Goal: Task Accomplishment & Management: Use online tool/utility

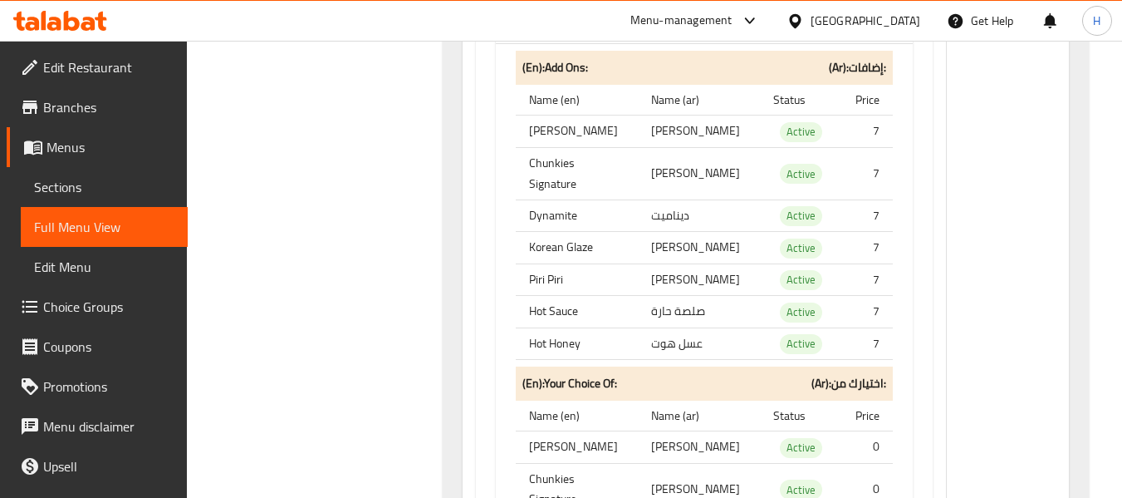
scroll to position [21830, 0]
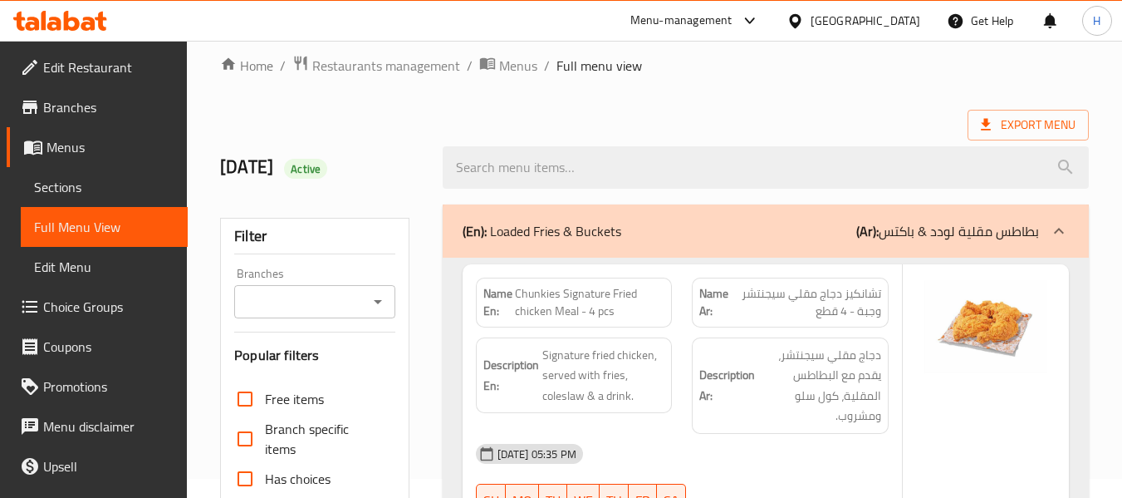
scroll to position [0, 0]
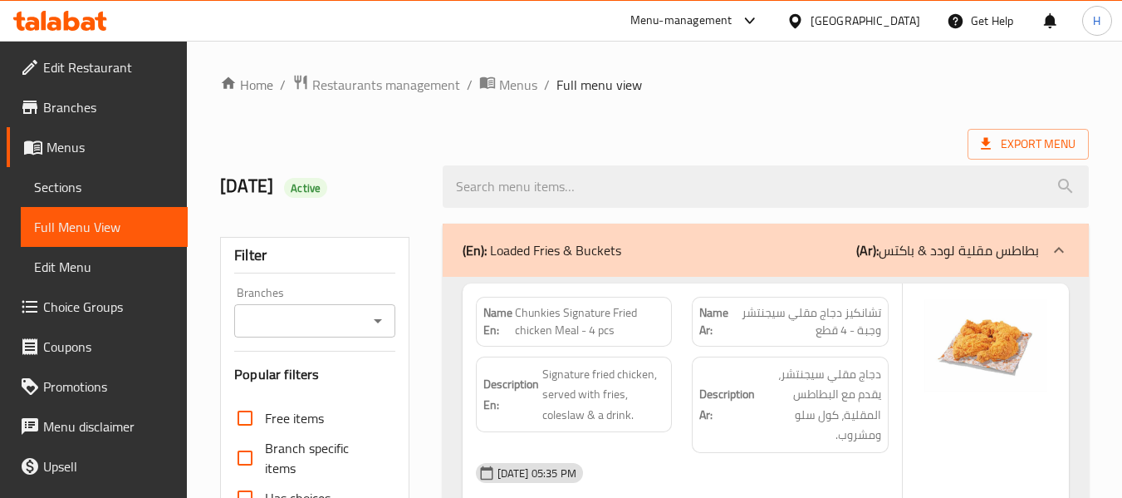
click at [246, 82] on link "Home" at bounding box center [246, 85] width 53 height 20
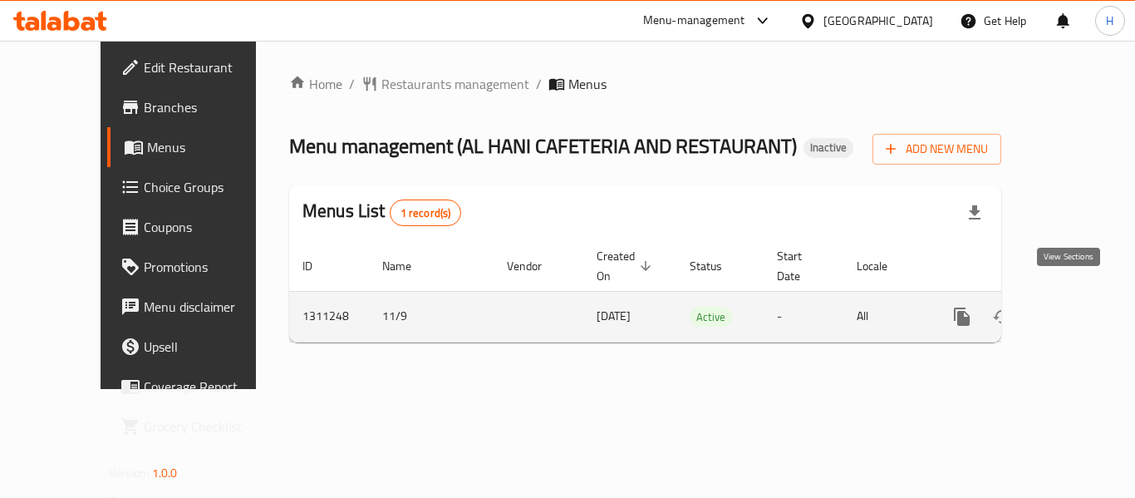
click at [1072, 307] on icon "enhanced table" at bounding box center [1082, 317] width 20 height 20
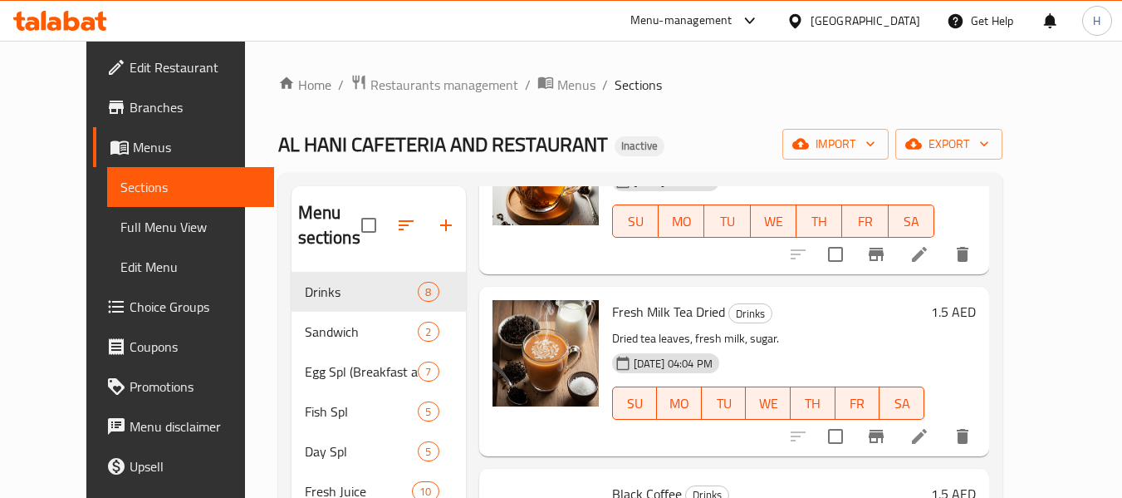
scroll to position [166, 0]
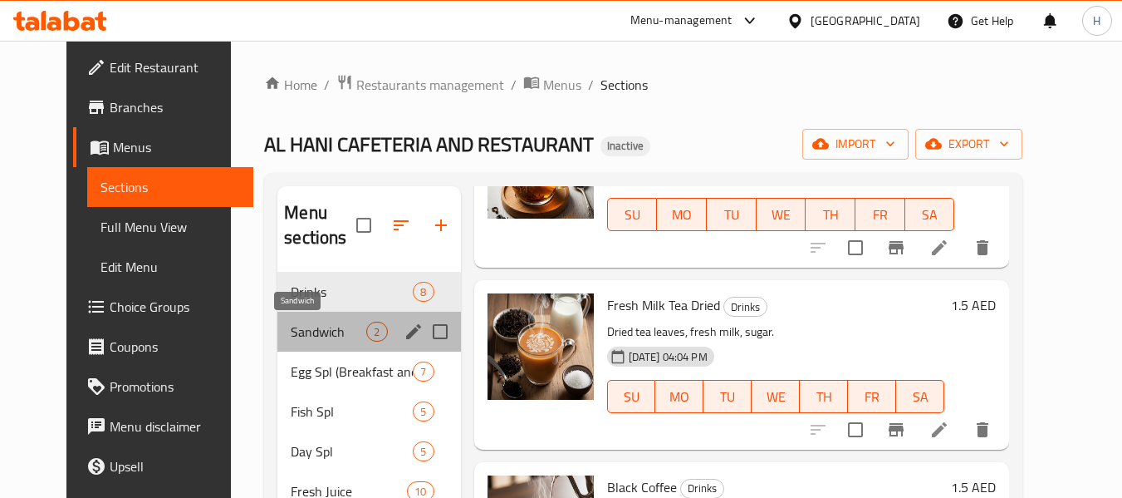
click at [291, 331] on span "Sandwich" at bounding box center [329, 331] width 76 height 20
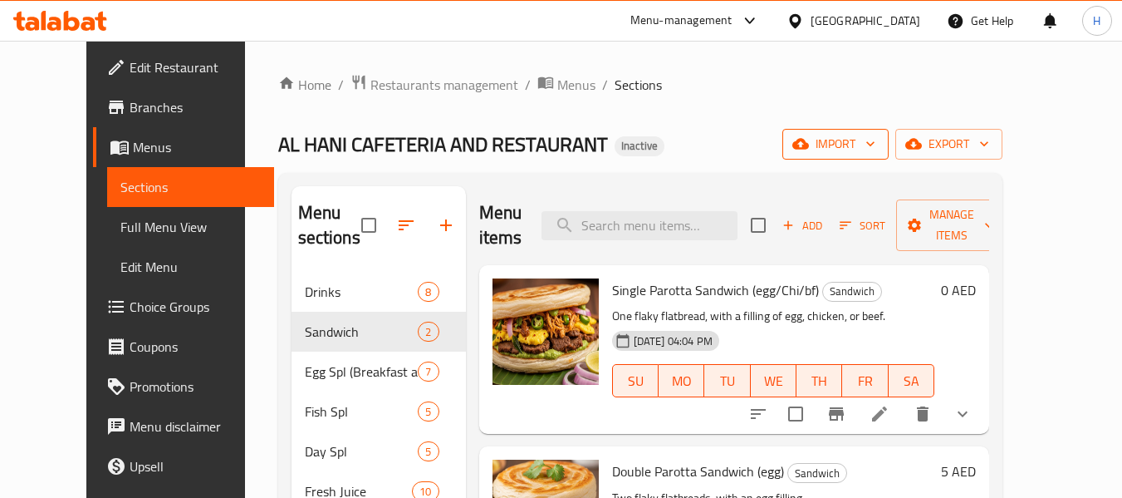
click at [879, 143] on icon "button" at bounding box center [870, 143] width 17 height 17
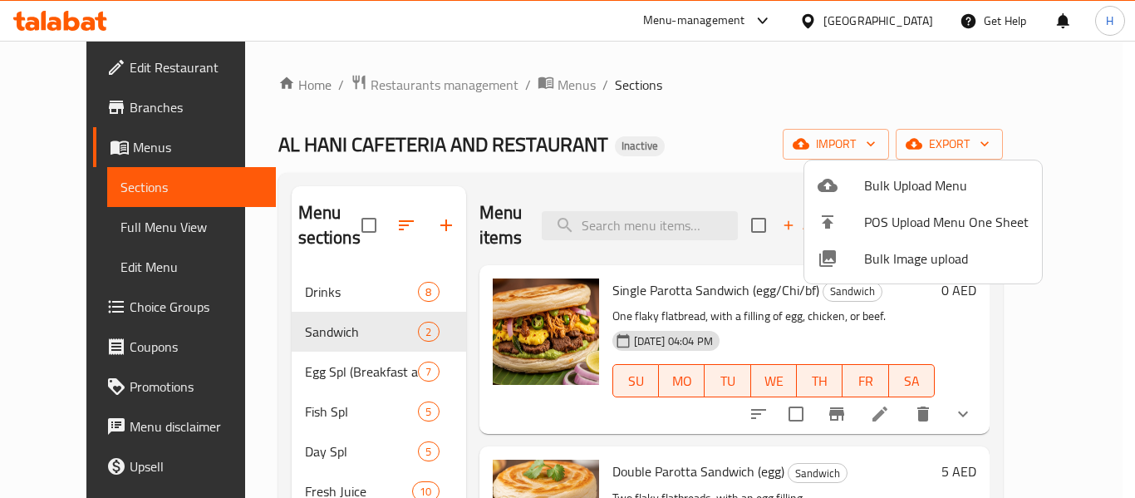
click at [895, 268] on span "Bulk Image upload" at bounding box center [946, 258] width 164 height 20
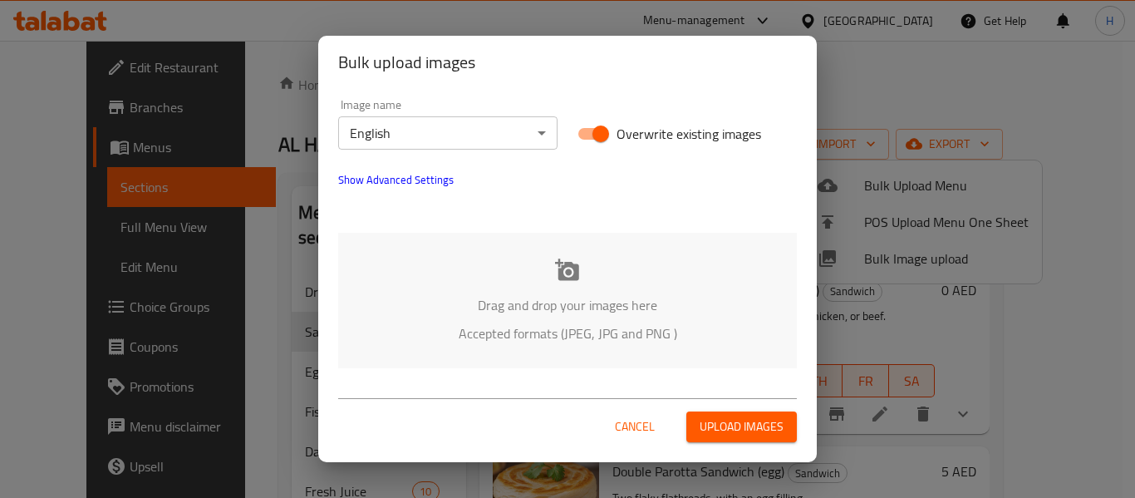
click at [591, 136] on input "Overwrite existing images" at bounding box center [600, 134] width 95 height 32
checkbox input "false"
click at [591, 279] on div "Drag and drop your images here Accepted formats (JPEG, JPG and PNG )" at bounding box center [567, 300] width 459 height 135
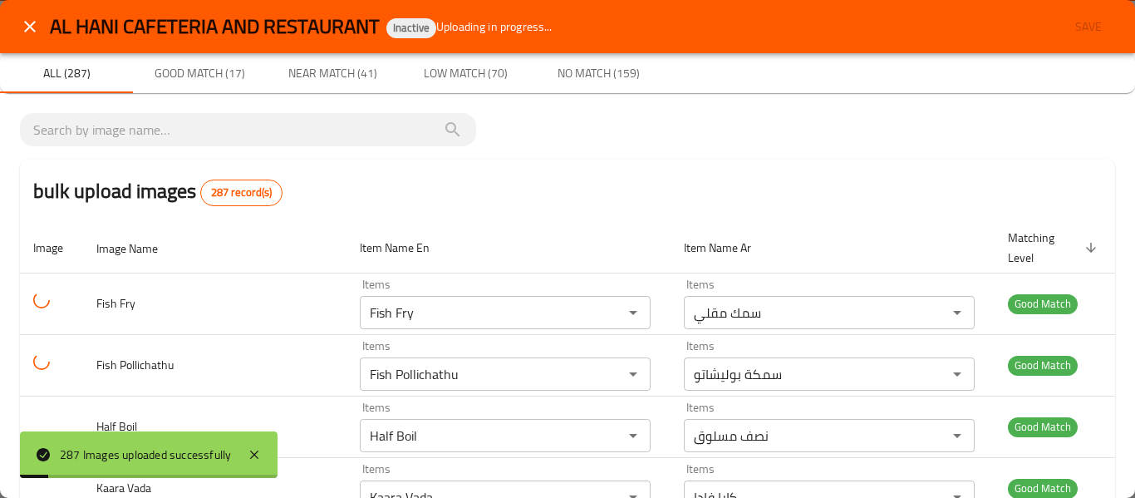
click at [26, 32] on icon "close" at bounding box center [30, 27] width 20 height 20
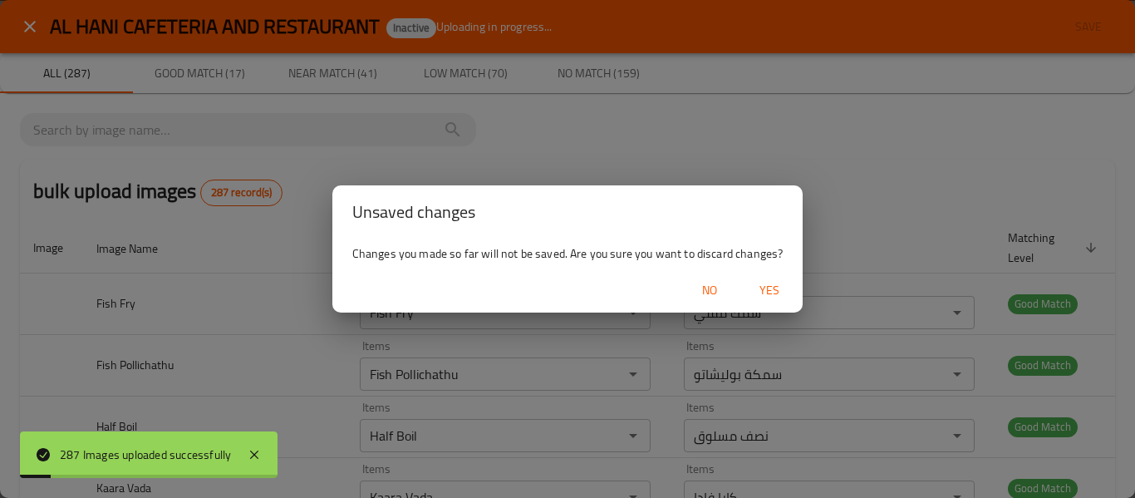
click at [25, 27] on div "Unsaved changes Changes you made so far will not be saved. Are you sure you wan…" at bounding box center [567, 249] width 1135 height 498
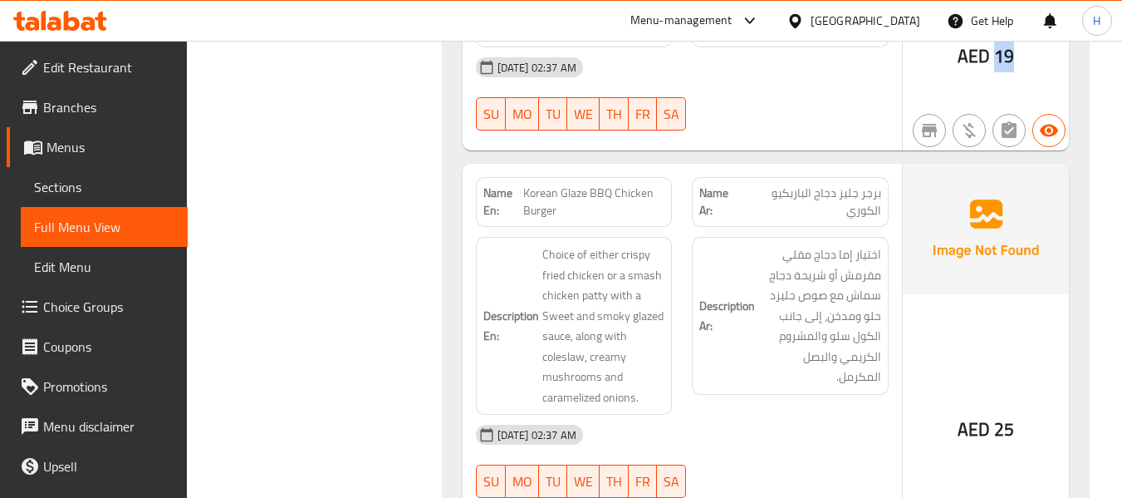
scroll to position [7347, 0]
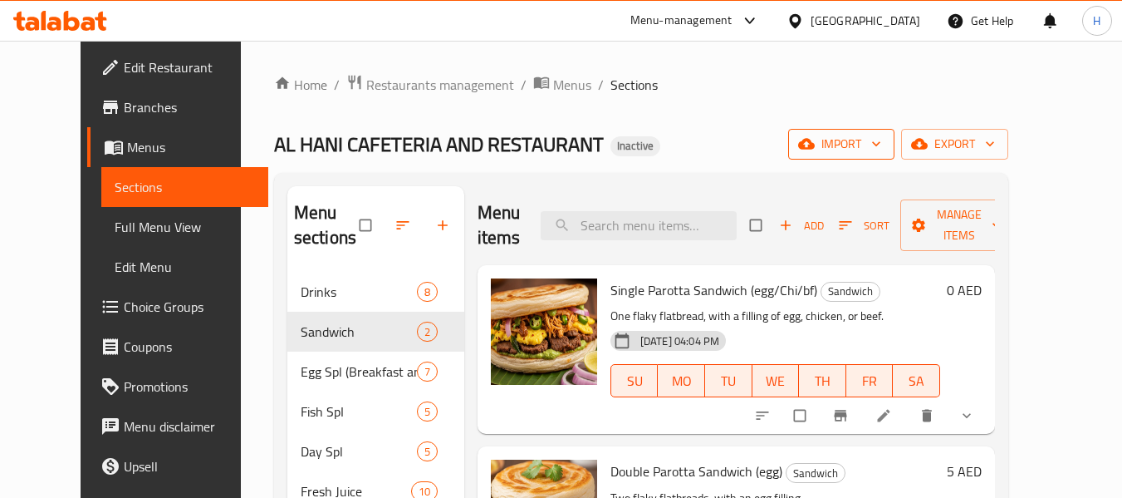
click at [895, 132] on button "import" at bounding box center [841, 144] width 106 height 31
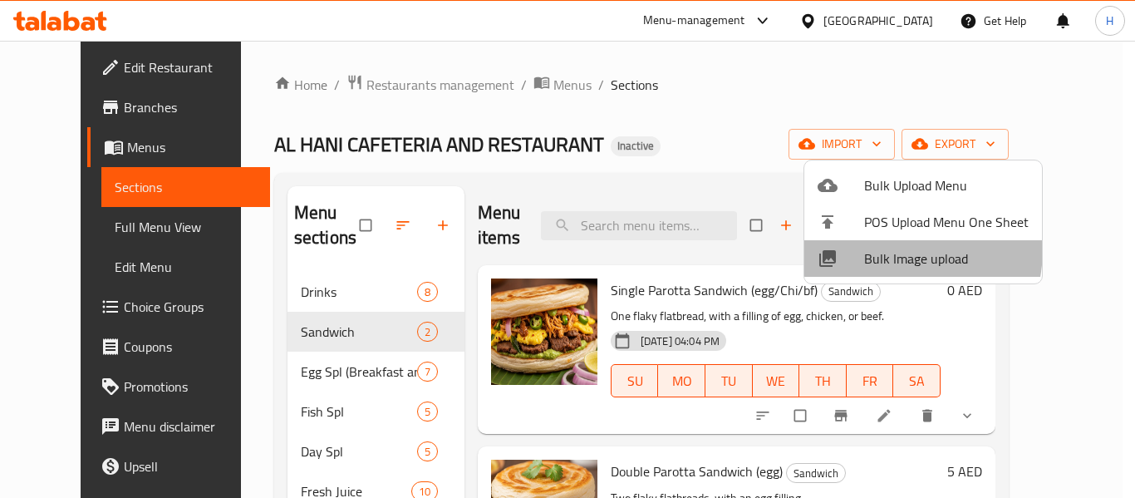
click at [876, 248] on span "Bulk Image upload" at bounding box center [946, 258] width 164 height 20
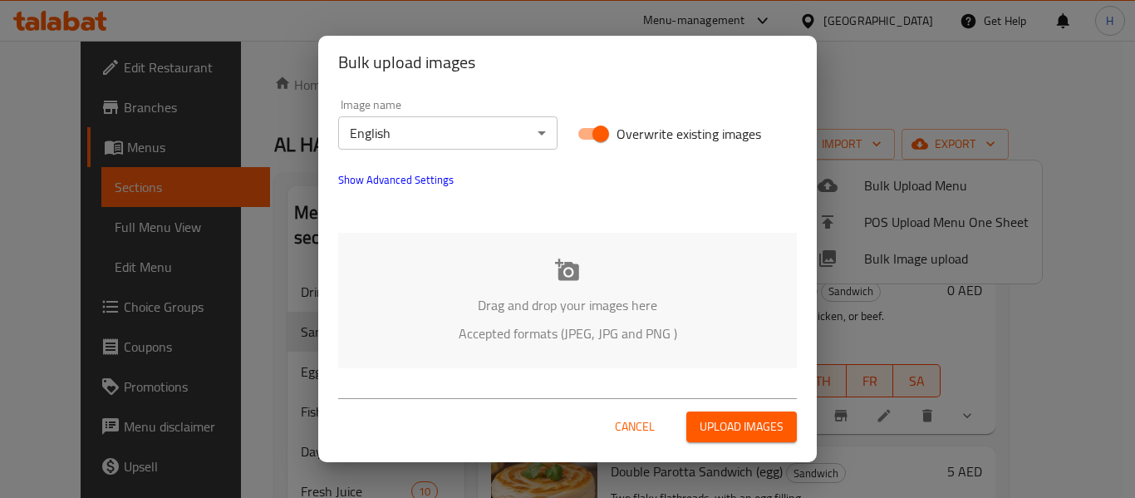
click at [600, 135] on input "Overwrite existing images" at bounding box center [600, 134] width 95 height 32
checkbox input "false"
click at [591, 268] on div "Drag and drop your images here Accepted formats (JPEG, JPG and PNG )" at bounding box center [567, 300] width 459 height 135
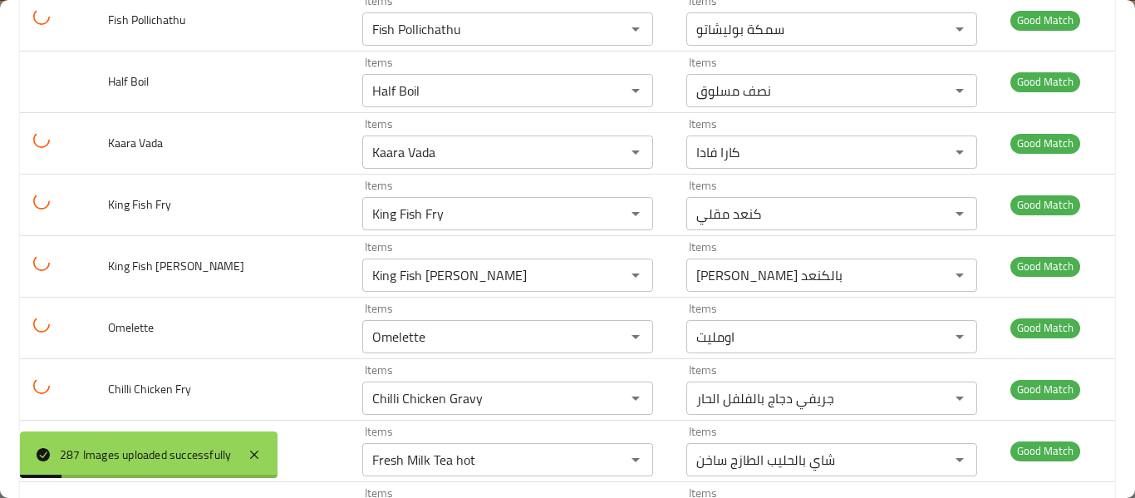
scroll to position [1080, 0]
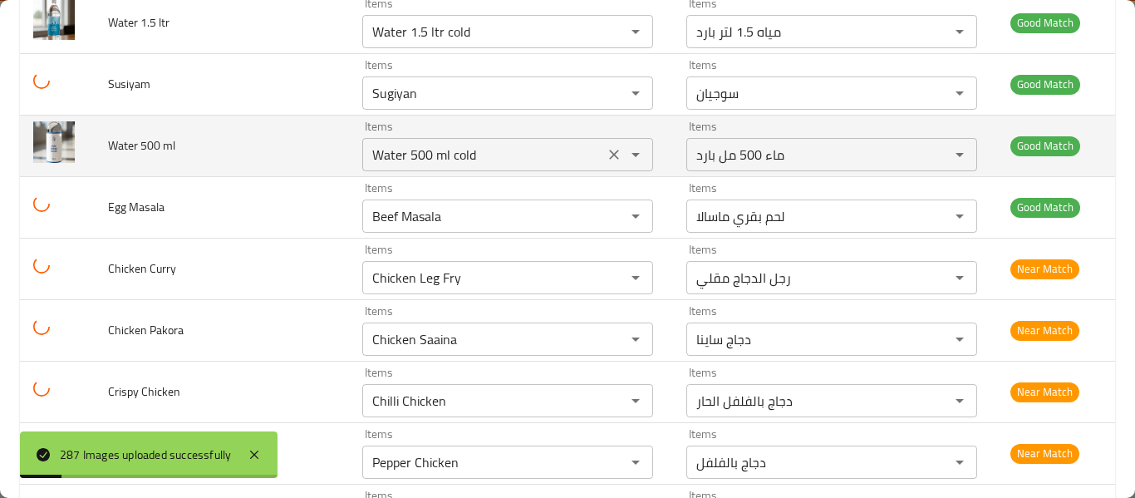
click at [434, 305] on div "Items Chicken Saaina Items" at bounding box center [507, 330] width 291 height 51
click at [417, 322] on div "Chicken Saaina Items" at bounding box center [507, 338] width 291 height 33
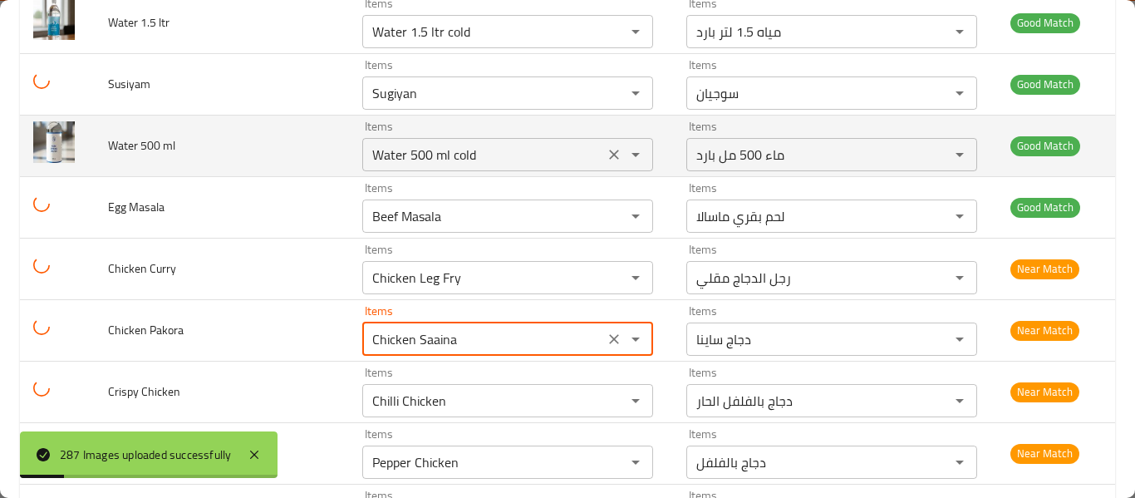
click at [420, 166] on ml "Water 500 ml cold" at bounding box center [483, 154] width 232 height 23
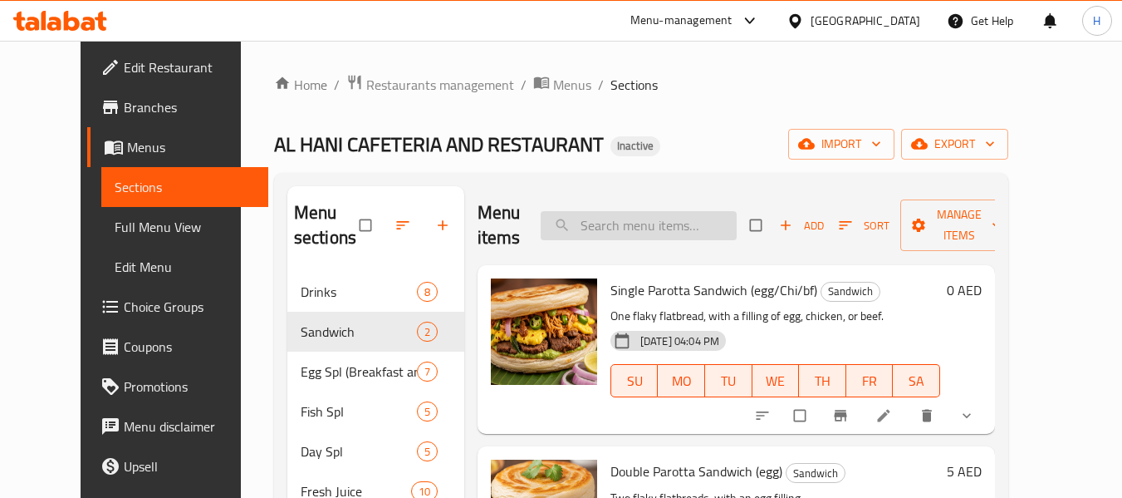
click at [653, 238] on input "search" at bounding box center [639, 225] width 196 height 29
paste input "Water 500 ml cold"
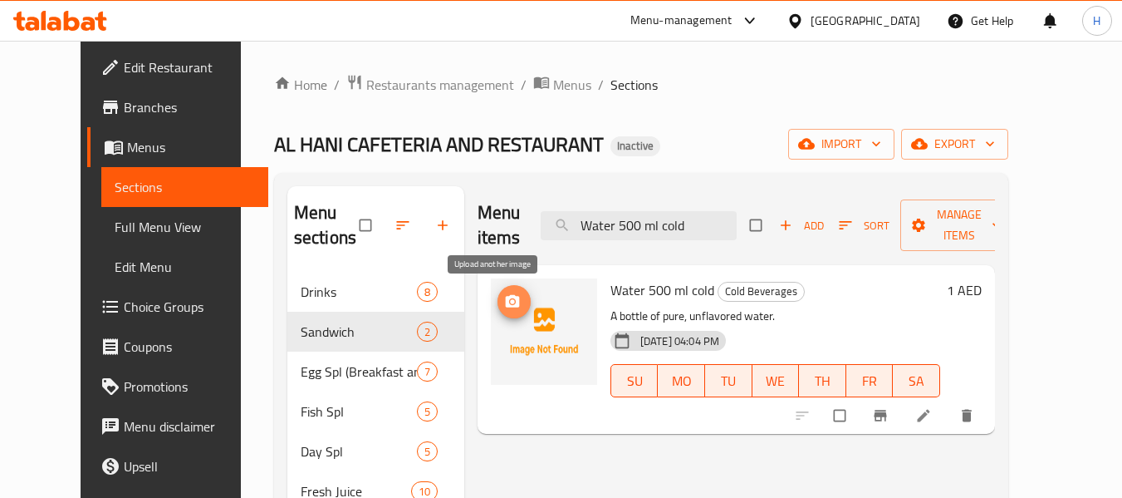
click at [508, 297] on span "upload picture" at bounding box center [514, 301] width 33 height 17
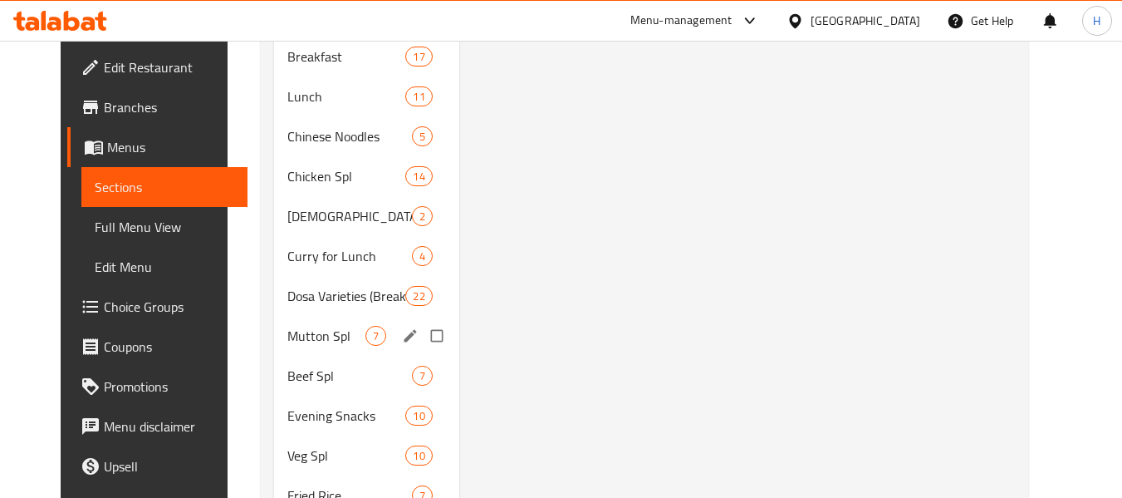
scroll to position [744, 0]
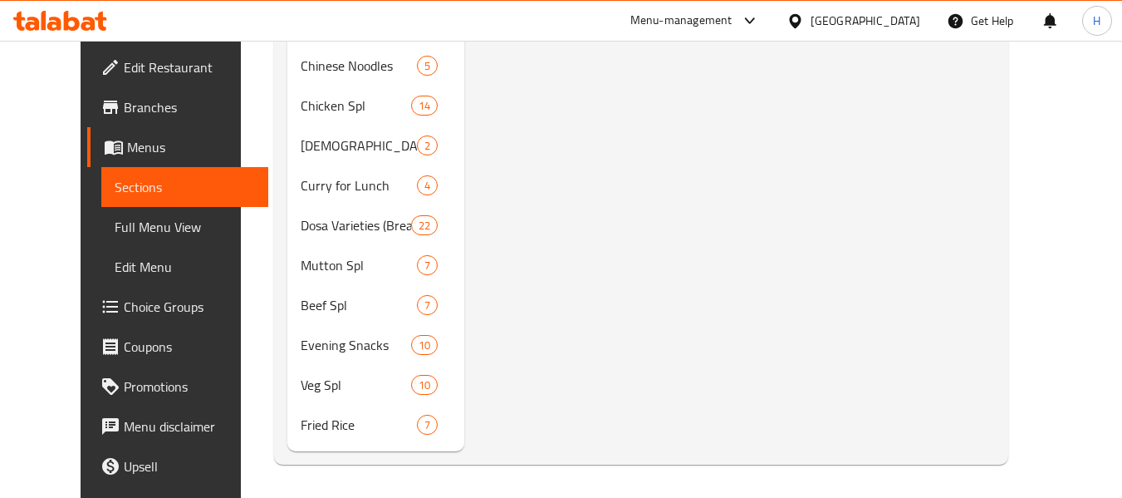
paste input "Soft Drinks 200 ml cold"
type input "Soft Drinks 200 ml cold"
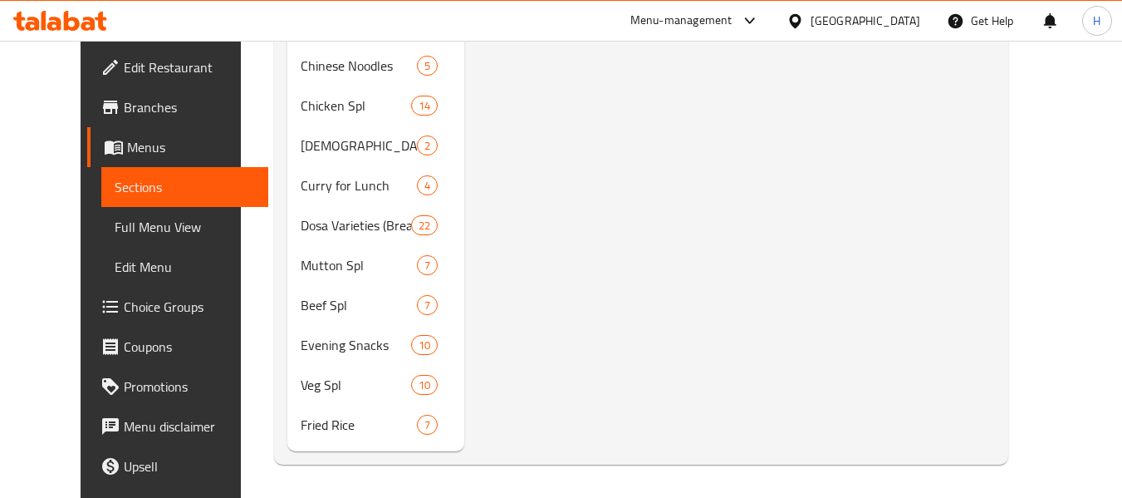
paste input "Soft Drinks 200 ml cold"
type input "Soft Drinks 200 ml cold"
paste input "search"
paste input "Soft Drinks 200 ml cold"
type input "Soft Drinks 200 ml cold"
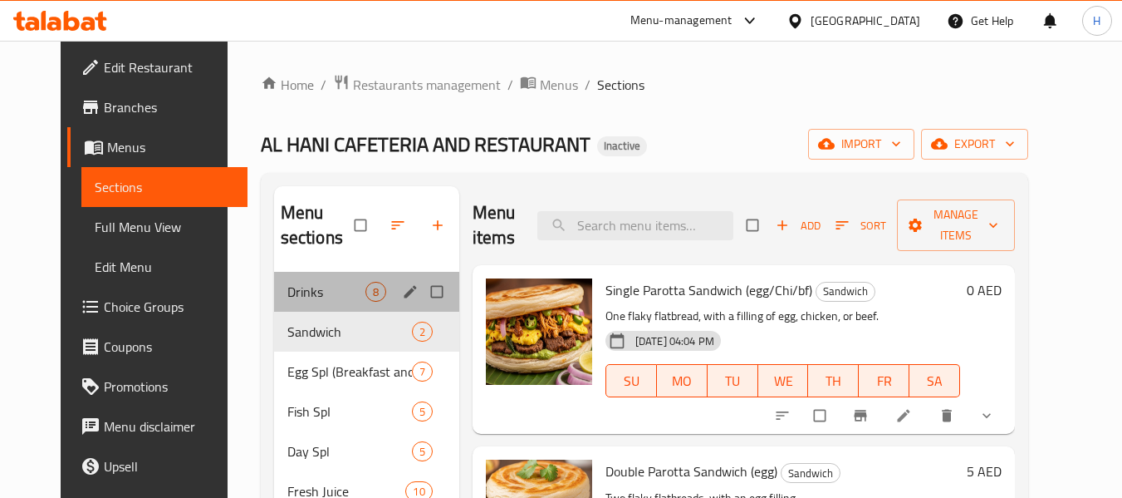
click at [297, 302] on div "Drinks 8" at bounding box center [366, 292] width 185 height 40
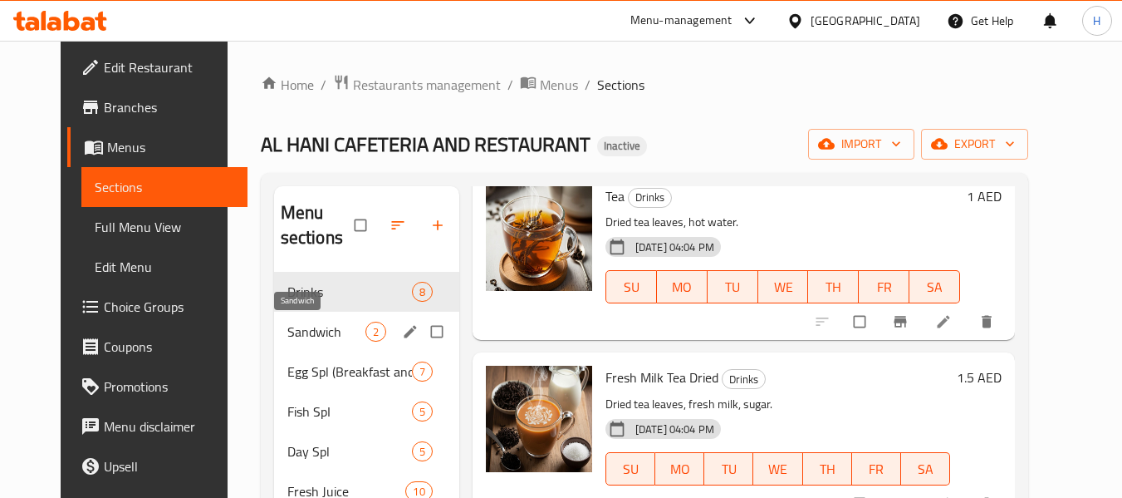
click at [305, 336] on span "Sandwich" at bounding box center [326, 331] width 78 height 20
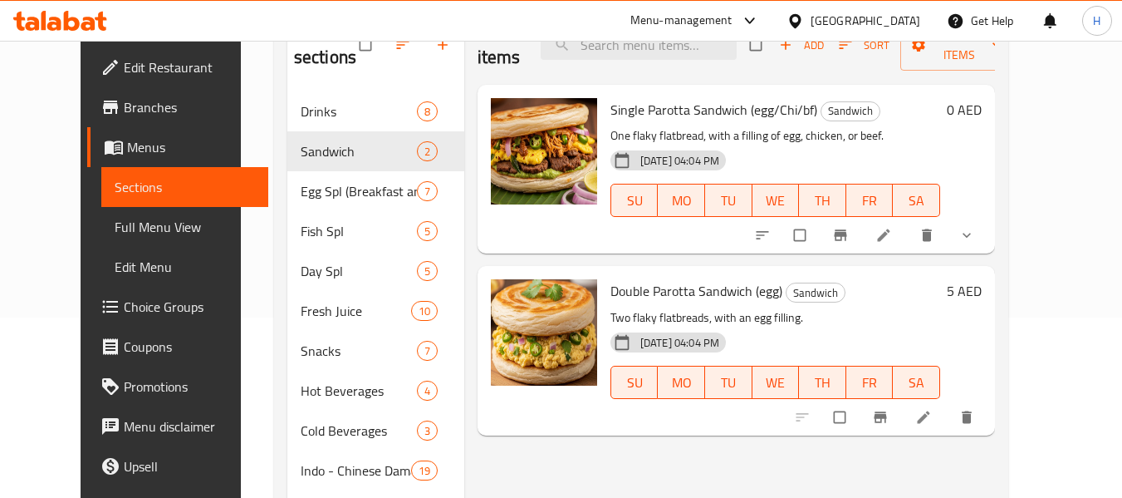
scroll to position [249, 0]
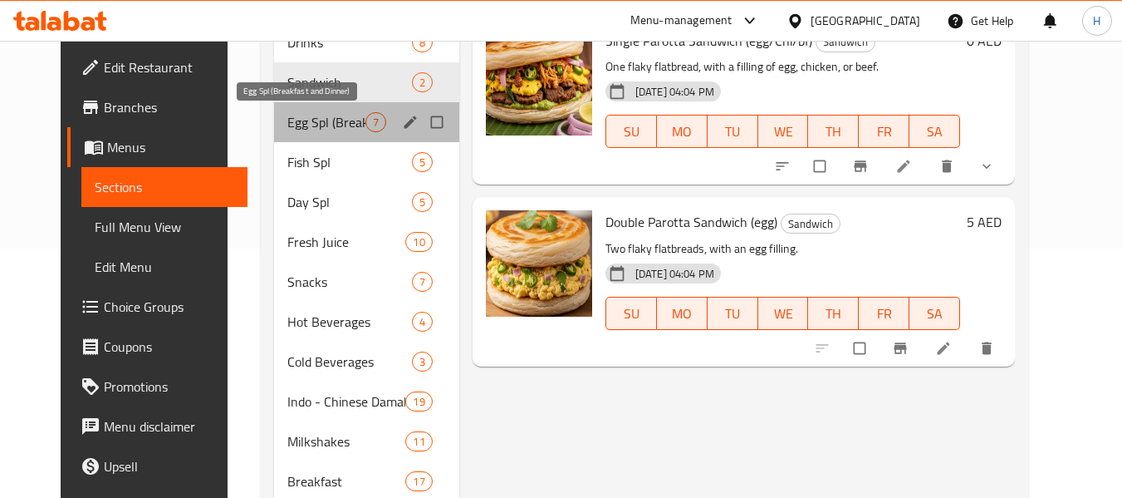
click at [287, 129] on span "Egg Spl (Breakfast and Dinner)" at bounding box center [326, 122] width 78 height 20
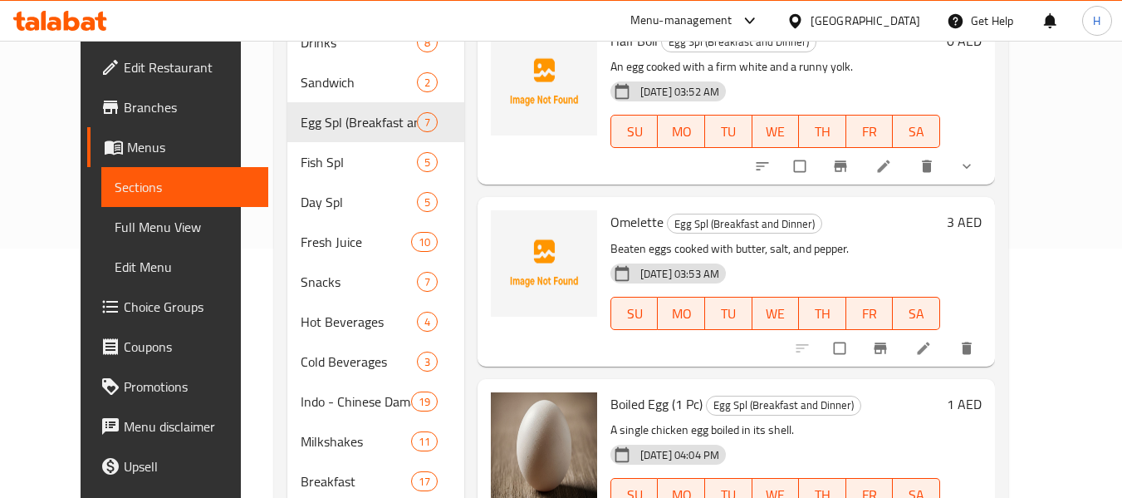
scroll to position [83, 0]
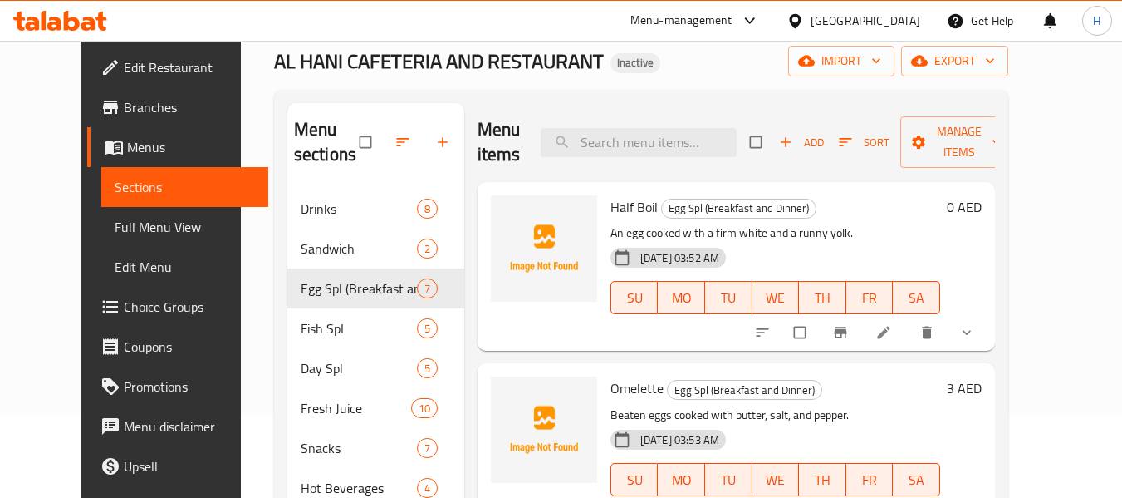
click at [611, 207] on span "Half Boil" at bounding box center [634, 206] width 47 height 25
copy span "Half"
click at [508, 218] on span "upload picture" at bounding box center [514, 218] width 33 height 17
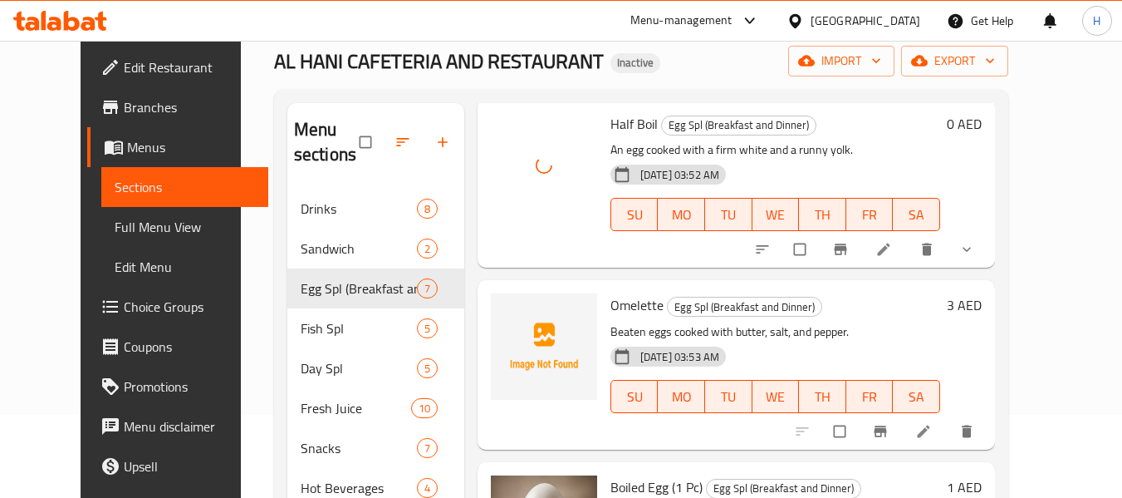
click at [611, 308] on span "Omelette" at bounding box center [637, 304] width 53 height 25
copy h6 "Omelette"
click at [503, 318] on span "upload picture" at bounding box center [514, 316] width 33 height 17
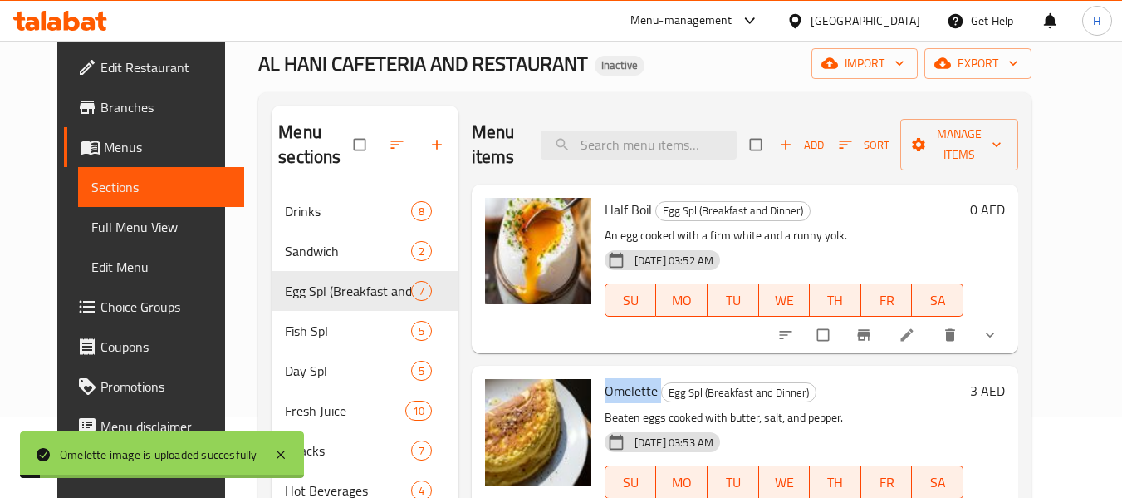
scroll to position [80, 0]
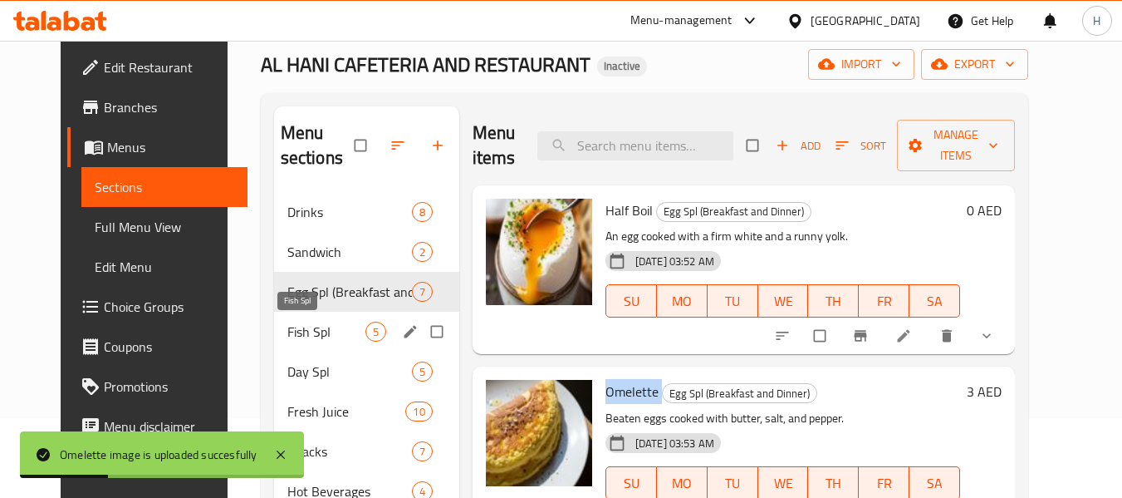
click at [307, 331] on span "Fish SpI" at bounding box center [326, 331] width 78 height 20
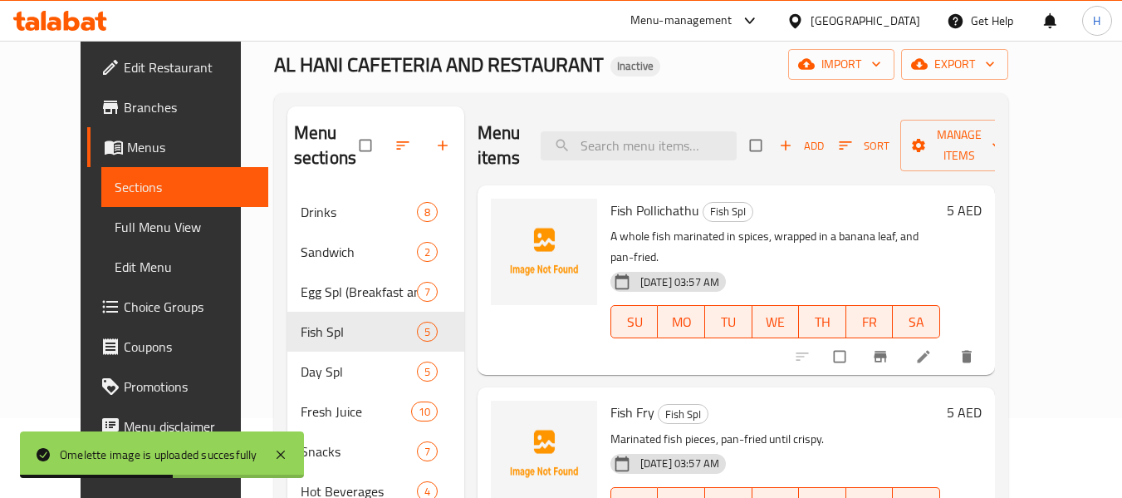
click at [611, 209] on span "Fish Pollichathu" at bounding box center [655, 210] width 89 height 25
copy span "Fish"
click at [504, 229] on icon "upload picture" at bounding box center [512, 221] width 17 height 17
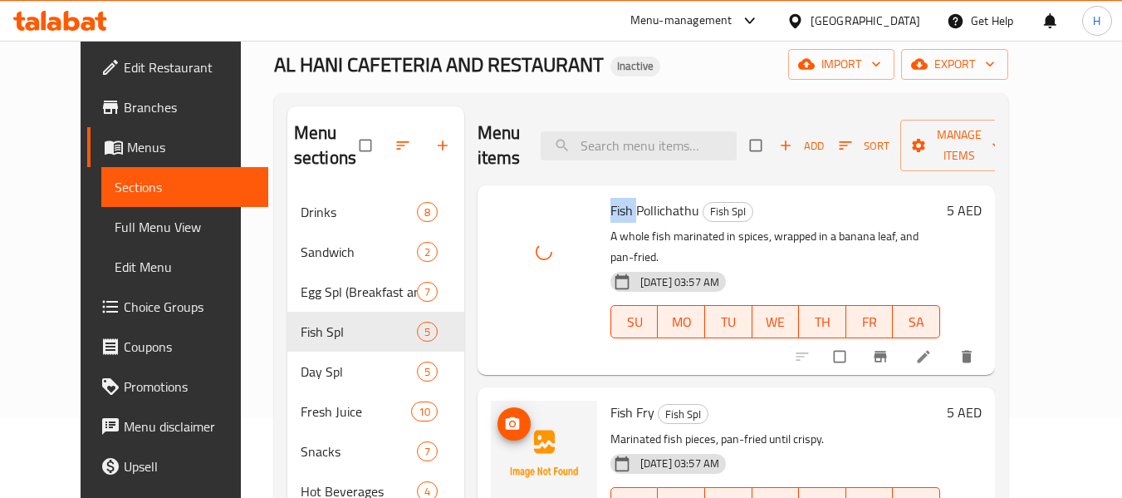
click at [506, 417] on icon "upload picture" at bounding box center [513, 423] width 14 height 12
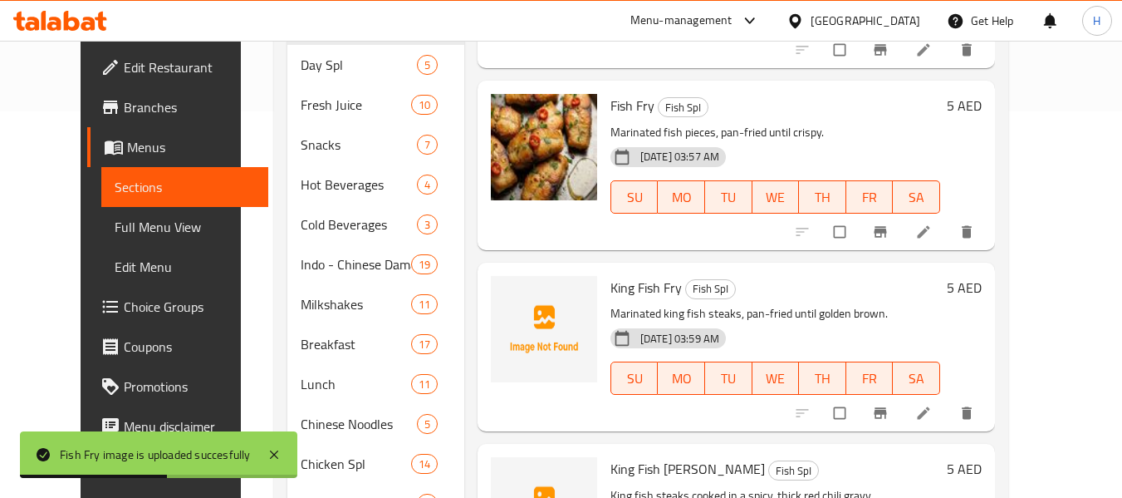
scroll to position [412, 0]
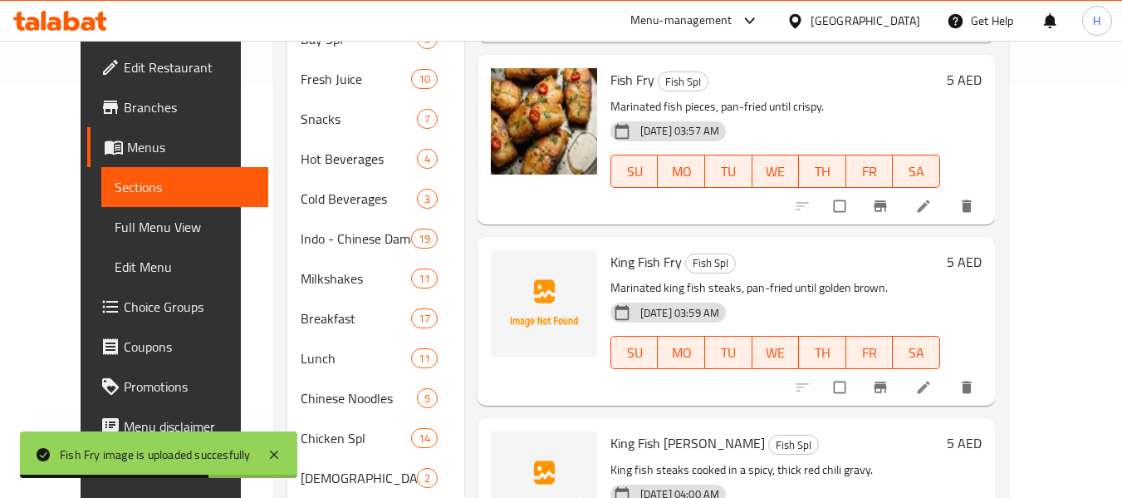
click at [611, 249] on span "King Fish Fry" at bounding box center [646, 261] width 71 height 25
copy span "King"
click at [506, 266] on icon "upload picture" at bounding box center [513, 272] width 14 height 12
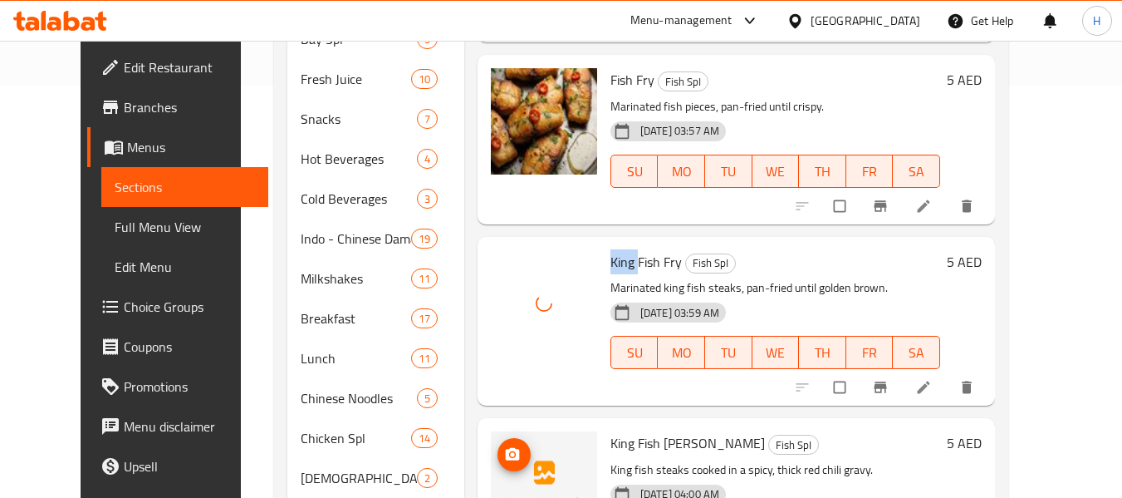
click at [502, 446] on span "upload picture" at bounding box center [514, 454] width 33 height 17
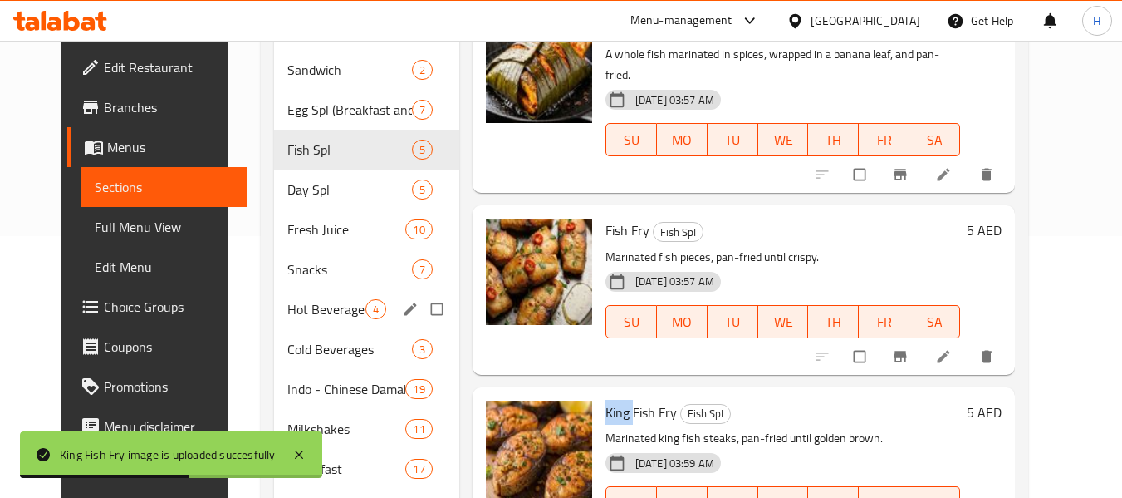
scroll to position [246, 0]
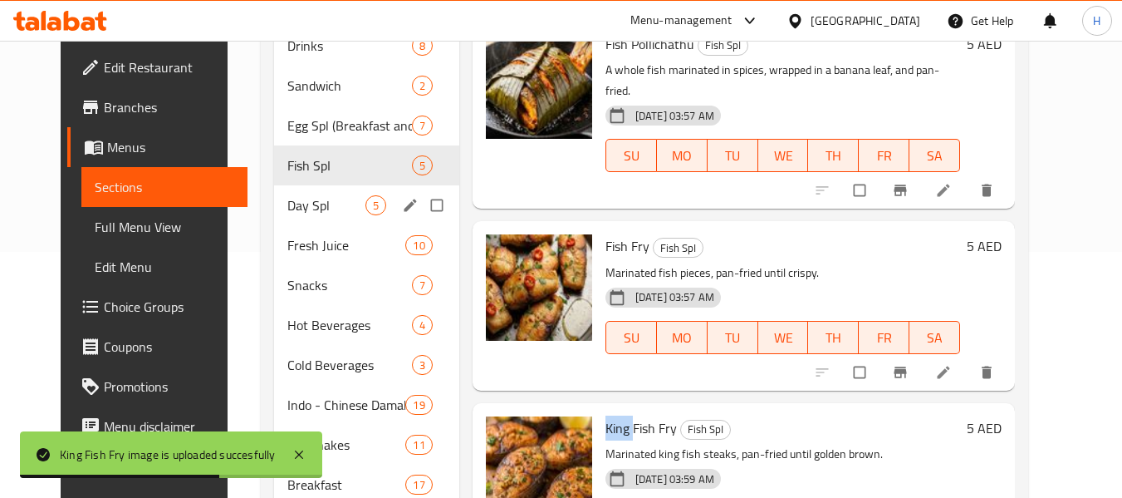
click at [321, 214] on span "Day Spl" at bounding box center [326, 205] width 78 height 20
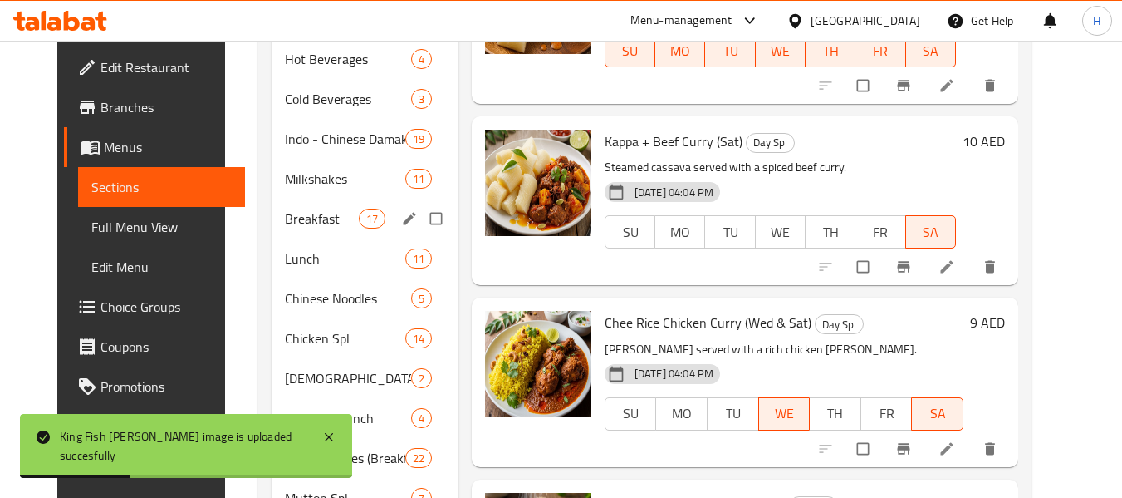
scroll to position [329, 0]
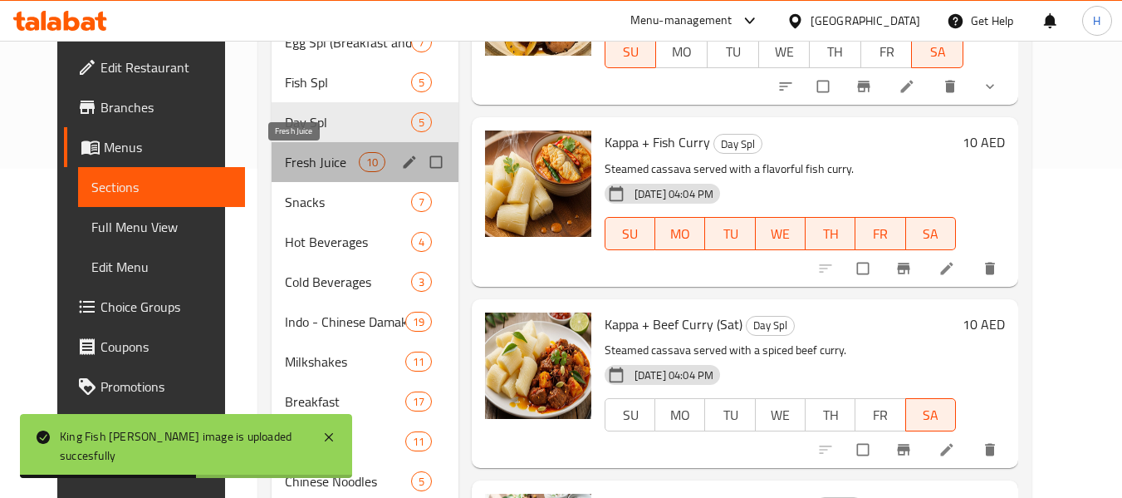
click at [316, 158] on span "Fresh Juice" at bounding box center [321, 162] width 73 height 20
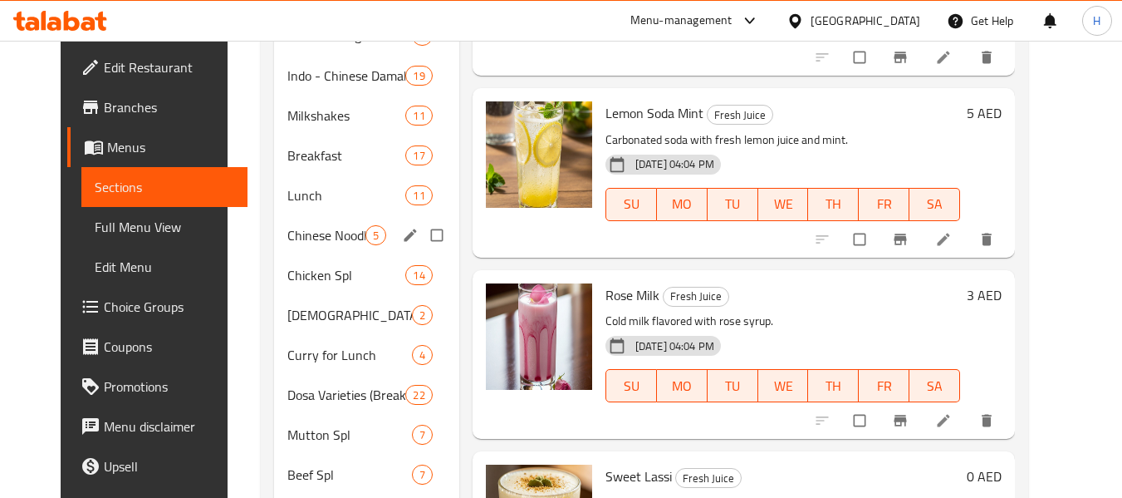
scroll to position [249, 0]
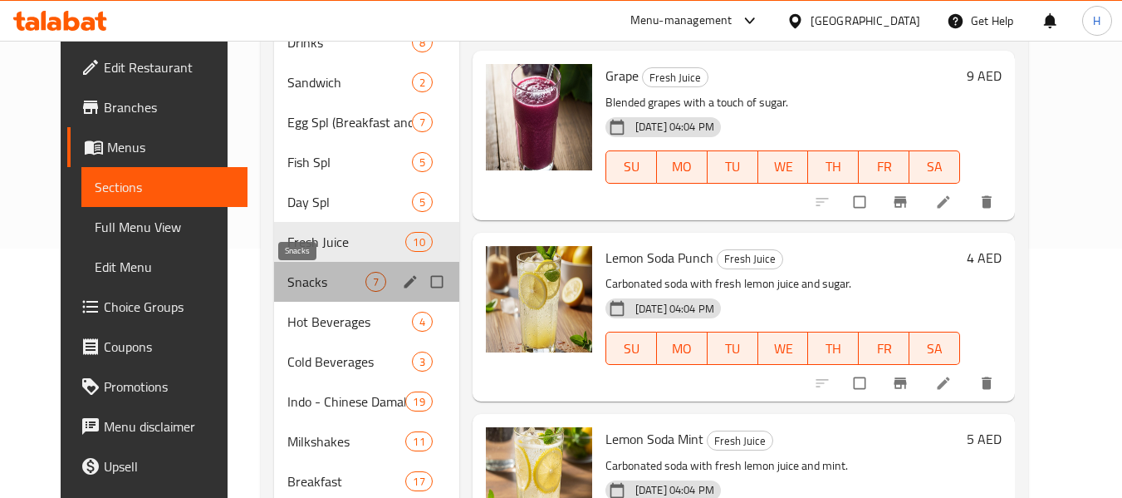
click at [315, 273] on span "Snacks" at bounding box center [326, 282] width 78 height 20
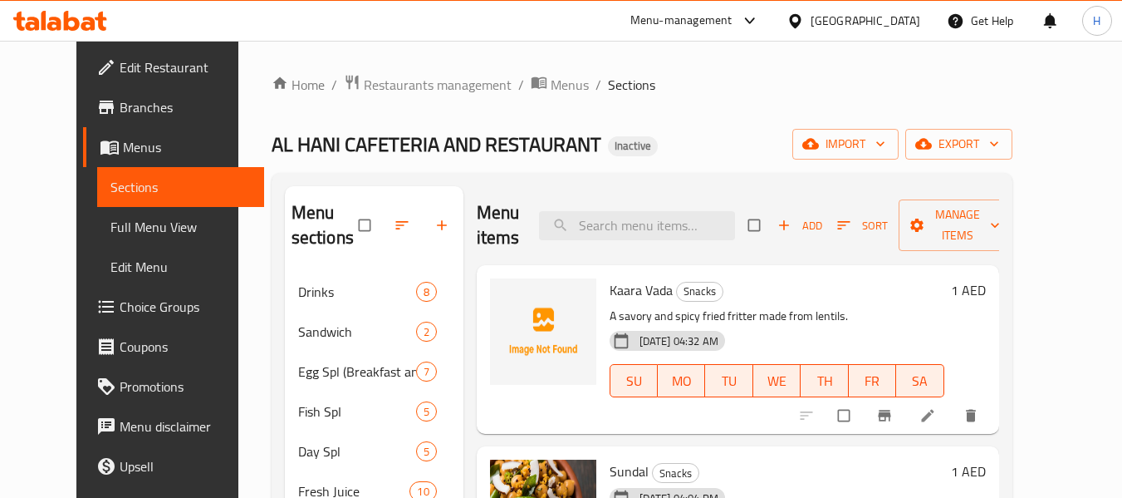
click at [610, 289] on span "Kaara Vada" at bounding box center [641, 289] width 63 height 25
copy span "Kaara"
click at [503, 296] on icon "upload picture" at bounding box center [511, 301] width 17 height 17
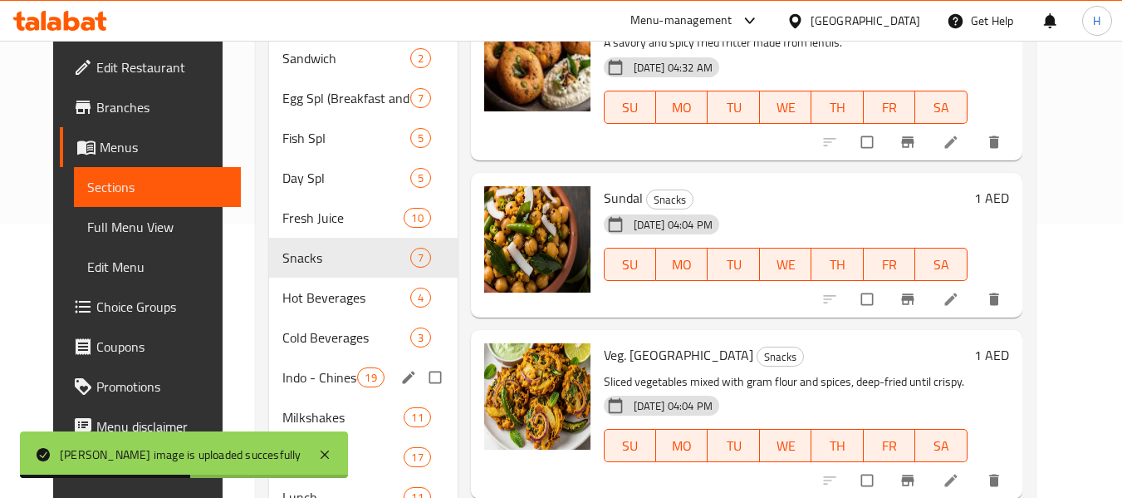
scroll to position [415, 0]
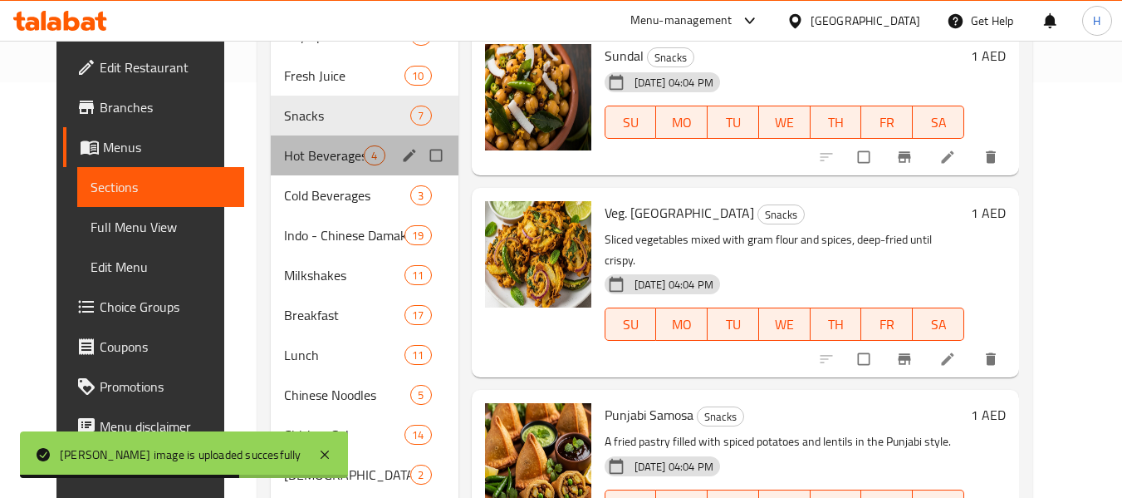
click at [324, 168] on div "Hot Beverages 4" at bounding box center [364, 155] width 187 height 40
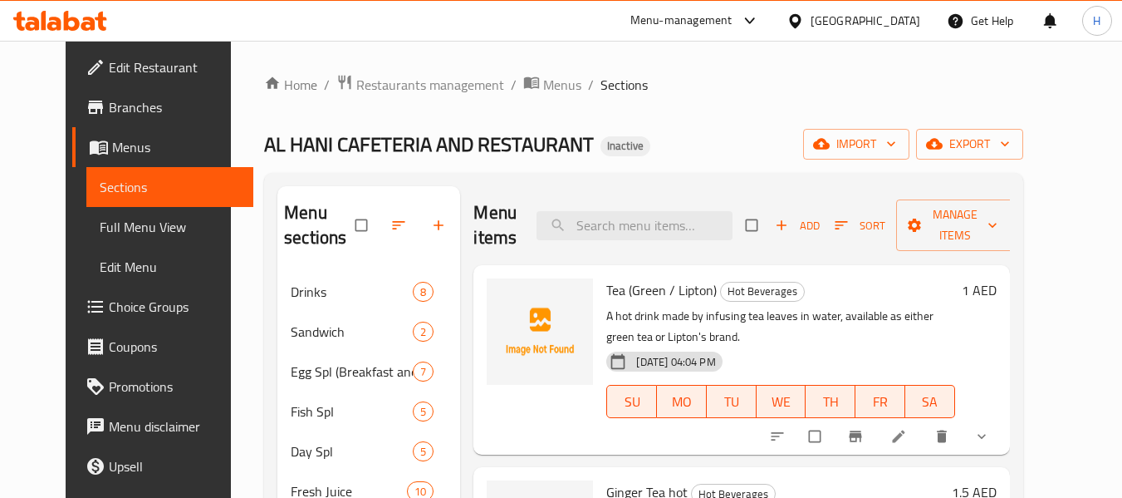
click at [606, 285] on span "Tea (Green / Lipton)" at bounding box center [661, 289] width 110 height 25
copy span "Tea"
click at [503, 298] on span "upload picture" at bounding box center [509, 301] width 33 height 17
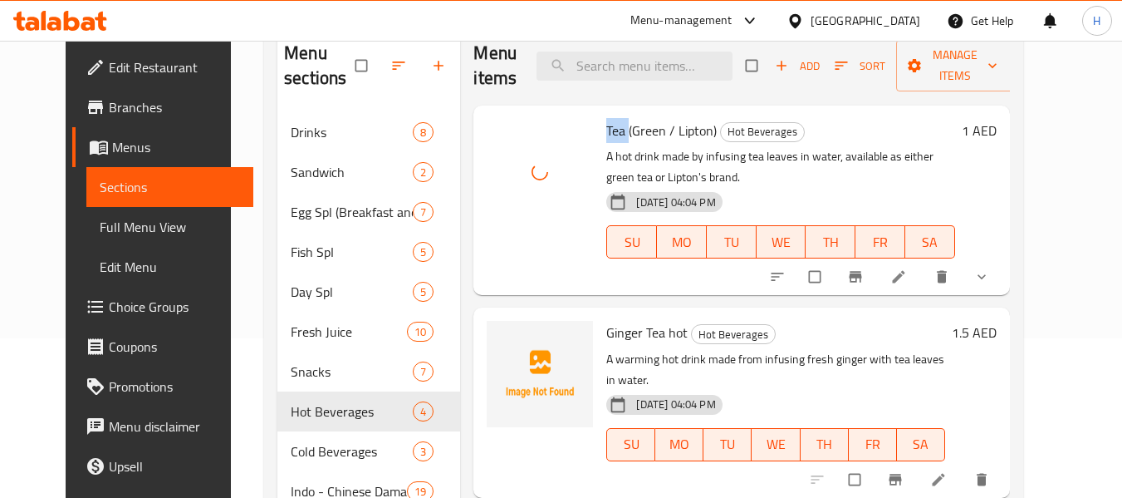
scroll to position [166, 0]
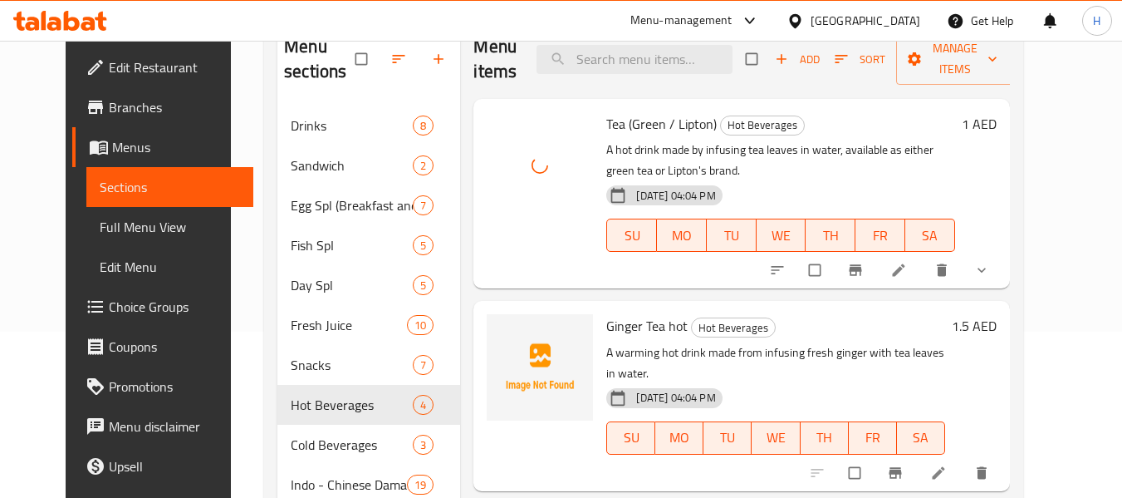
click at [606, 318] on span "Ginger Tea hot" at bounding box center [646, 325] width 81 height 25
copy span "Ginger"
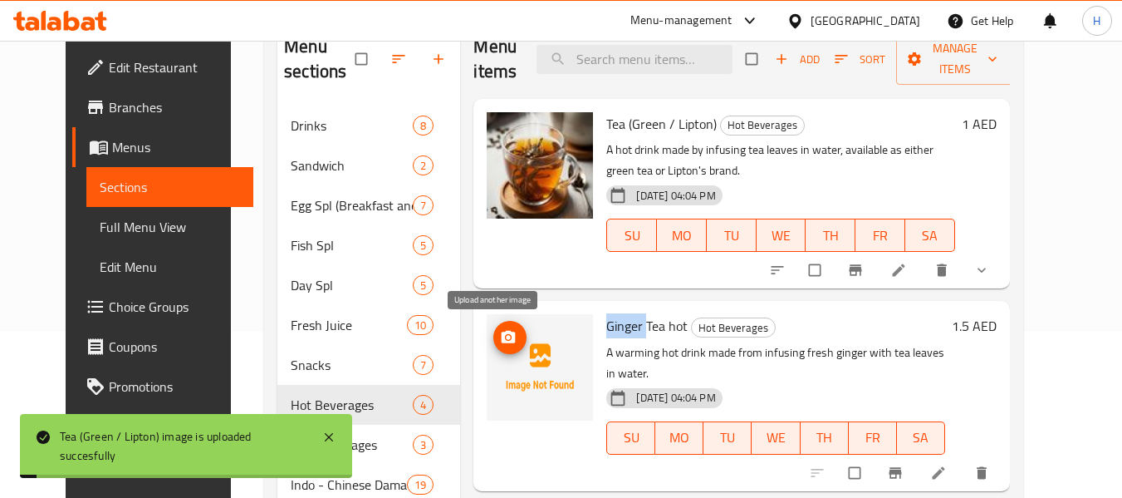
click at [500, 336] on icon "upload picture" at bounding box center [508, 337] width 17 height 17
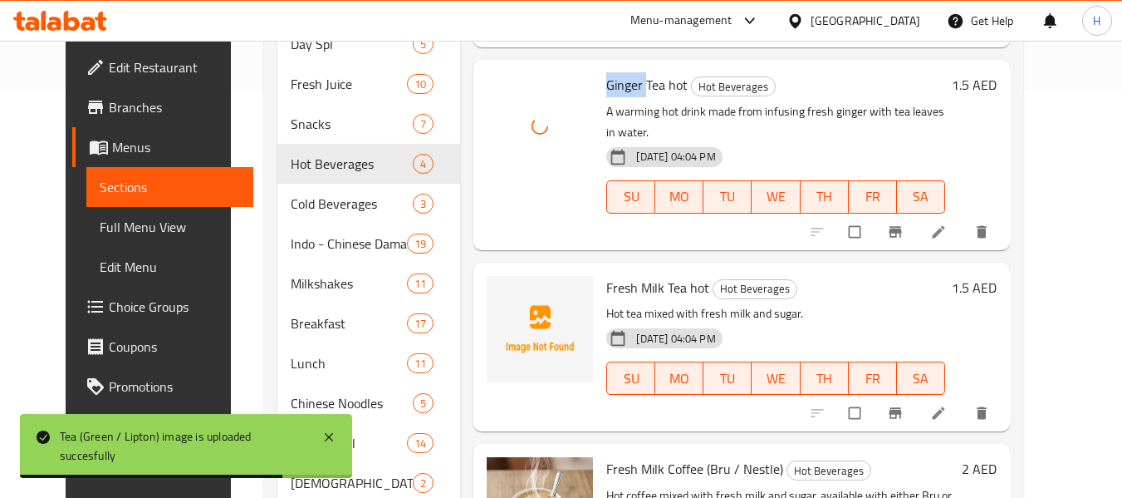
scroll to position [415, 0]
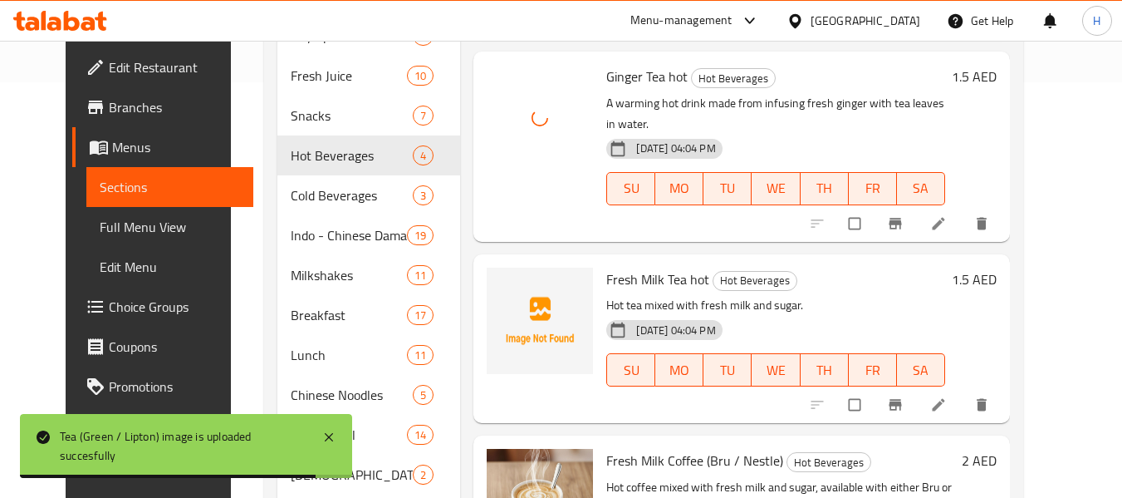
click at [606, 267] on span "Fresh Milk Tea hot" at bounding box center [657, 279] width 103 height 25
copy span "Fresh"
click at [501, 282] on span "upload picture" at bounding box center [509, 290] width 33 height 17
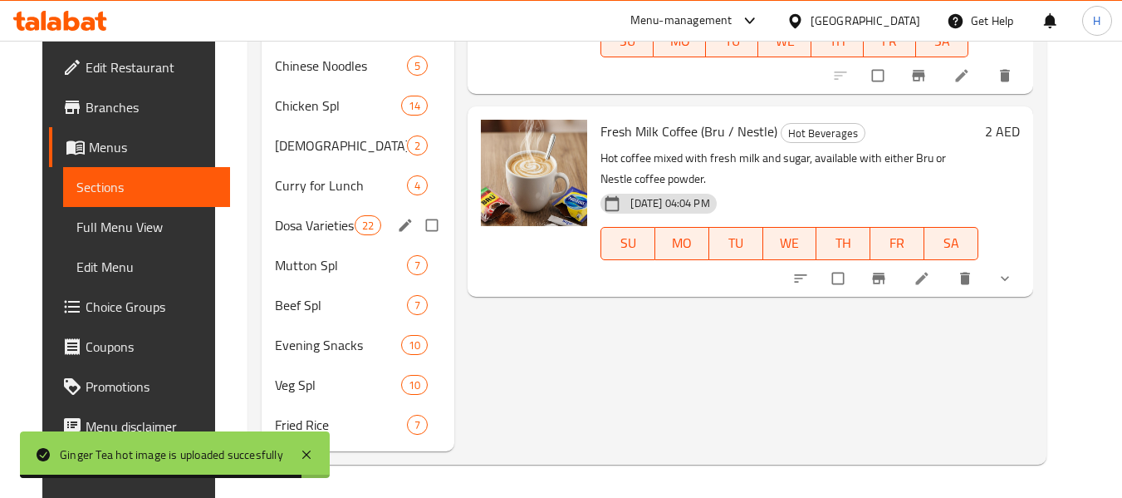
scroll to position [412, 0]
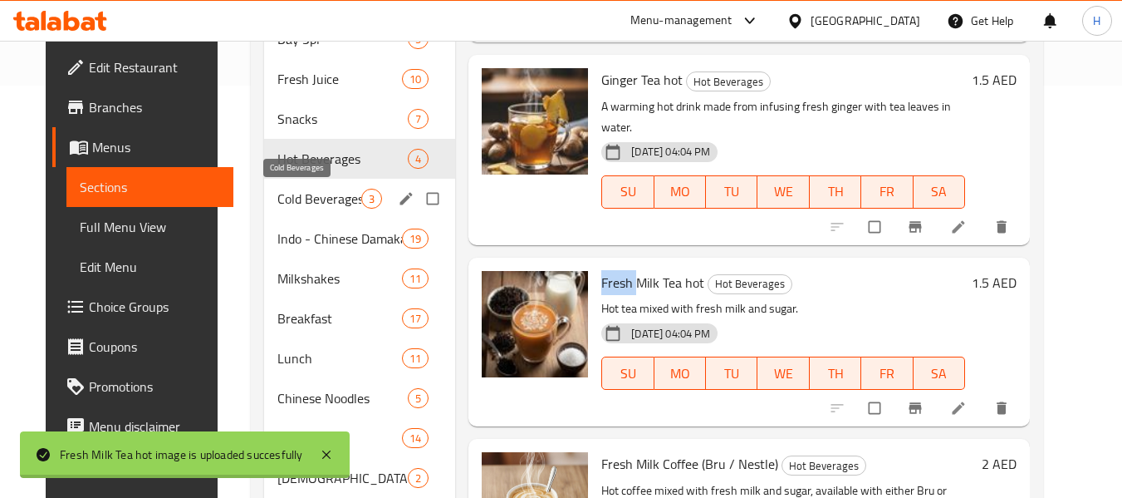
click at [286, 206] on span "Cold Beverages" at bounding box center [319, 199] width 84 height 20
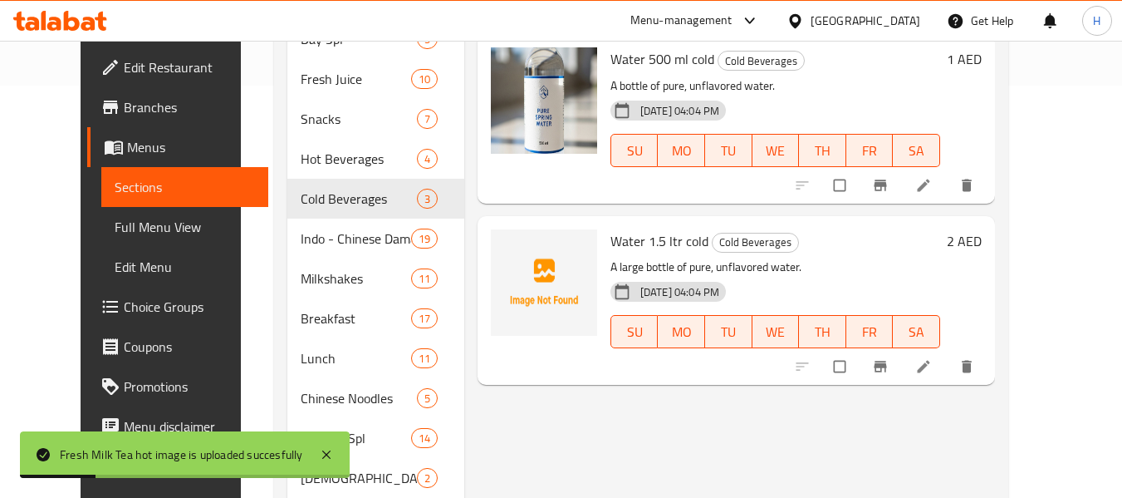
scroll to position [495, 0]
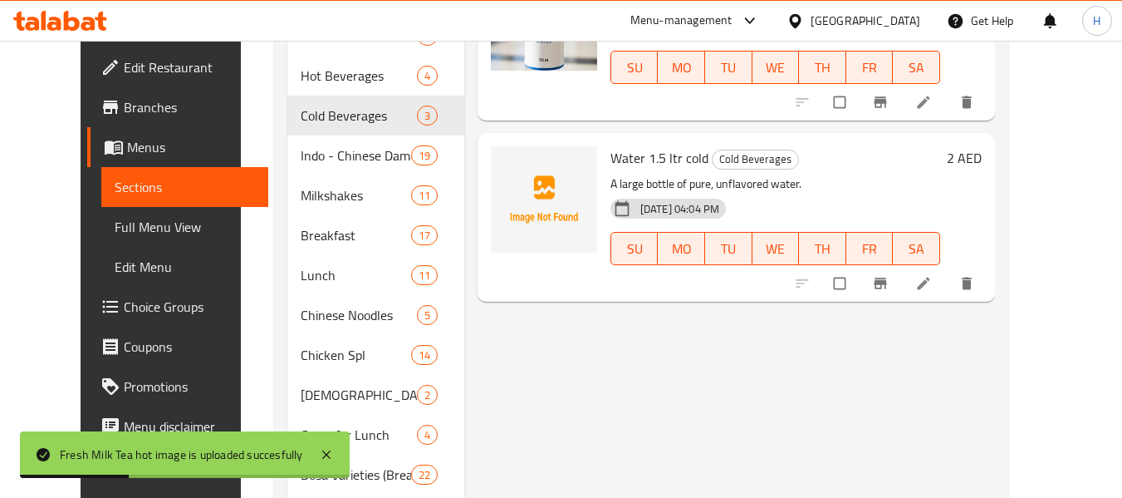
click at [611, 157] on span "Water 1.5 ltr cold" at bounding box center [660, 157] width 98 height 25
copy span "Water"
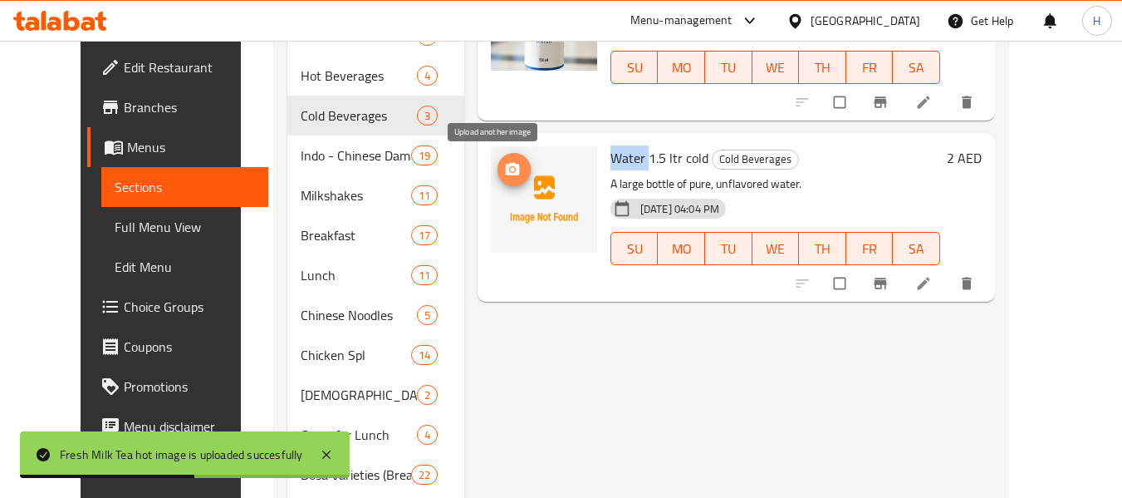
click at [506, 172] on icon "upload picture" at bounding box center [513, 168] width 14 height 12
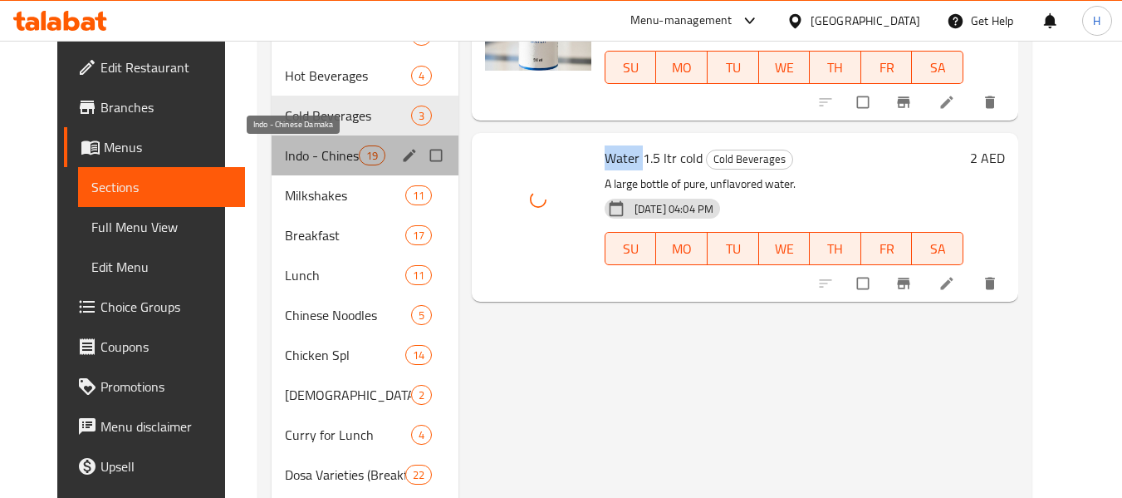
click at [312, 164] on span "Indo - Chinese Damaka" at bounding box center [321, 155] width 73 height 20
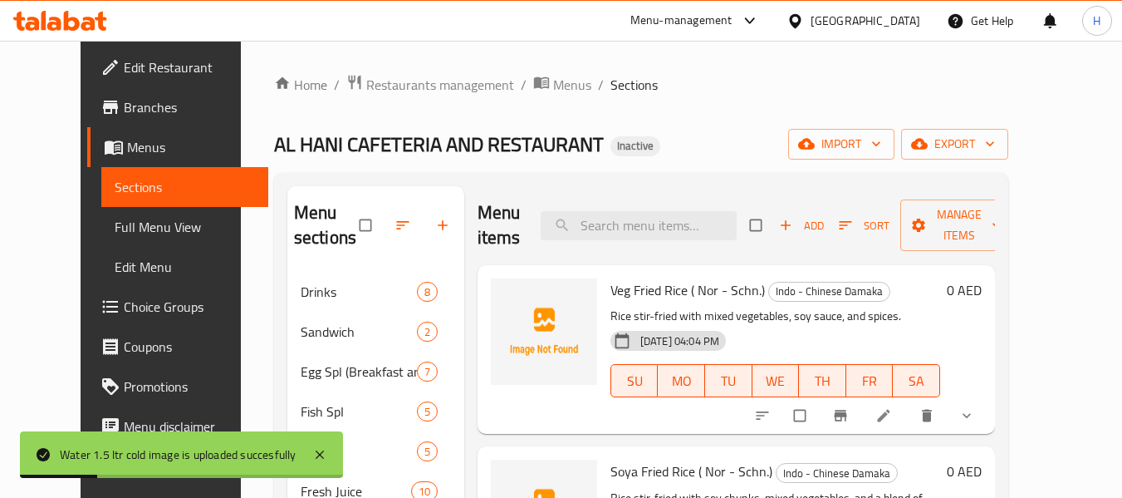
click at [611, 291] on span "Veg Fried Rice ( Nor - Schn.)" at bounding box center [688, 289] width 155 height 25
copy span "Veg"
click at [506, 299] on icon "upload picture" at bounding box center [513, 301] width 14 height 12
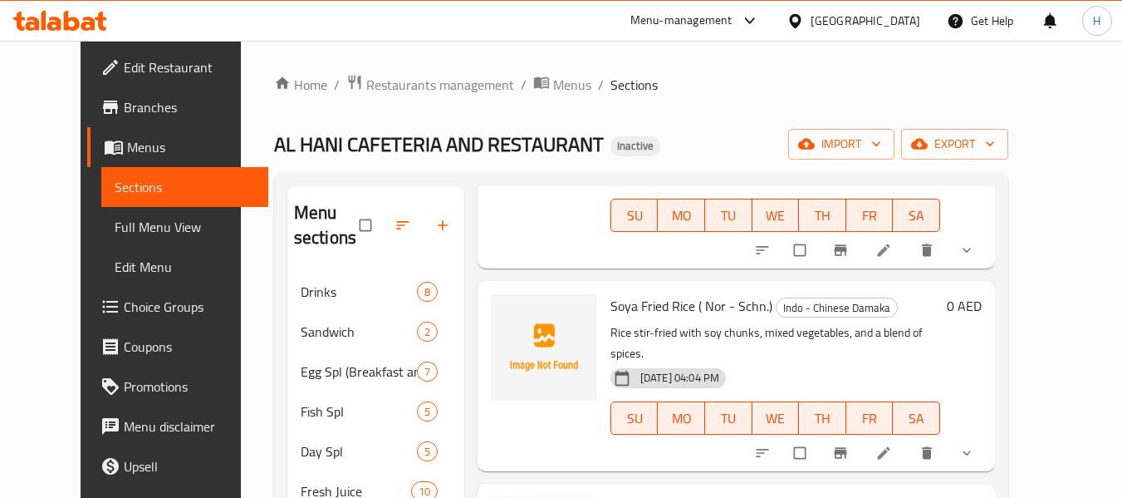
scroll to position [166, 0]
click at [611, 300] on span "Soya Fried Rice ( Nor - Schn.)" at bounding box center [692, 304] width 162 height 25
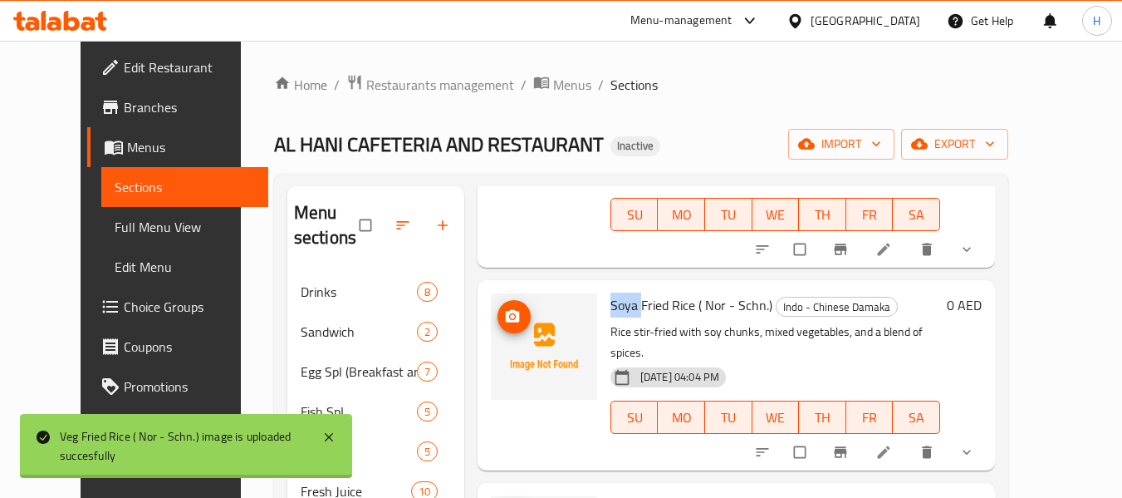
click at [506, 315] on icon "upload picture" at bounding box center [513, 316] width 14 height 12
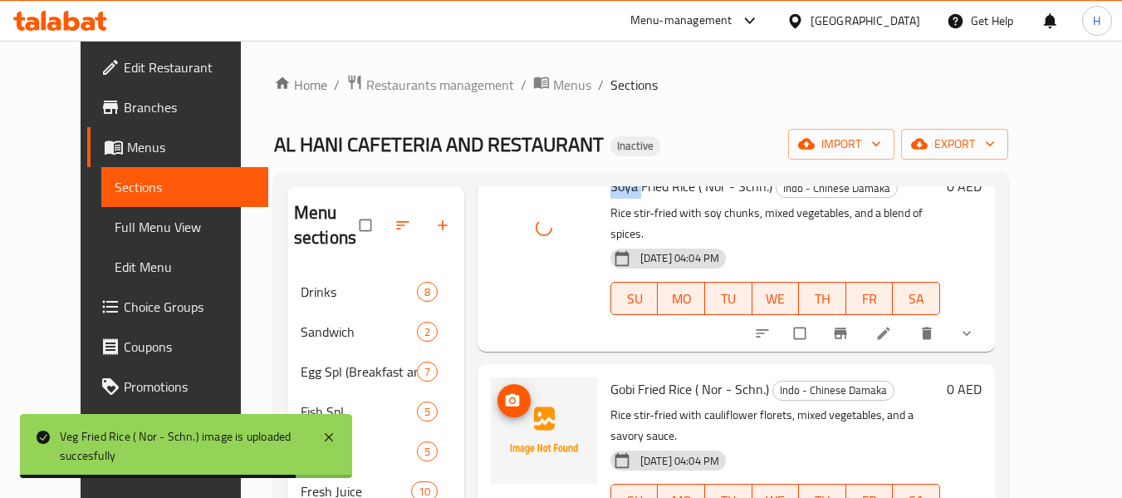
scroll to position [332, 0]
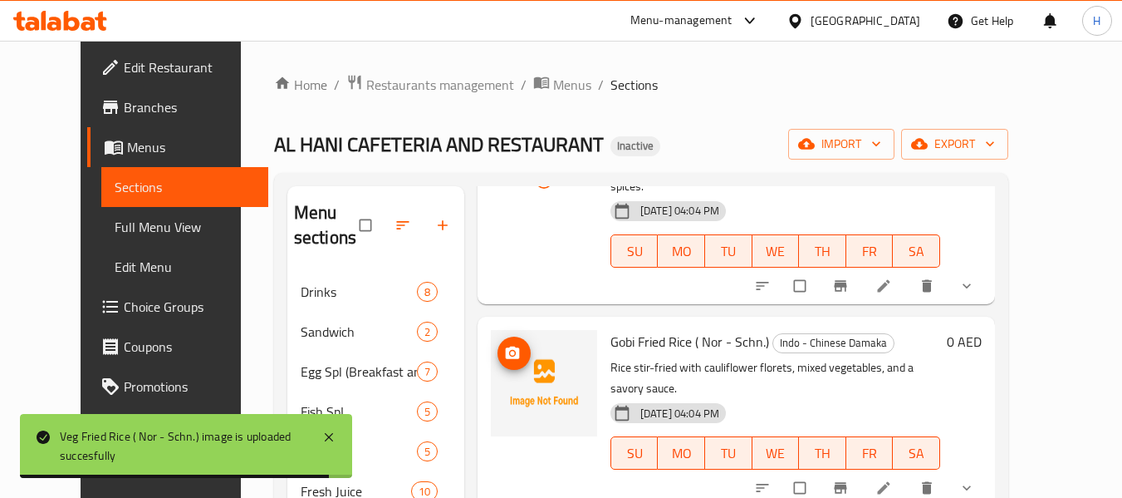
click at [611, 329] on span "Gobi Fried Rice ( Nor - Schn.)" at bounding box center [690, 341] width 159 height 25
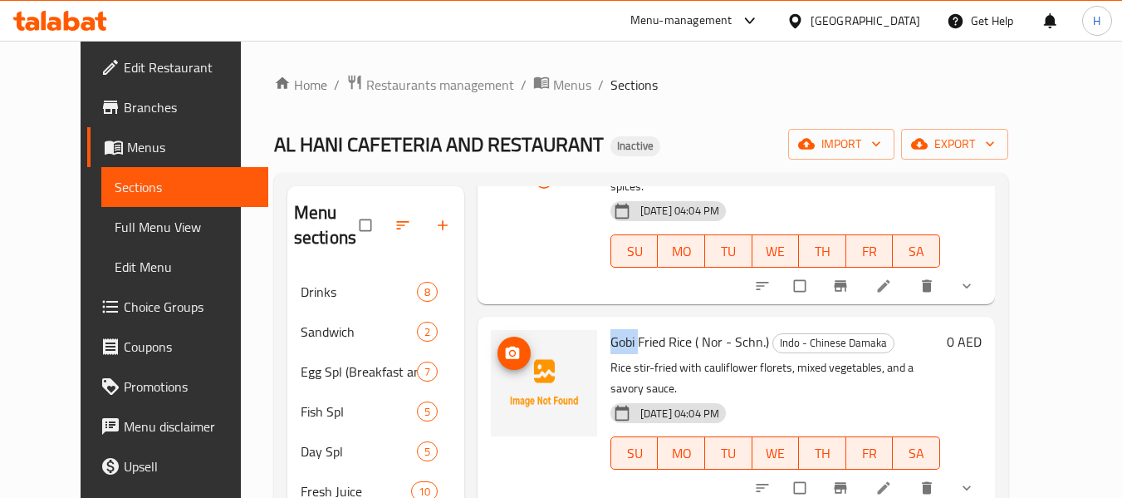
click at [506, 346] on icon "upload picture" at bounding box center [513, 352] width 14 height 12
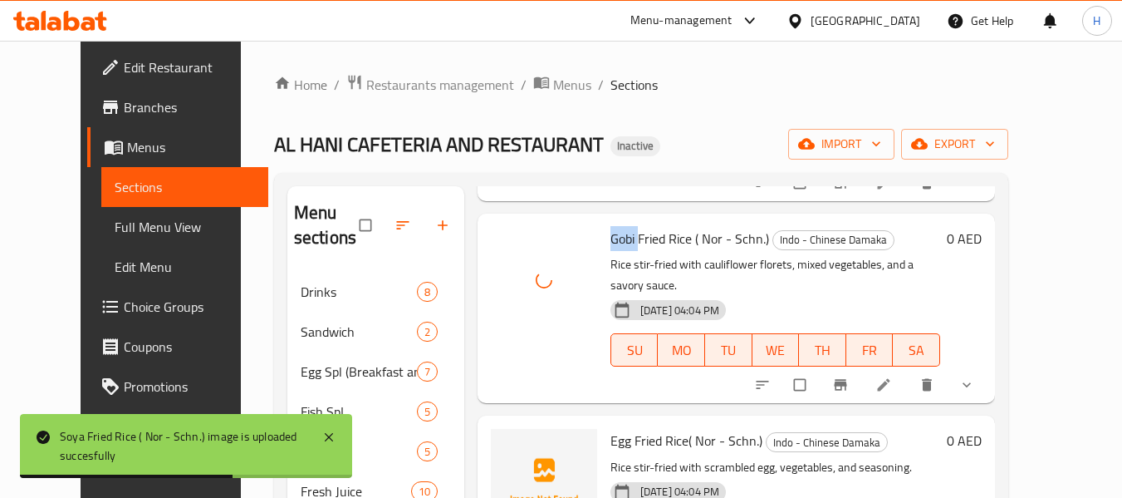
scroll to position [498, 0]
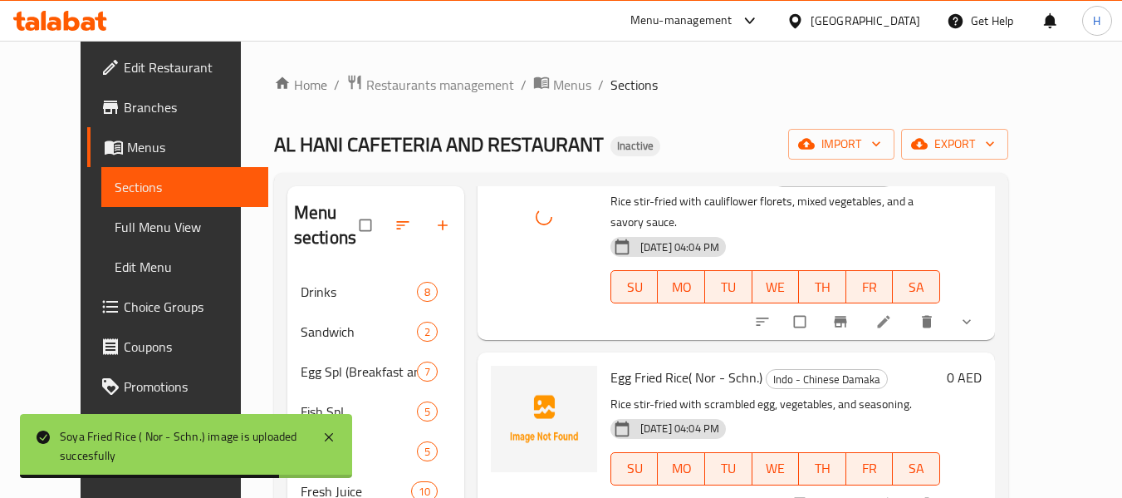
click at [611, 365] on span "Egg Fried Rice( Nor - Schn.)" at bounding box center [687, 377] width 152 height 25
click at [506, 382] on icon "upload picture" at bounding box center [513, 388] width 14 height 12
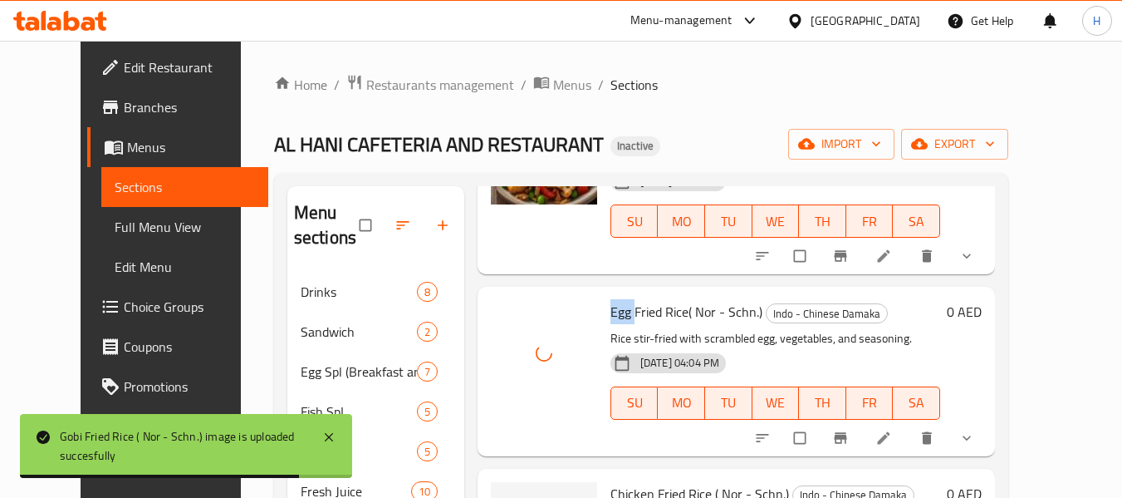
scroll to position [665, 0]
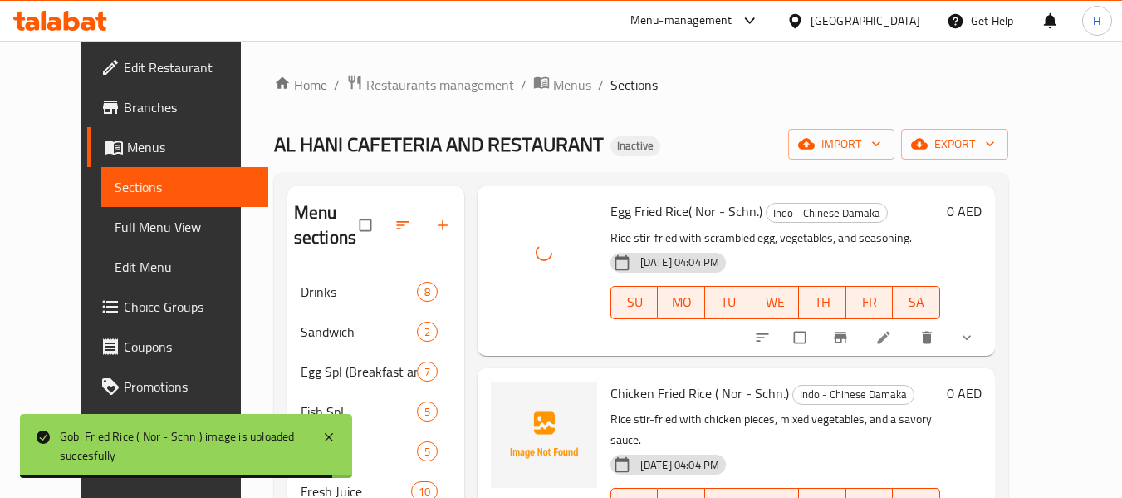
click at [611, 380] on span "Chicken Fried Rice ( Nor - Schn.)" at bounding box center [700, 392] width 179 height 25
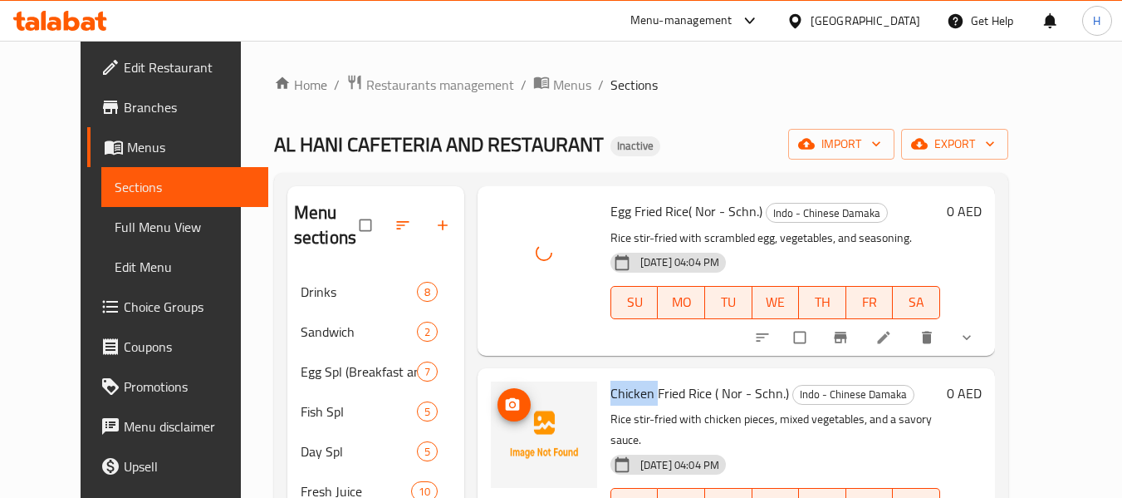
click at [506, 397] on icon "upload picture" at bounding box center [513, 403] width 14 height 12
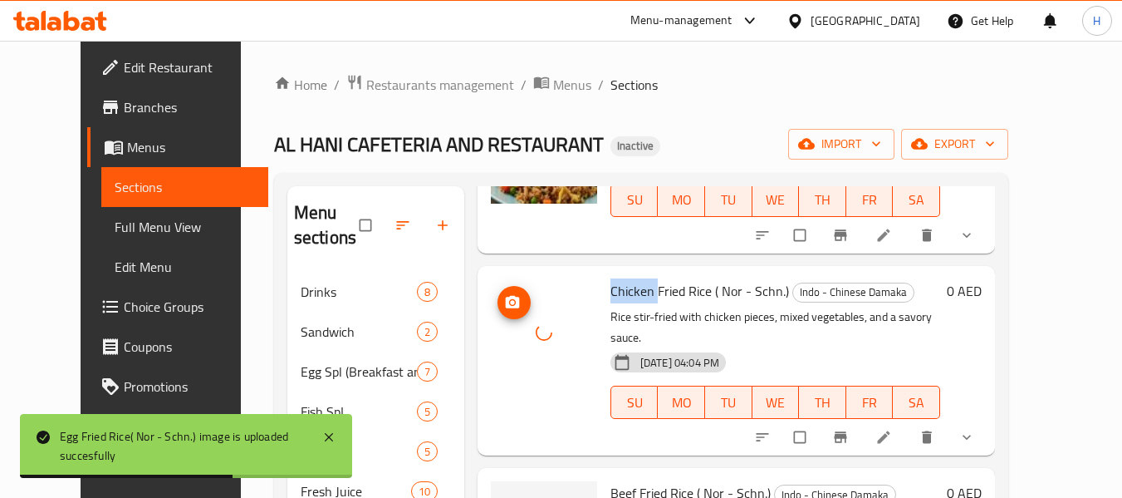
scroll to position [914, 0]
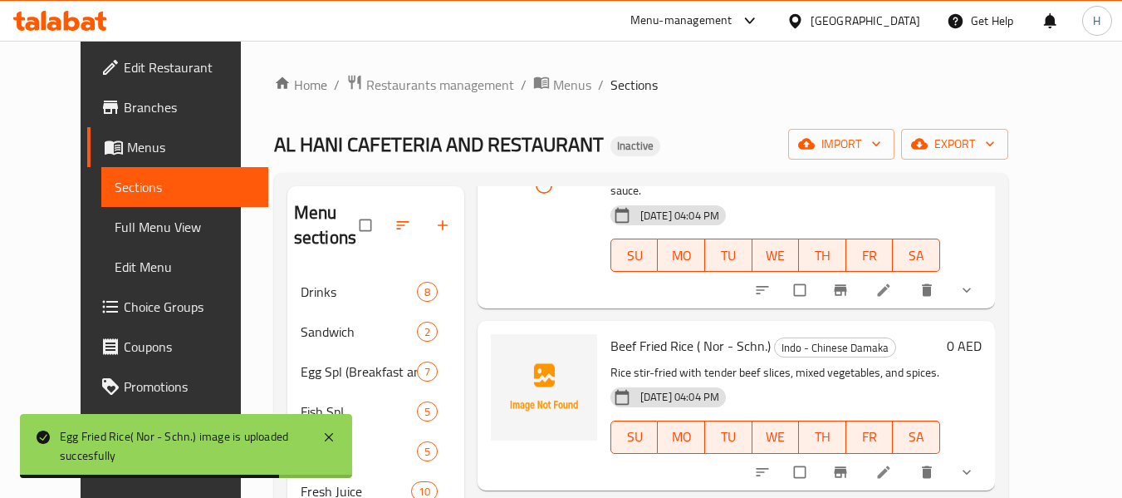
click at [611, 333] on span "Beef Fried Rice ( Nor - Schn.)" at bounding box center [691, 345] width 160 height 25
click at [504, 349] on icon "upload picture" at bounding box center [512, 357] width 17 height 17
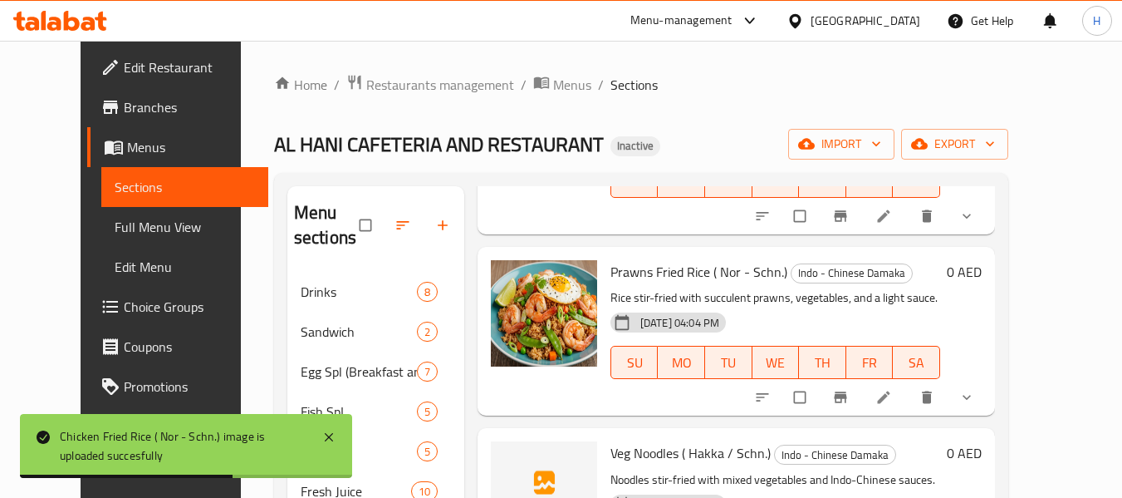
scroll to position [1329, 0]
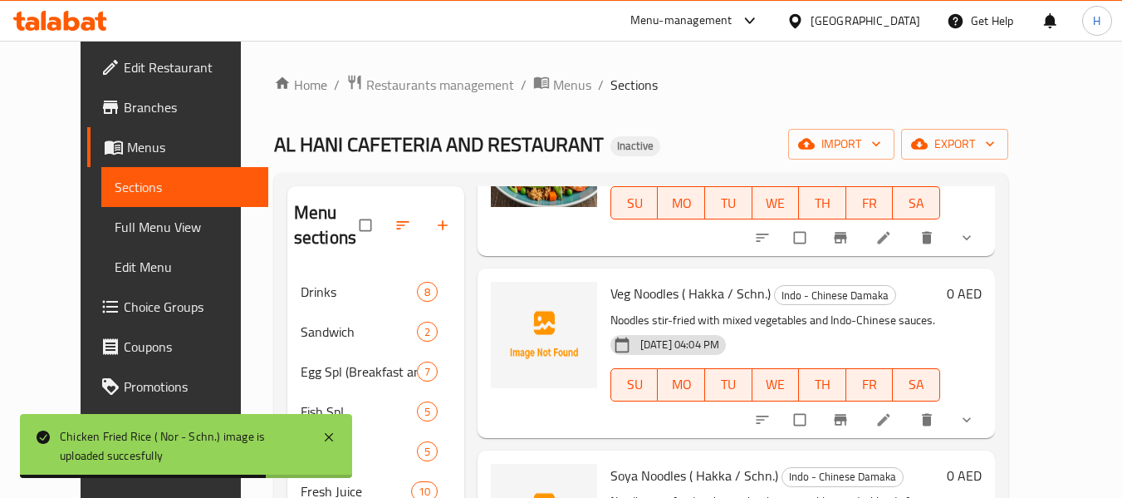
click at [611, 281] on span "Veg Noodles ( Hakka / Schn.)" at bounding box center [691, 293] width 160 height 25
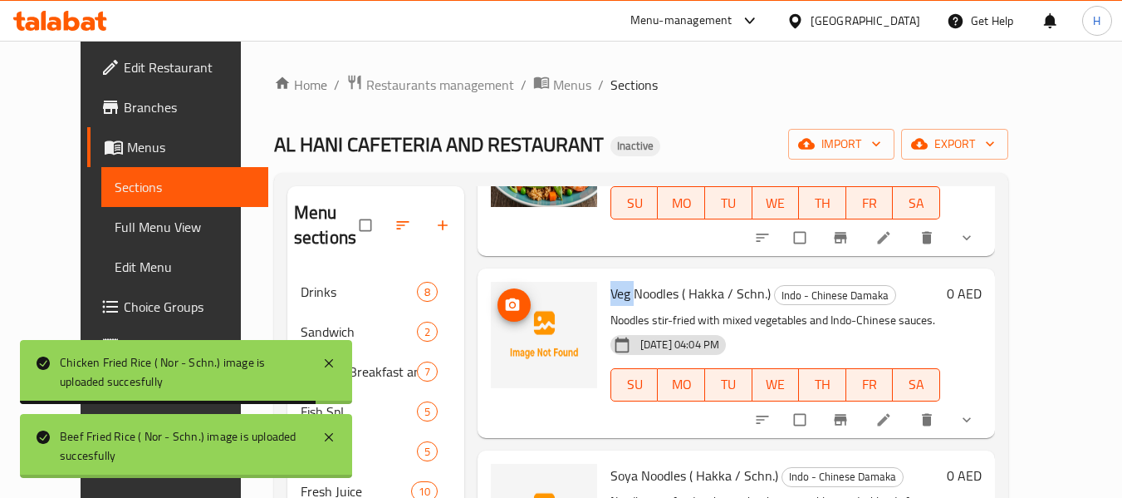
click at [504, 297] on icon "upload picture" at bounding box center [512, 305] width 17 height 17
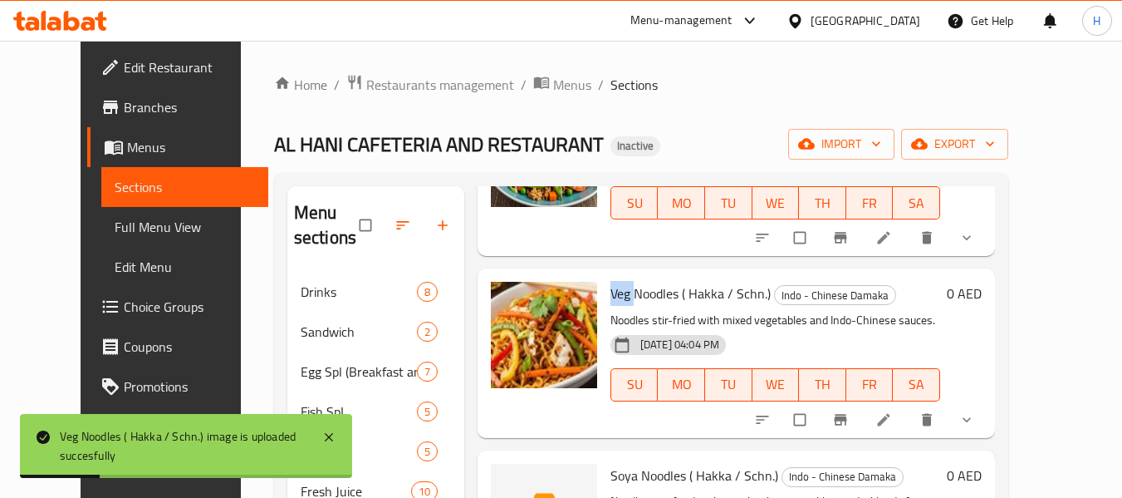
scroll to position [1412, 0]
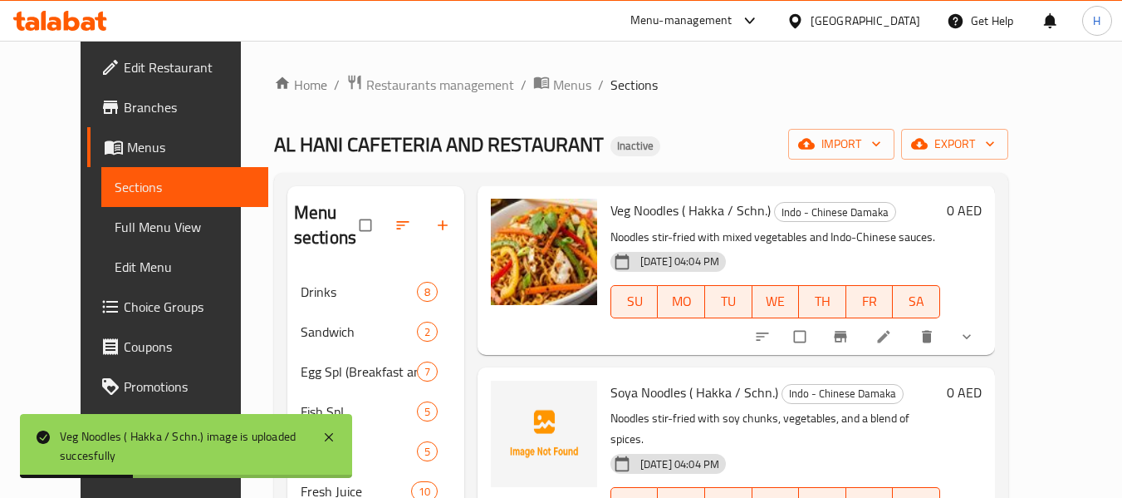
click at [611, 380] on span "Soya Noodles ( Hakka / Schn.)" at bounding box center [695, 392] width 168 height 25
click at [503, 395] on span "upload picture" at bounding box center [514, 403] width 33 height 17
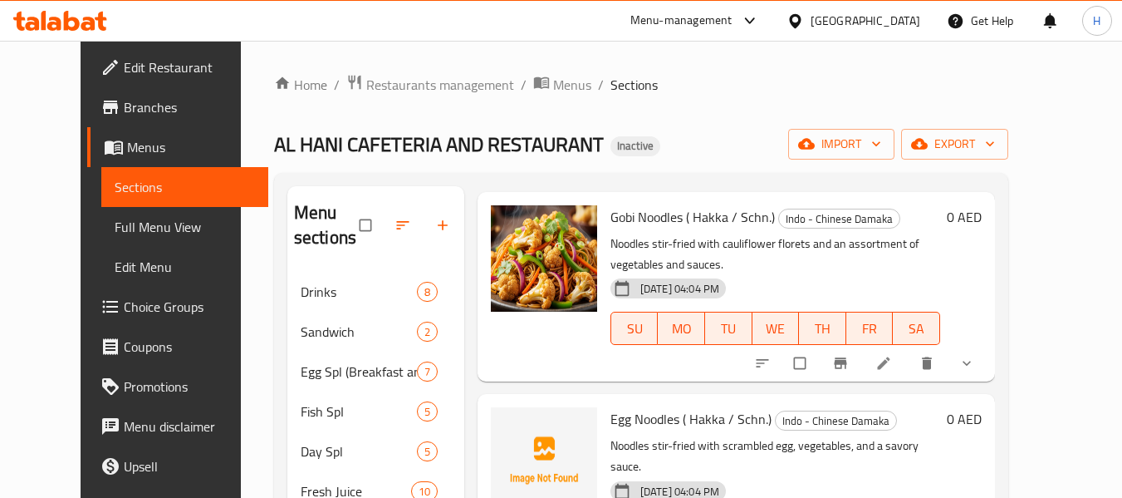
scroll to position [1828, 0]
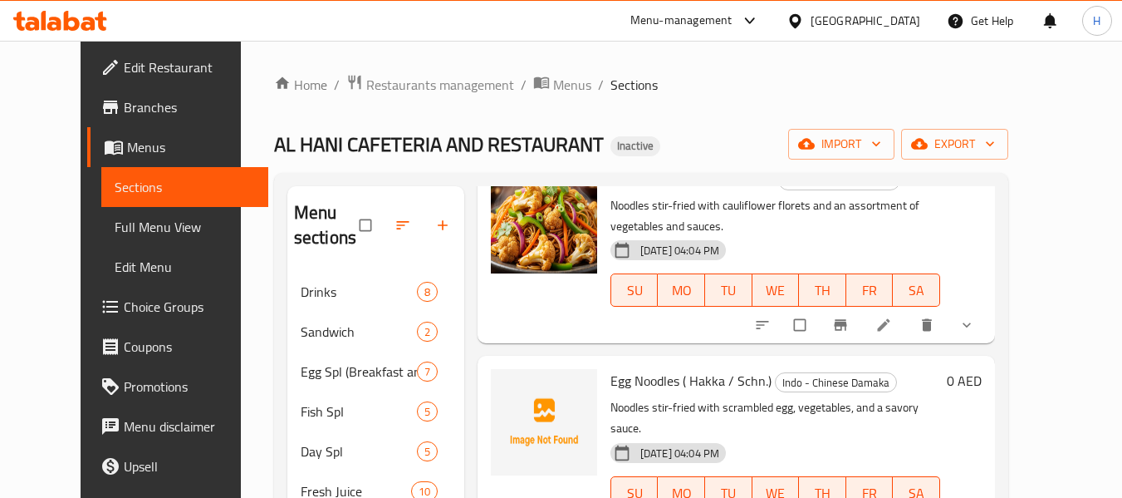
click at [611, 368] on span "Egg Noodles ( Hakka / Schn.)" at bounding box center [691, 380] width 161 height 25
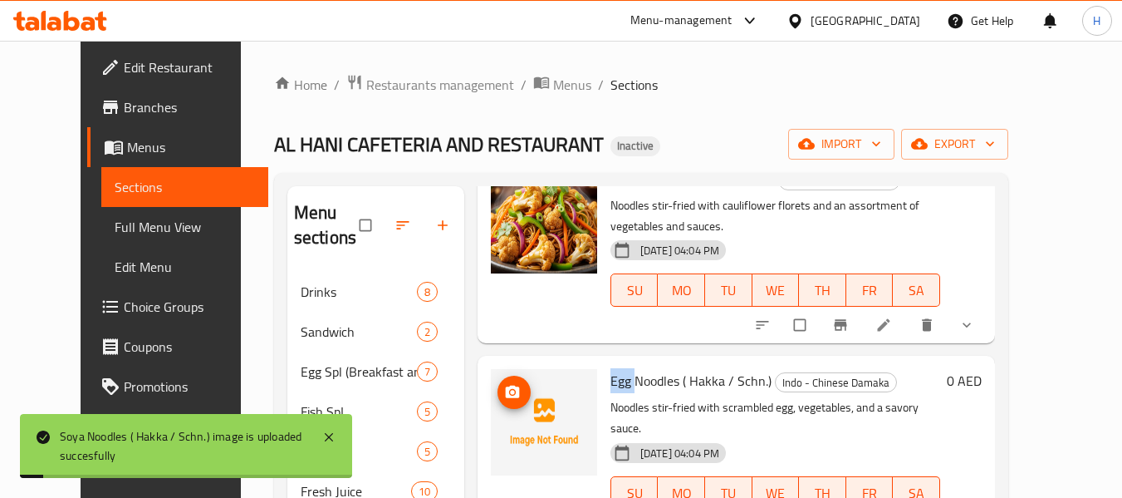
click at [505, 384] on span "upload picture" at bounding box center [514, 392] width 33 height 17
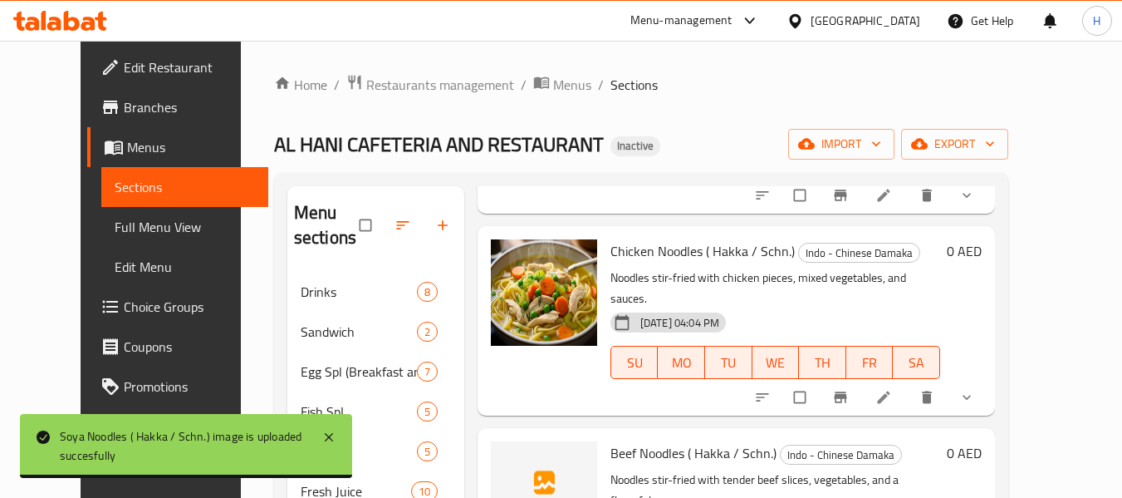
scroll to position [2243, 0]
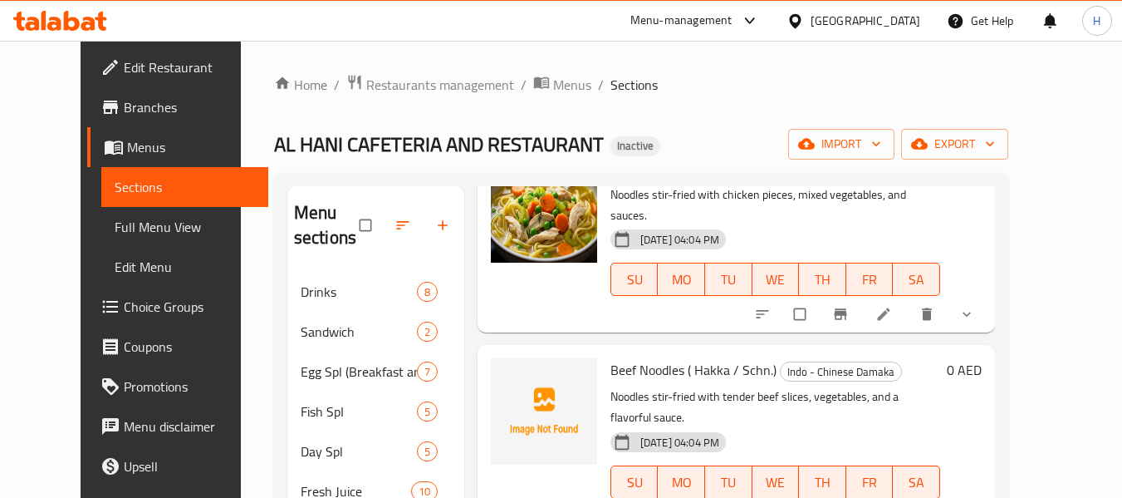
click at [611, 357] on span "Beef Noodles ( Hakka / Schn.)" at bounding box center [694, 369] width 166 height 25
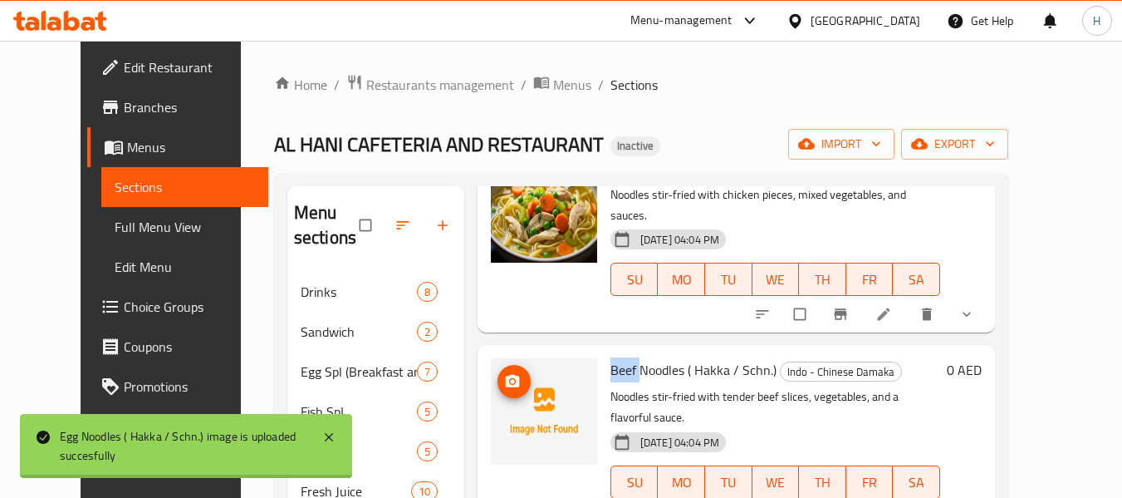
click at [504, 373] on icon "upload picture" at bounding box center [512, 381] width 17 height 17
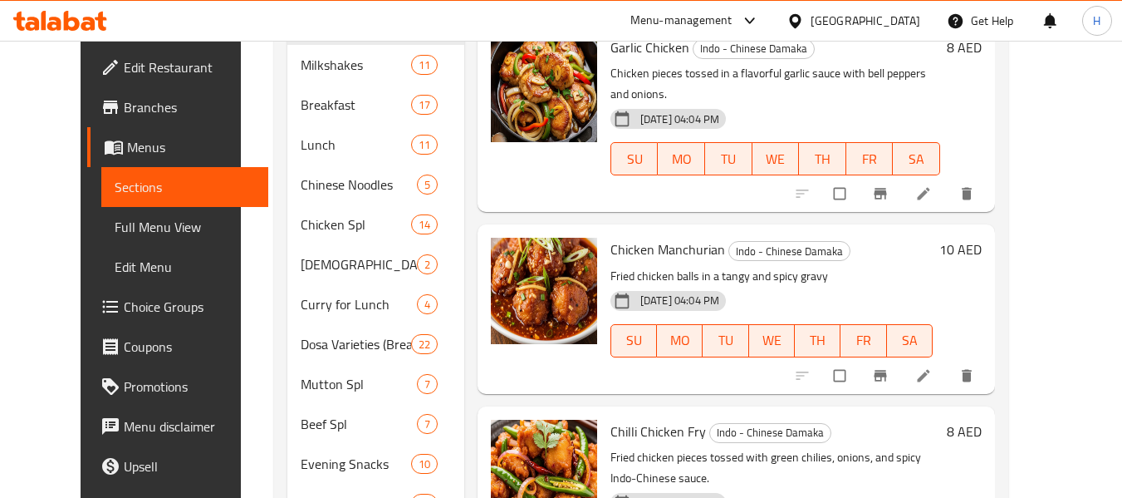
scroll to position [744, 0]
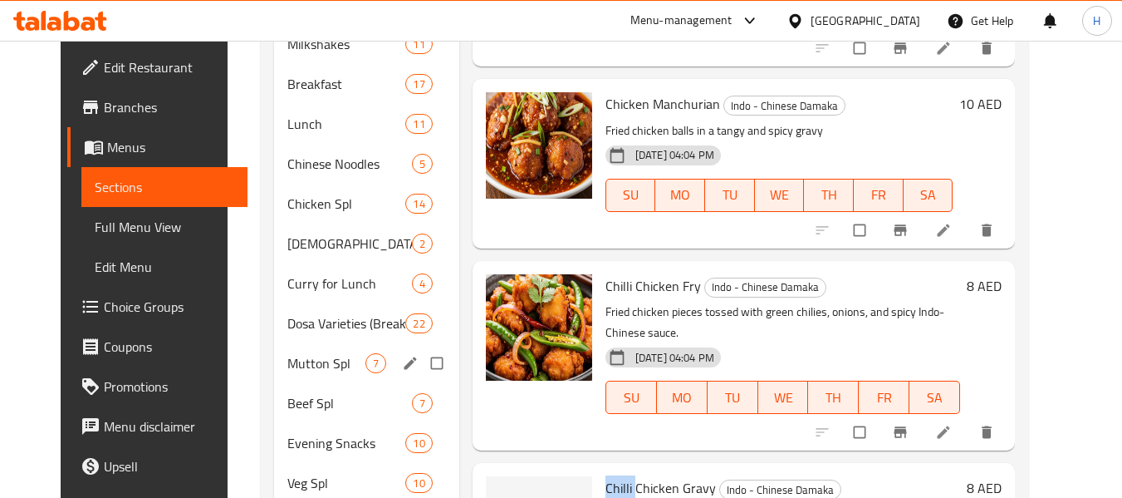
scroll to position [329, 0]
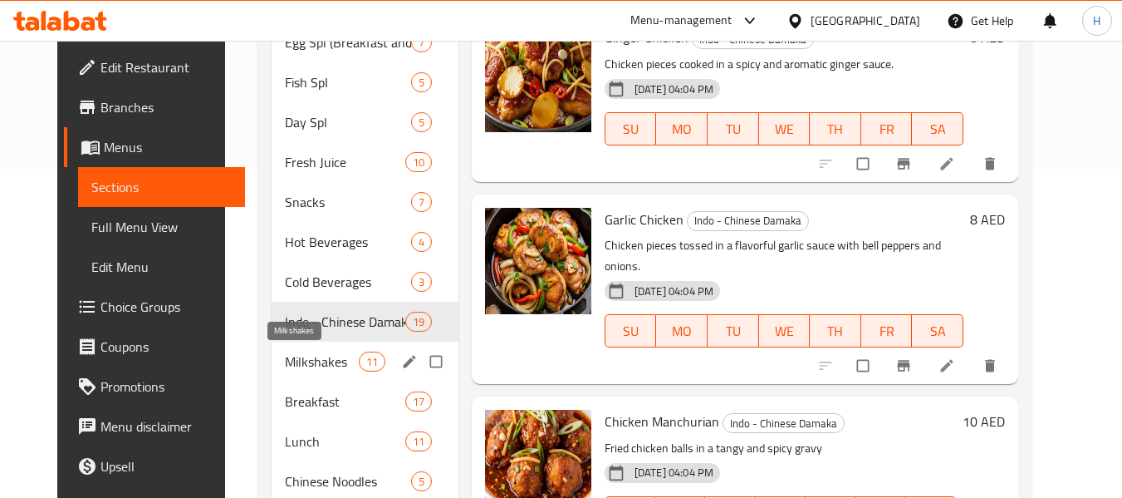
click at [315, 367] on span "Milkshakes" at bounding box center [321, 361] width 73 height 20
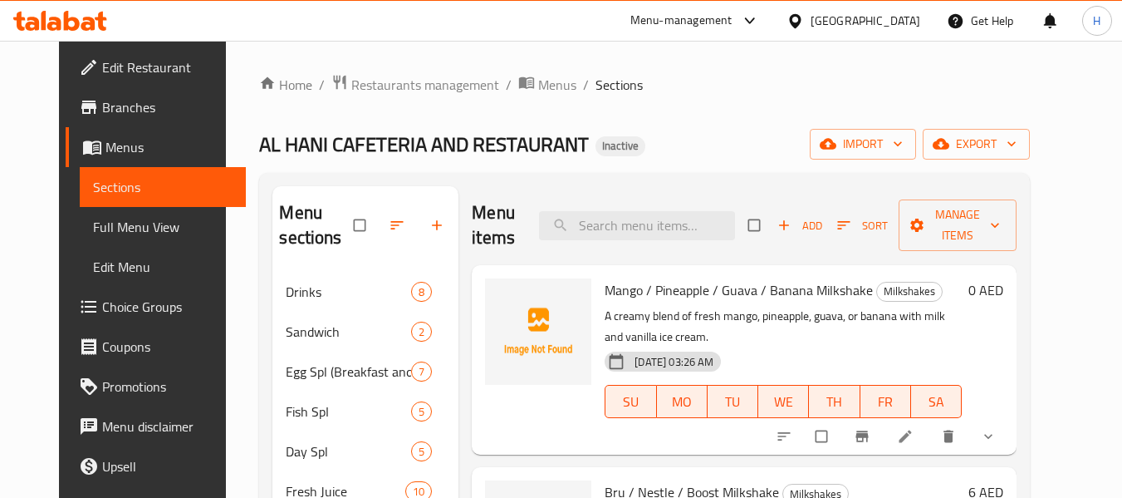
click at [605, 295] on span "Mango / Pineapple / Guava / Banana Milkshake" at bounding box center [739, 289] width 268 height 25
click at [505, 302] on circle "upload picture" at bounding box center [507, 301] width 4 height 4
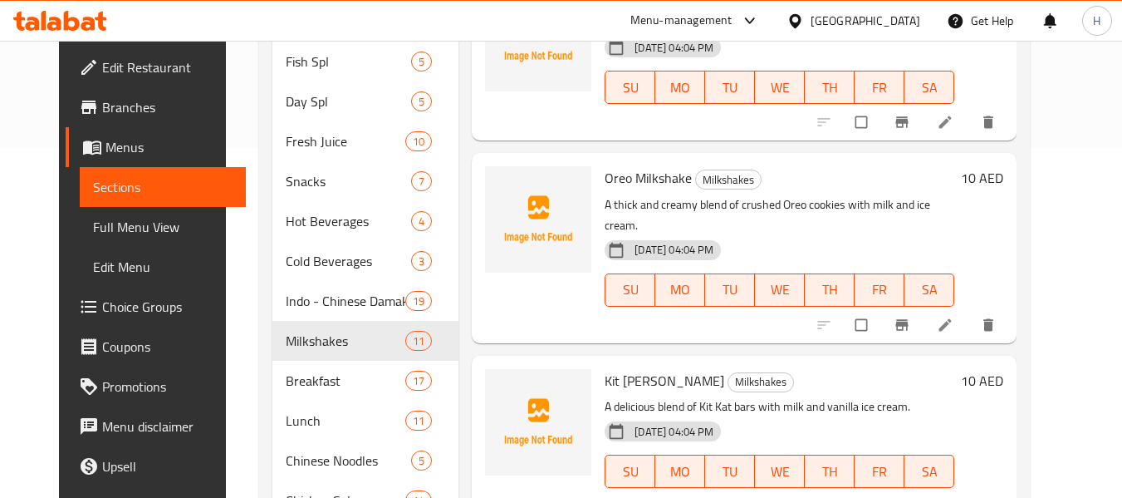
scroll to position [498, 0]
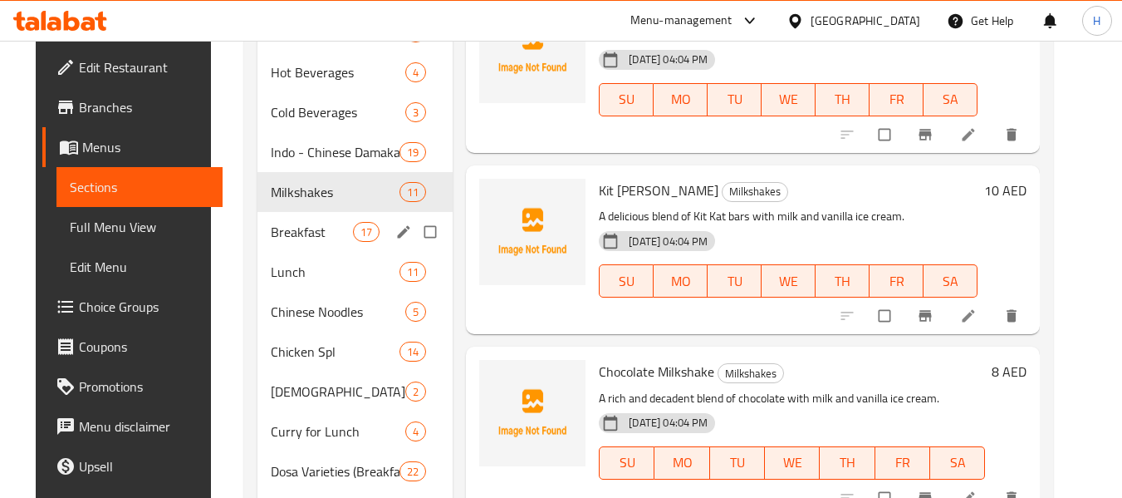
click at [272, 241] on span "Breakfast" at bounding box center [312, 232] width 82 height 20
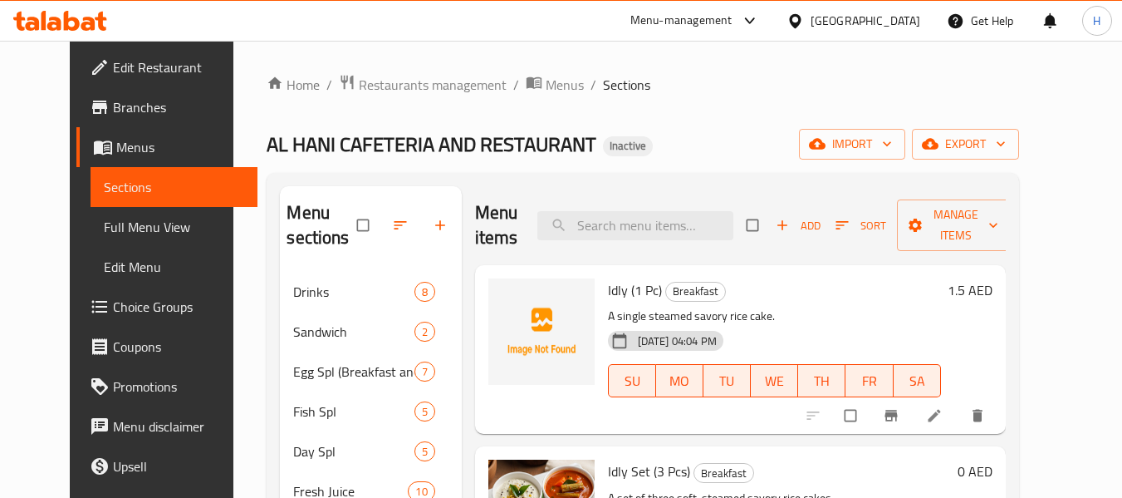
click at [608, 283] on span "Idly (1 Pc)" at bounding box center [635, 289] width 54 height 25
click at [503, 305] on icon "upload picture" at bounding box center [510, 301] width 14 height 12
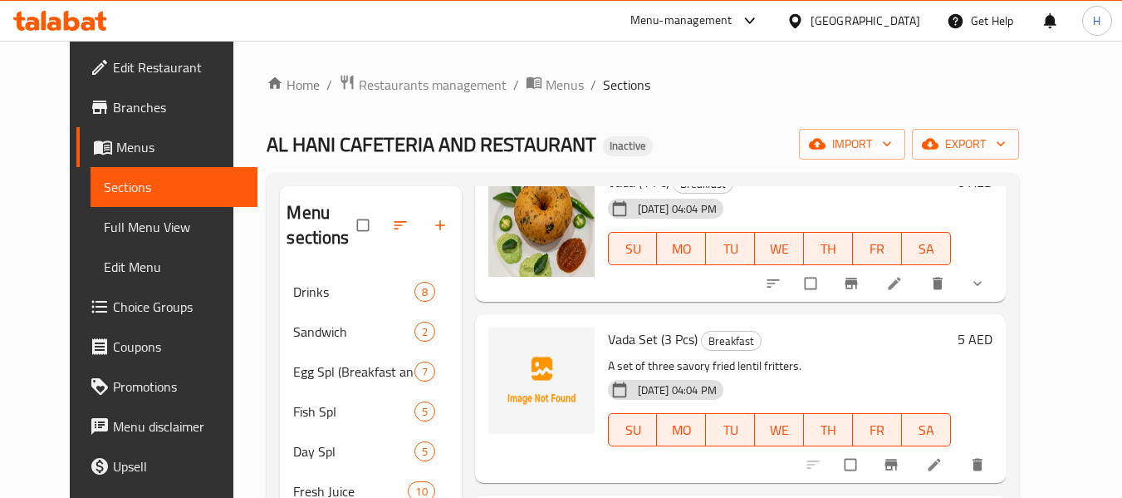
scroll to position [665, 0]
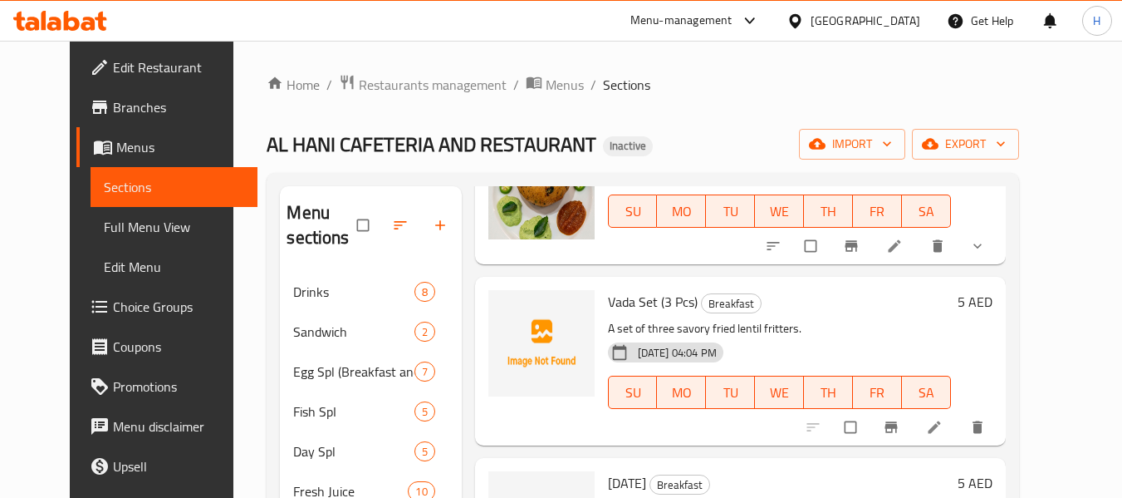
click at [608, 298] on span "Vada Set (3 Pcs)" at bounding box center [653, 301] width 90 height 25
click at [495, 309] on span "upload picture" at bounding box center [511, 313] width 33 height 17
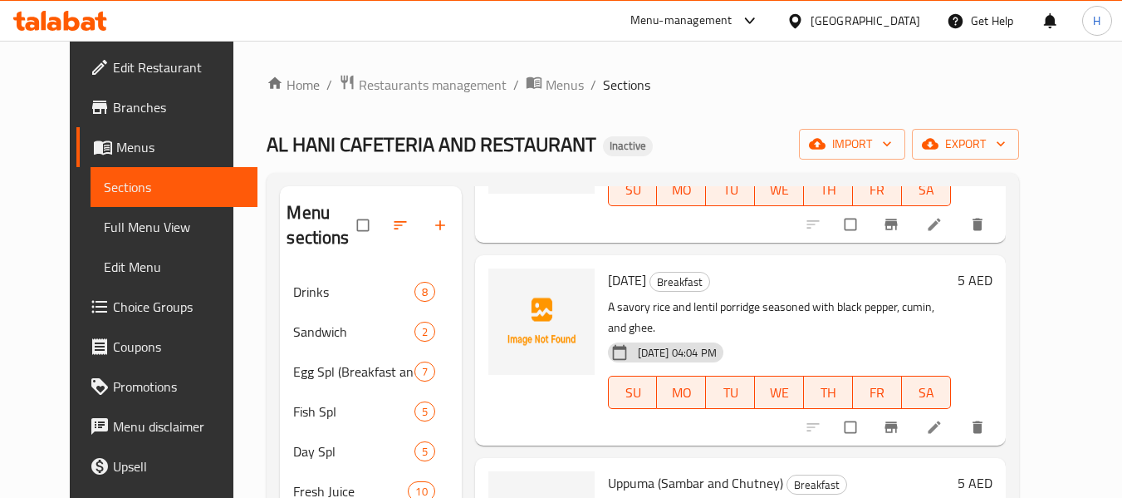
scroll to position [831, 0]
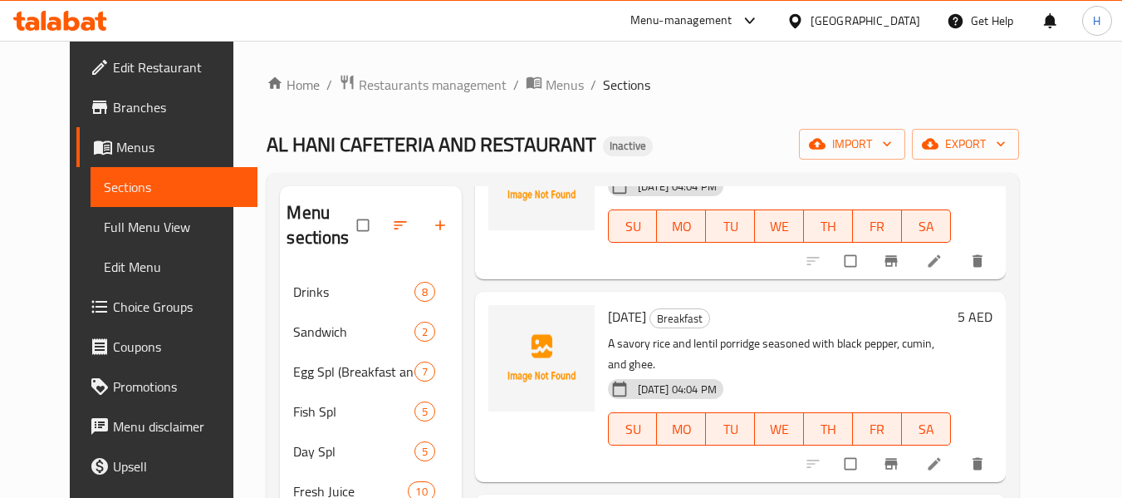
click at [608, 316] on span "Pongal" at bounding box center [627, 316] width 38 height 25
click at [499, 344] on button "upload picture" at bounding box center [511, 328] width 33 height 33
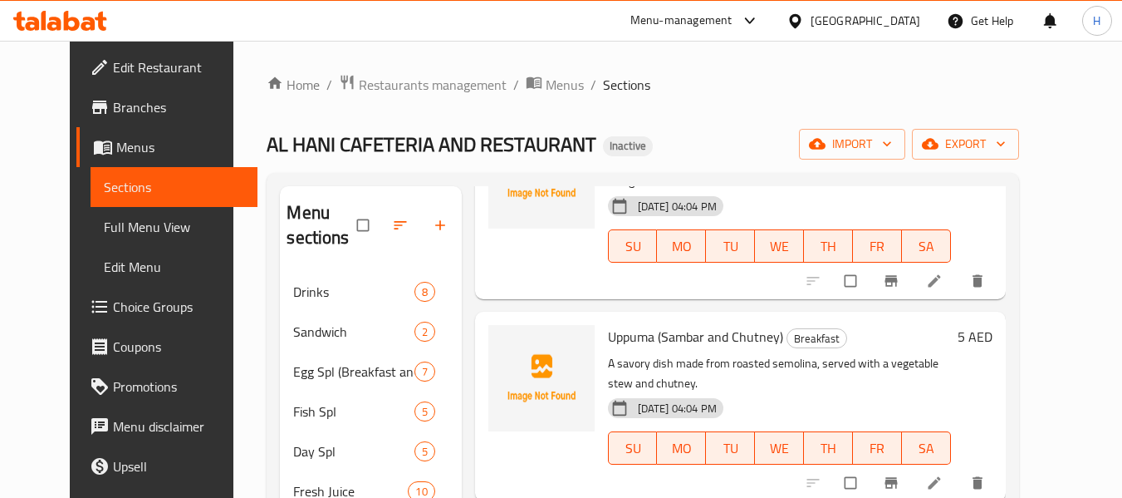
scroll to position [1080, 0]
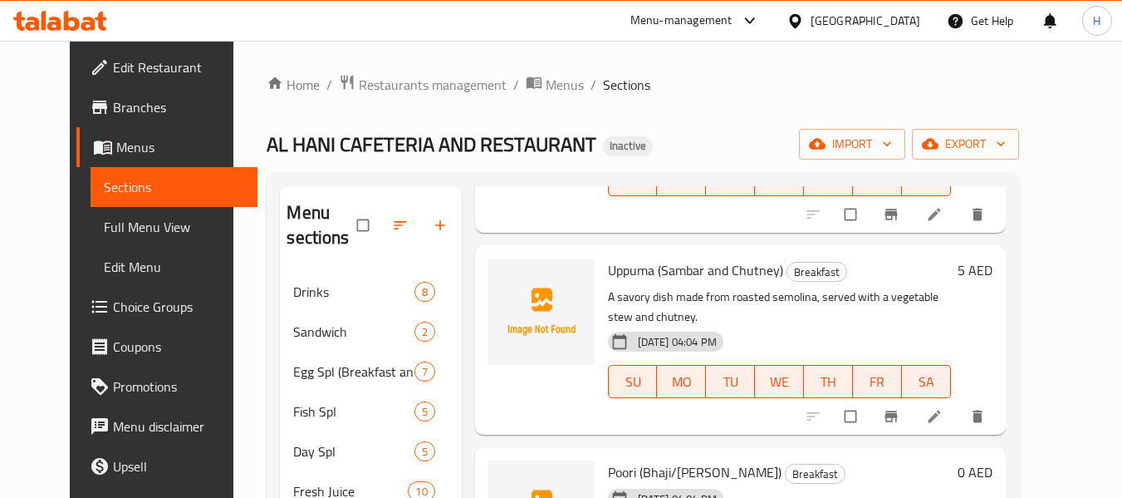
click at [609, 258] on span "Uppuma (Sambar and Chutney)" at bounding box center [695, 270] width 175 height 25
click at [502, 273] on icon "upload picture" at bounding box center [510, 281] width 17 height 17
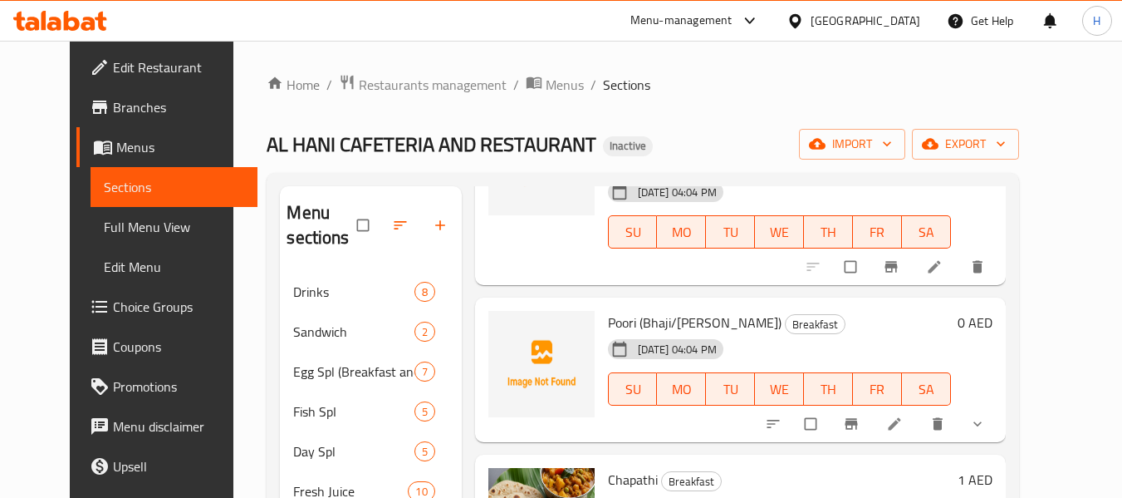
scroll to position [1246, 0]
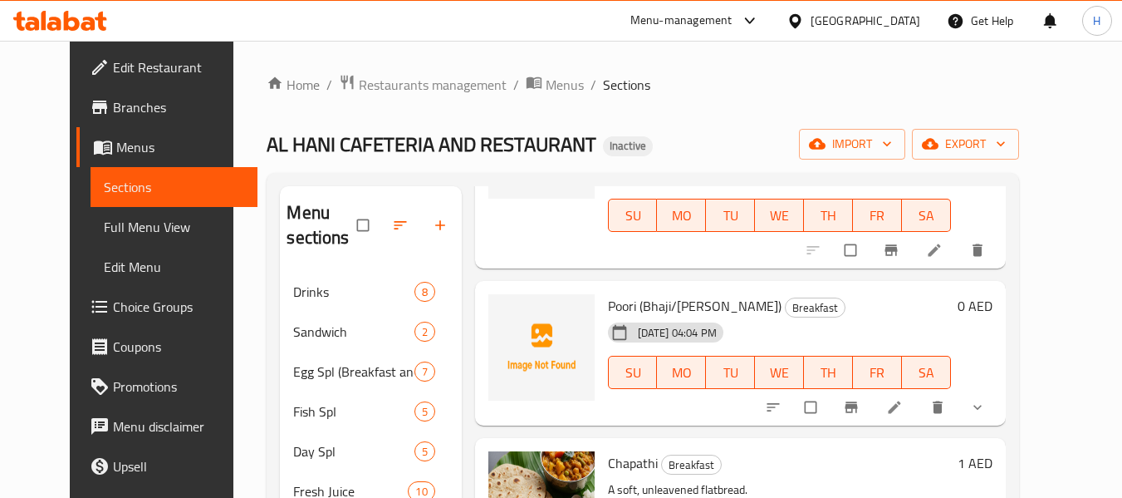
click at [608, 293] on span "Poori (Bhaji/Channa)" at bounding box center [695, 305] width 174 height 25
click at [503, 309] on span "upload picture" at bounding box center [511, 317] width 33 height 17
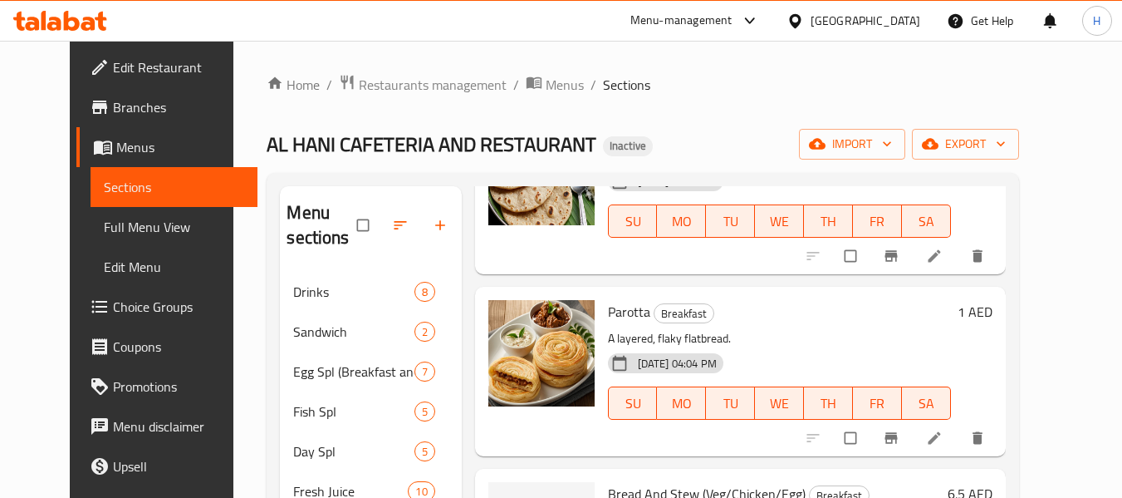
scroll to position [1828, 0]
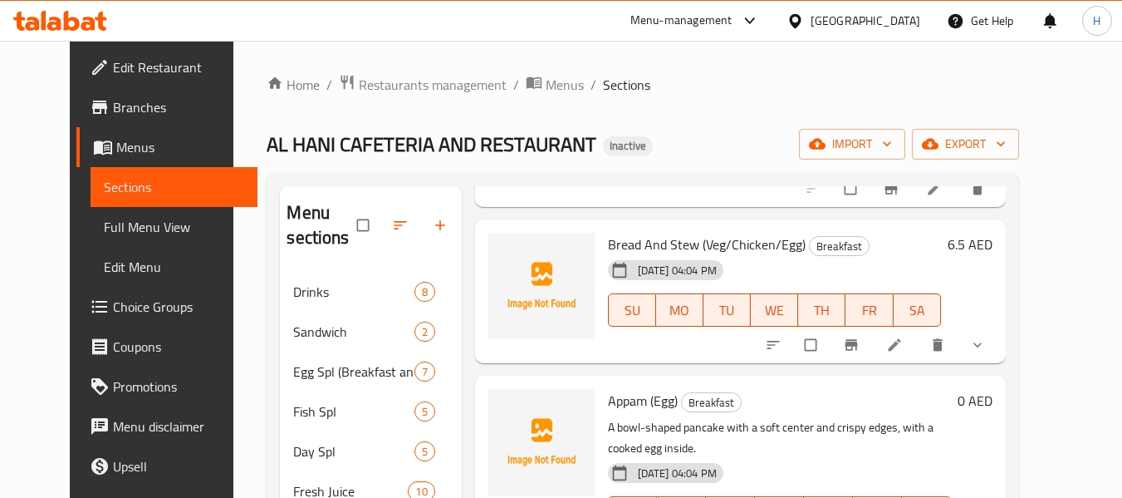
click at [611, 232] on span "Bread And Stew (Veg/Chicken/Egg)" at bounding box center [707, 244] width 198 height 25
click at [502, 248] on icon "upload picture" at bounding box center [510, 256] width 17 height 17
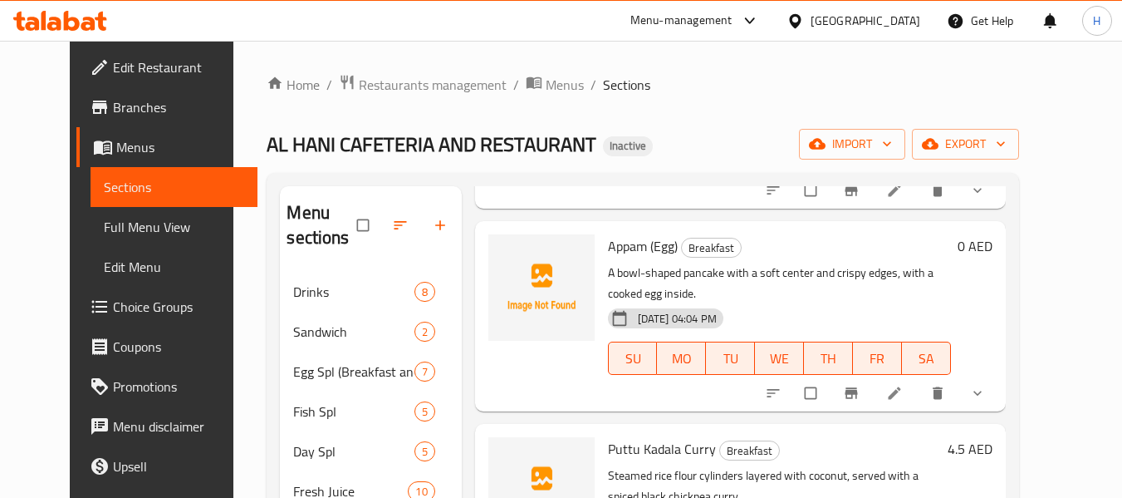
scroll to position [1994, 0]
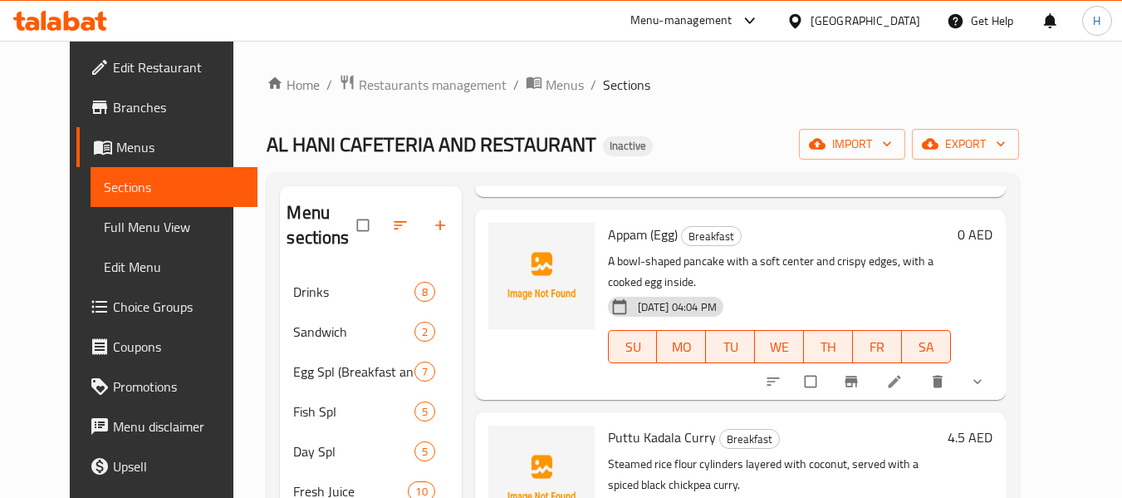
click at [614, 222] on span "Appam (Egg)" at bounding box center [643, 234] width 70 height 25
click at [488, 233] on img at bounding box center [541, 276] width 106 height 106
click at [502, 238] on icon "upload picture" at bounding box center [510, 246] width 17 height 17
click at [608, 424] on span "Puttu Kadala Curry" at bounding box center [662, 436] width 108 height 25
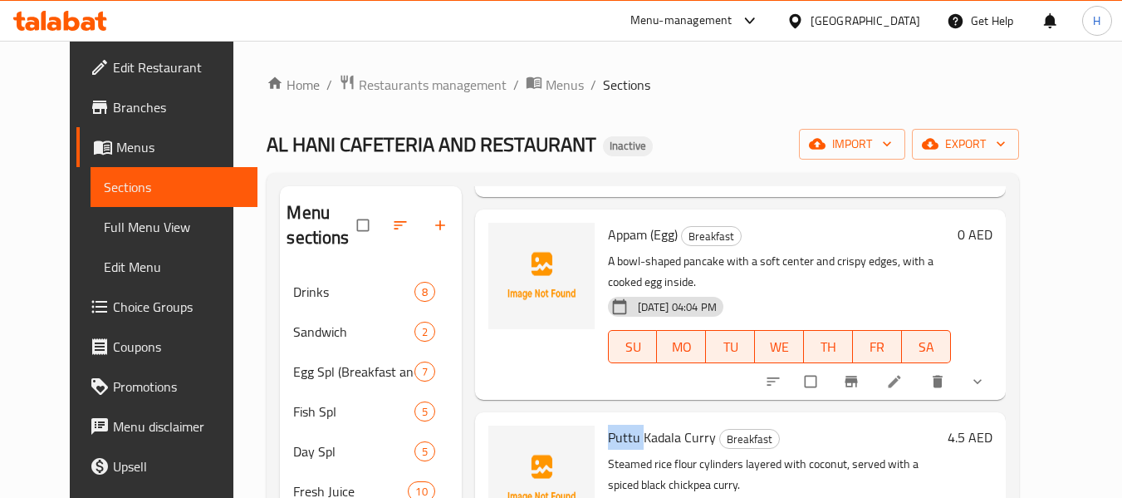
click at [608, 424] on span "Puttu Kadala Curry" at bounding box center [662, 436] width 108 height 25
click at [519, 425] on img at bounding box center [541, 478] width 106 height 106
click at [502, 440] on icon "upload picture" at bounding box center [510, 448] width 17 height 17
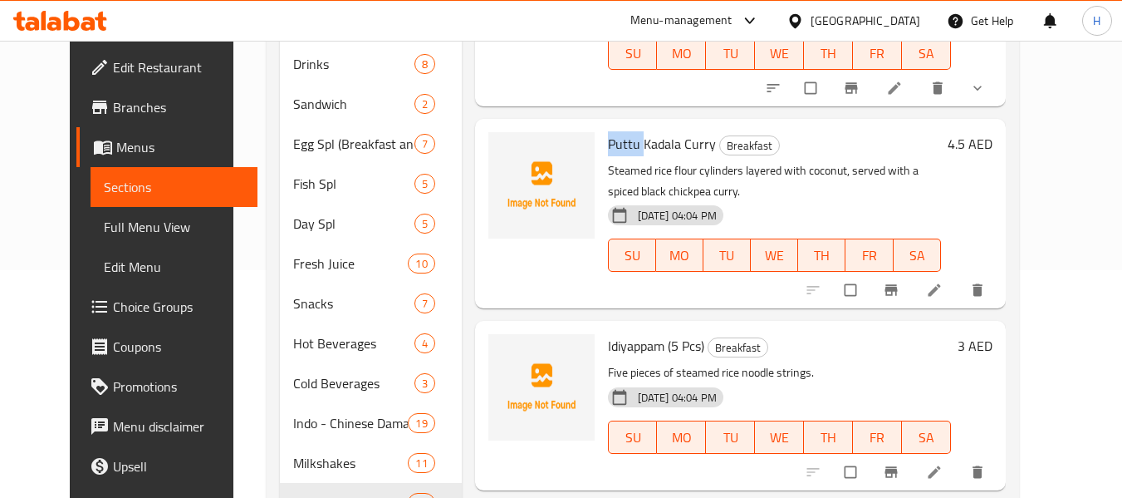
scroll to position [249, 0]
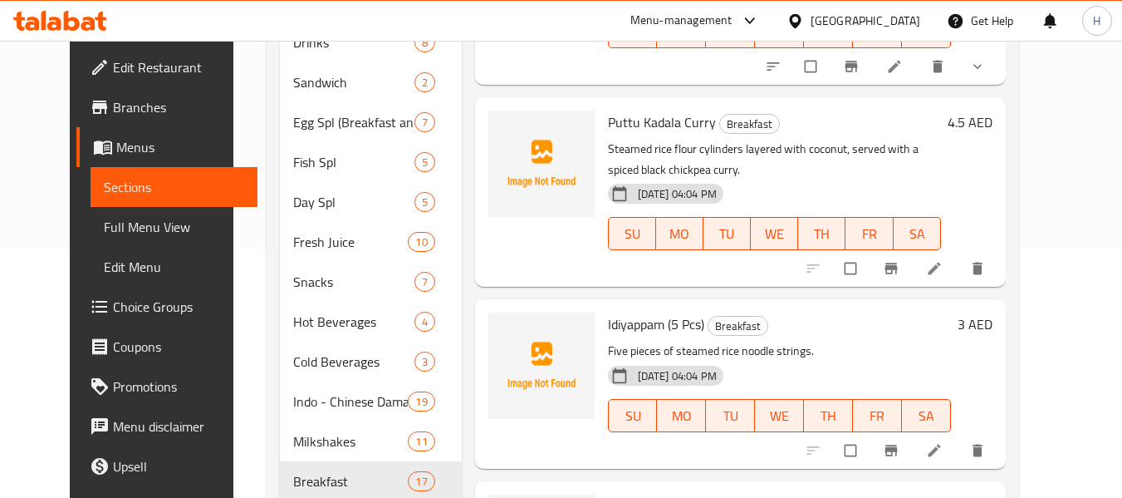
click at [617, 312] on span "Idiyappam (5 Pcs)" at bounding box center [656, 324] width 96 height 25
click at [502, 327] on icon "upload picture" at bounding box center [510, 335] width 17 height 17
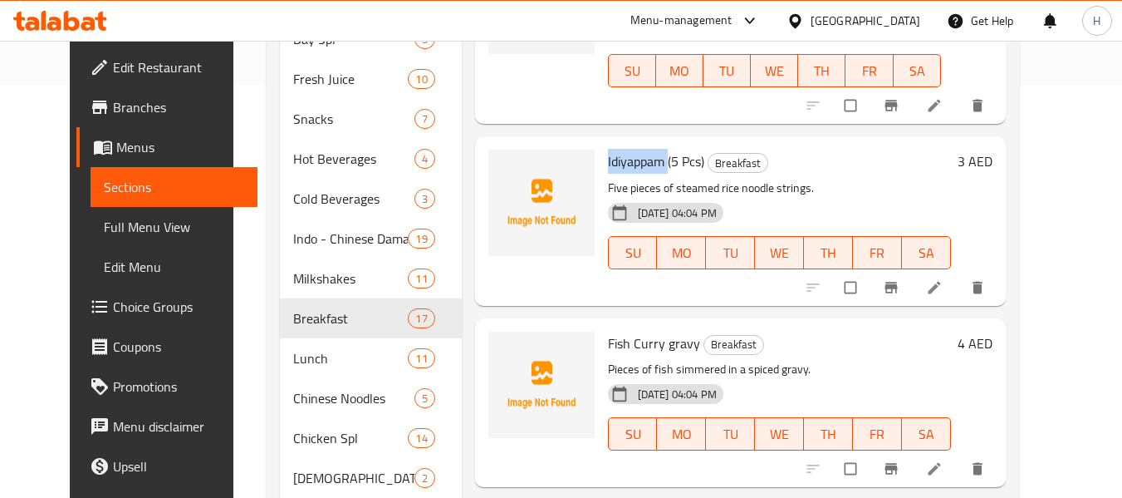
scroll to position [415, 0]
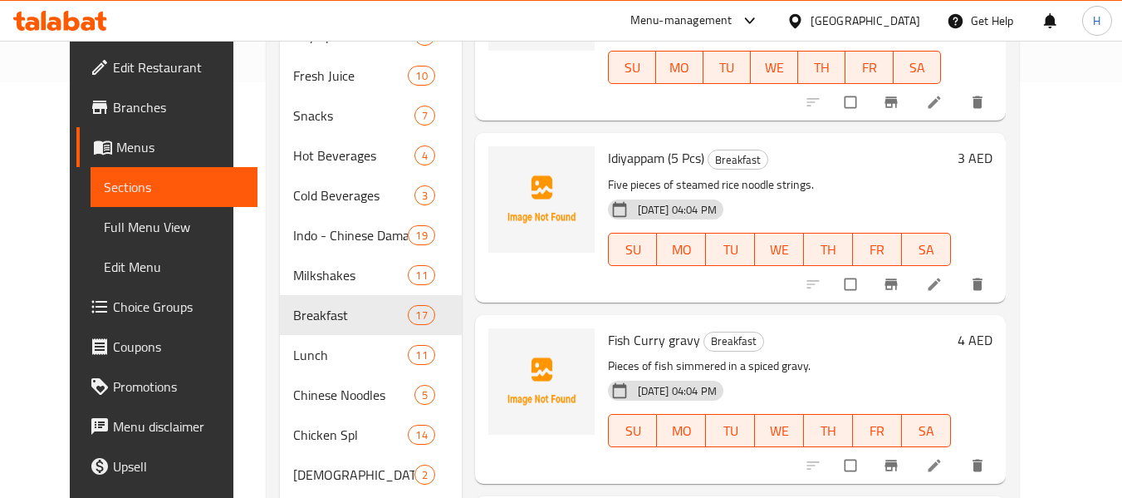
click at [608, 327] on span "Fish Curry gravy" at bounding box center [654, 339] width 92 height 25
click at [503, 345] on icon "upload picture" at bounding box center [510, 351] width 14 height 12
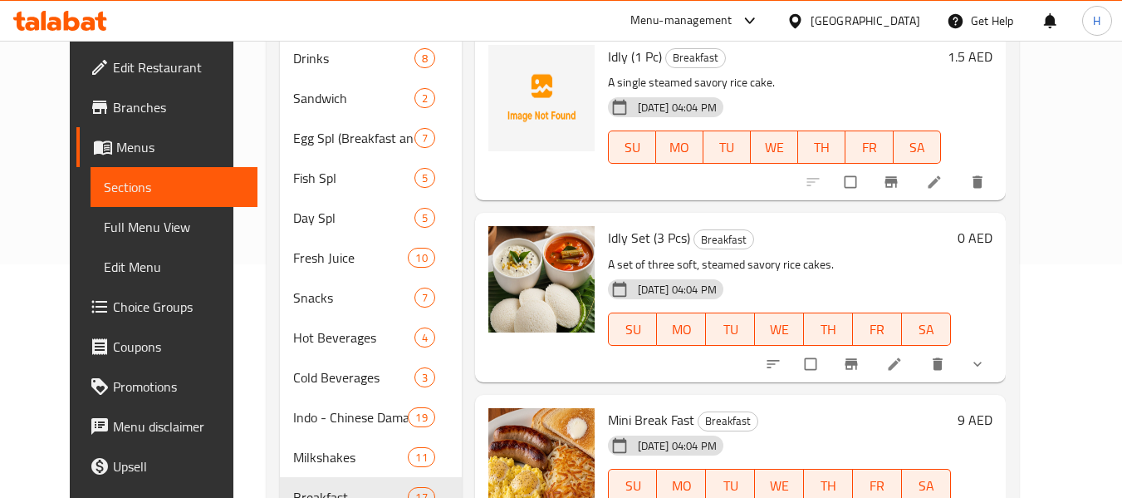
scroll to position [83, 0]
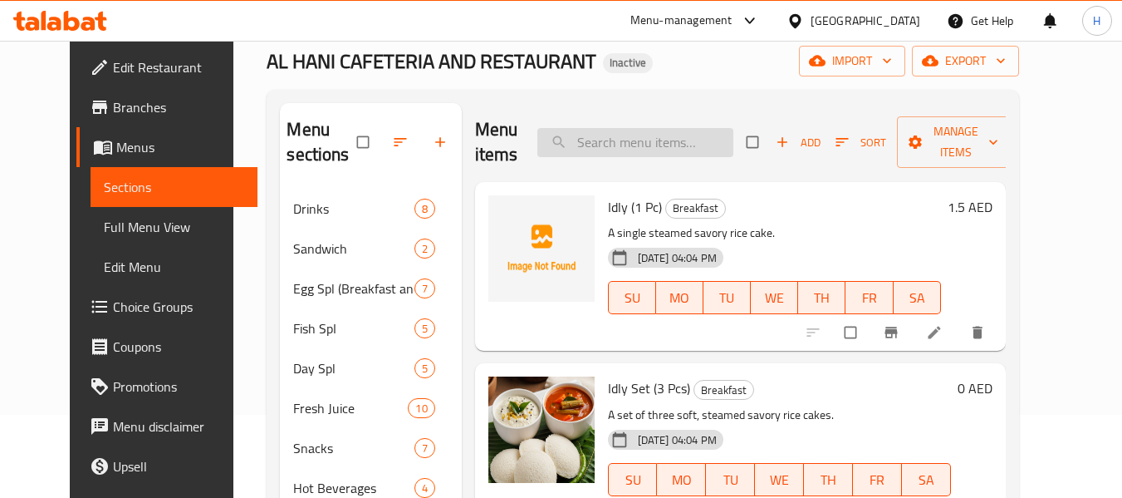
click at [662, 147] on input "search" at bounding box center [635, 142] width 196 height 29
paste input "Fish"
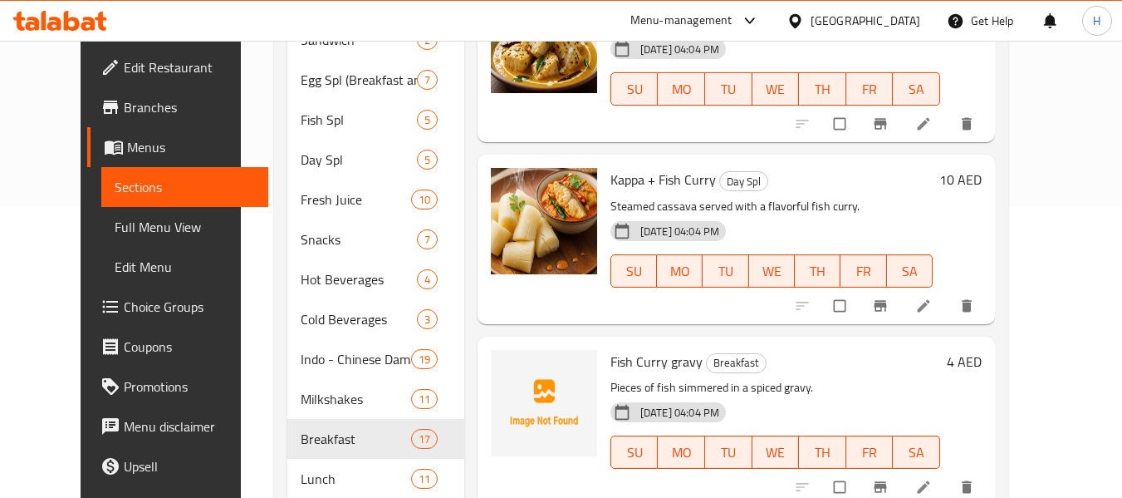
scroll to position [415, 0]
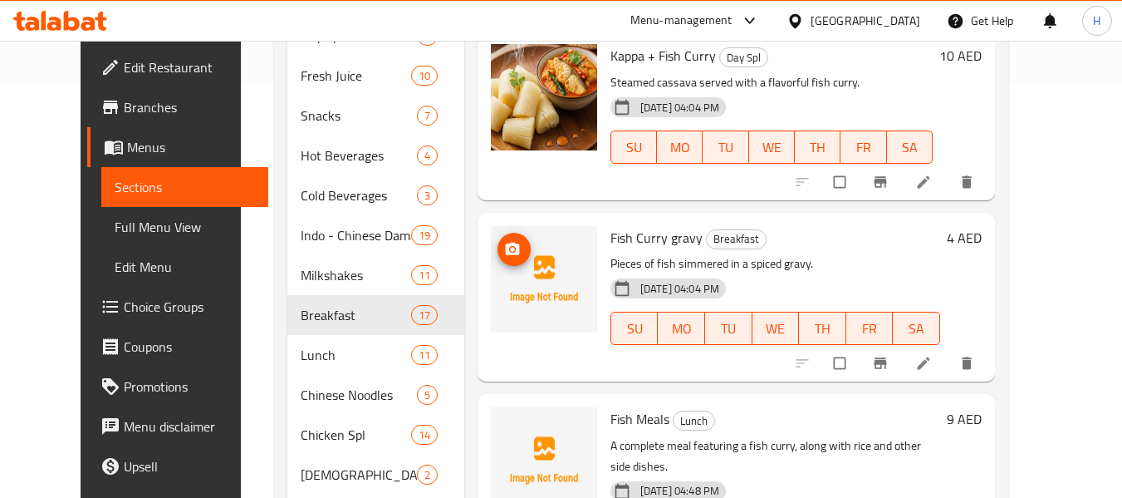
type input "Fish curr"
click at [504, 234] on img at bounding box center [544, 279] width 106 height 106
click at [504, 250] on icon "upload picture" at bounding box center [512, 249] width 17 height 17
click at [505, 253] on span "upload picture" at bounding box center [514, 249] width 33 height 17
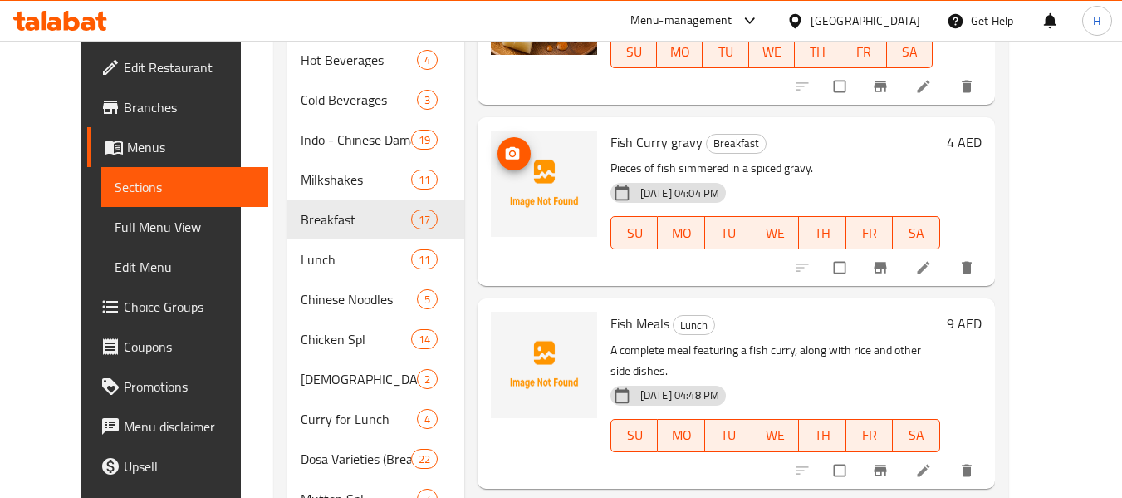
scroll to position [581, 0]
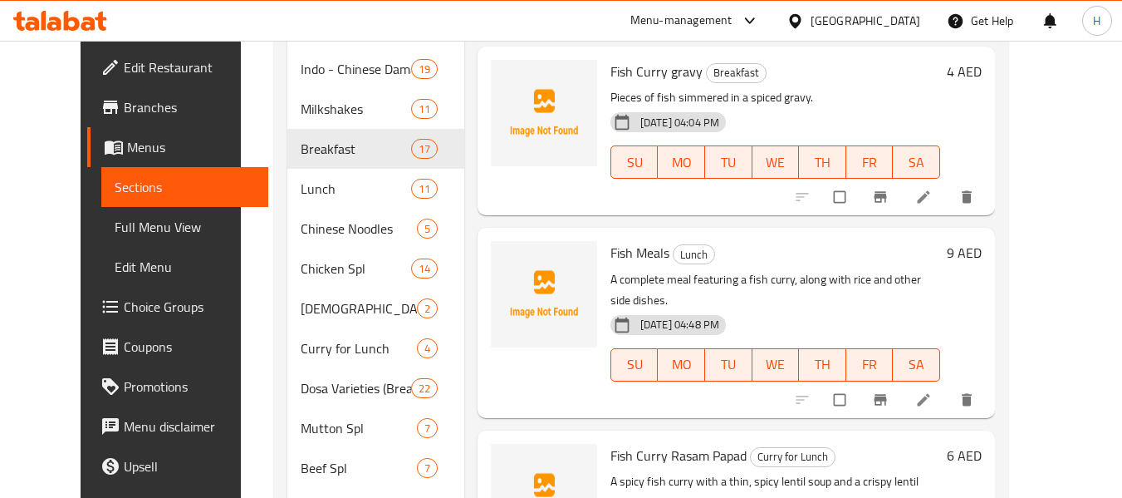
click at [611, 257] on span "Fish Meals" at bounding box center [640, 252] width 59 height 25
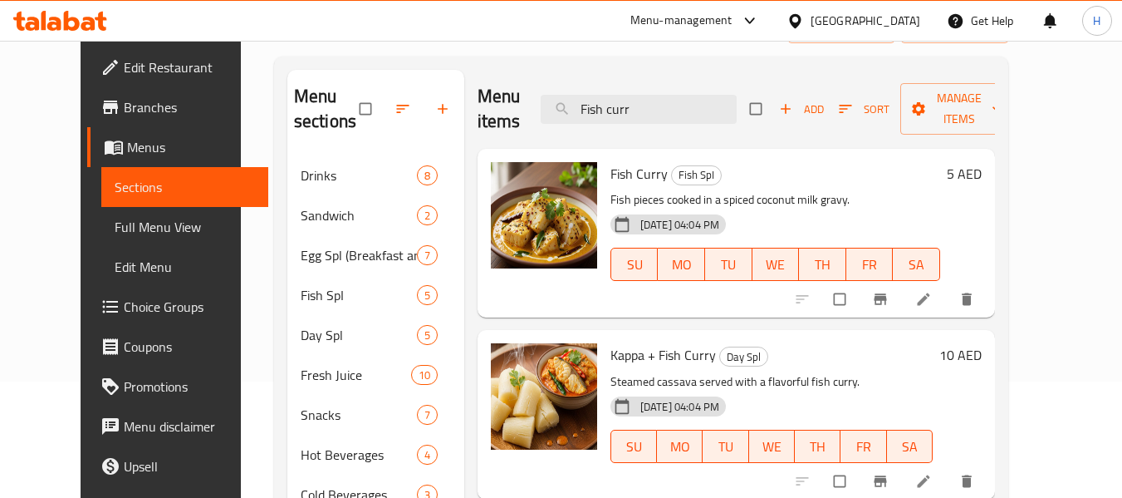
scroll to position [0, 0]
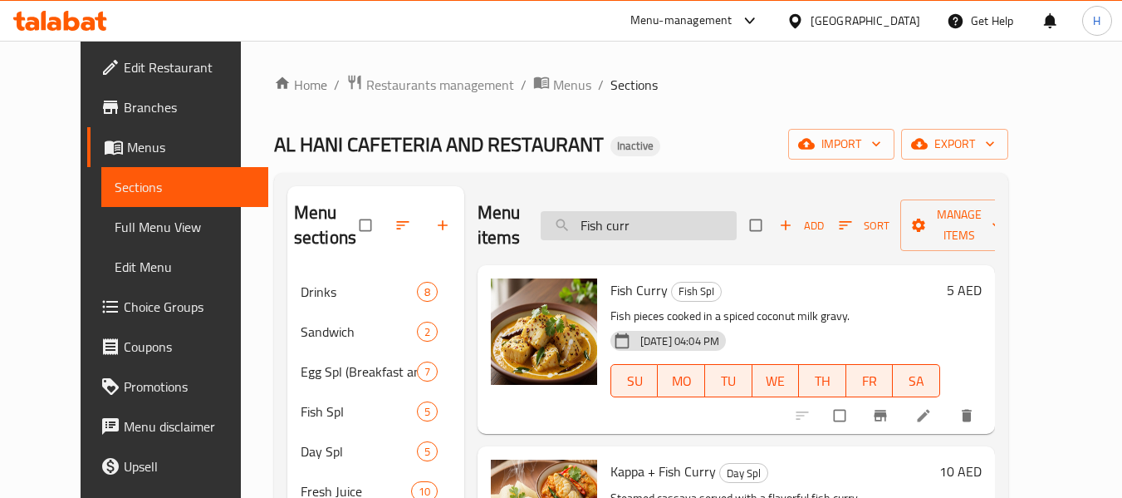
click at [644, 237] on input "Fish curr" at bounding box center [639, 225] width 196 height 29
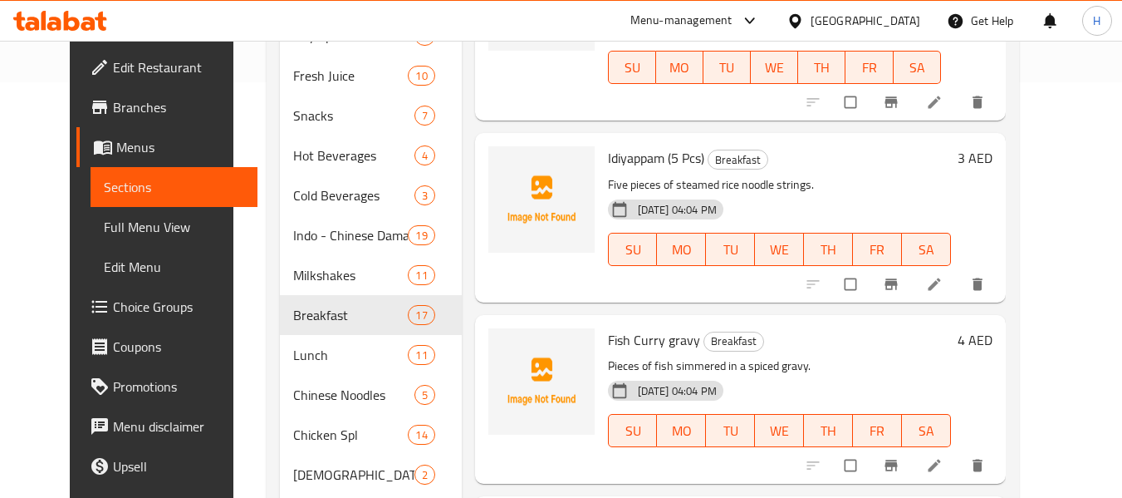
scroll to position [744, 0]
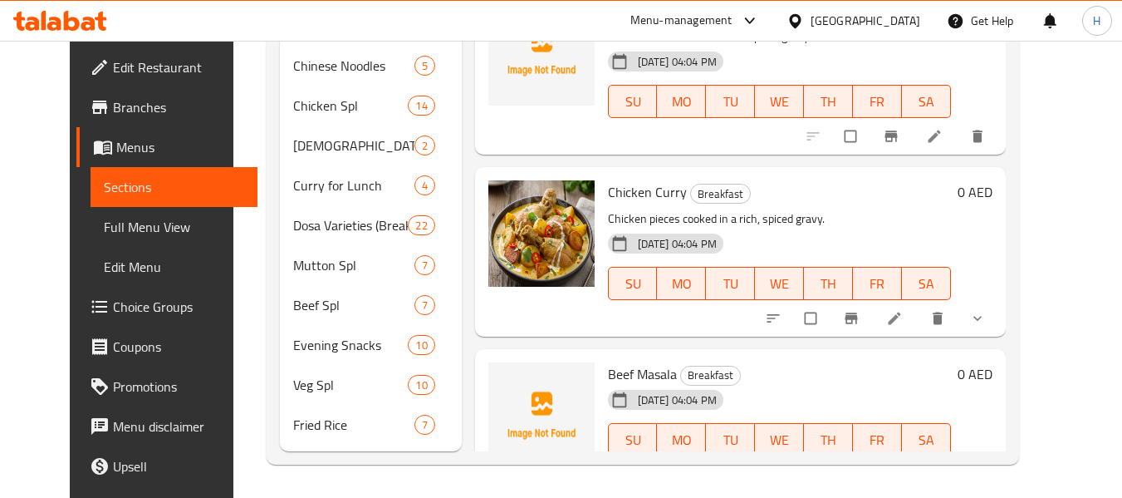
click at [608, 361] on span "Beef Masala" at bounding box center [642, 373] width 69 height 25
click at [502, 377] on icon "upload picture" at bounding box center [510, 385] width 17 height 17
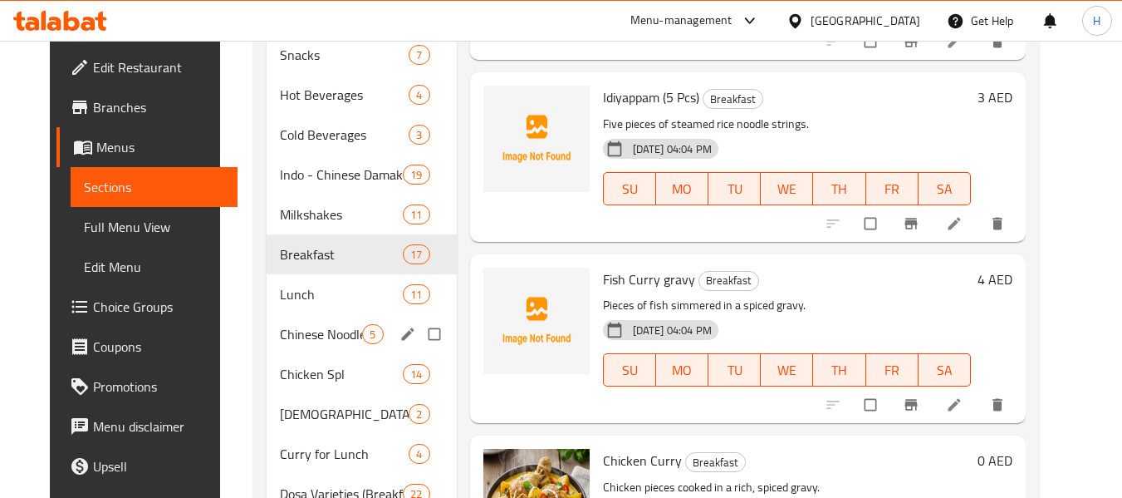
scroll to position [412, 0]
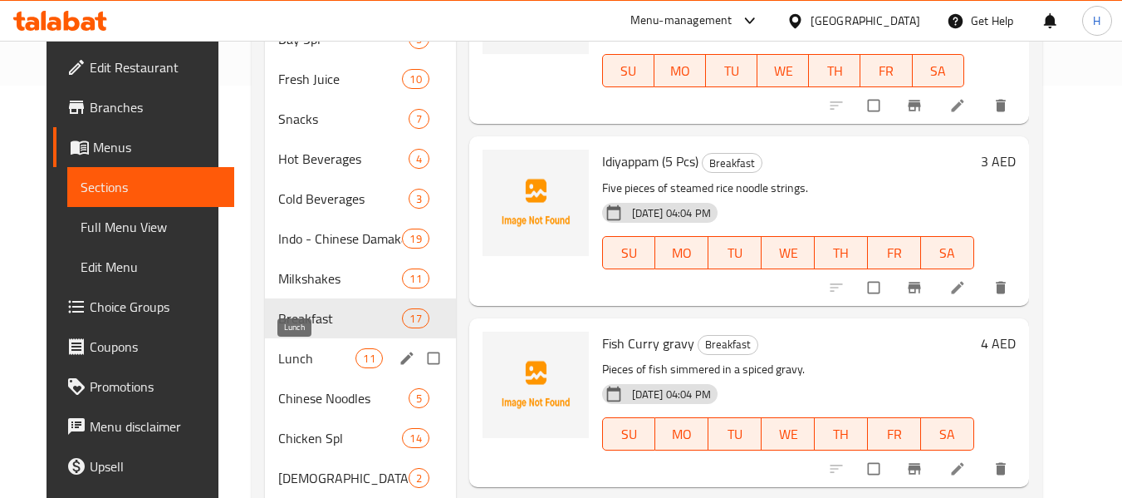
click at [315, 349] on span "Lunch" at bounding box center [317, 358] width 78 height 20
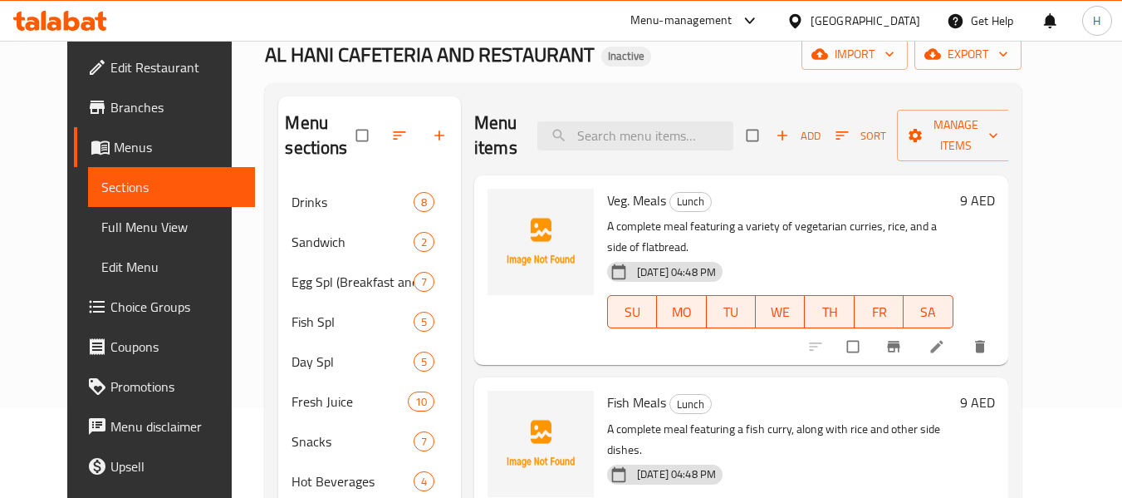
scroll to position [80, 0]
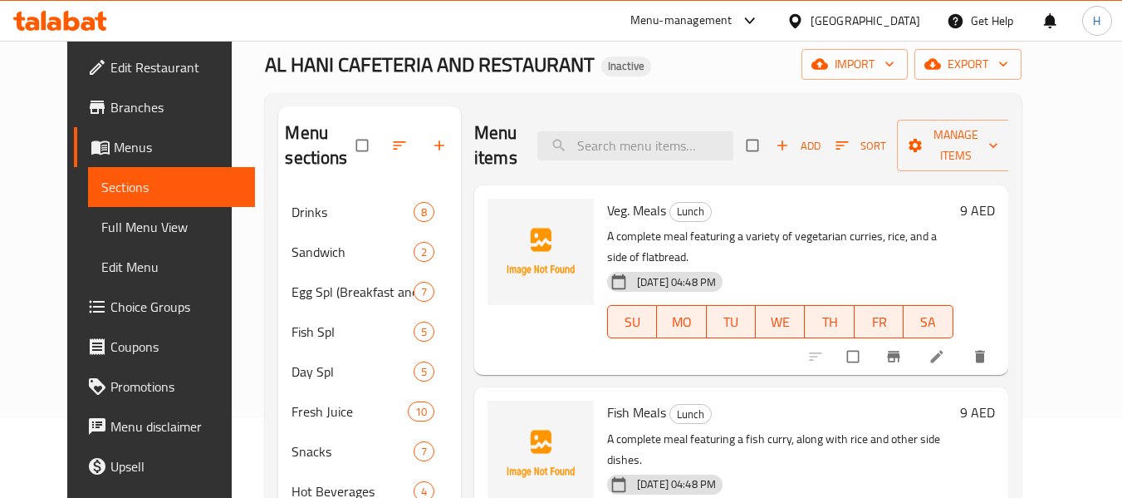
click at [607, 219] on span "Veg. Meals" at bounding box center [636, 210] width 59 height 25
click at [501, 222] on icon "upload picture" at bounding box center [509, 221] width 17 height 17
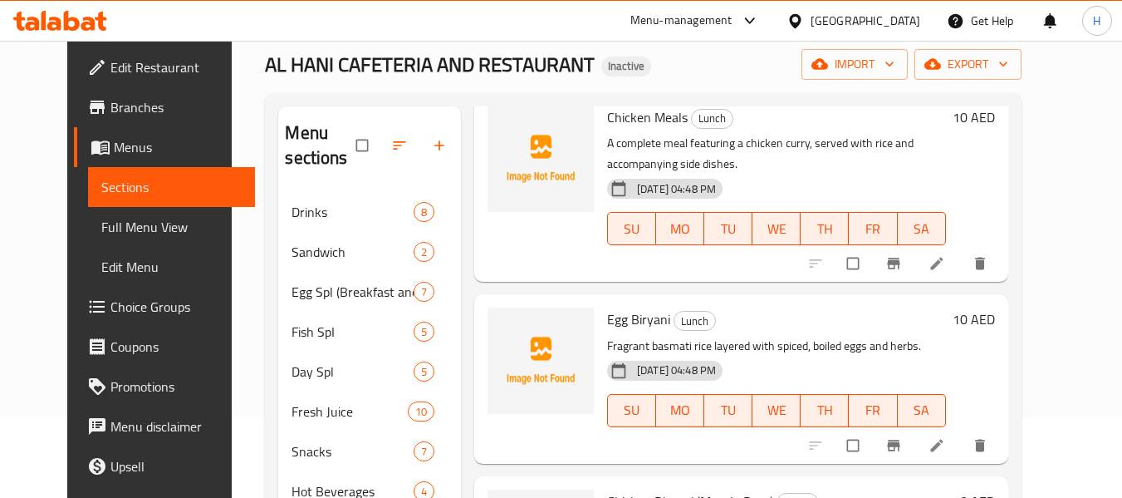
scroll to position [498, 0]
click at [607, 306] on span "Egg Biryani" at bounding box center [638, 318] width 63 height 25
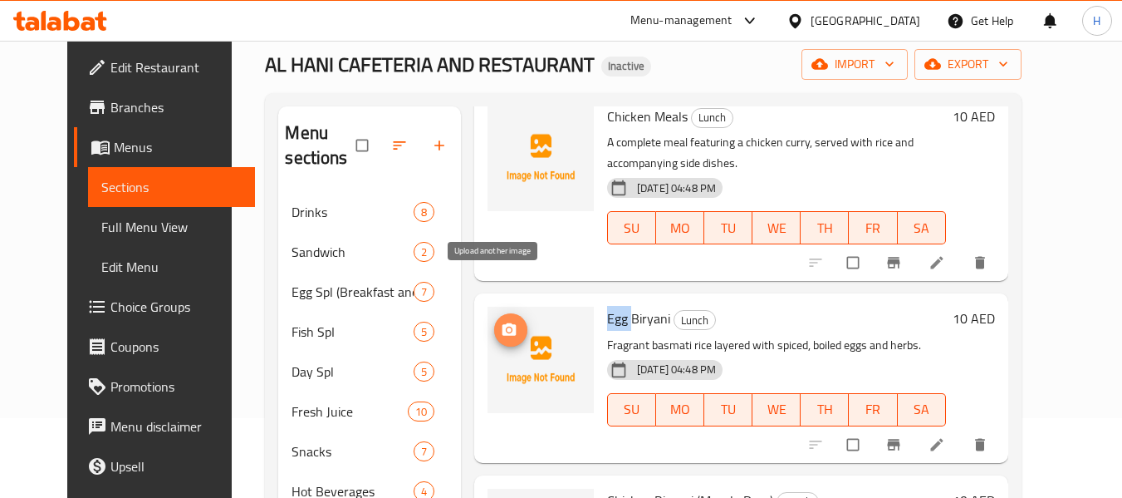
click at [501, 321] on icon "upload picture" at bounding box center [509, 329] width 17 height 17
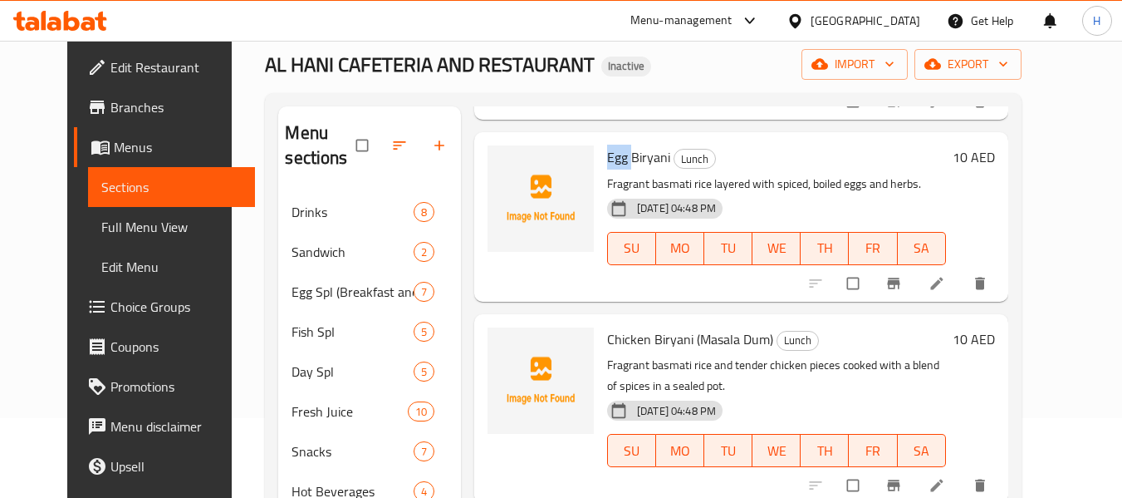
scroll to position [665, 0]
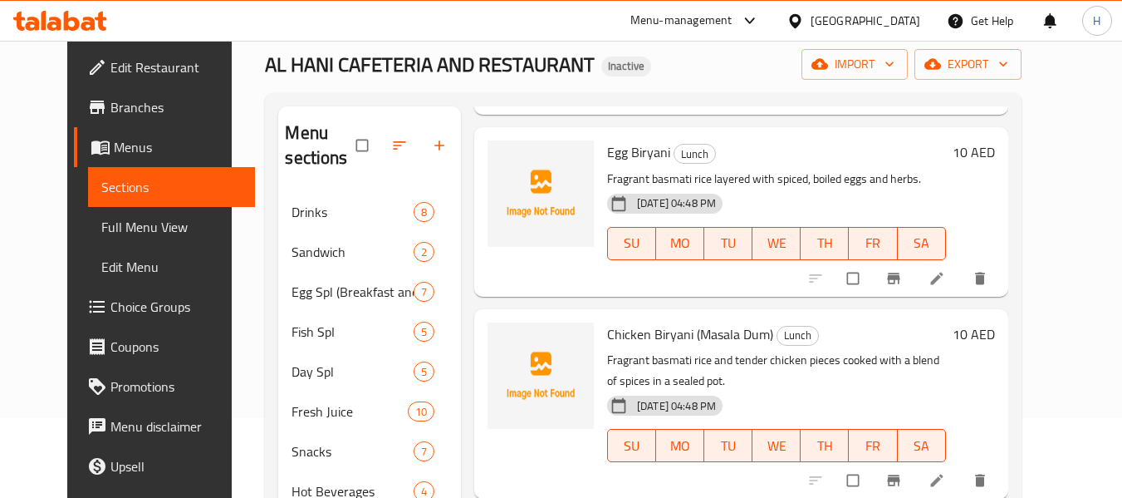
click at [614, 321] on span "Chicken Biryani (Masala Dum)" at bounding box center [690, 333] width 166 height 25
click at [503, 337] on span "upload picture" at bounding box center [510, 345] width 33 height 17
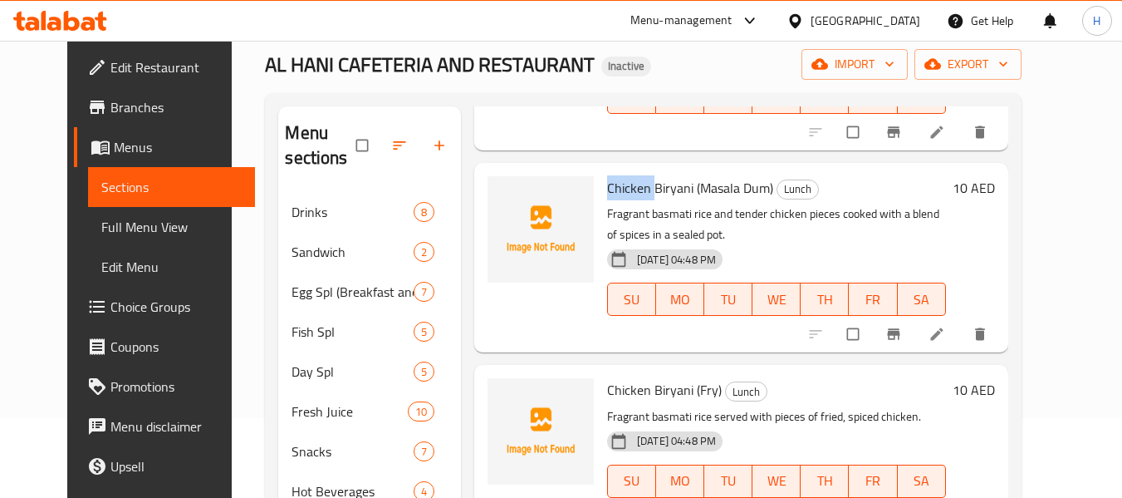
scroll to position [831, 0]
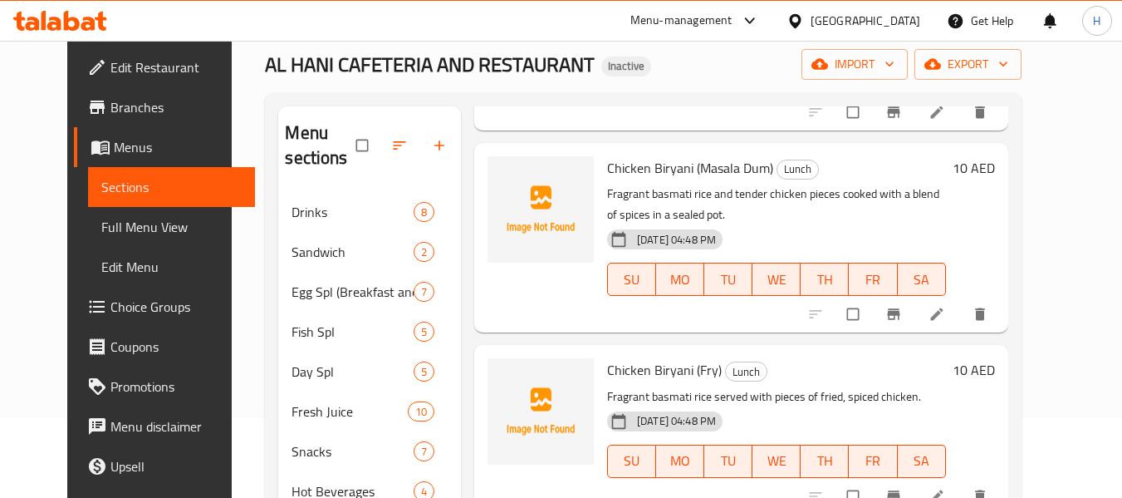
click at [607, 357] on span "Chicken Biryani (Fry)" at bounding box center [664, 369] width 115 height 25
click at [506, 373] on span "upload picture" at bounding box center [510, 381] width 33 height 17
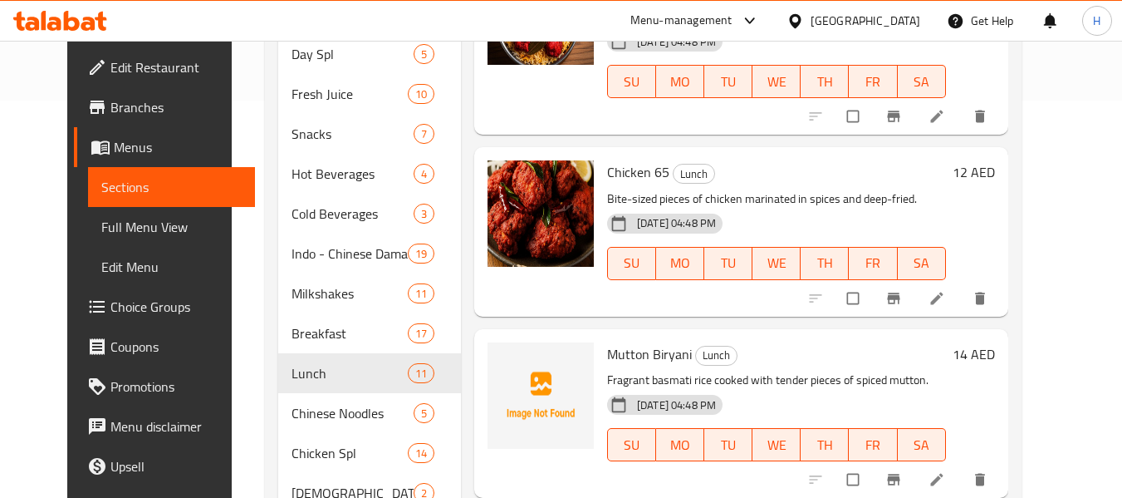
scroll to position [412, 0]
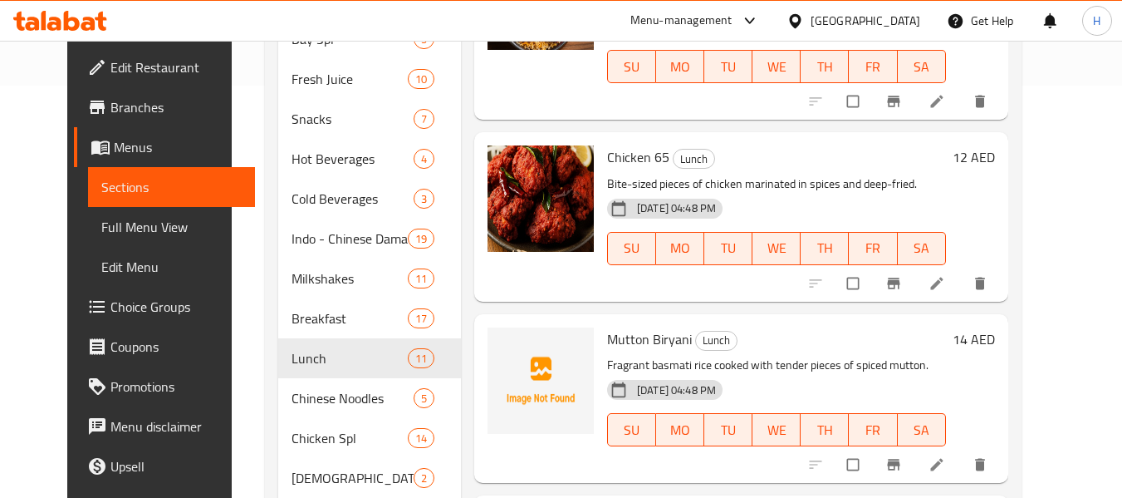
click at [607, 326] on span "Mutton Biryani" at bounding box center [649, 338] width 85 height 25
click at [503, 343] on icon "upload picture" at bounding box center [510, 349] width 14 height 12
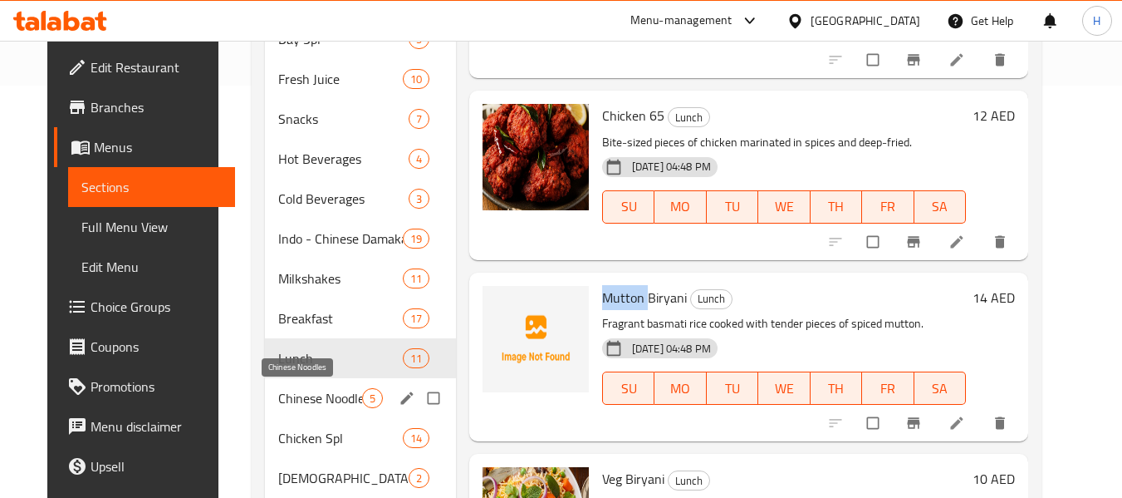
click at [322, 390] on span "Chinese Noodles" at bounding box center [320, 398] width 84 height 20
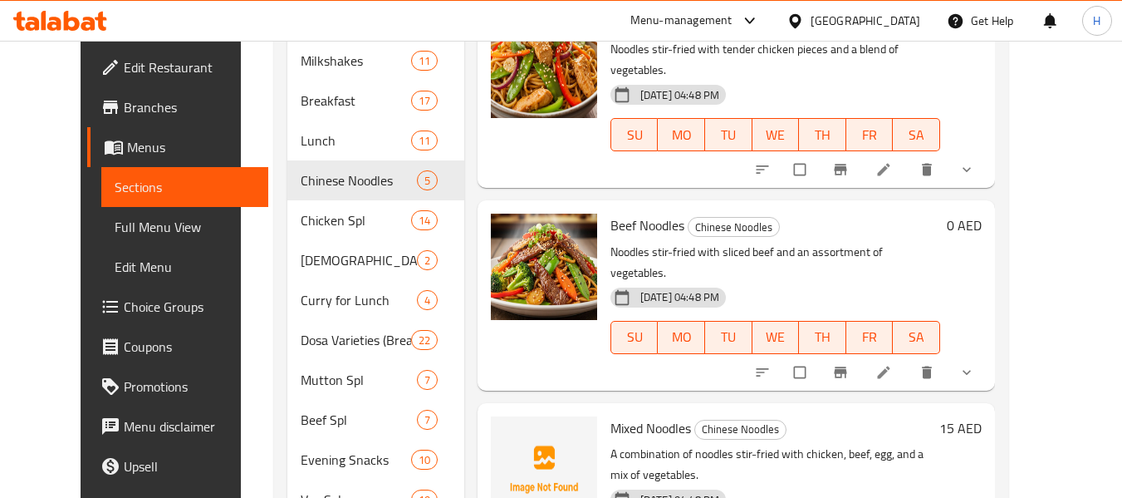
scroll to position [744, 0]
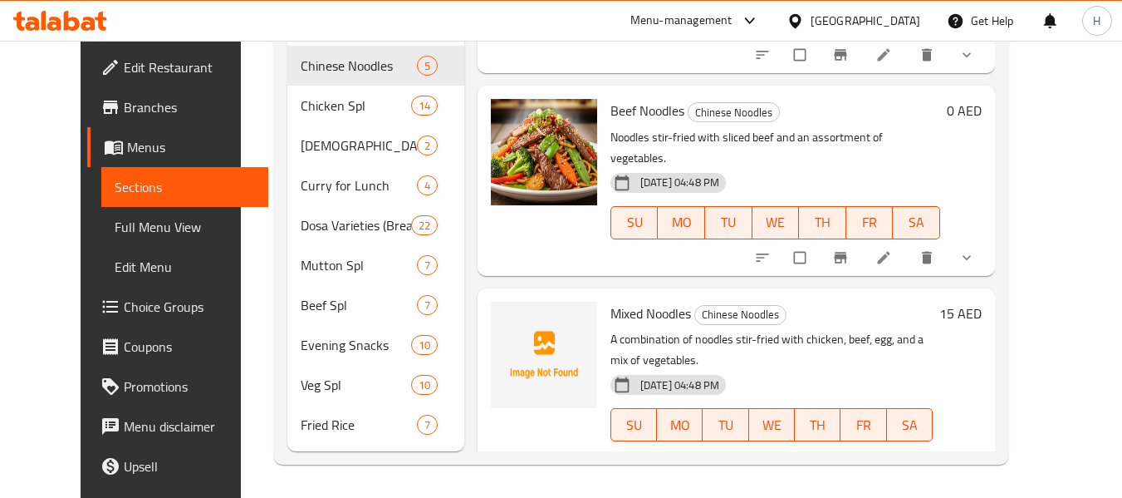
click at [611, 301] on span "Mixed Noodles" at bounding box center [651, 313] width 81 height 25
click at [501, 316] on span "upload picture" at bounding box center [514, 324] width 33 height 17
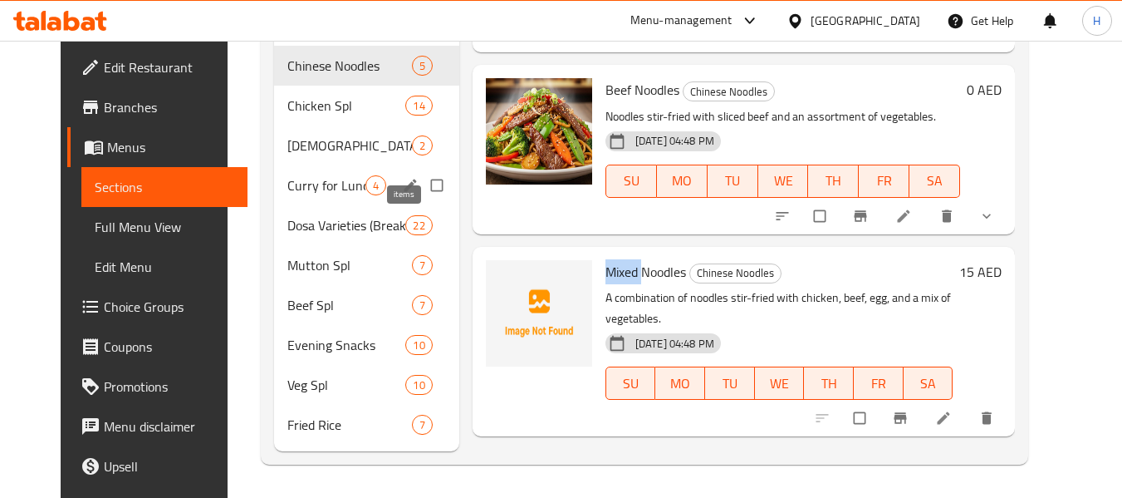
scroll to position [578, 0]
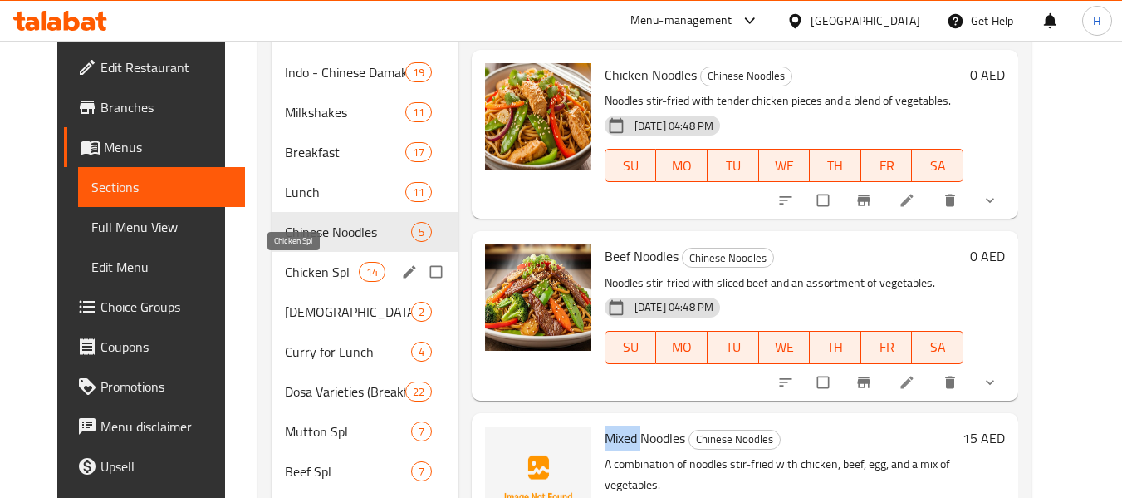
click at [304, 265] on span "Chicken Spl" at bounding box center [321, 272] width 73 height 20
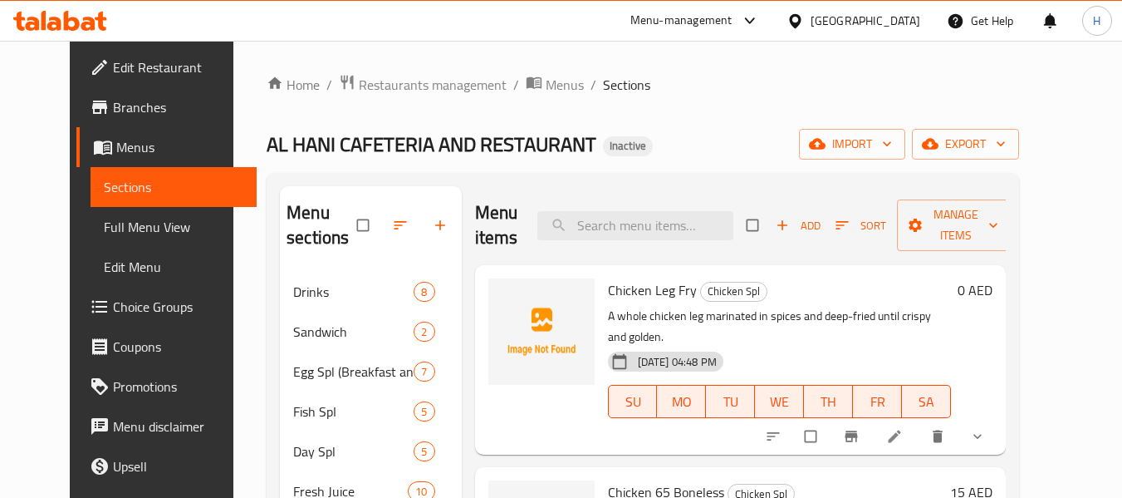
click at [614, 297] on span "Chicken Leg Fry" at bounding box center [652, 289] width 89 height 25
click at [502, 307] on icon "upload picture" at bounding box center [510, 301] width 17 height 17
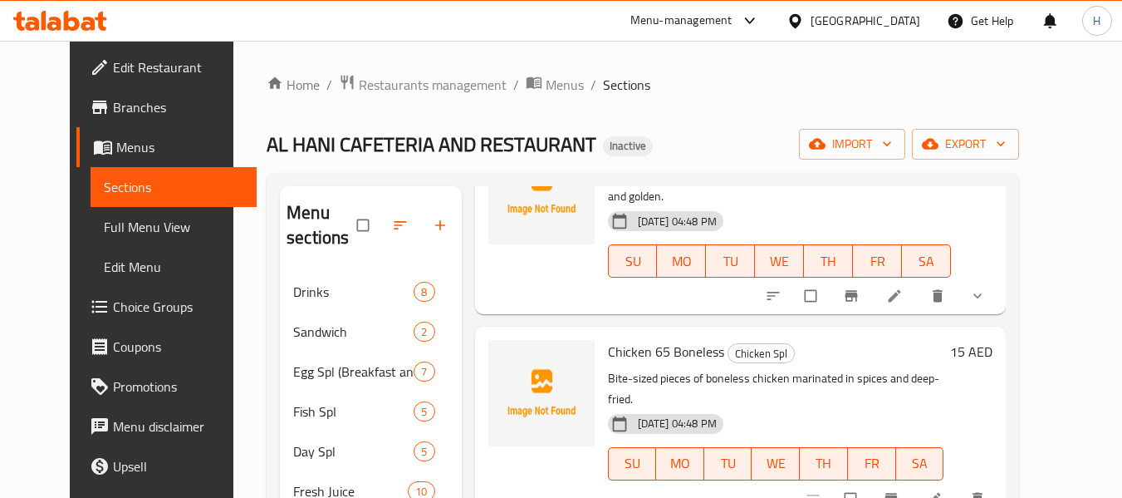
scroll to position [166, 0]
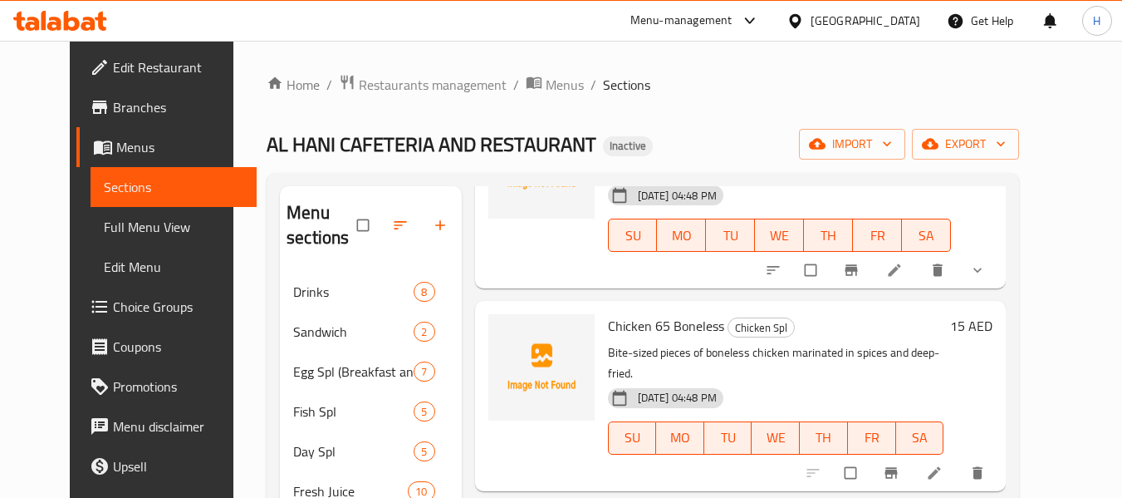
click at [608, 313] on span "Chicken 65 Boneless" at bounding box center [666, 325] width 116 height 25
click at [503, 331] on icon "upload picture" at bounding box center [510, 337] width 14 height 12
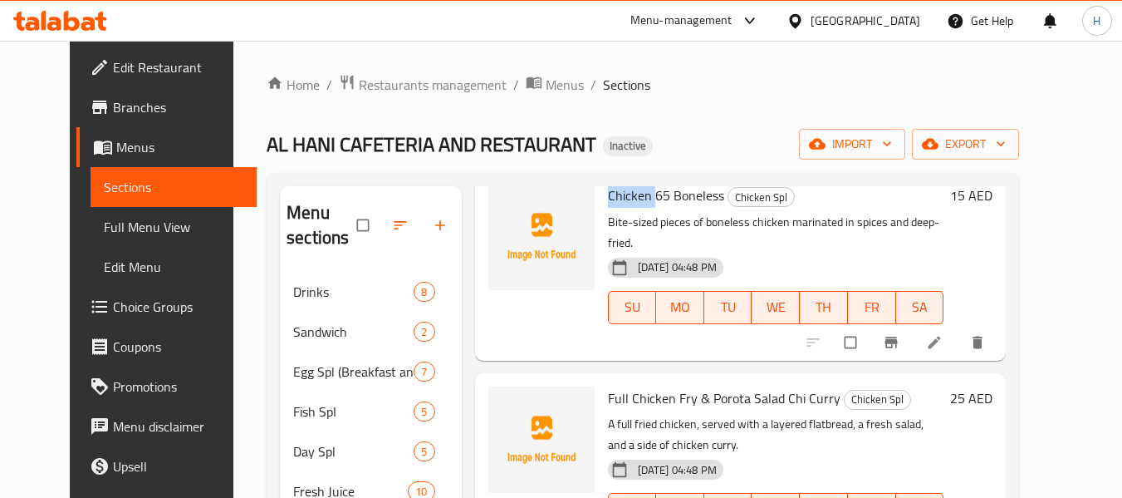
scroll to position [332, 0]
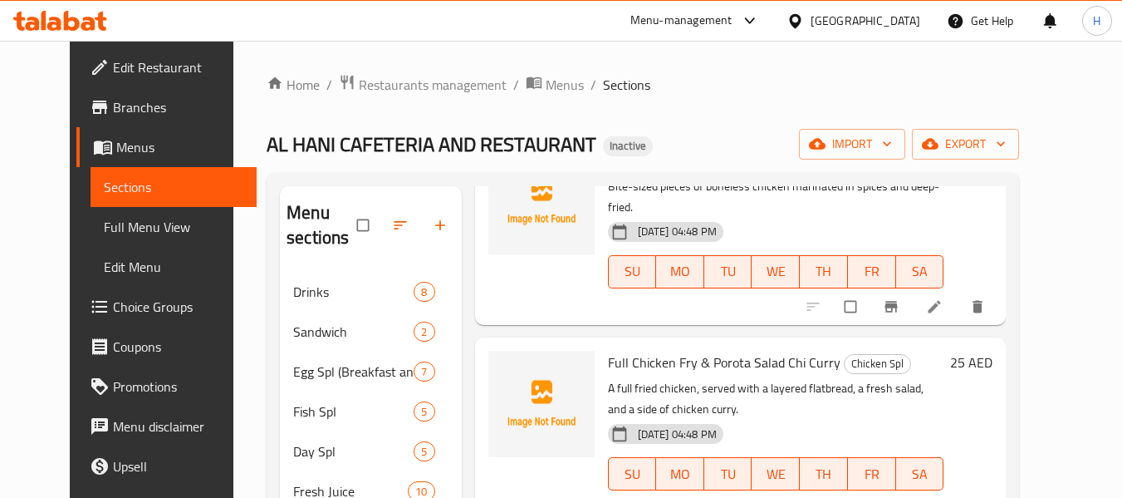
click at [608, 350] on span "Full Chicken Fry & Porota Salad Chi Curry" at bounding box center [724, 362] width 233 height 25
click at [502, 366] on icon "upload picture" at bounding box center [510, 374] width 17 height 17
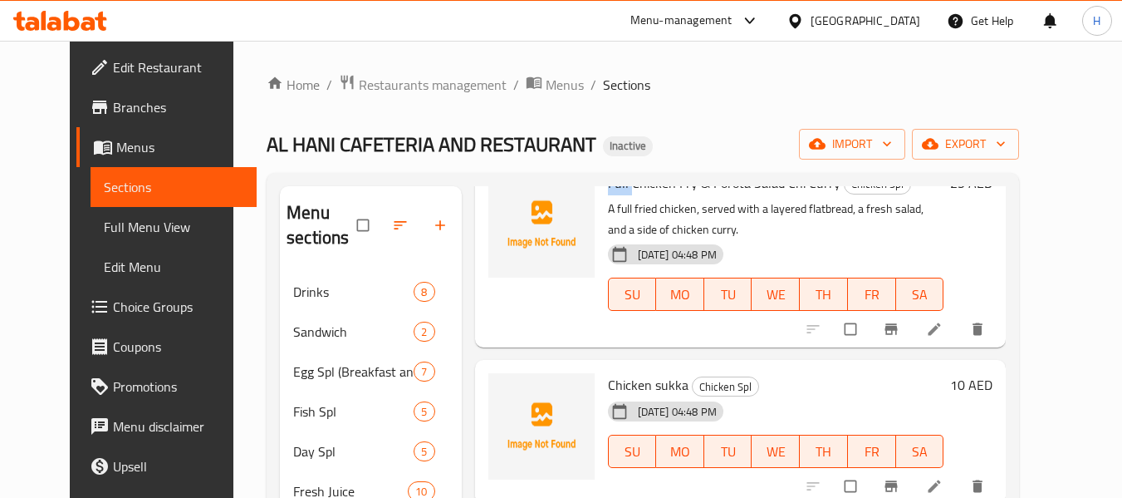
scroll to position [581, 0]
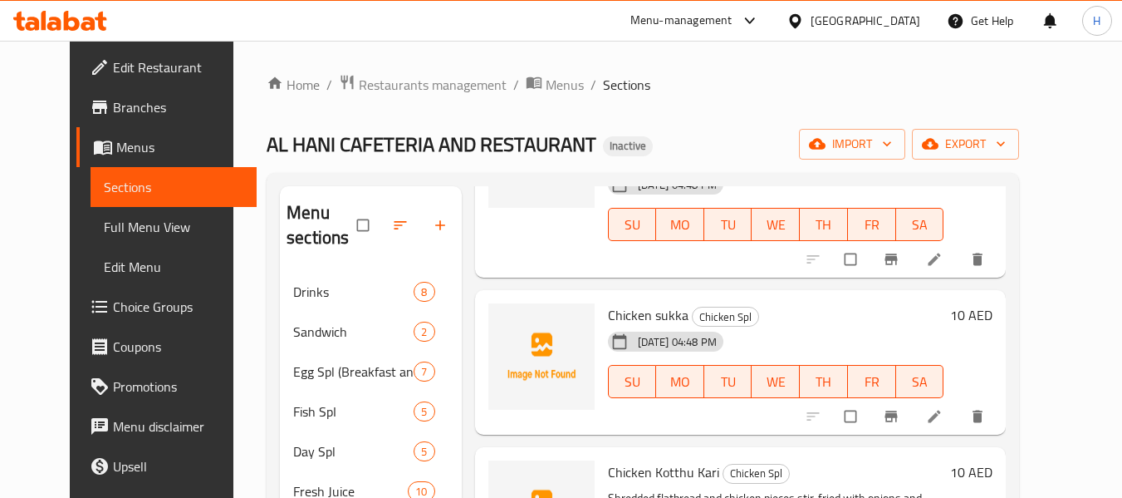
click at [613, 302] on span "Chicken sukka" at bounding box center [648, 314] width 81 height 25
click at [504, 318] on span "upload picture" at bounding box center [511, 326] width 33 height 17
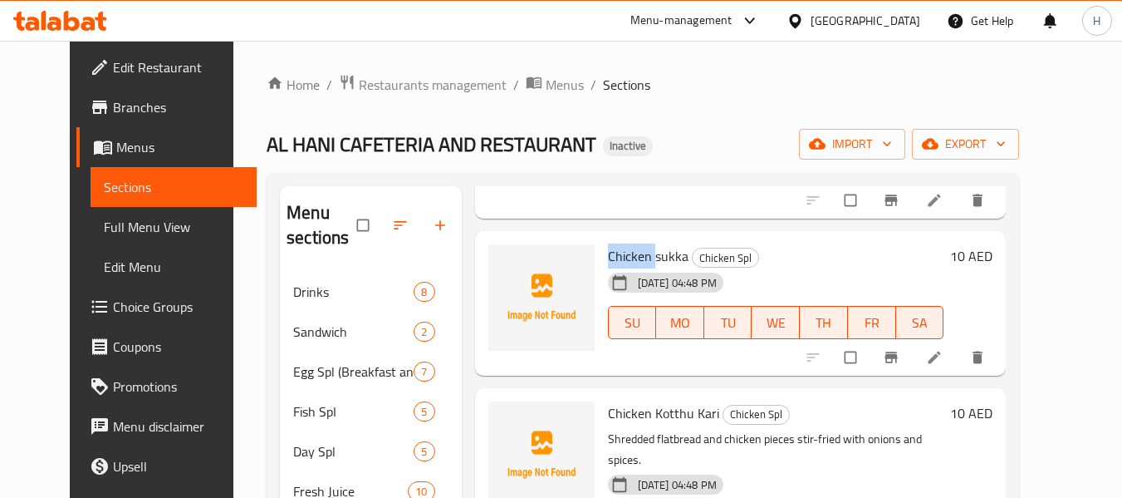
scroll to position [665, 0]
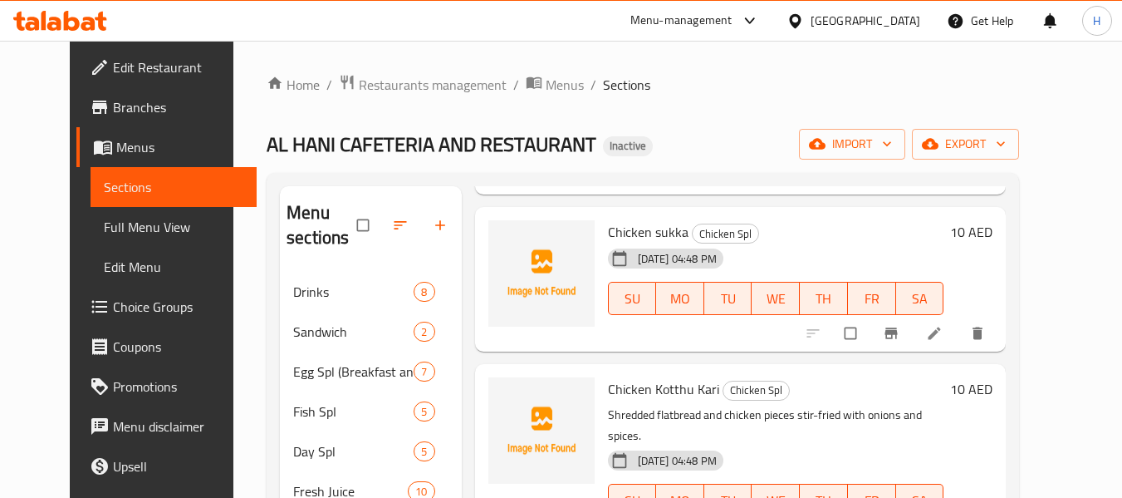
click at [609, 376] on span "Chicken Kotthu Kari" at bounding box center [663, 388] width 111 height 25
click at [504, 392] on span "upload picture" at bounding box center [511, 400] width 33 height 17
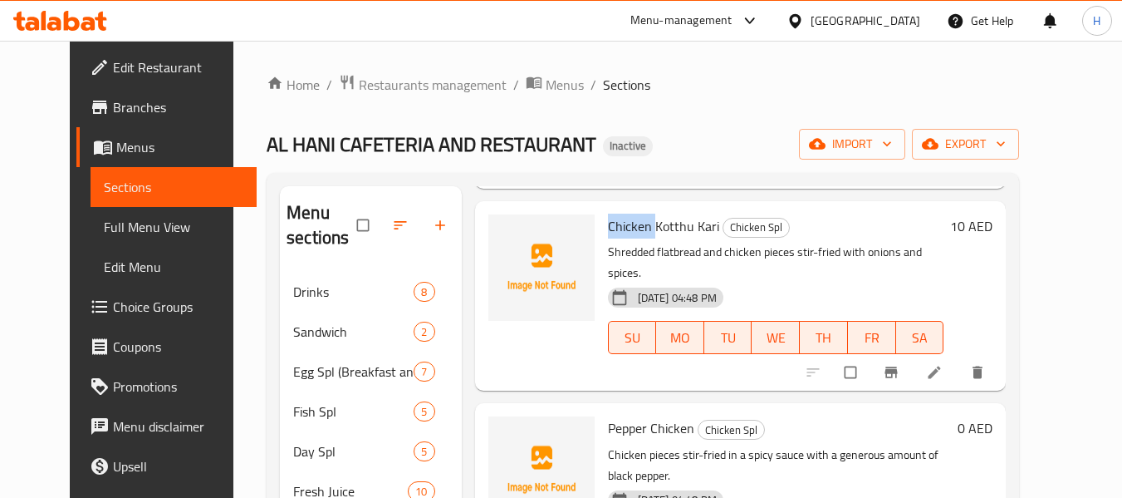
scroll to position [831, 0]
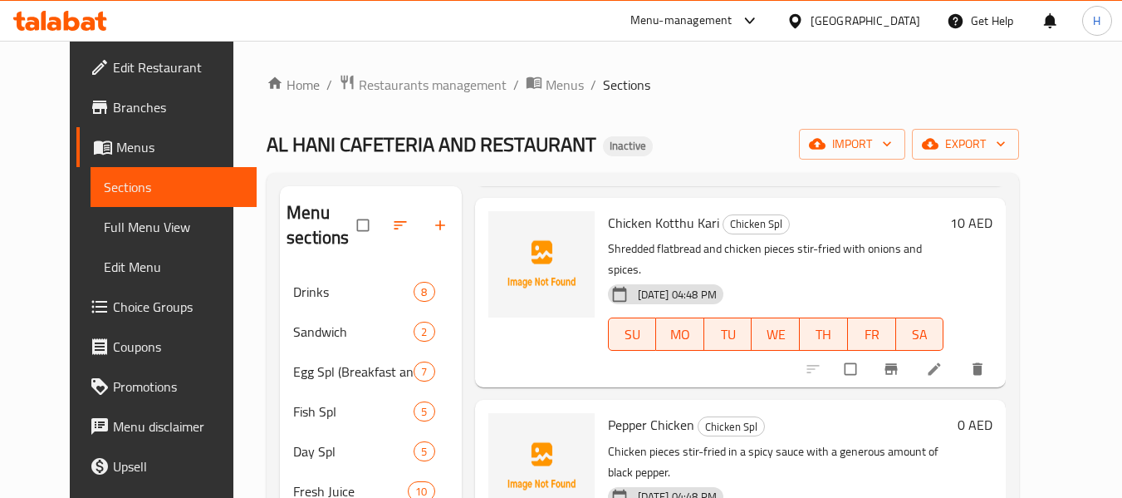
click at [608, 412] on span "Pepper Chicken" at bounding box center [651, 424] width 86 height 25
click at [502, 428] on span "upload picture" at bounding box center [511, 436] width 33 height 17
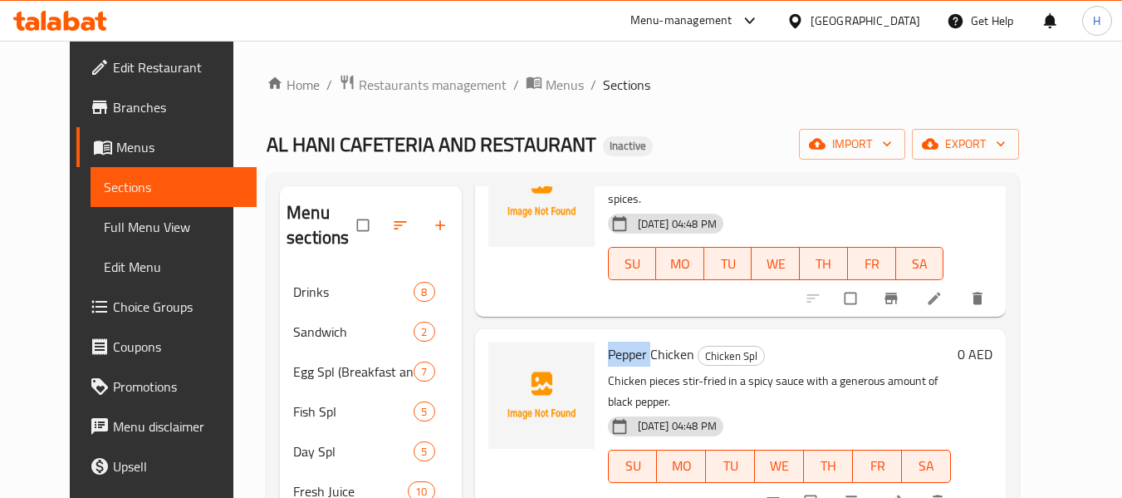
scroll to position [997, 0]
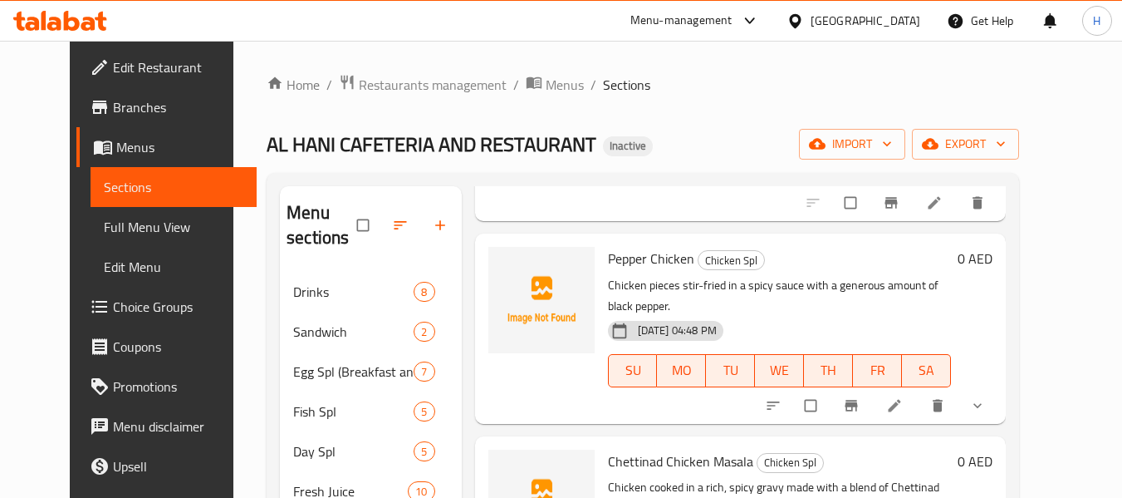
click at [626, 449] on span "Chettinad Chicken Masala" at bounding box center [680, 461] width 145 height 25
click at [502, 464] on span "upload picture" at bounding box center [511, 472] width 33 height 17
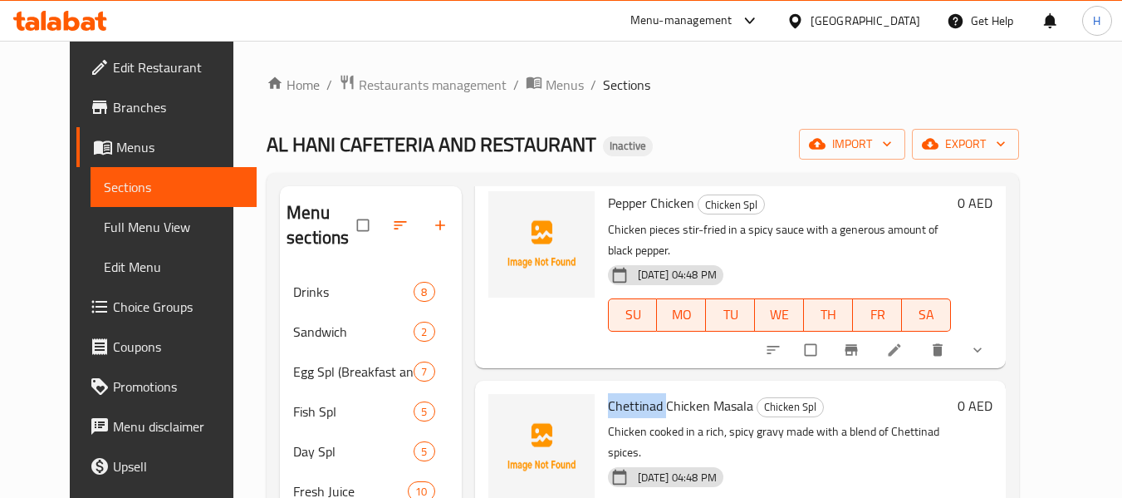
scroll to position [1246, 0]
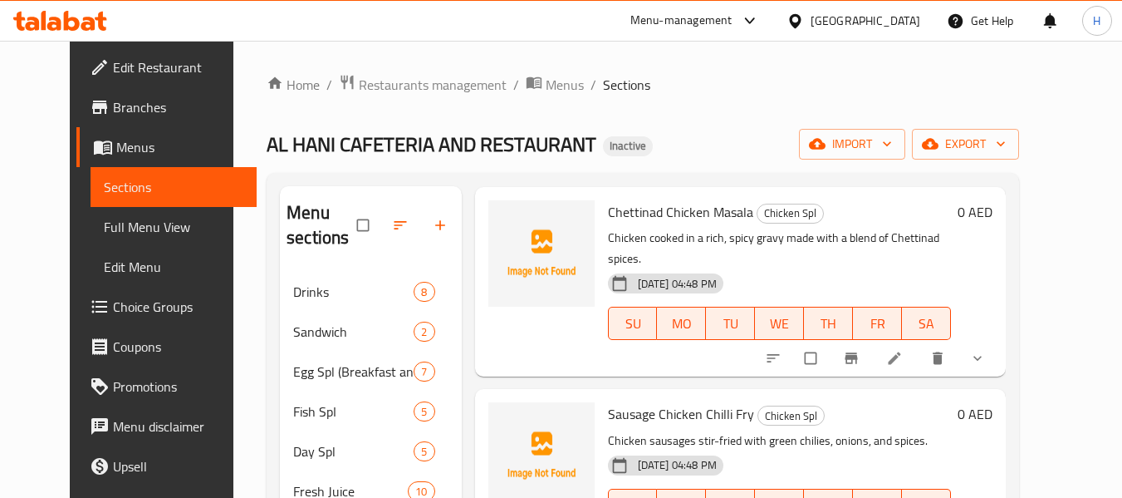
click at [608, 401] on span "Sausage Chicken Chilli Fry" at bounding box center [681, 413] width 146 height 25
click at [506, 417] on span "upload picture" at bounding box center [511, 425] width 33 height 17
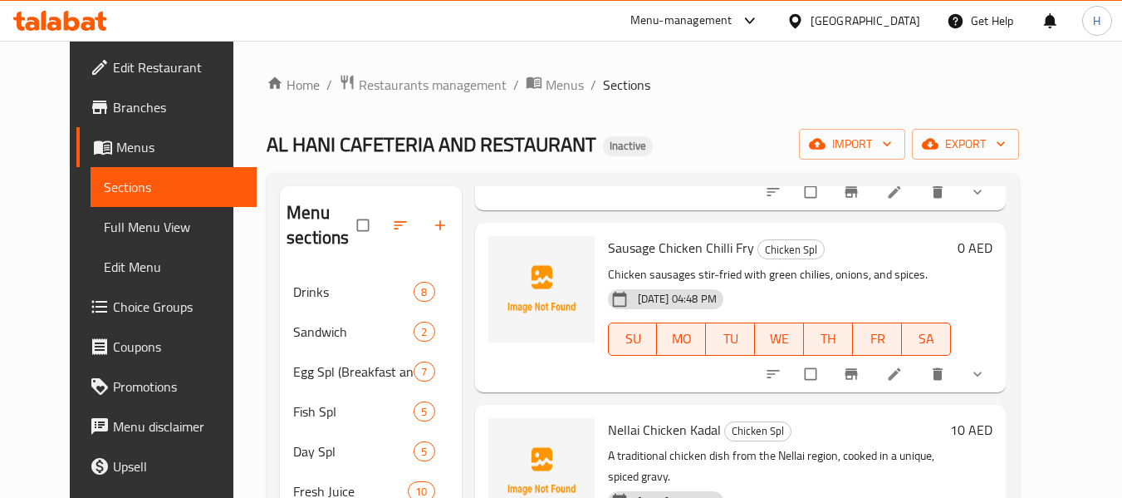
click at [608, 417] on span "Nellai Chicken Kadal" at bounding box center [664, 429] width 113 height 25
click at [505, 433] on span "upload picture" at bounding box center [511, 441] width 33 height 17
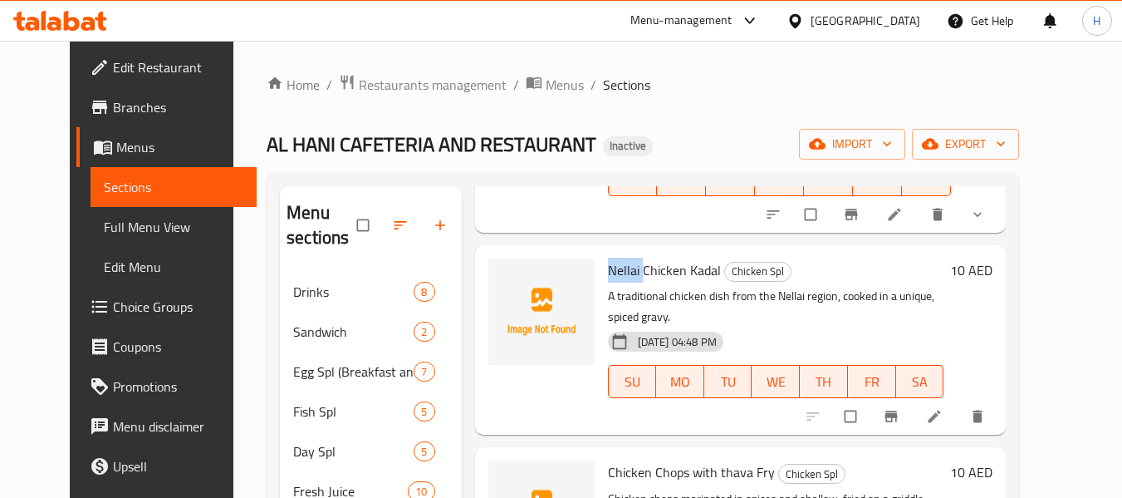
scroll to position [1578, 0]
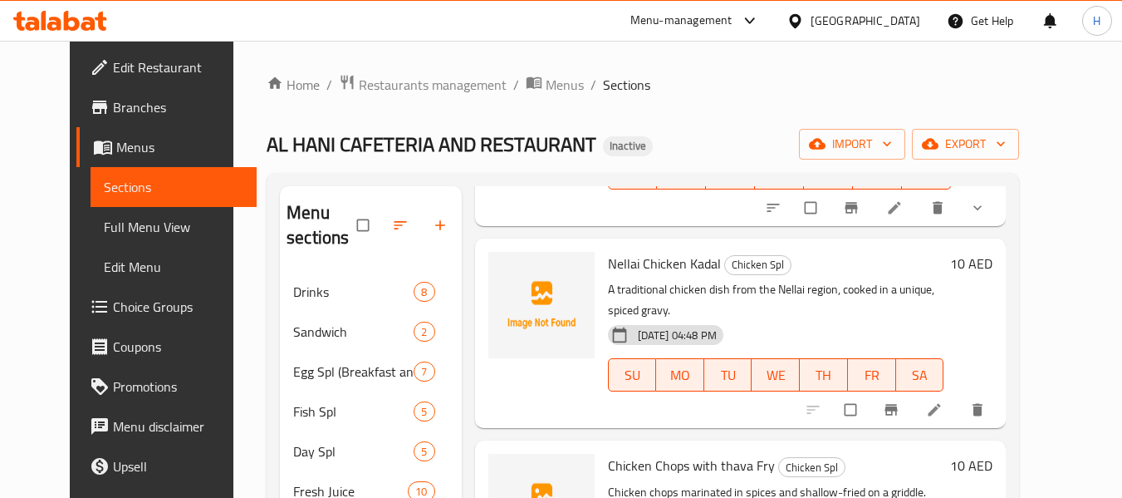
click at [608, 453] on span "Chicken Chops with thava Fry" at bounding box center [691, 465] width 167 height 25
click at [502, 469] on span "upload picture" at bounding box center [511, 477] width 33 height 17
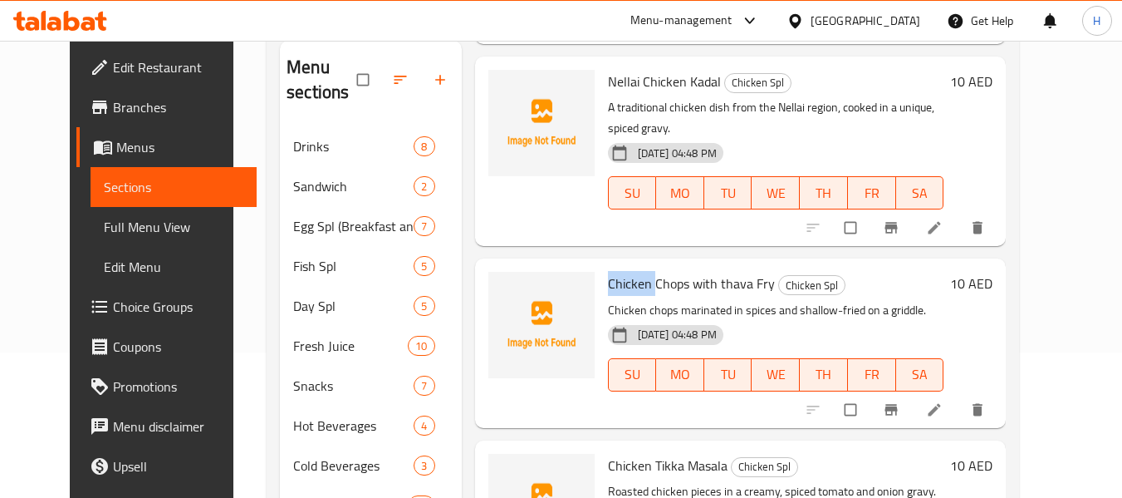
scroll to position [166, 0]
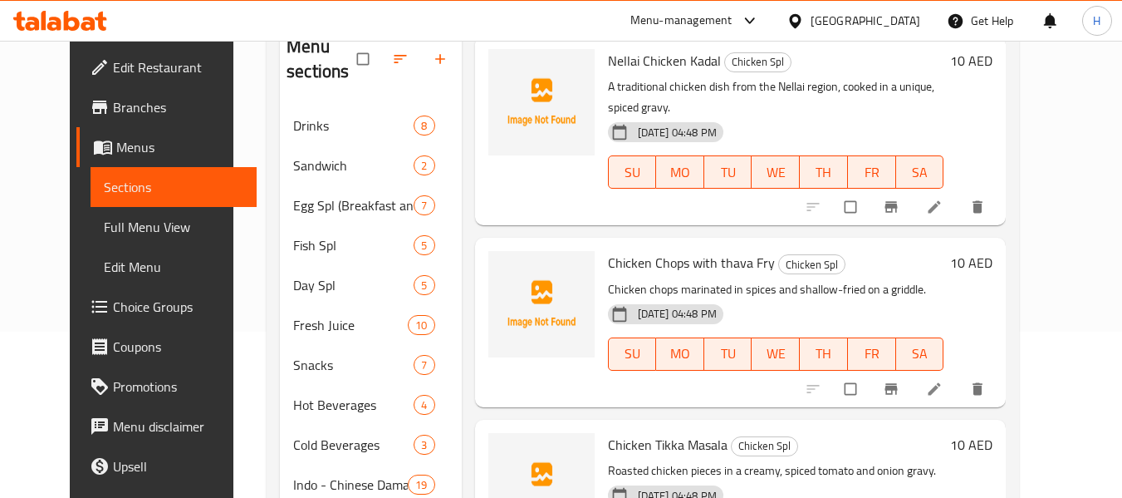
click at [618, 432] on span "Chicken Tikka Masala" at bounding box center [668, 444] width 120 height 25
click at [508, 448] on span "upload picture" at bounding box center [511, 456] width 33 height 17
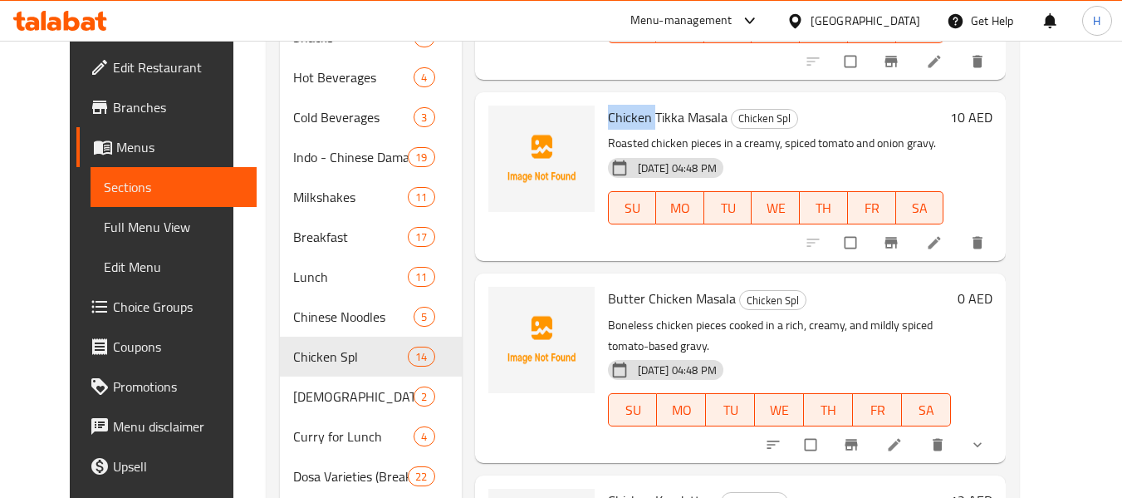
scroll to position [498, 0]
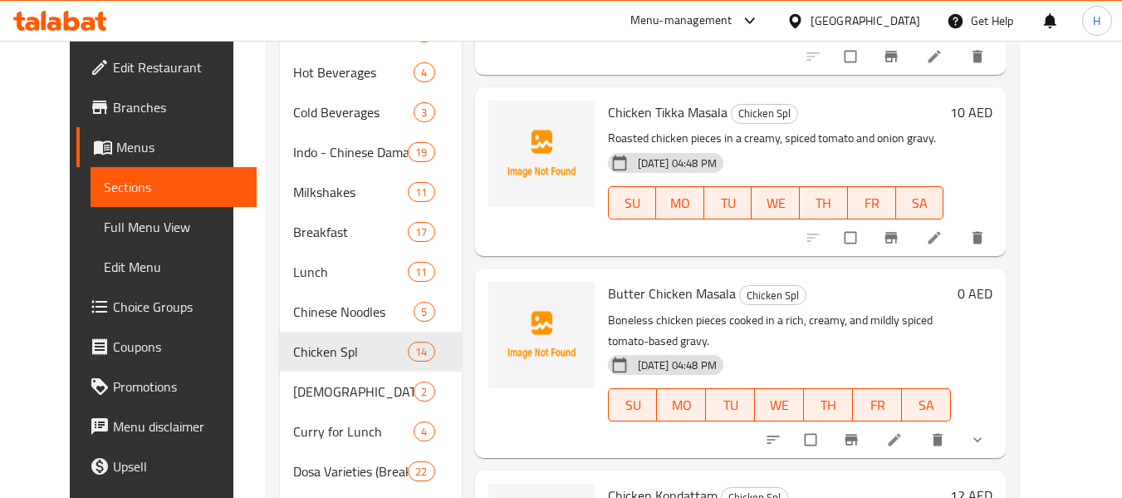
click at [608, 281] on span "Butter Chicken Masala" at bounding box center [672, 293] width 128 height 25
click at [502, 297] on icon "upload picture" at bounding box center [510, 305] width 17 height 17
click at [616, 483] on span "Chicken Kondattam" at bounding box center [663, 495] width 110 height 25
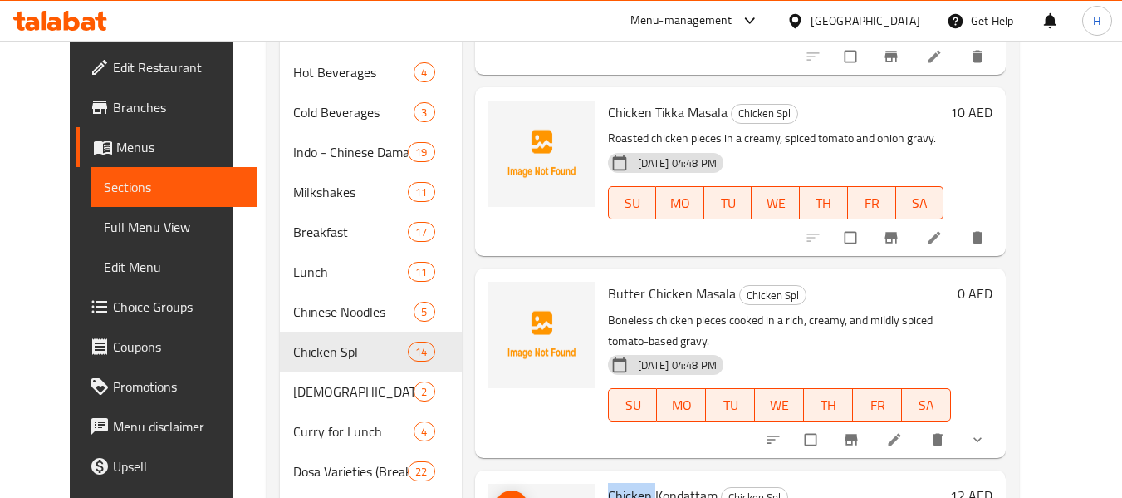
click at [508, 497] on circle "upload picture" at bounding box center [510, 507] width 4 height 4
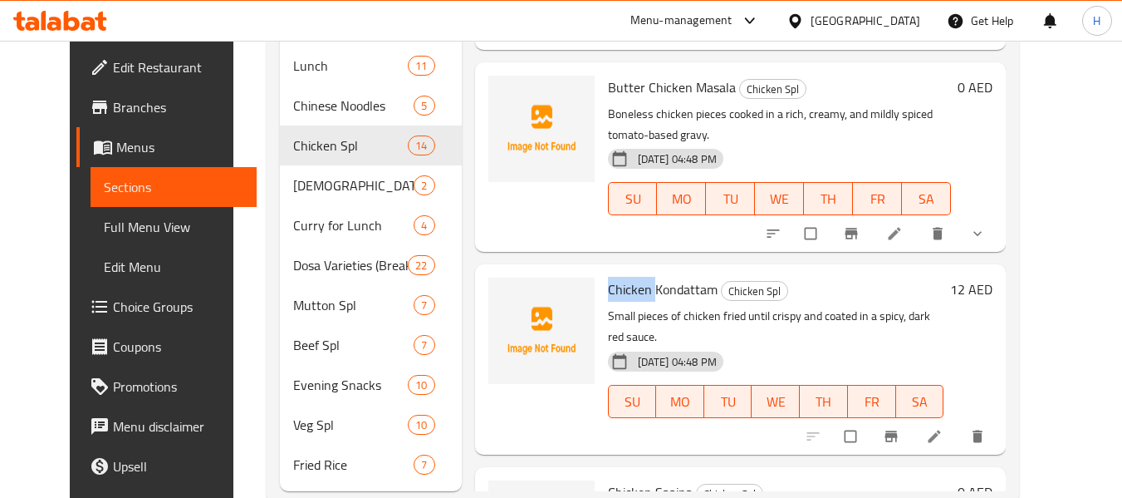
scroll to position [744, 0]
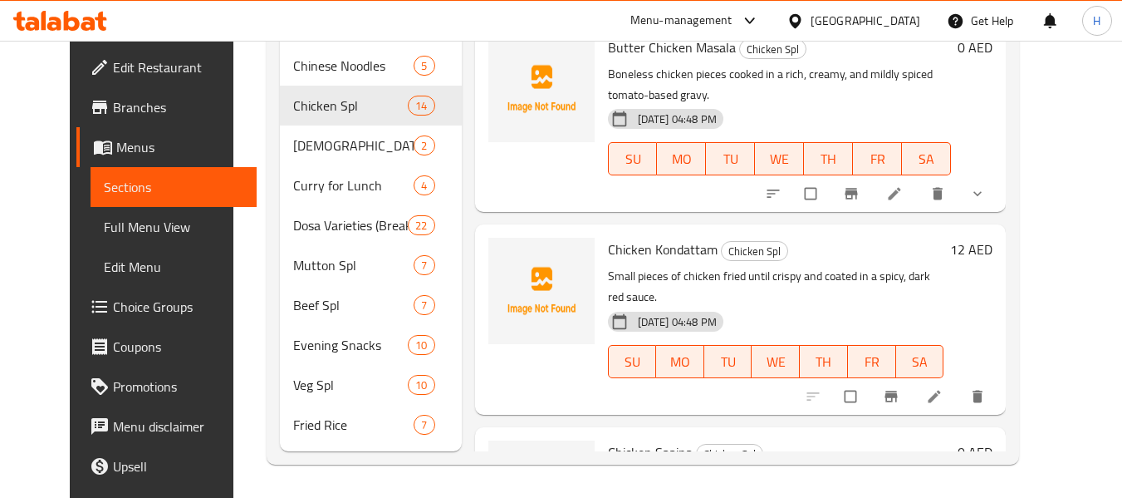
click at [614, 439] on span "Chicken Saaina" at bounding box center [650, 451] width 85 height 25
click at [502, 455] on icon "upload picture" at bounding box center [510, 463] width 17 height 17
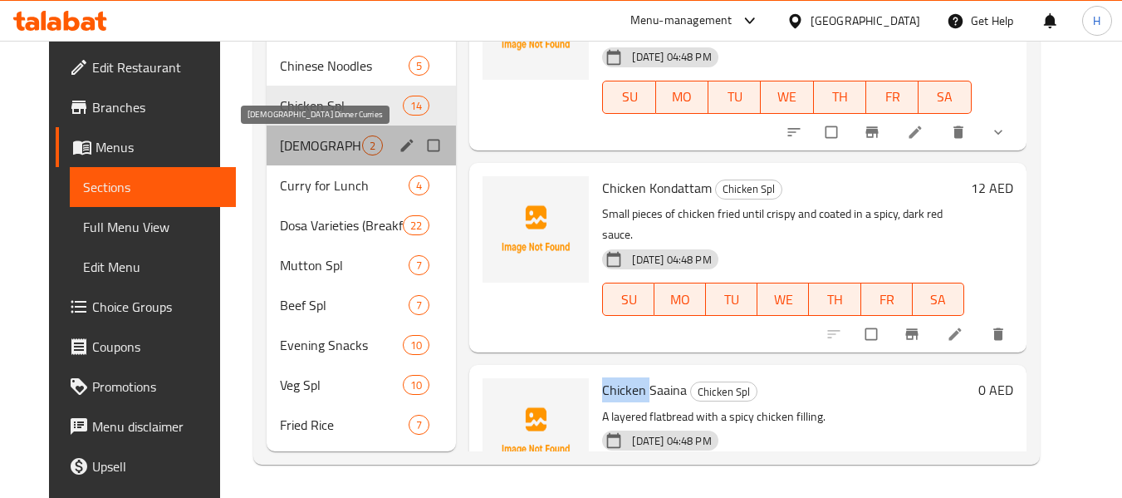
click at [333, 152] on span "Indo-Chinese Dinner Curries" at bounding box center [321, 145] width 83 height 20
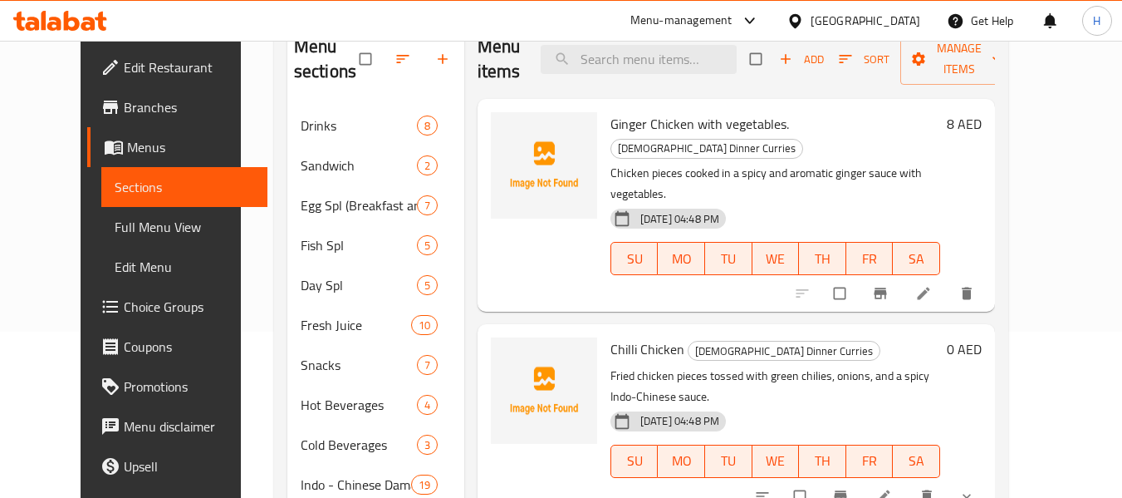
scroll to position [163, 0]
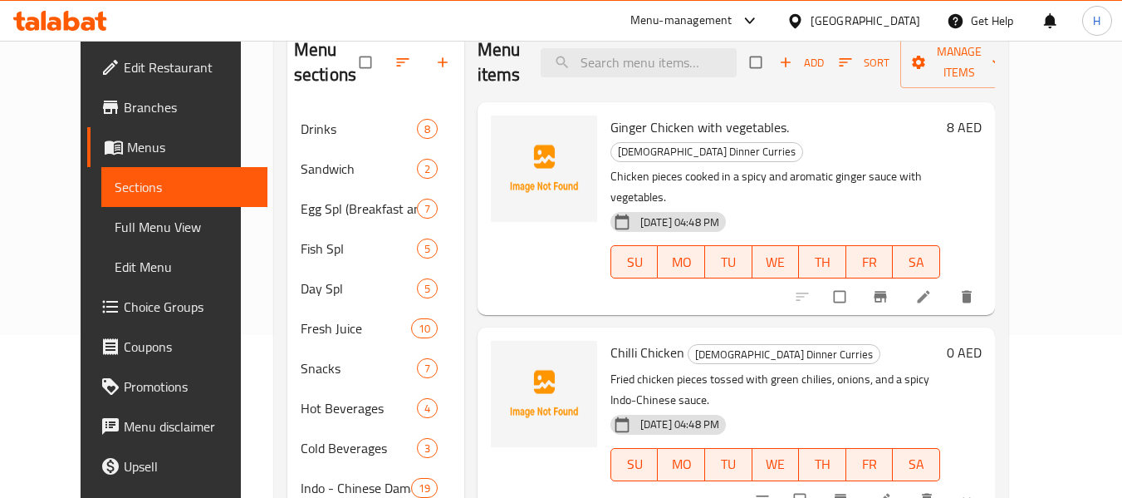
click at [613, 125] on span "Ginger Chicken with vegetables." at bounding box center [700, 127] width 179 height 25
click at [504, 141] on icon "upload picture" at bounding box center [512, 138] width 17 height 17
click at [611, 340] on span "Chilli Chicken" at bounding box center [648, 352] width 74 height 25
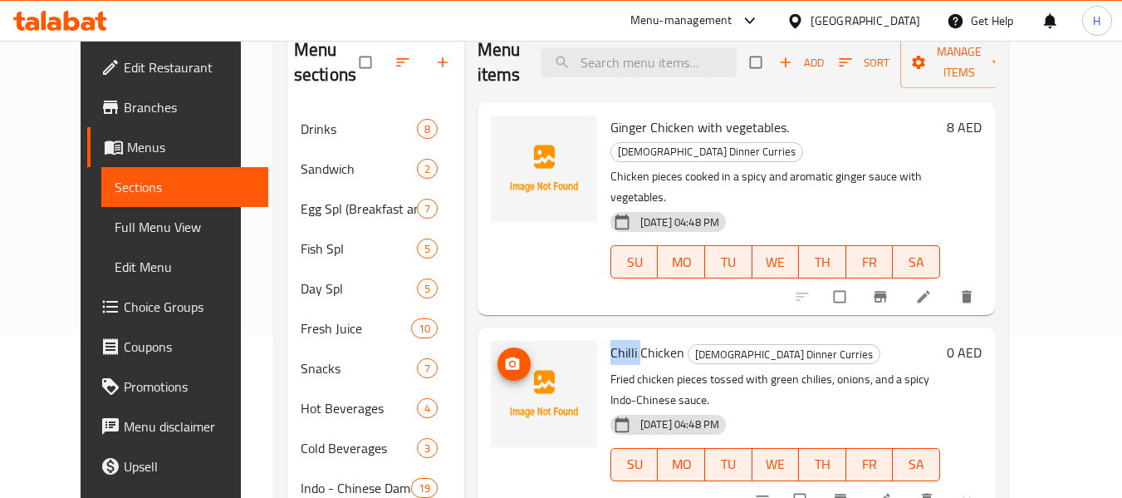
click at [506, 357] on icon "upload picture" at bounding box center [513, 363] width 14 height 12
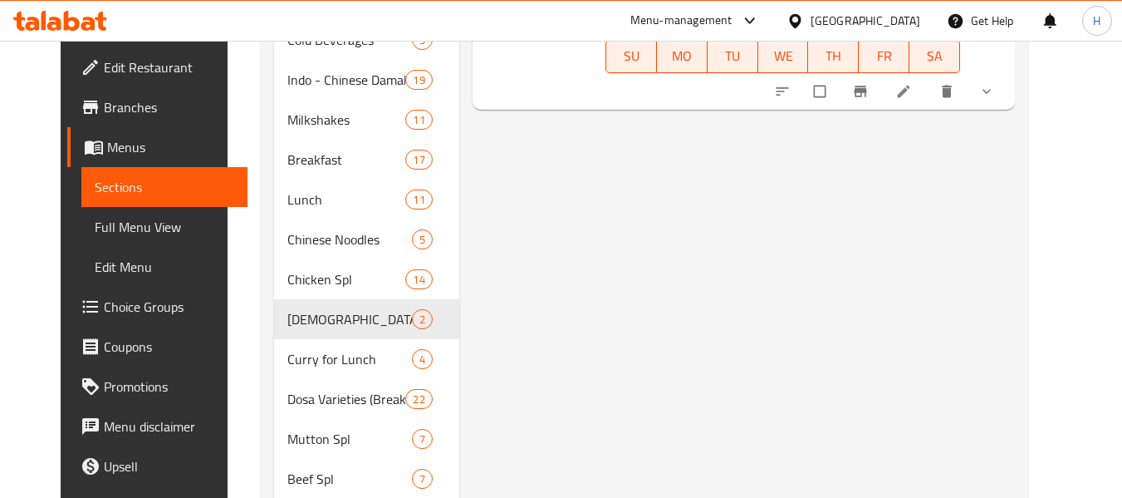
scroll to position [578, 0]
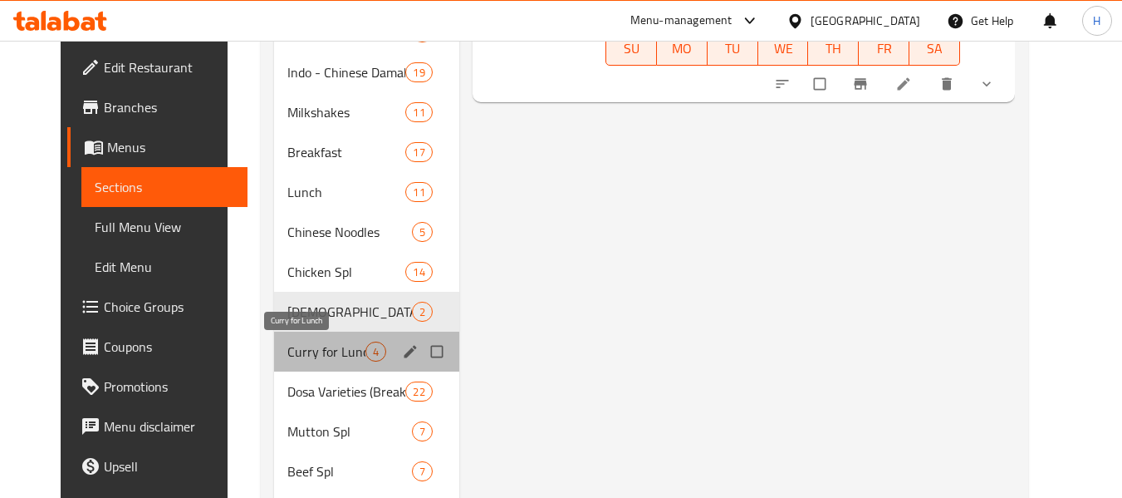
click at [318, 343] on span "Curry for Lunch" at bounding box center [326, 351] width 78 height 20
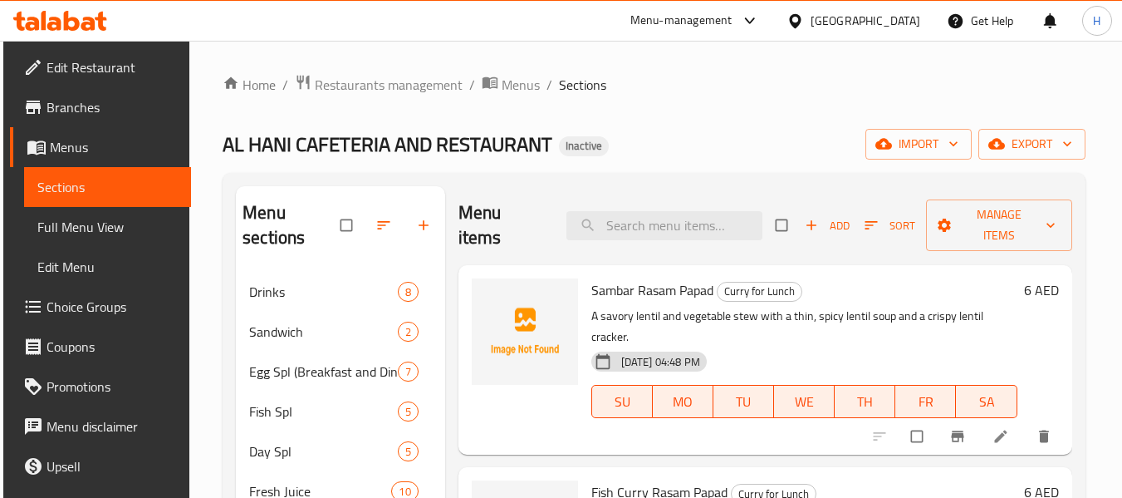
click at [606, 291] on span "Sambar Rasam Papad" at bounding box center [652, 289] width 122 height 25
click at [497, 299] on icon "upload picture" at bounding box center [493, 301] width 14 height 12
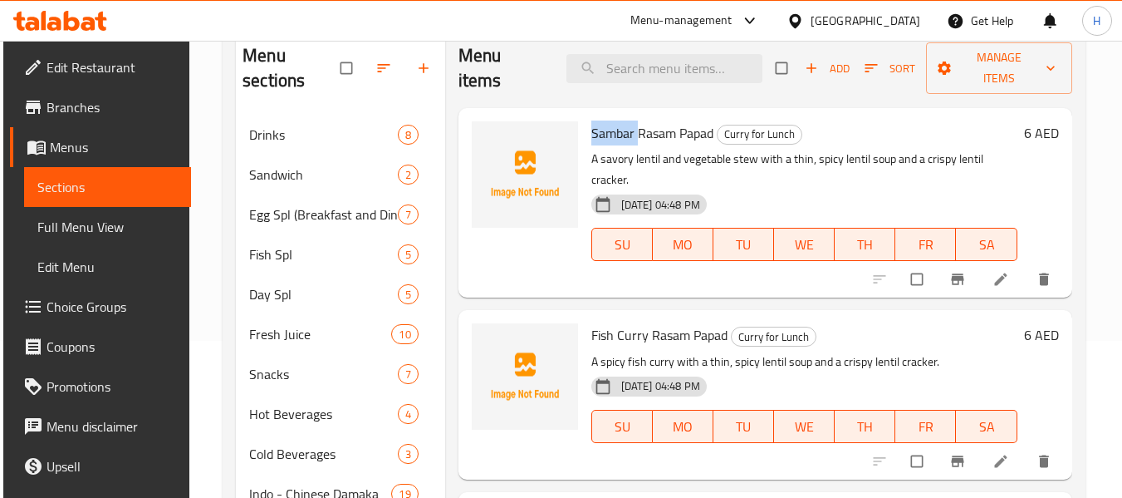
scroll to position [166, 0]
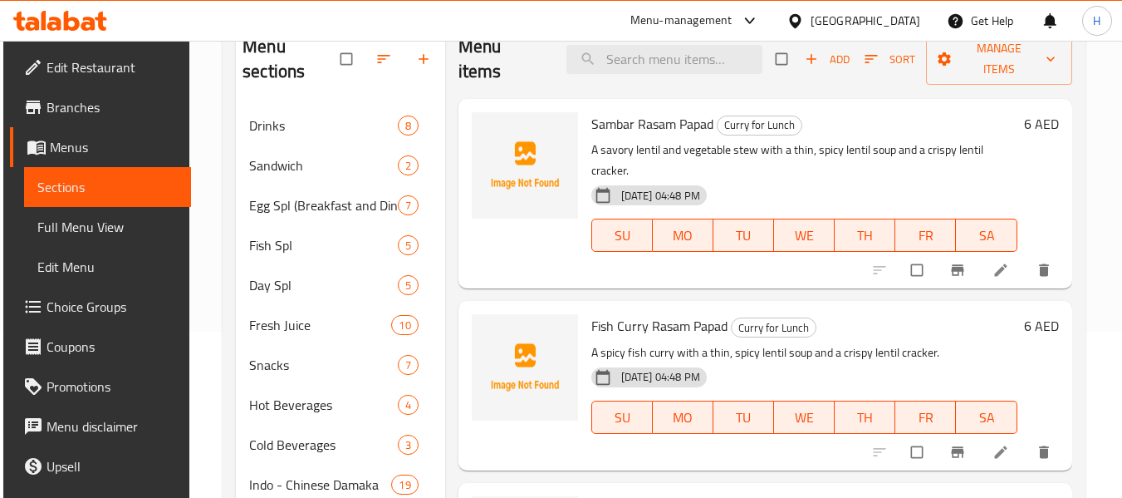
click at [604, 313] on span "Fish Curry Rasam Papad" at bounding box center [659, 325] width 136 height 25
click at [489, 329] on icon "upload picture" at bounding box center [493, 337] width 17 height 17
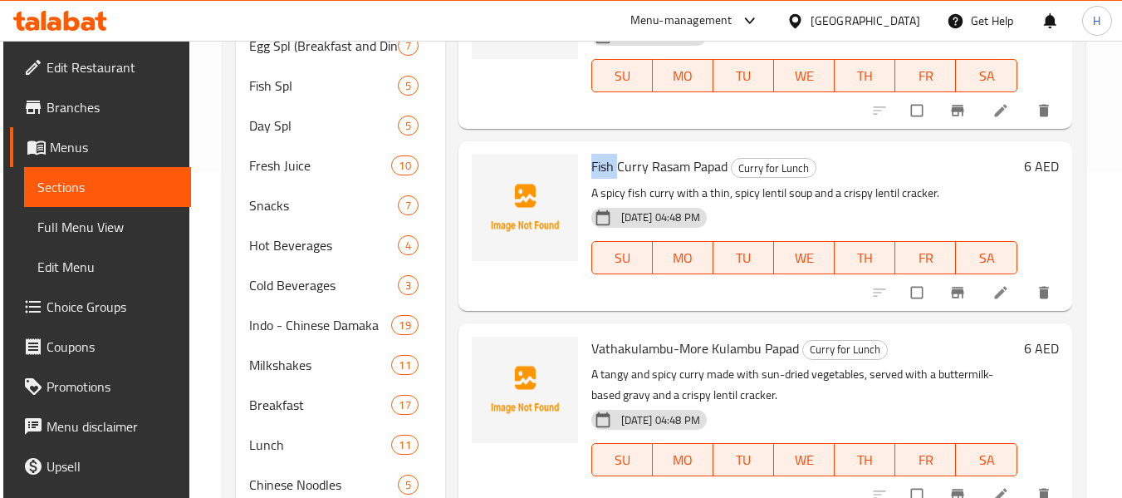
scroll to position [332, 0]
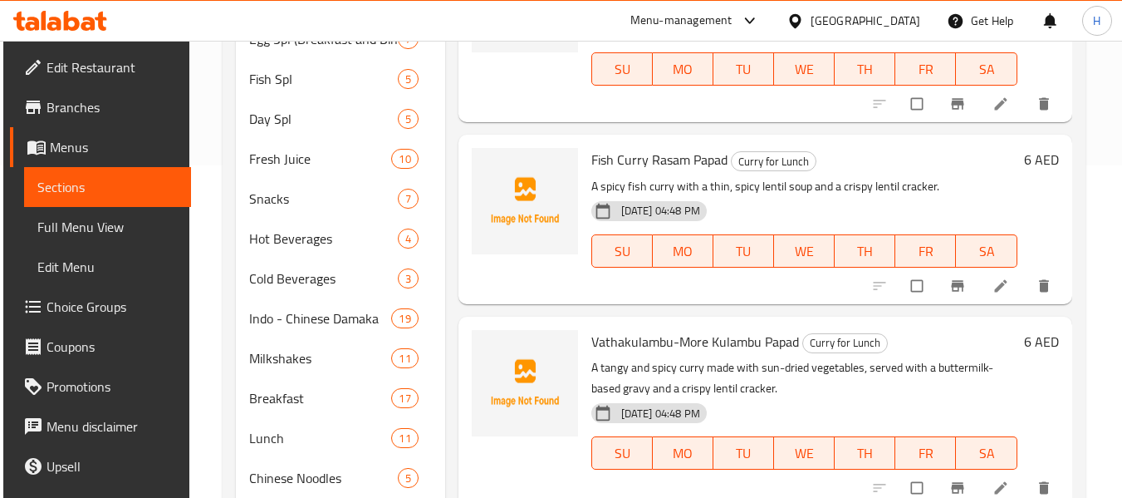
click at [635, 329] on span "Vathakulambu-More Kulambu Papad" at bounding box center [695, 341] width 208 height 25
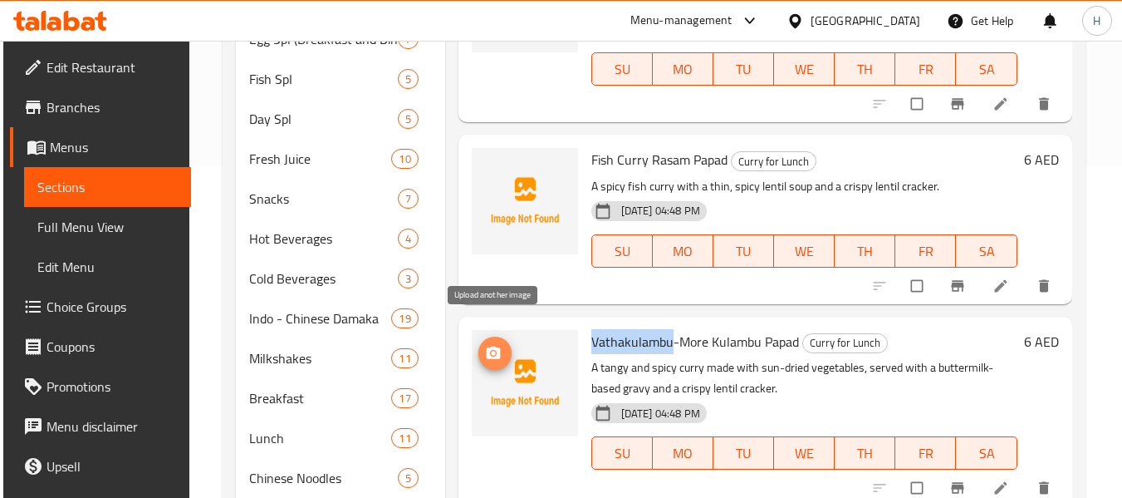
click at [487, 346] on icon "upload picture" at bounding box center [493, 352] width 14 height 12
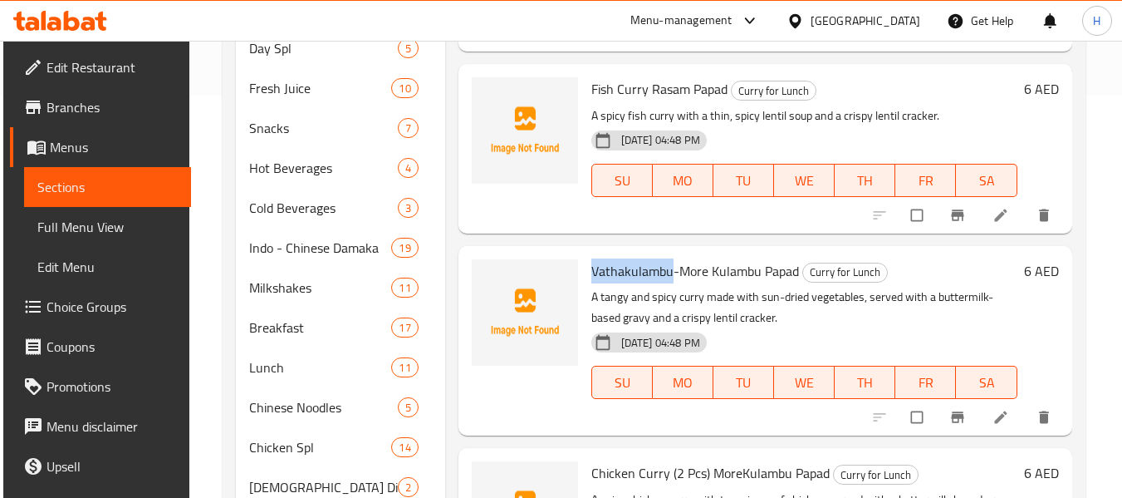
scroll to position [498, 0]
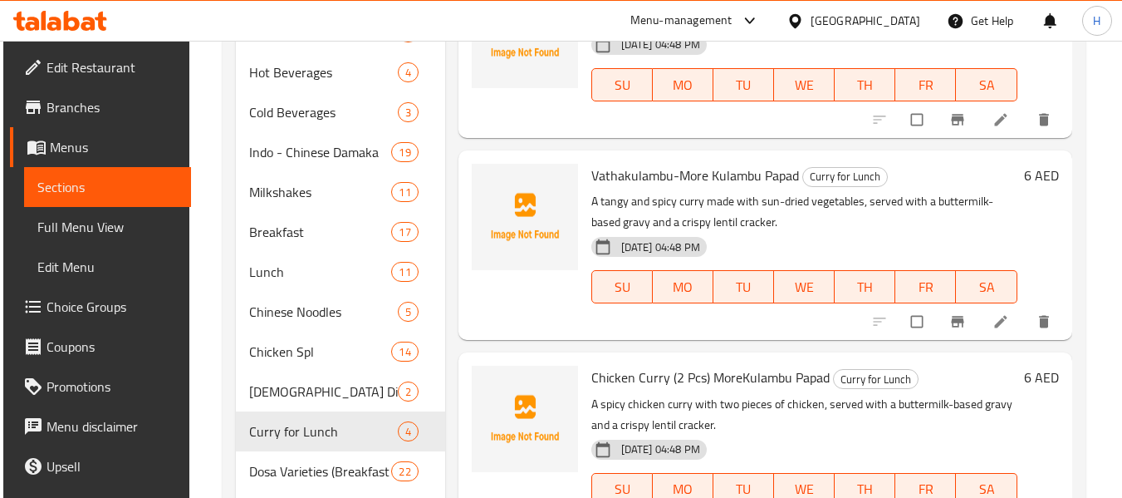
click at [605, 365] on span "Chicken Curry (2 Pcs) MoreKulambu Papad" at bounding box center [710, 377] width 238 height 25
click at [495, 380] on icon "upload picture" at bounding box center [493, 388] width 17 height 17
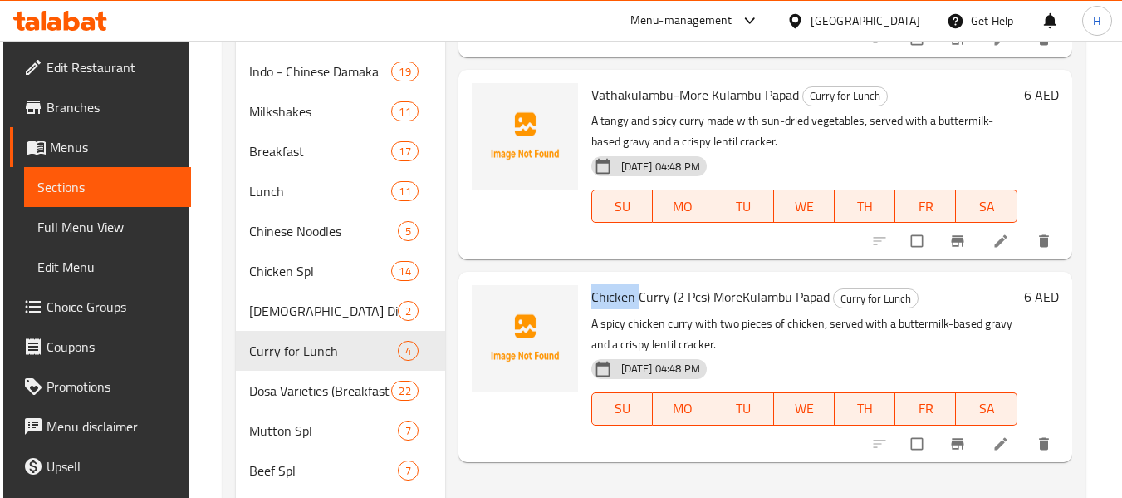
scroll to position [744, 0]
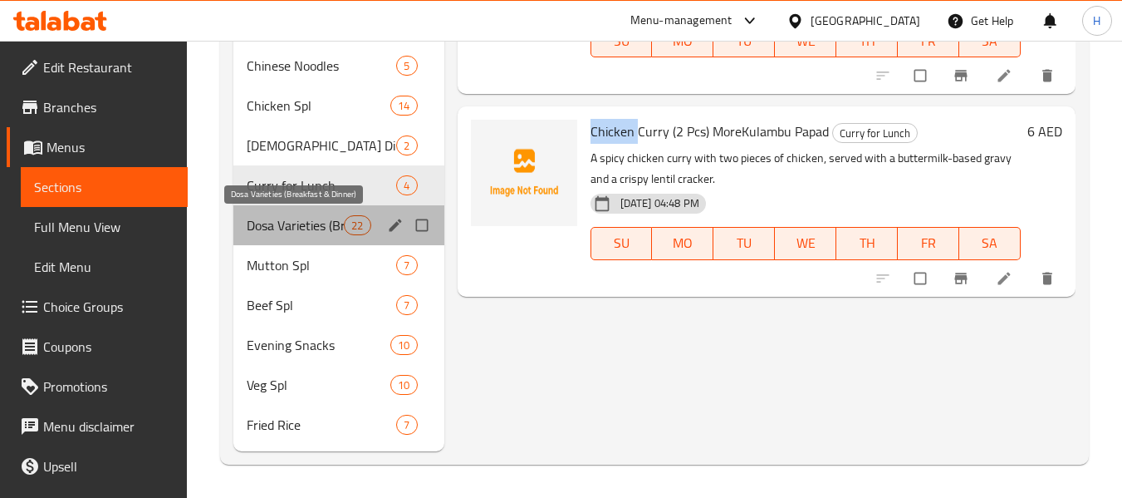
click at [273, 228] on span "Dosa Varieties (Breakfast & Dinner)" at bounding box center [295, 225] width 97 height 20
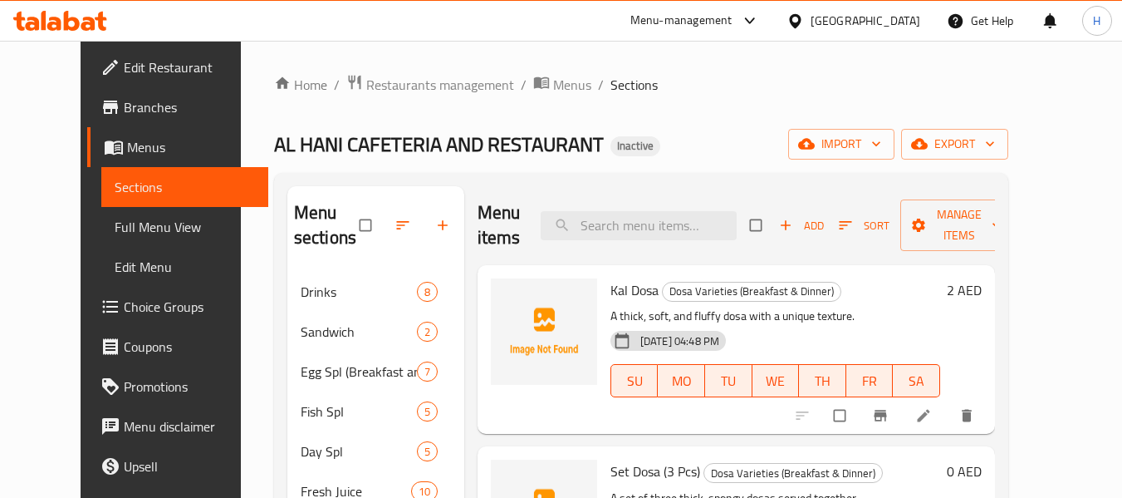
click at [611, 286] on span "Kal Dosa" at bounding box center [635, 289] width 48 height 25
click at [498, 312] on button "upload picture" at bounding box center [514, 301] width 33 height 33
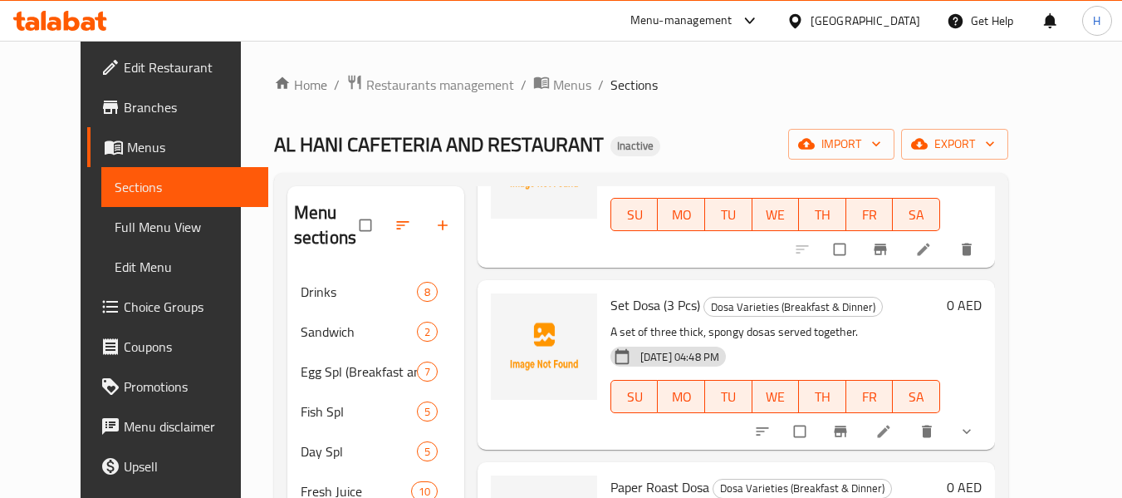
click at [611, 309] on span "Set Dosa (3 Pcs)" at bounding box center [656, 304] width 90 height 25
click at [504, 324] on icon "upload picture" at bounding box center [512, 316] width 17 height 17
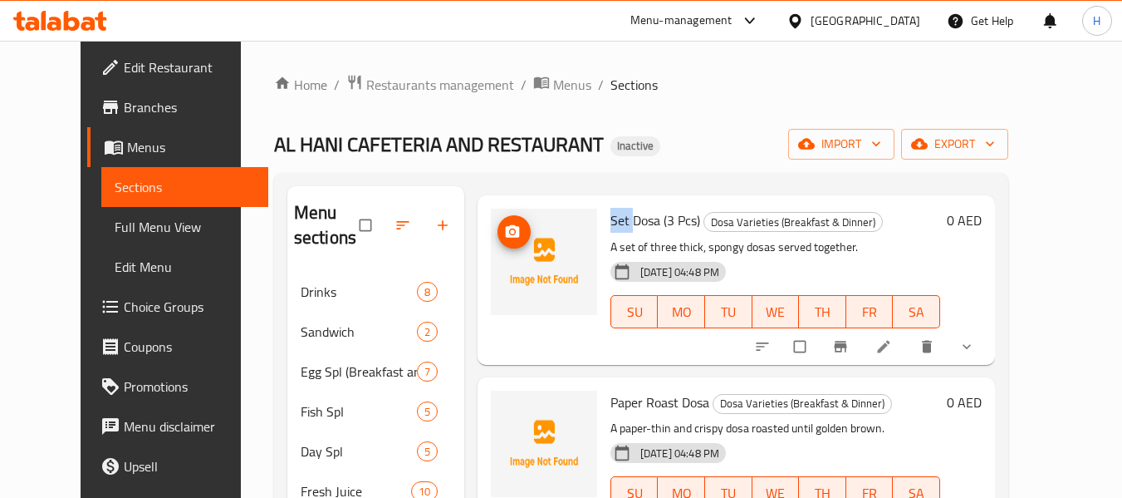
scroll to position [415, 0]
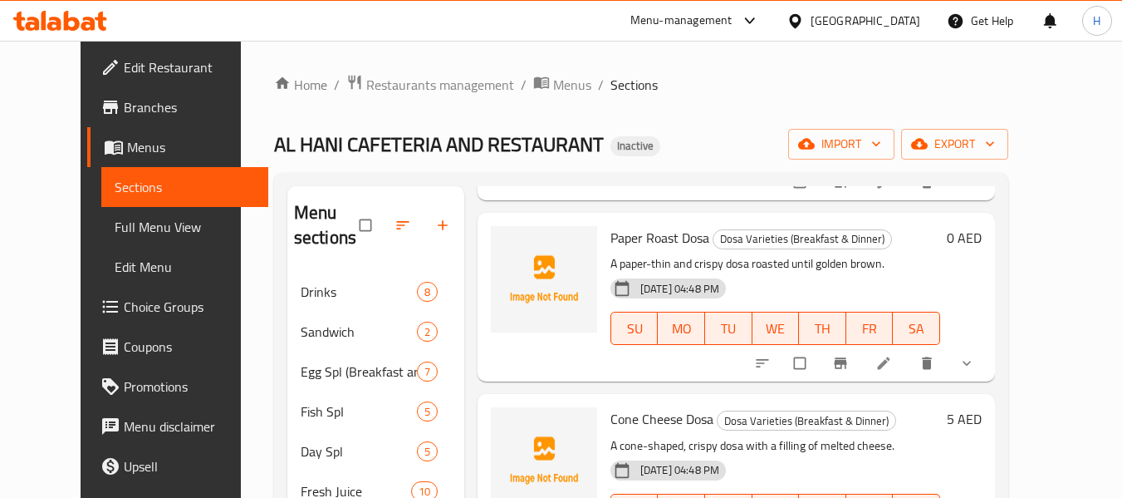
click at [611, 235] on span "Paper Roast Dosa" at bounding box center [660, 237] width 99 height 25
click at [504, 257] on icon "upload picture" at bounding box center [512, 249] width 17 height 17
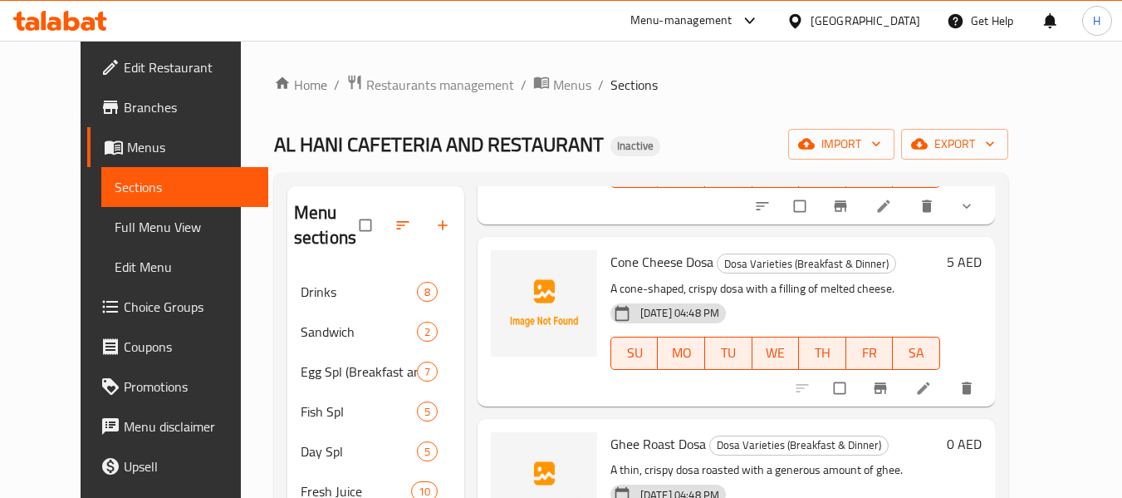
scroll to position [581, 0]
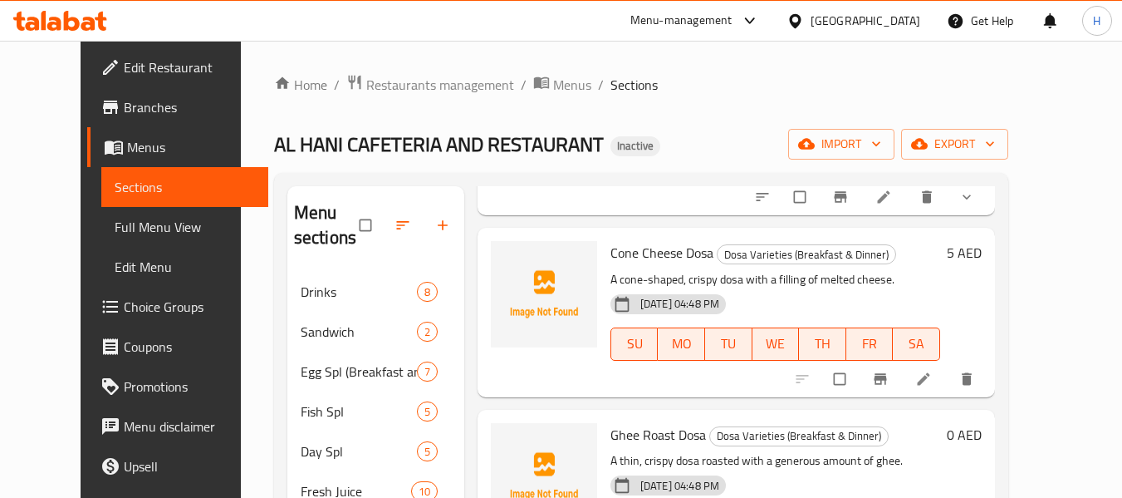
click at [611, 253] on span "Cone Cheese Dosa" at bounding box center [662, 252] width 103 height 25
click at [504, 264] on icon "upload picture" at bounding box center [512, 264] width 17 height 17
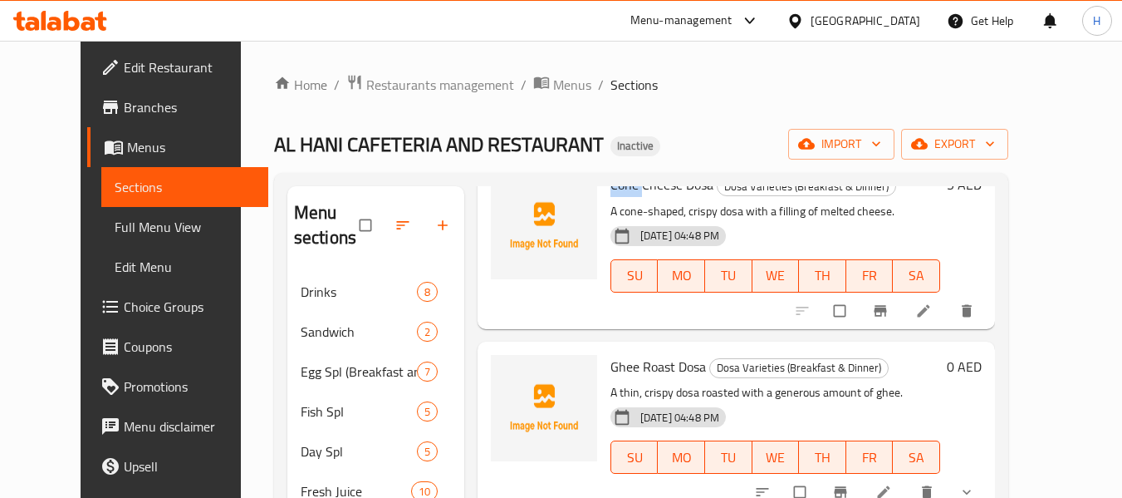
scroll to position [665, 0]
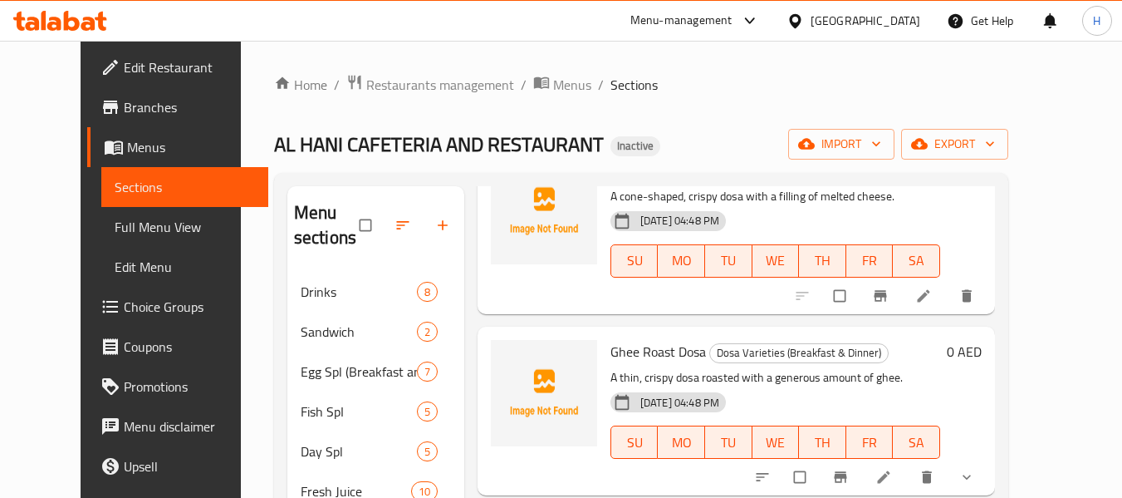
click at [604, 335] on div "Ghee Roast Dosa Dosa Varieties (Breakfast & Dinner) A thin, crispy dosa roasted…" at bounding box center [775, 410] width 343 height 155
click at [611, 356] on span "Ghee Roast Dosa" at bounding box center [659, 351] width 96 height 25
click at [504, 366] on icon "upload picture" at bounding box center [512, 363] width 17 height 17
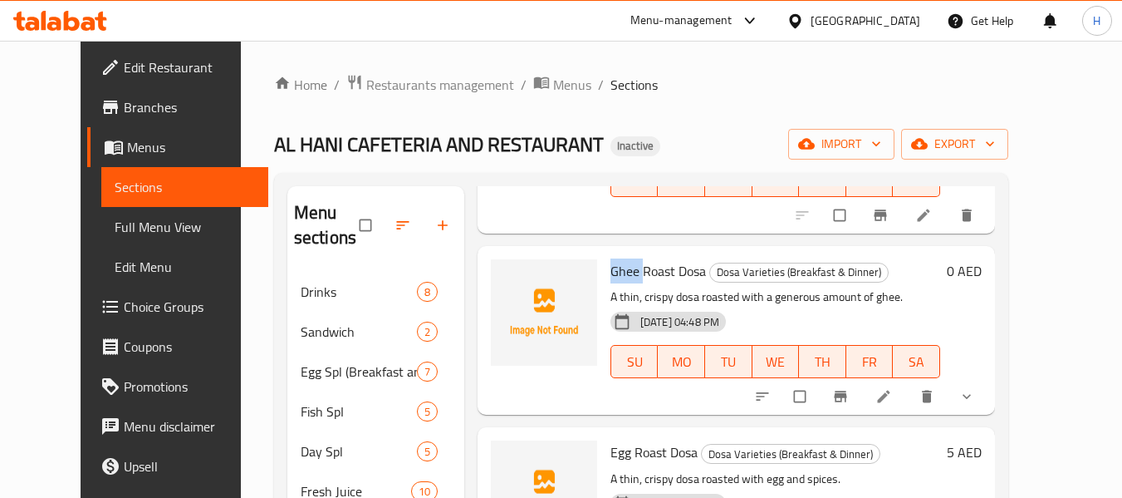
scroll to position [914, 0]
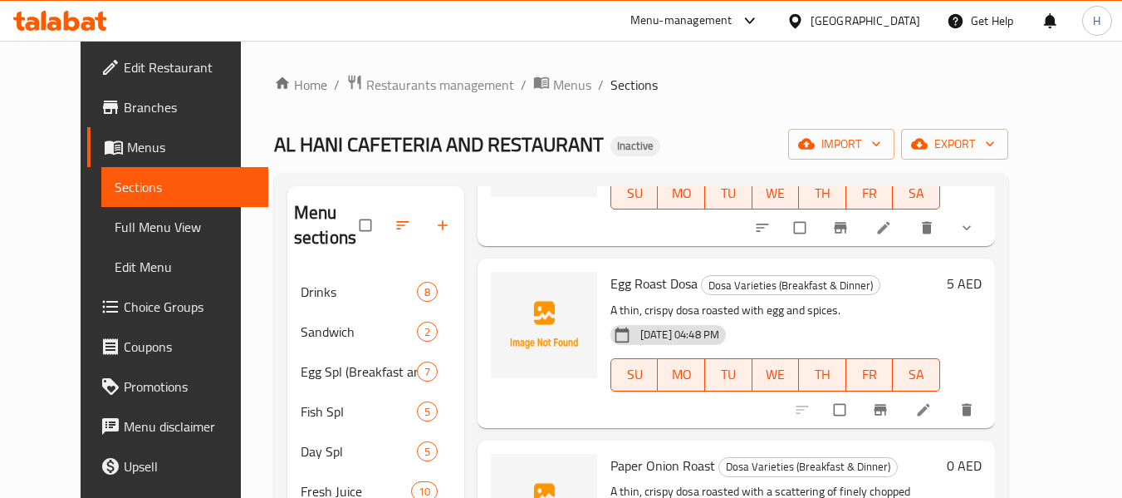
click at [611, 282] on span "Egg Roast Dosa" at bounding box center [654, 283] width 87 height 25
click at [504, 301] on icon "upload picture" at bounding box center [512, 295] width 17 height 17
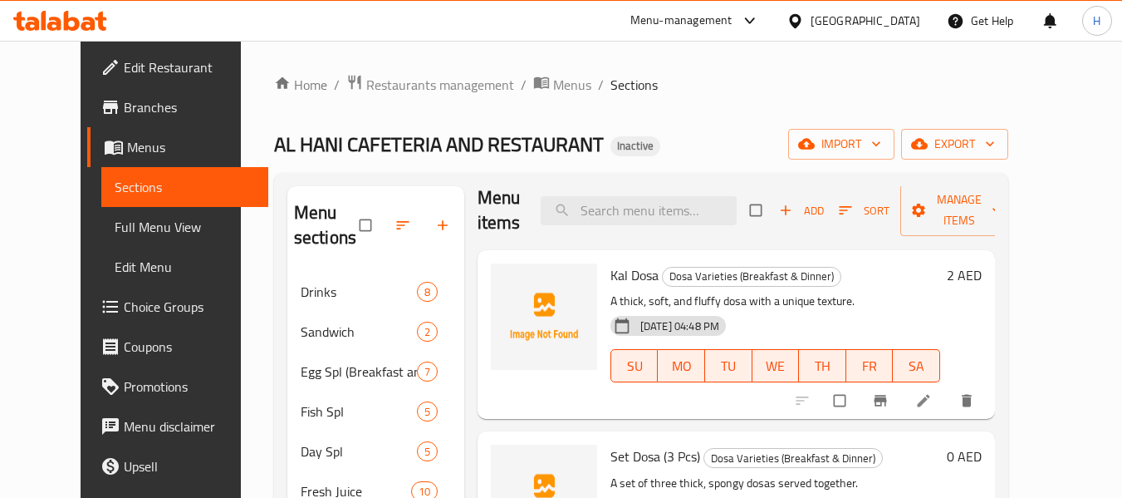
scroll to position [0, 0]
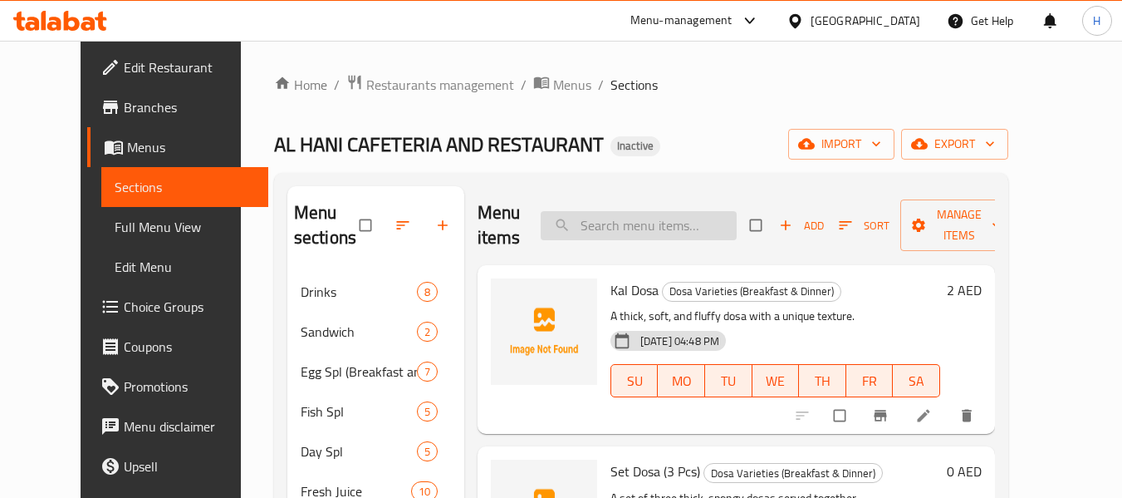
click at [664, 222] on input "search" at bounding box center [639, 225] width 196 height 29
paste input "Egg"
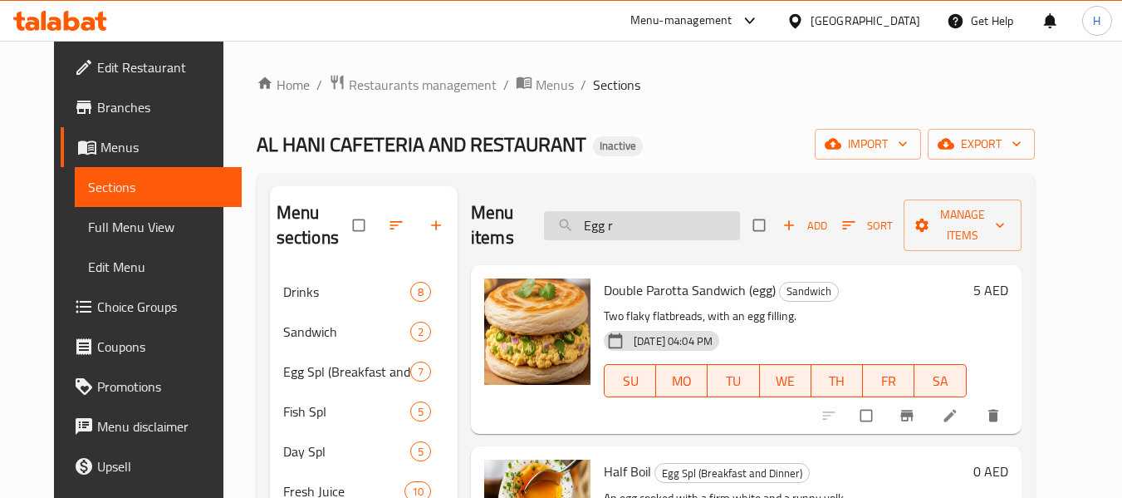
type input "Egg ro"
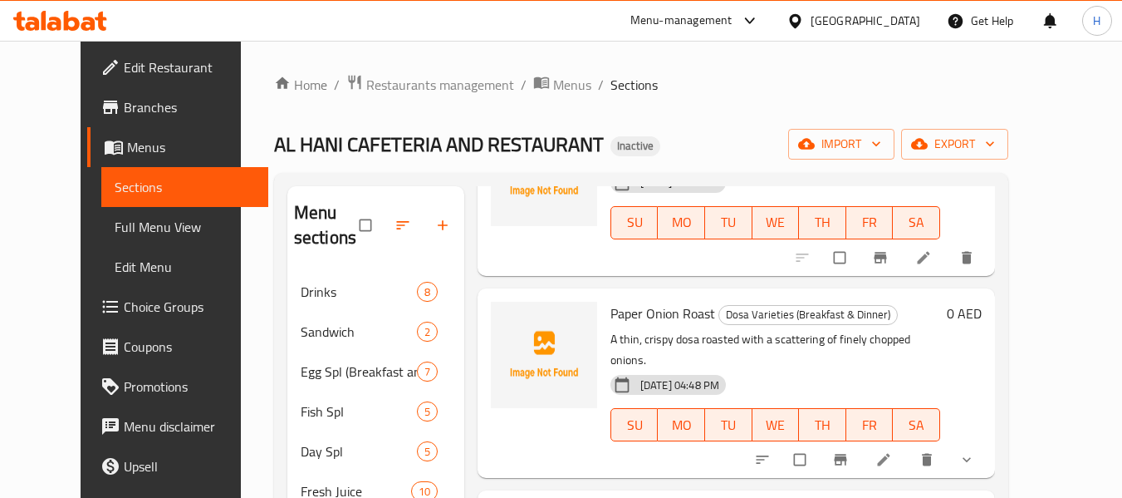
scroll to position [1080, 0]
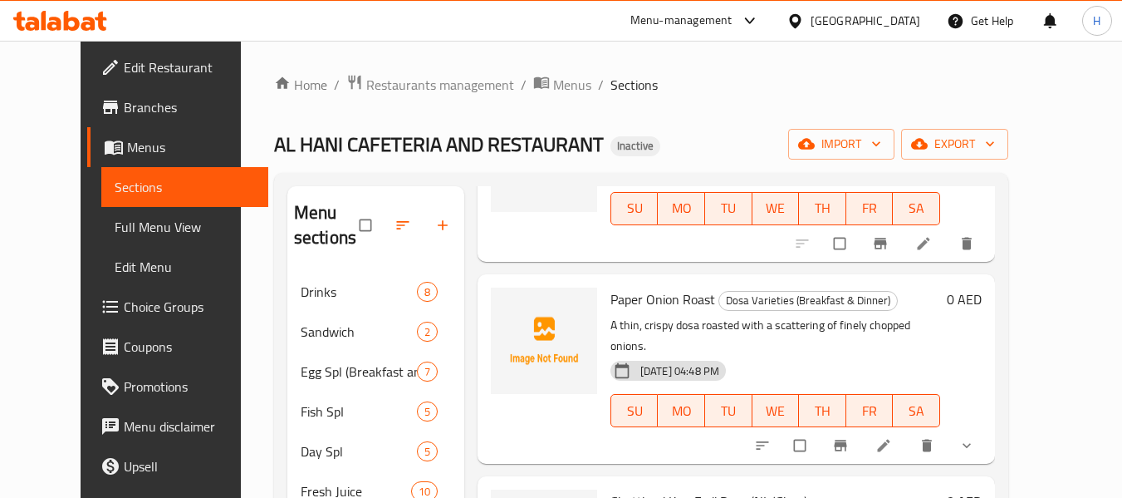
click at [611, 309] on span "Paper Onion Roast" at bounding box center [663, 299] width 105 height 25
click at [510, 316] on span "upload picture" at bounding box center [514, 310] width 33 height 17
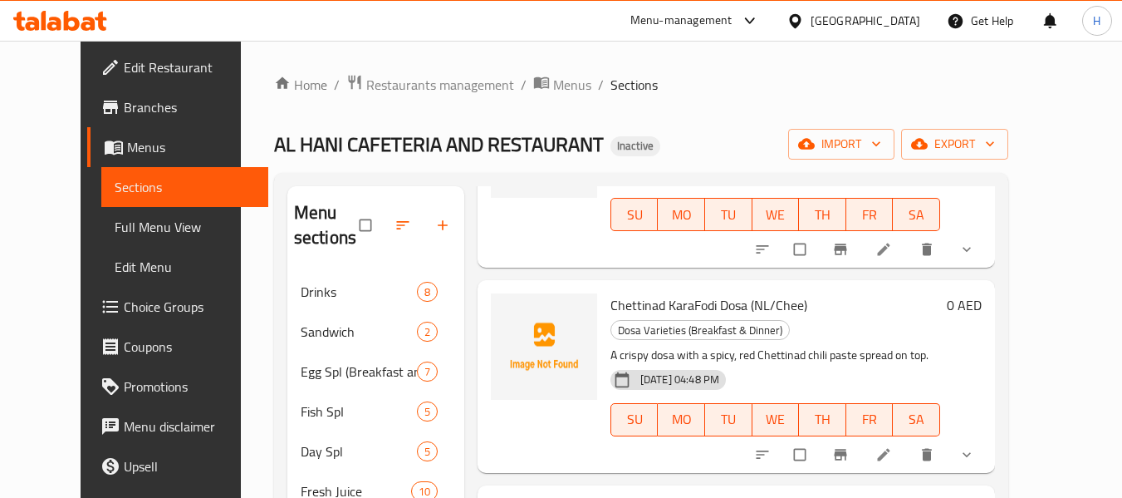
scroll to position [1329, 0]
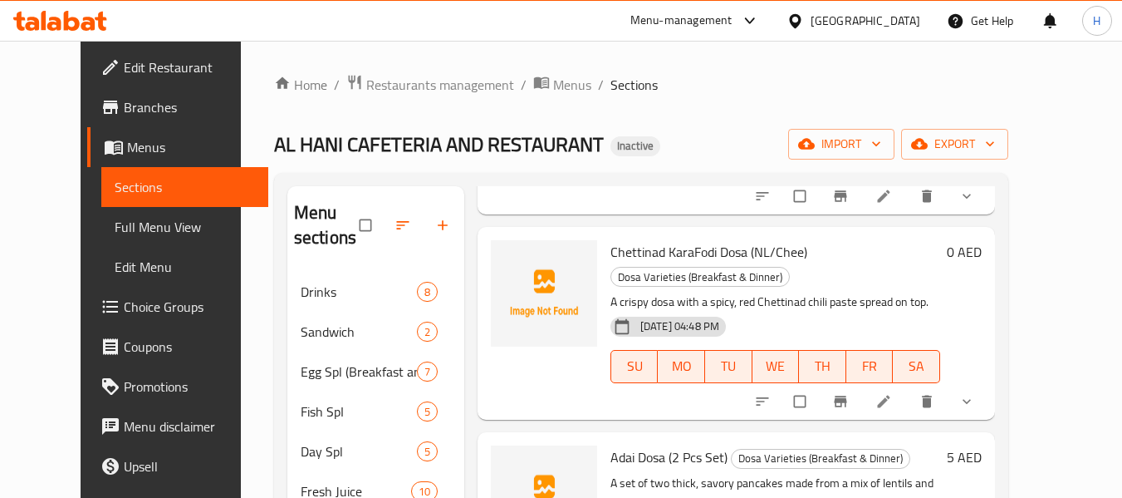
click at [612, 246] on div "Chettinad KaraFodi Dosa (NL/Chee) Dosa Varieties (Breakfast & Dinner) A crispy …" at bounding box center [775, 322] width 343 height 179
click at [612, 239] on span "Chettinad KaraFodi Dosa (NL/Chee)" at bounding box center [709, 251] width 197 height 25
click at [501, 255] on span "upload picture" at bounding box center [514, 263] width 33 height 17
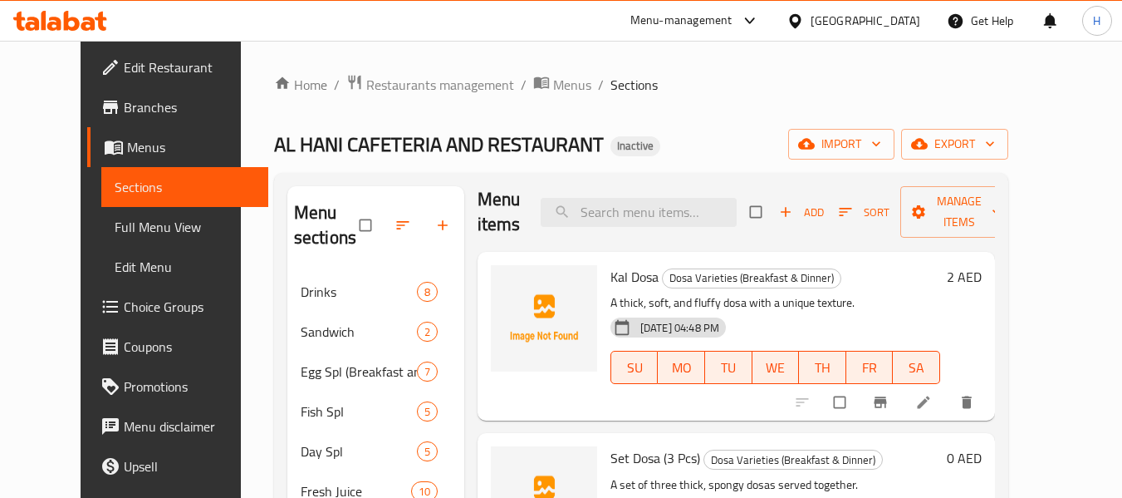
scroll to position [0, 0]
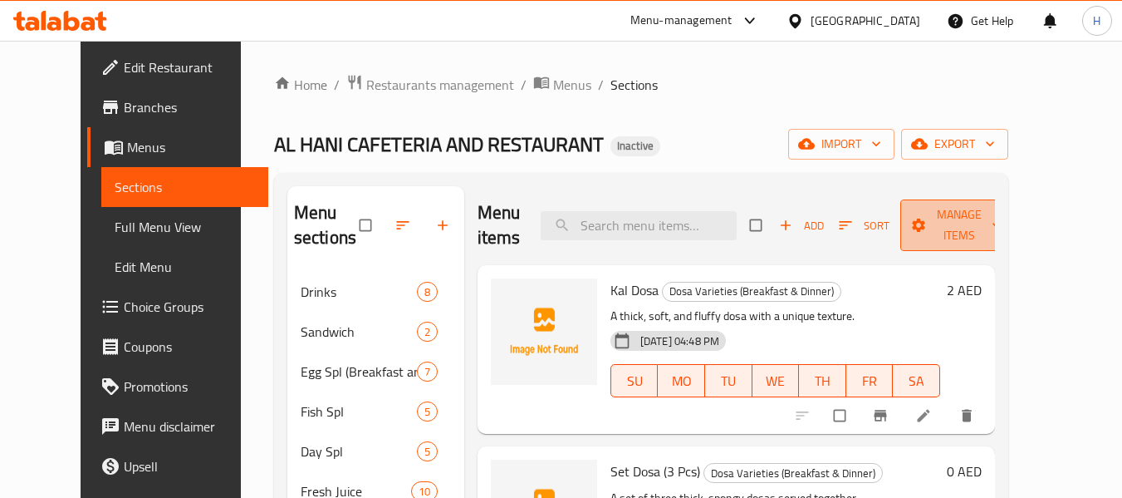
click at [979, 233] on span "Manage items" at bounding box center [959, 225] width 91 height 42
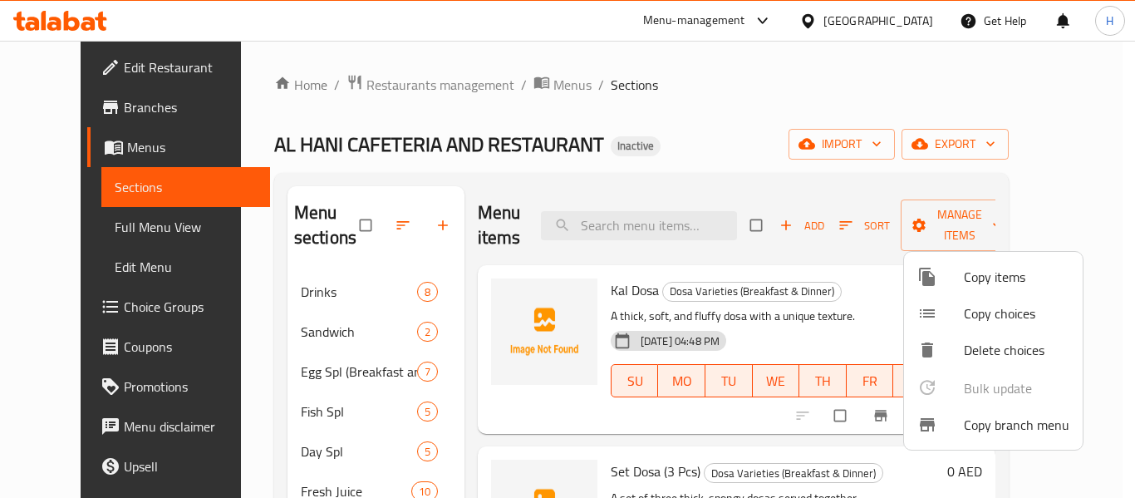
click at [979, 423] on span "Copy branch menu" at bounding box center [1016, 425] width 105 height 20
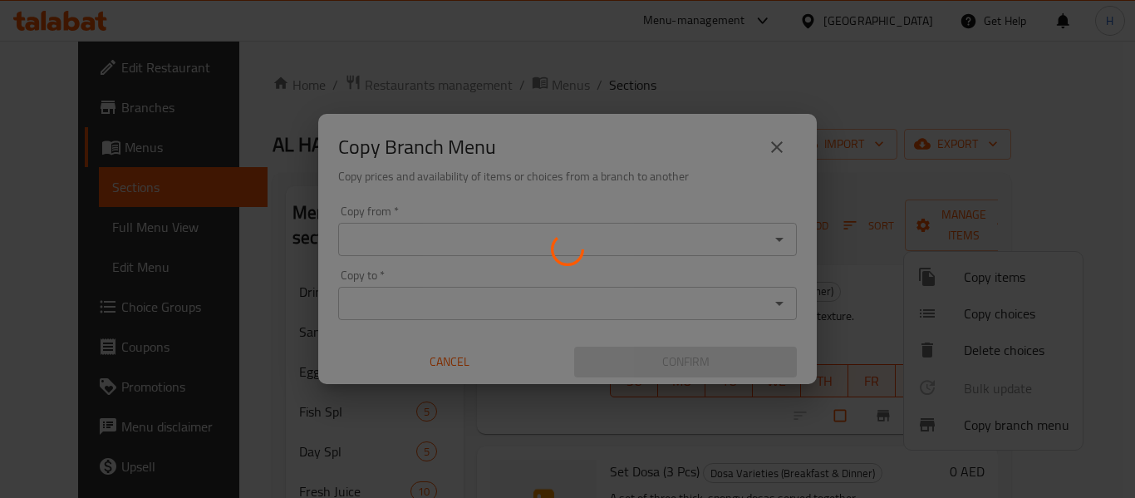
click at [328, 45] on div at bounding box center [567, 249] width 1135 height 498
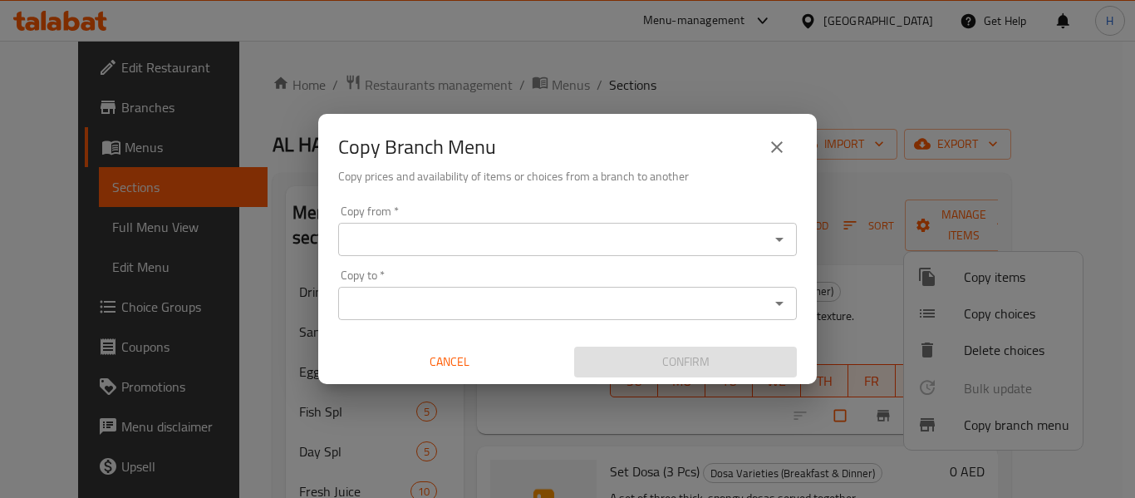
click at [777, 150] on icon "close" at bounding box center [777, 147] width 20 height 20
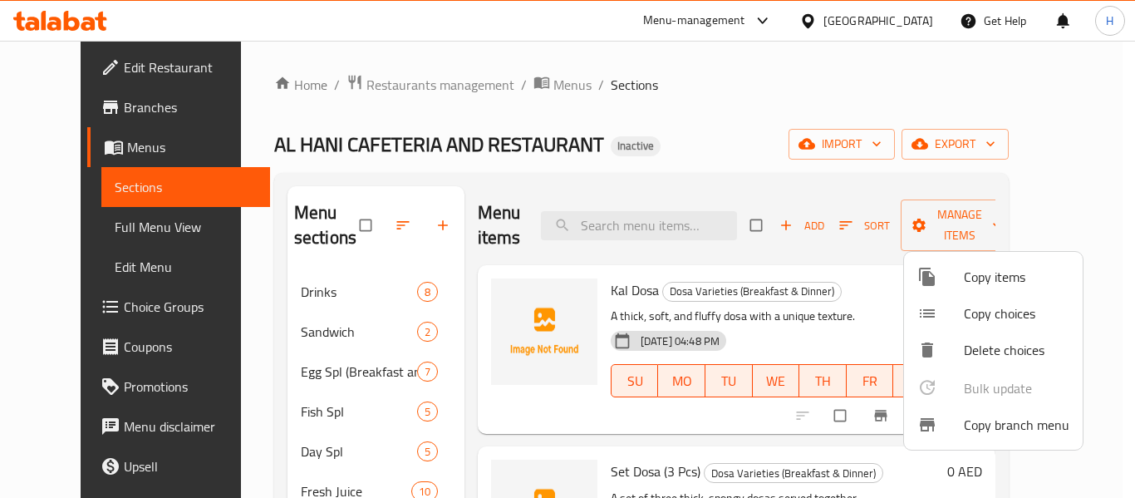
click at [928, 137] on div at bounding box center [567, 249] width 1135 height 498
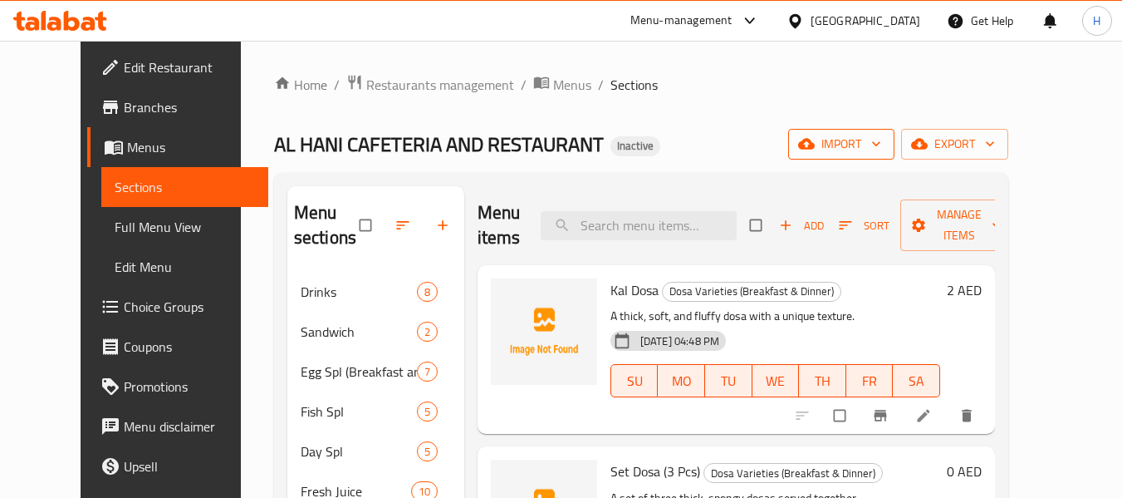
click at [881, 153] on span "import" at bounding box center [842, 144] width 80 height 21
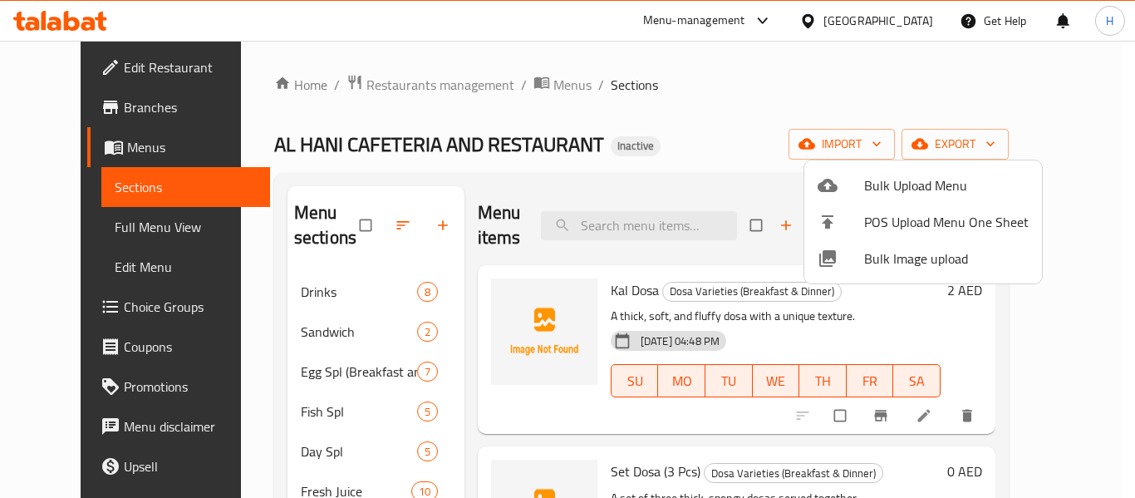
click at [567, 173] on div at bounding box center [567, 249] width 1135 height 498
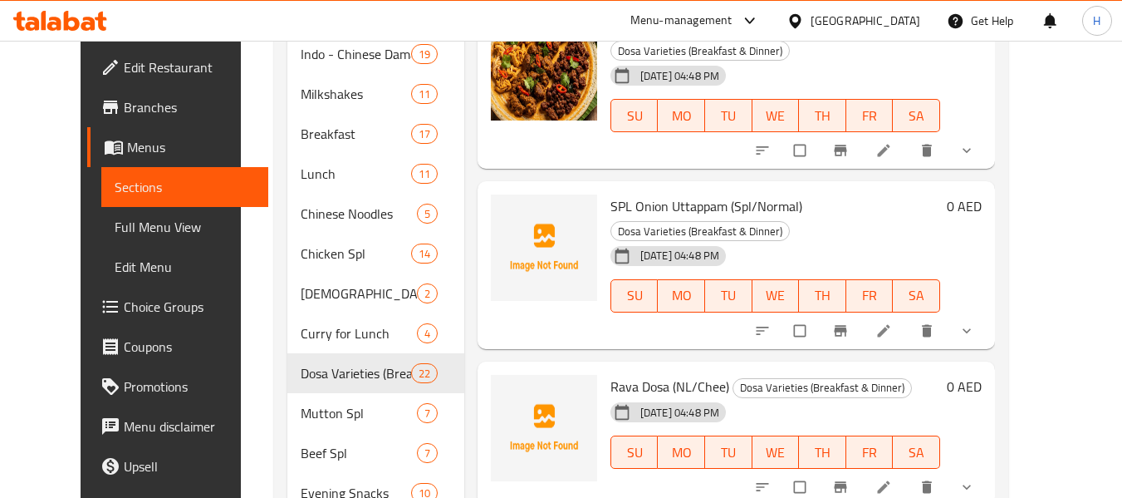
scroll to position [744, 0]
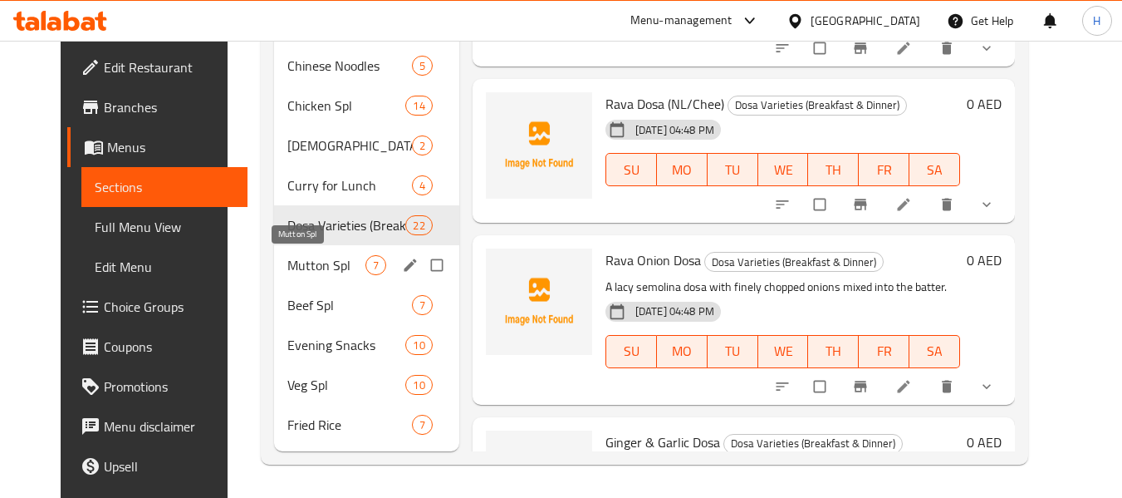
click at [329, 272] on span "Mutton Spl" at bounding box center [326, 265] width 78 height 20
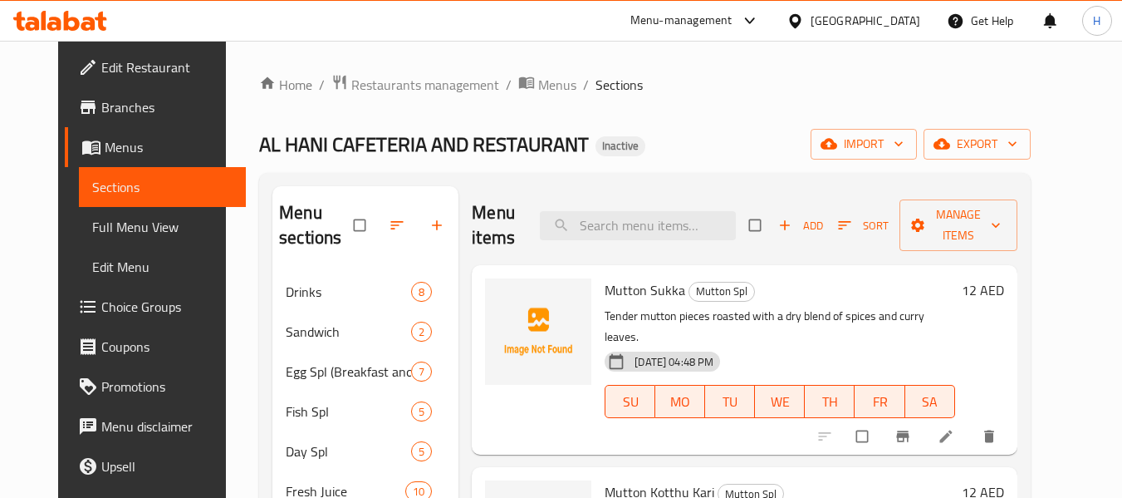
click at [614, 297] on span "Mutton Sukka" at bounding box center [645, 289] width 81 height 25
click at [492, 299] on span "upload picture" at bounding box center [508, 301] width 33 height 17
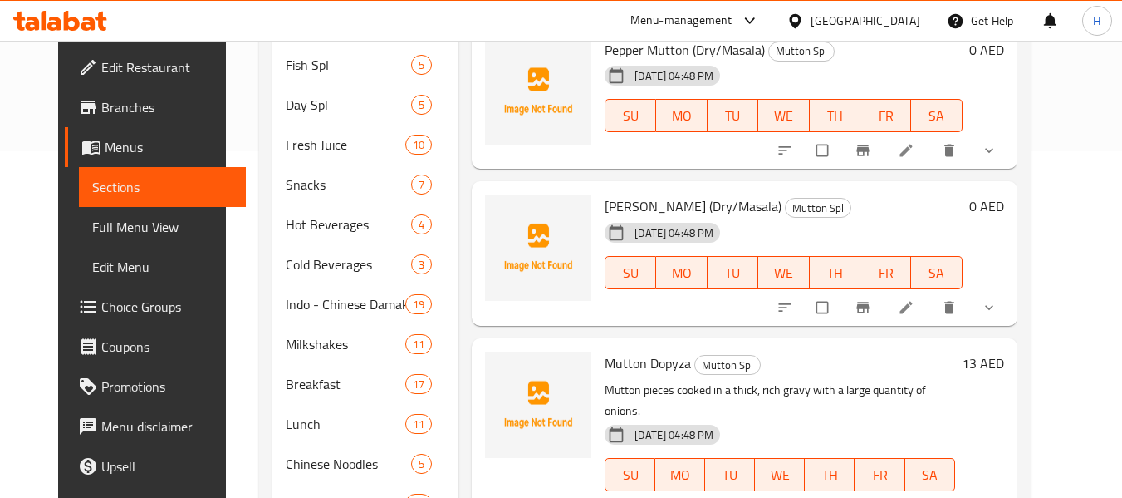
scroll to position [332, 0]
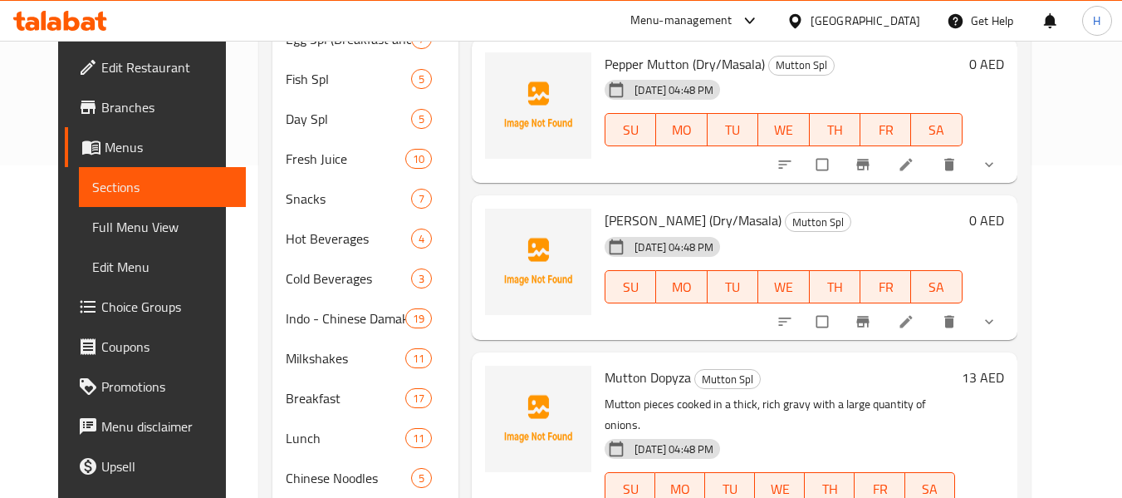
click at [619, 208] on span "Chettinad Mutton (Dry/Masala)" at bounding box center [693, 220] width 177 height 25
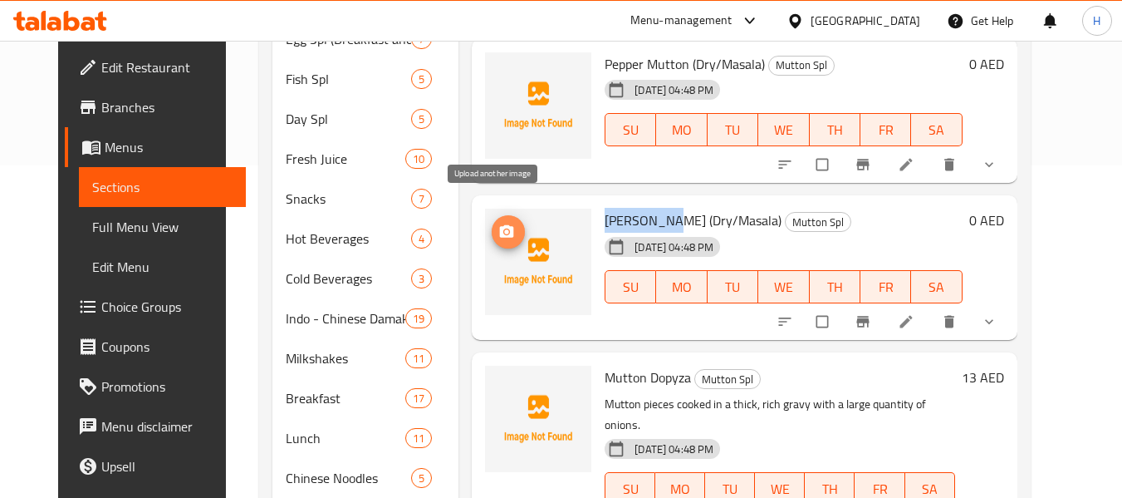
click at [498, 223] on icon "upload picture" at bounding box center [506, 231] width 17 height 17
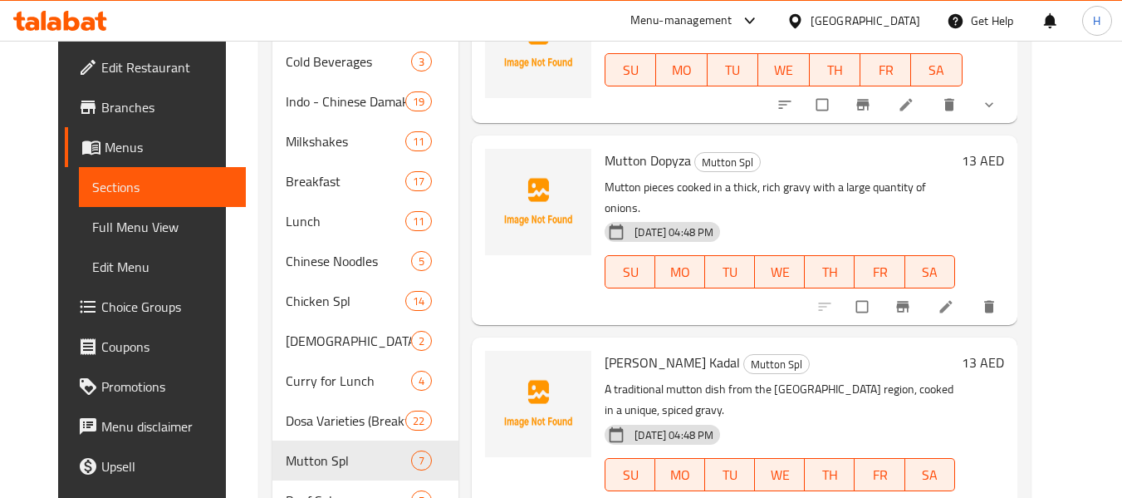
scroll to position [581, 0]
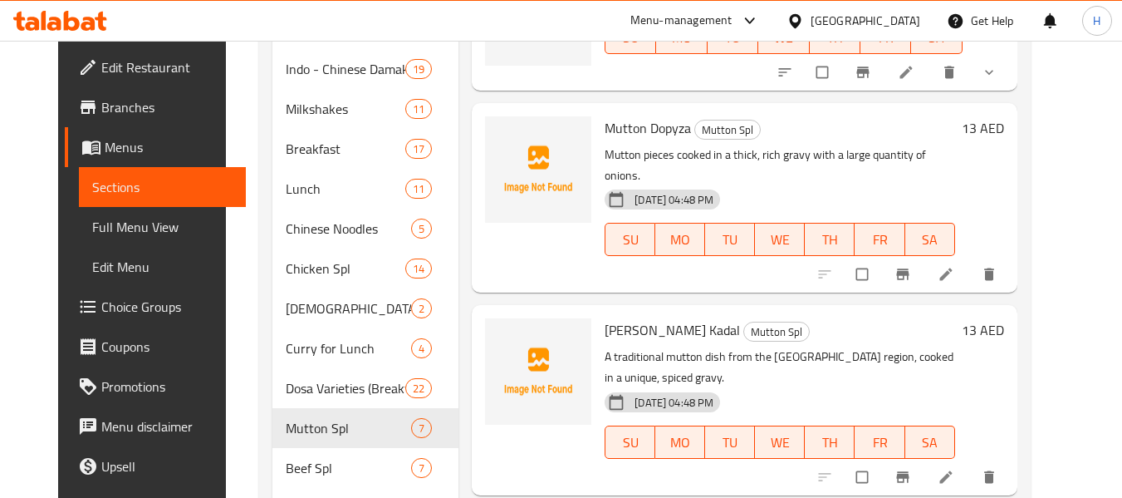
click at [637, 115] on span "Mutton Dopyza" at bounding box center [648, 127] width 86 height 25
click at [498, 131] on icon "upload picture" at bounding box center [506, 139] width 17 height 17
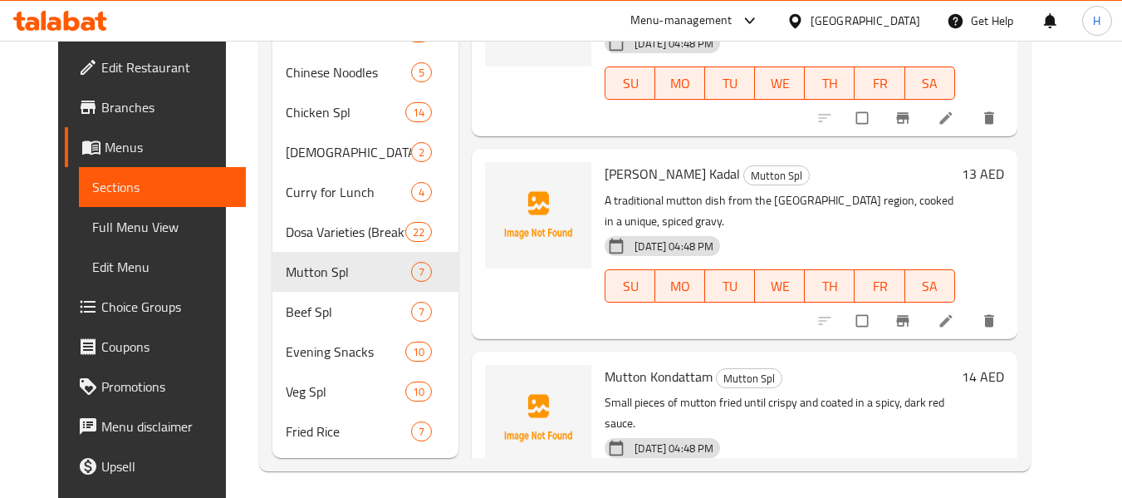
scroll to position [744, 0]
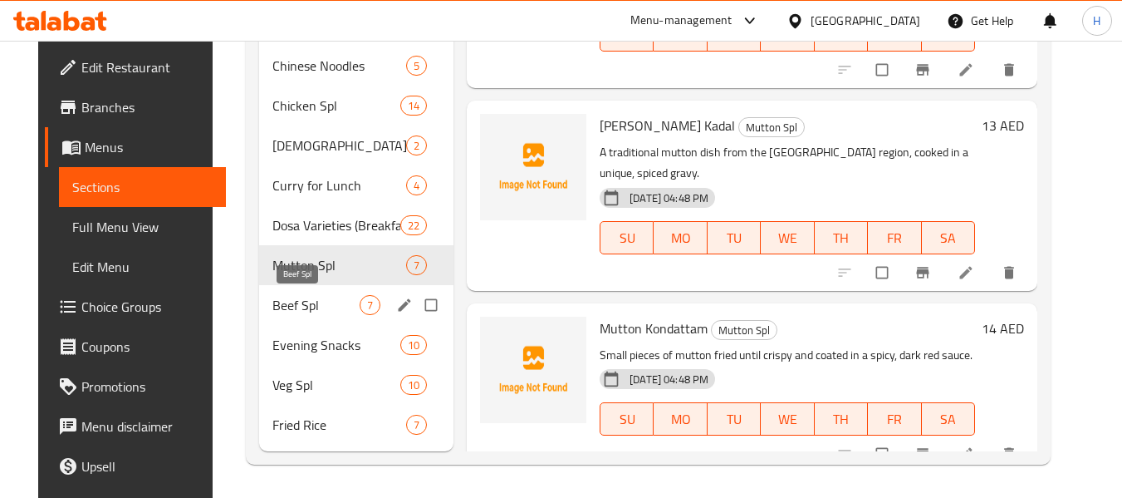
click at [317, 307] on span "Beef Spl" at bounding box center [315, 305] width 87 height 20
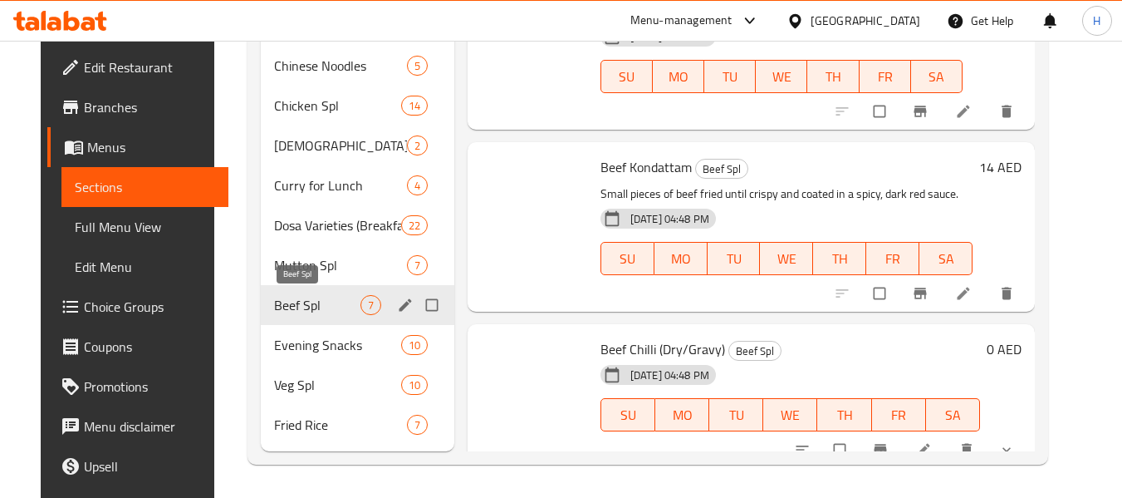
scroll to position [274, 0]
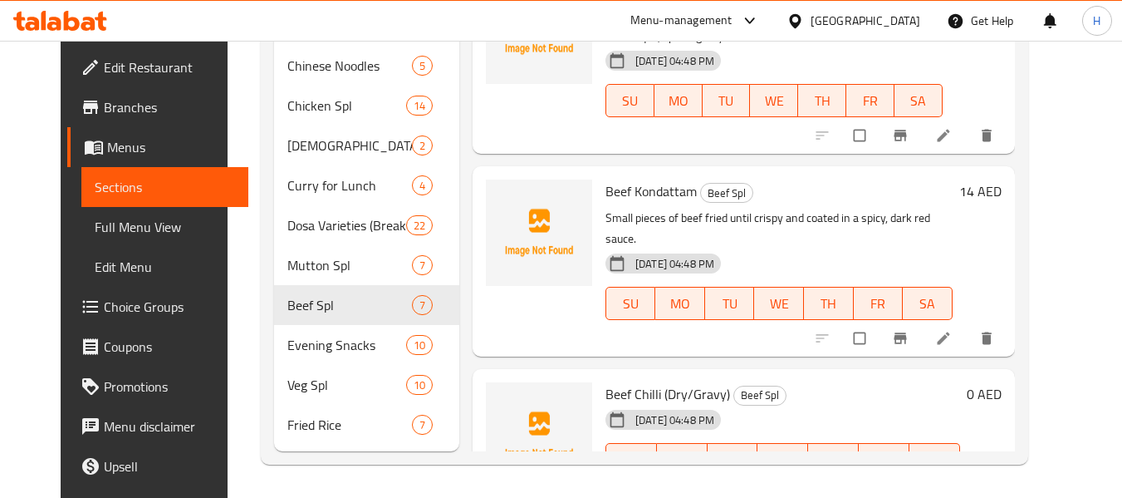
click at [606, 381] on span "Beef Chilli (Dry/Gravy)" at bounding box center [668, 393] width 125 height 25
click at [499, 397] on icon "upload picture" at bounding box center [507, 405] width 17 height 17
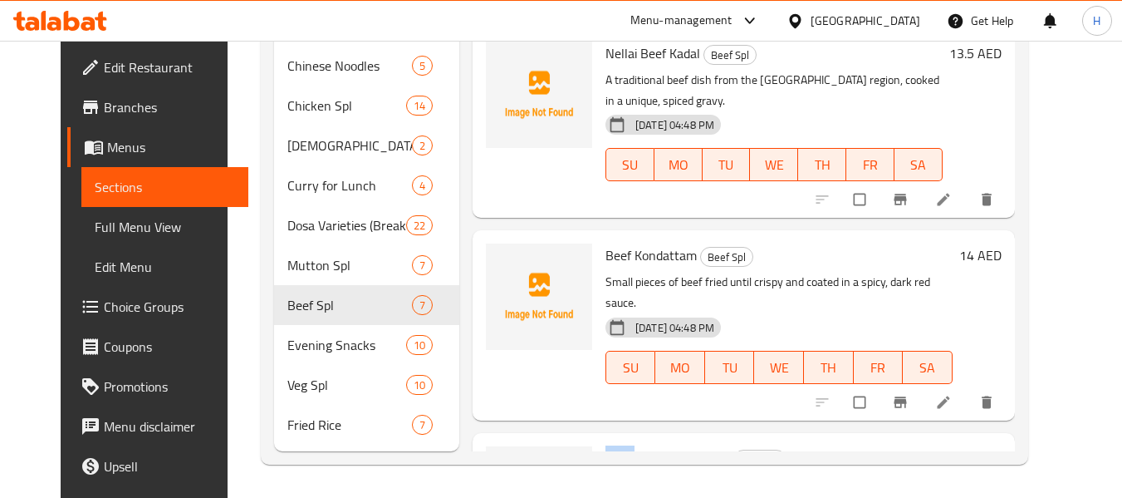
scroll to position [108, 0]
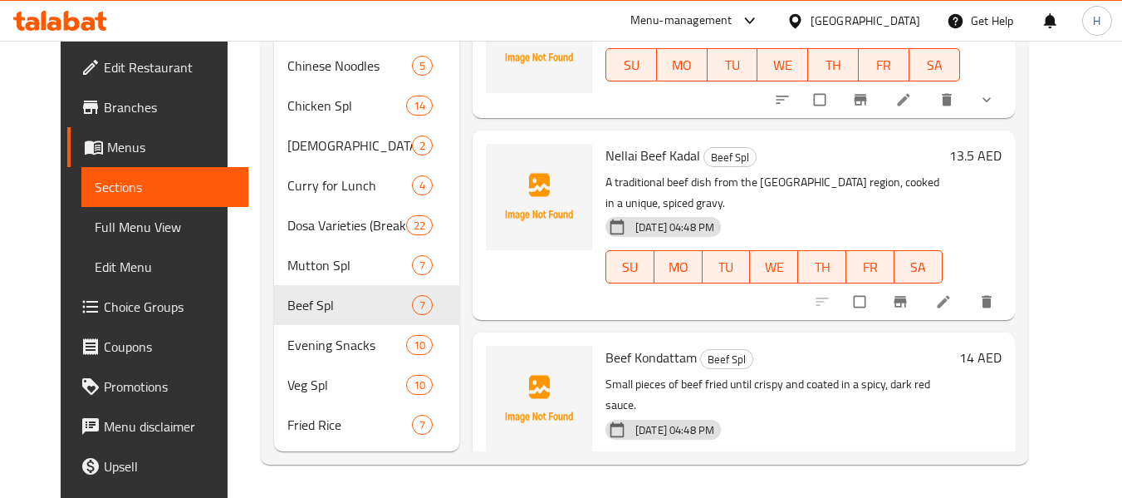
click at [645, 345] on span "Beef Kondattam" at bounding box center [651, 357] width 91 height 25
click at [504, 361] on span "upload picture" at bounding box center [509, 369] width 33 height 17
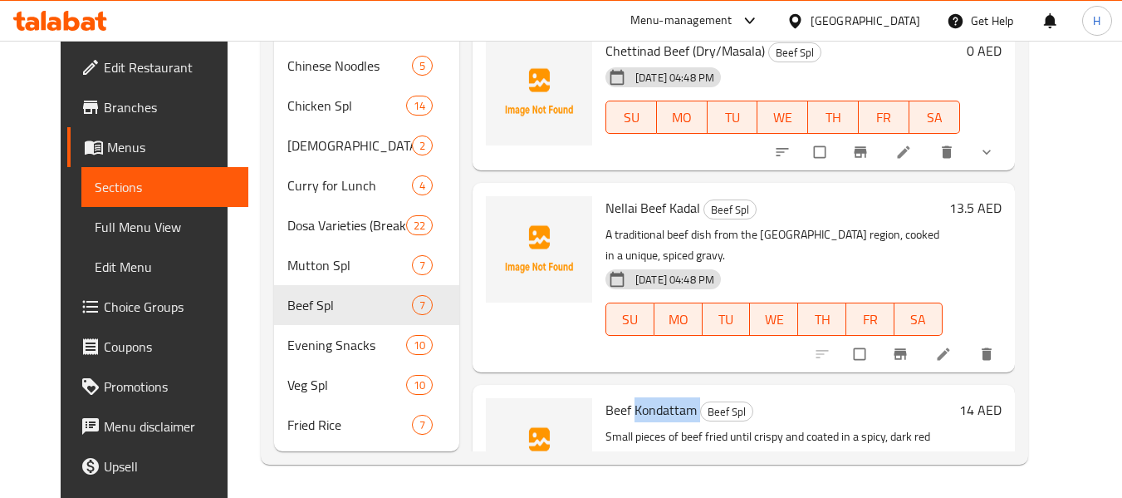
scroll to position [0, 0]
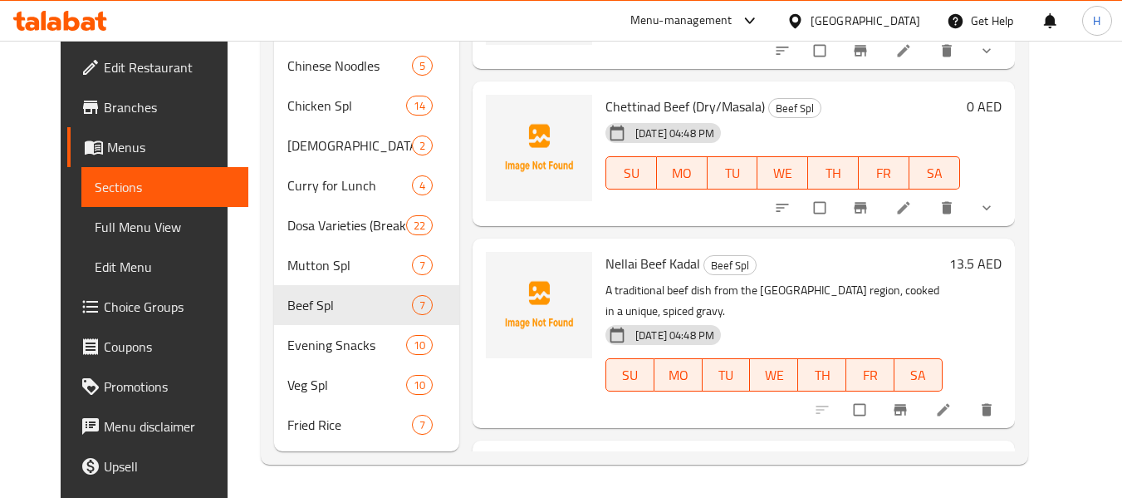
click at [633, 251] on span "Nellai Beef Kadal" at bounding box center [653, 263] width 95 height 25
click at [665, 251] on span "Nellai Beef Kadal" at bounding box center [653, 263] width 95 height 25
click at [500, 267] on icon "upload picture" at bounding box center [507, 275] width 17 height 17
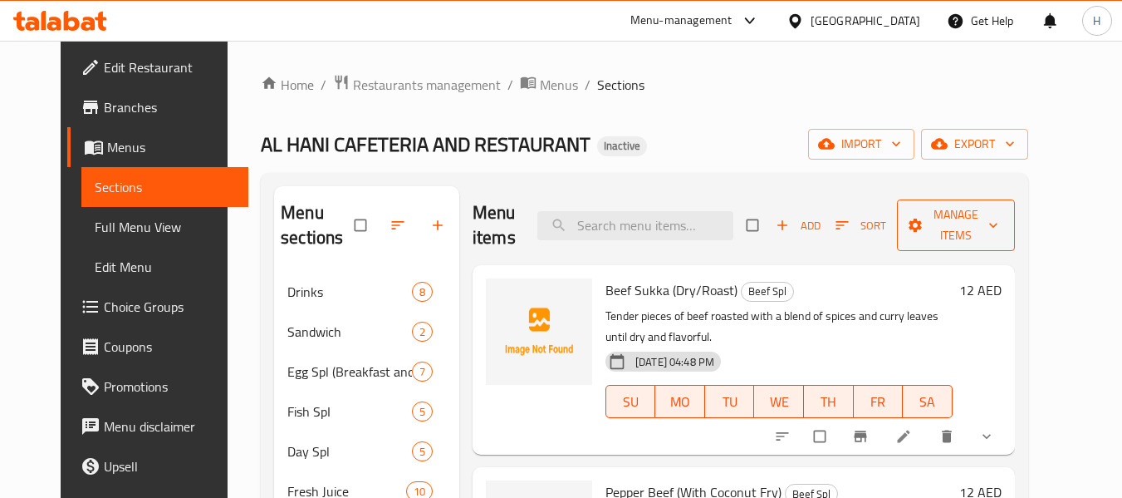
click at [1002, 229] on span "Manage items" at bounding box center [955, 225] width 91 height 42
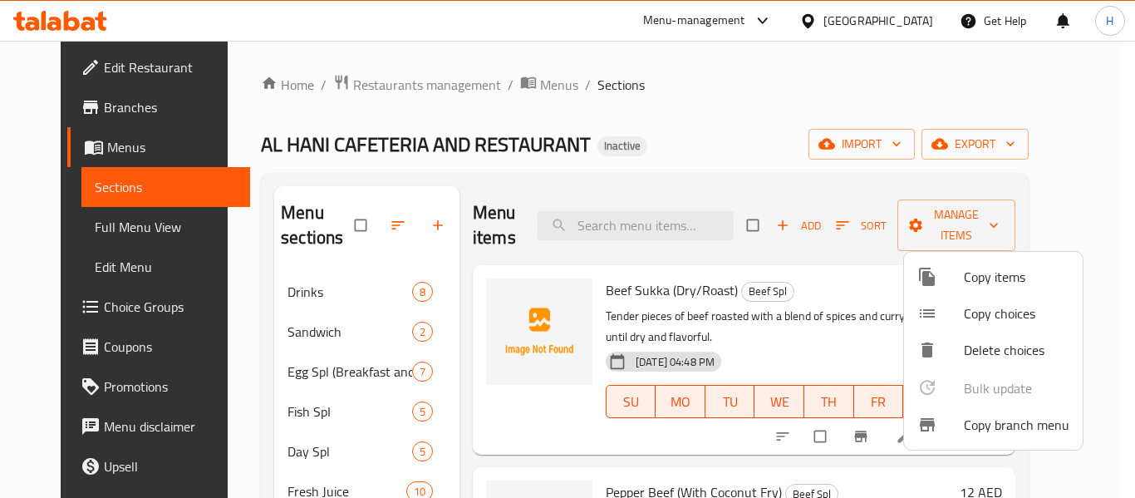
click at [930, 136] on div at bounding box center [567, 249] width 1135 height 498
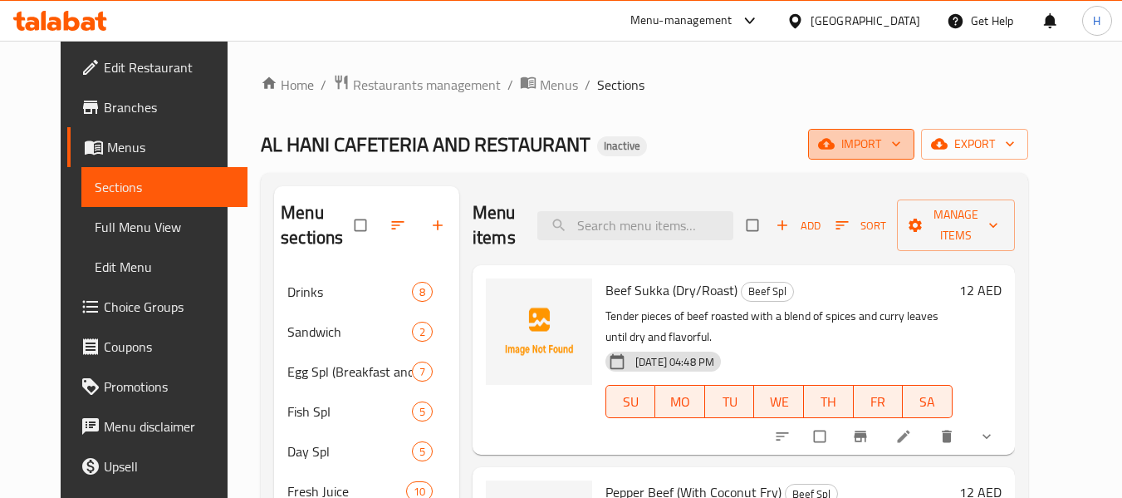
click at [901, 139] on span "import" at bounding box center [862, 144] width 80 height 21
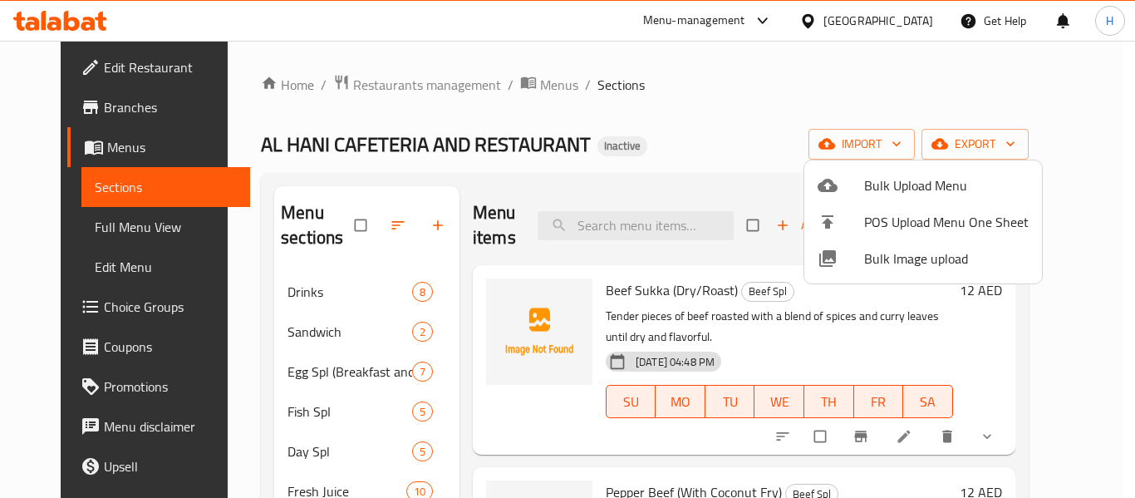
click at [925, 267] on span "Bulk Image upload" at bounding box center [946, 258] width 164 height 20
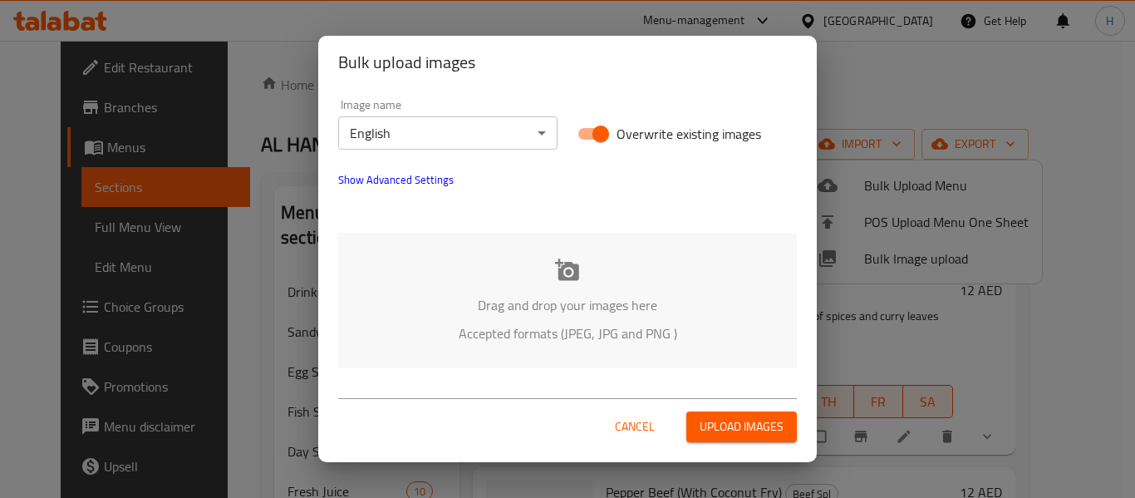
click at [613, 130] on input "Overwrite existing images" at bounding box center [600, 134] width 95 height 32
checkbox input "false"
click at [616, 290] on div "Drag and drop your images here Accepted formats (JPEG, JPG and PNG )" at bounding box center [567, 300] width 459 height 135
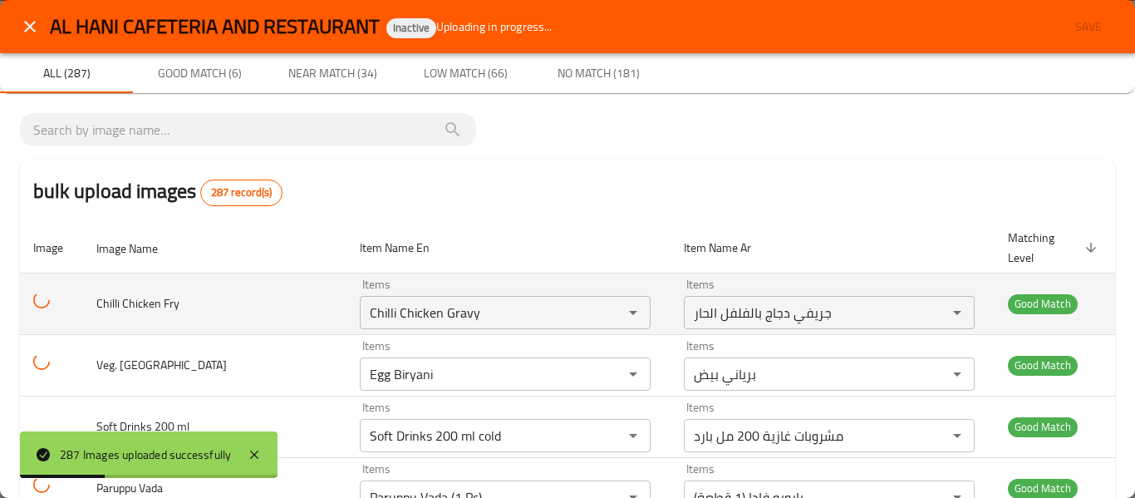
click at [50, 292] on icon "enhanced table" at bounding box center [41, 300] width 17 height 17
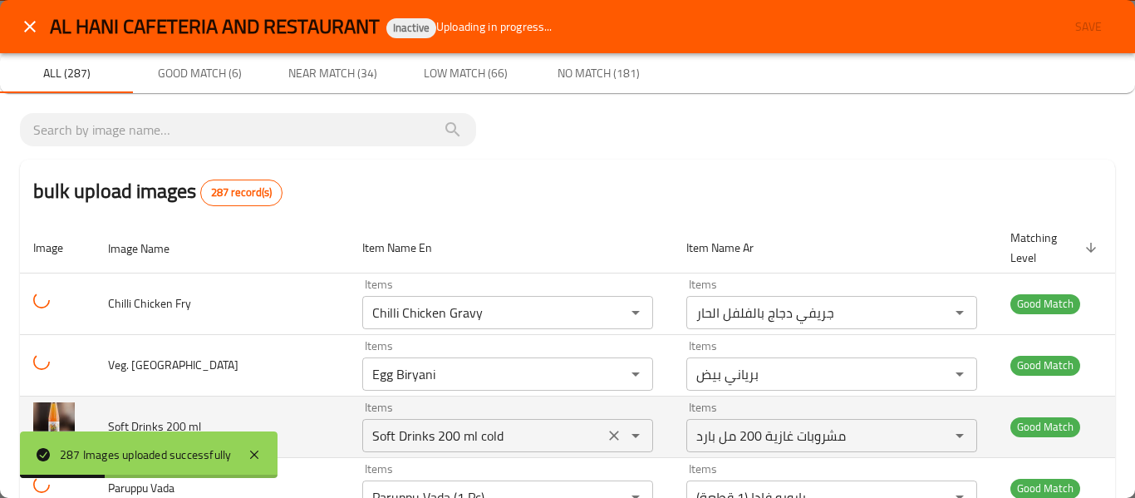
click at [395, 424] on ml "Soft Drinks 200 ml cold" at bounding box center [483, 435] width 232 height 23
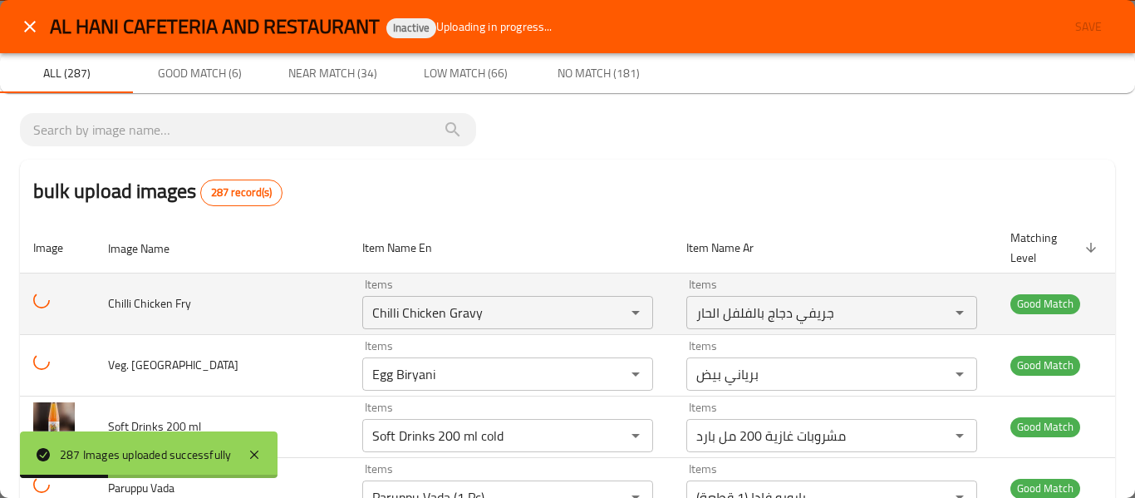
scroll to position [249, 0]
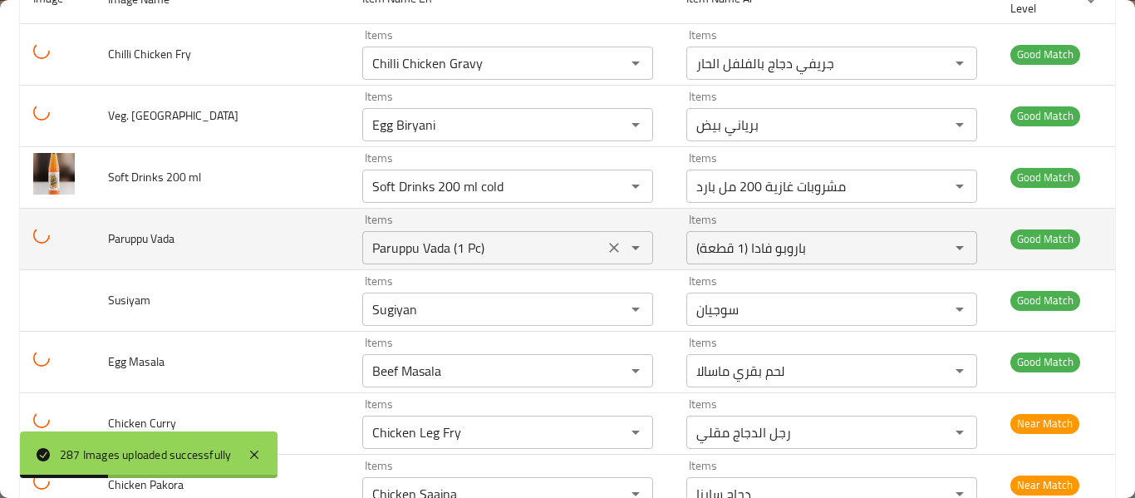
click at [42, 331] on td "enhanced table" at bounding box center [57, 361] width 75 height 61
click at [379, 236] on Vada "Paruppu Vada (1 Pc)" at bounding box center [483, 247] width 232 height 23
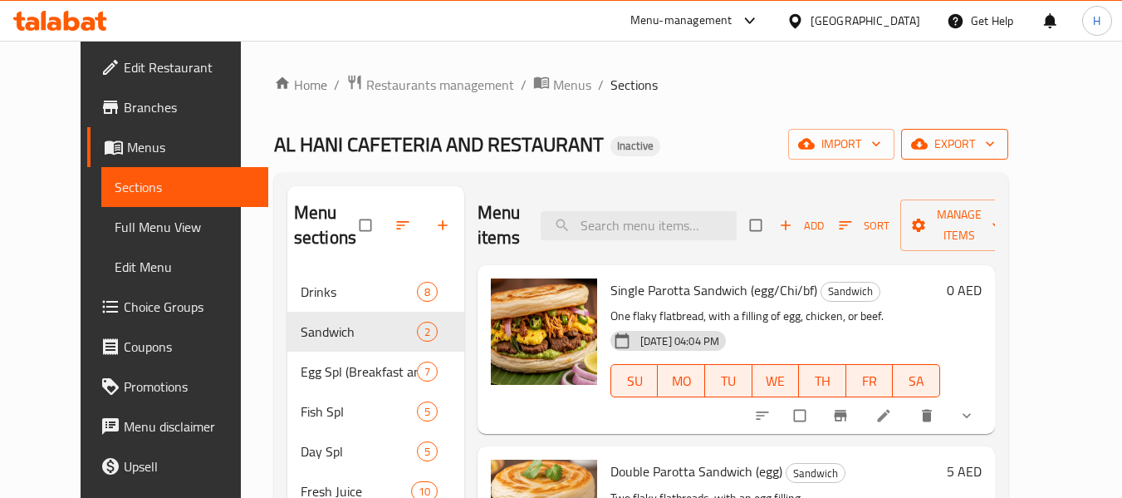
click at [995, 140] on span "export" at bounding box center [955, 144] width 81 height 21
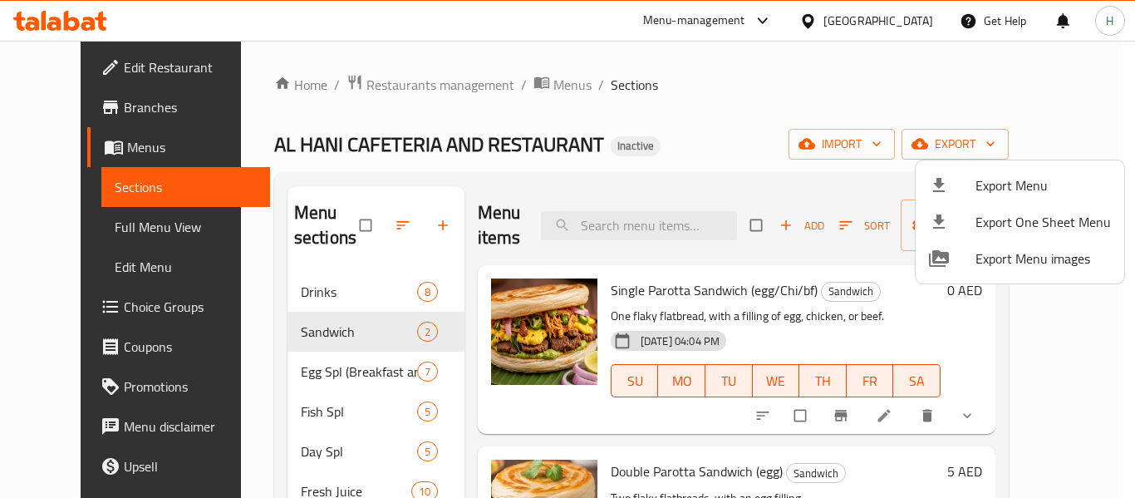
click at [1037, 163] on ul "Export Menu Export One Sheet Menu Export Menu images" at bounding box center [1019, 221] width 209 height 123
click at [1028, 175] on span "Export Menu" at bounding box center [1042, 185] width 135 height 20
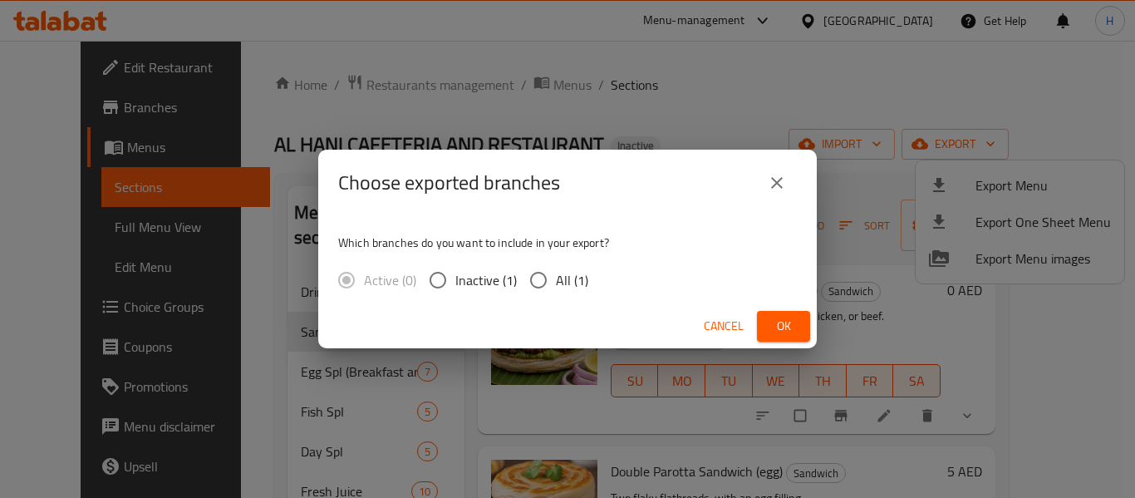
drag, startPoint x: 552, startPoint y: 278, endPoint x: 649, endPoint y: 304, distance: 99.7
click at [552, 278] on input "All (1)" at bounding box center [538, 279] width 35 height 35
radio input "true"
click at [797, 323] on button "Ok" at bounding box center [783, 326] width 53 height 31
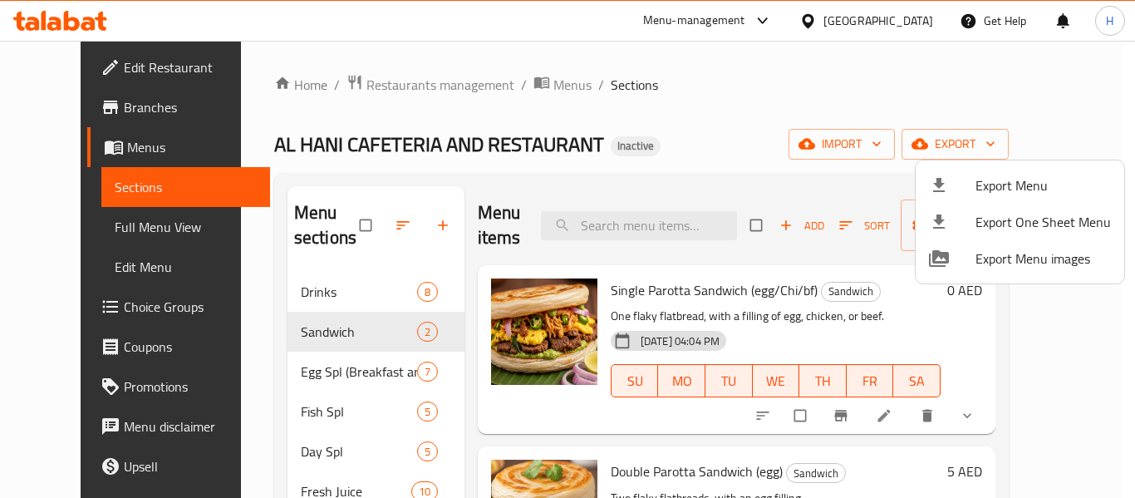
click at [649, 205] on div at bounding box center [567, 249] width 1135 height 498
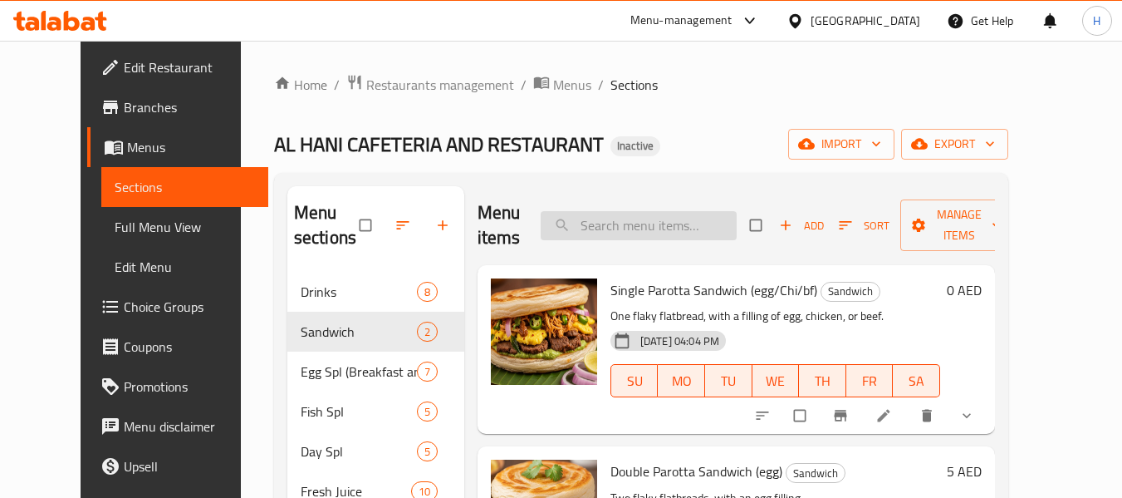
click at [645, 228] on input "search" at bounding box center [639, 225] width 196 height 29
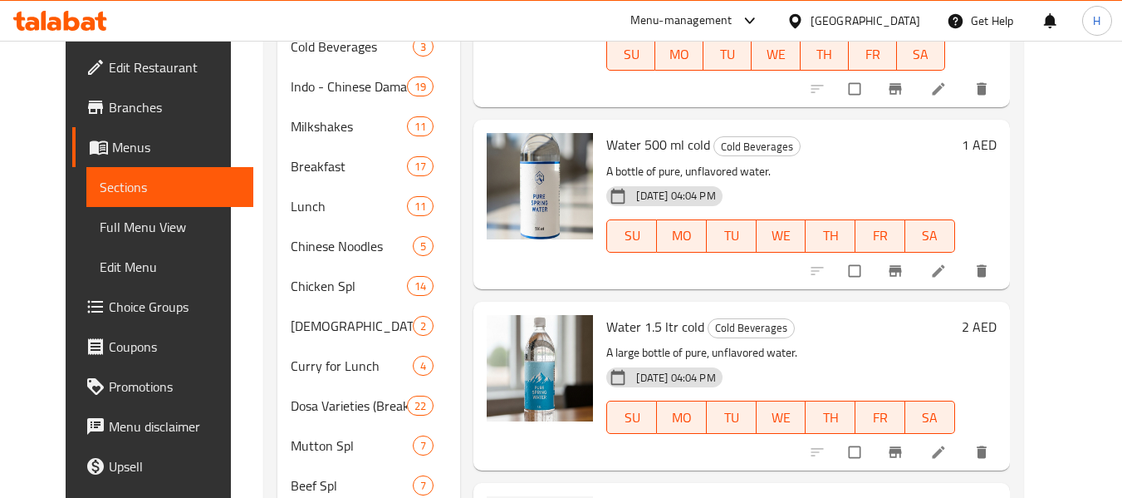
scroll to position [581, 0]
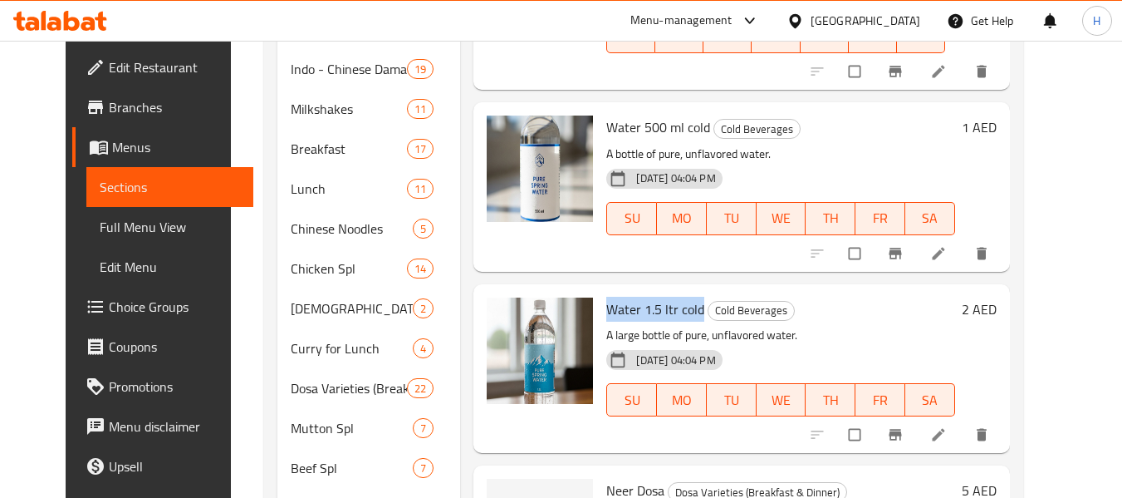
drag, startPoint x: 685, startPoint y: 284, endPoint x: 590, endPoint y: 288, distance: 95.6
click at [606, 297] on span "Water 1.5 ltr cold" at bounding box center [655, 309] width 98 height 25
copy span "Water 1.5 ltr cold"
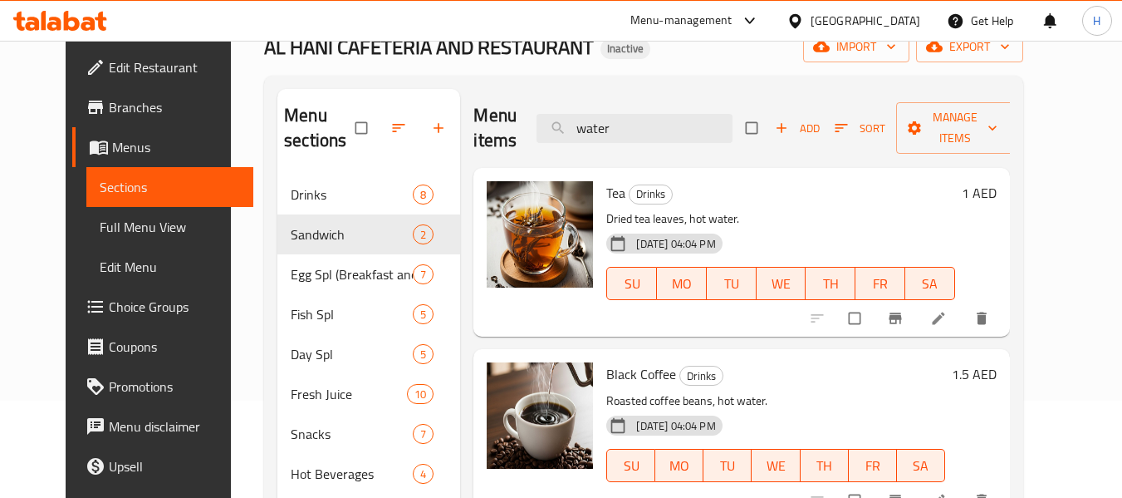
scroll to position [0, 0]
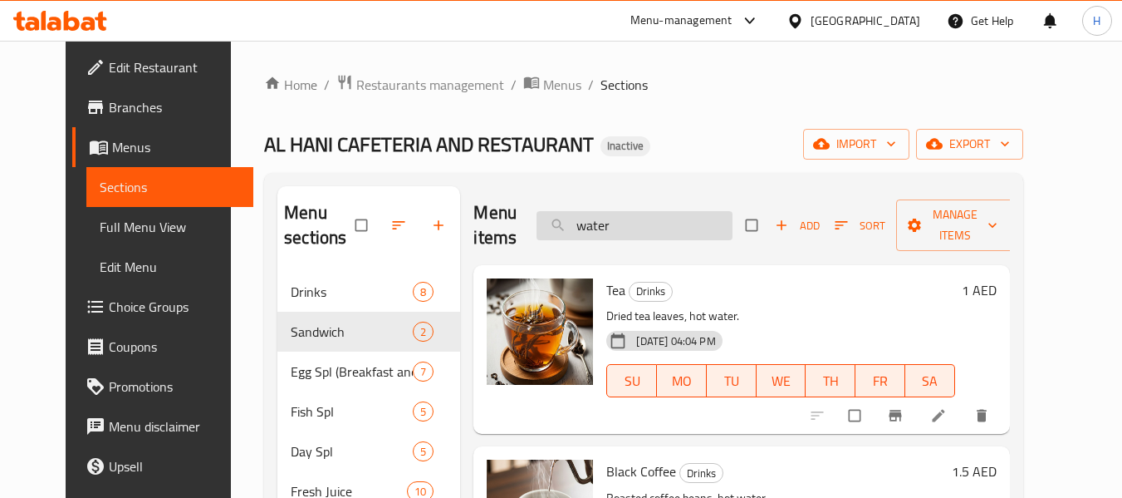
click at [626, 221] on input "water" at bounding box center [635, 225] width 196 height 29
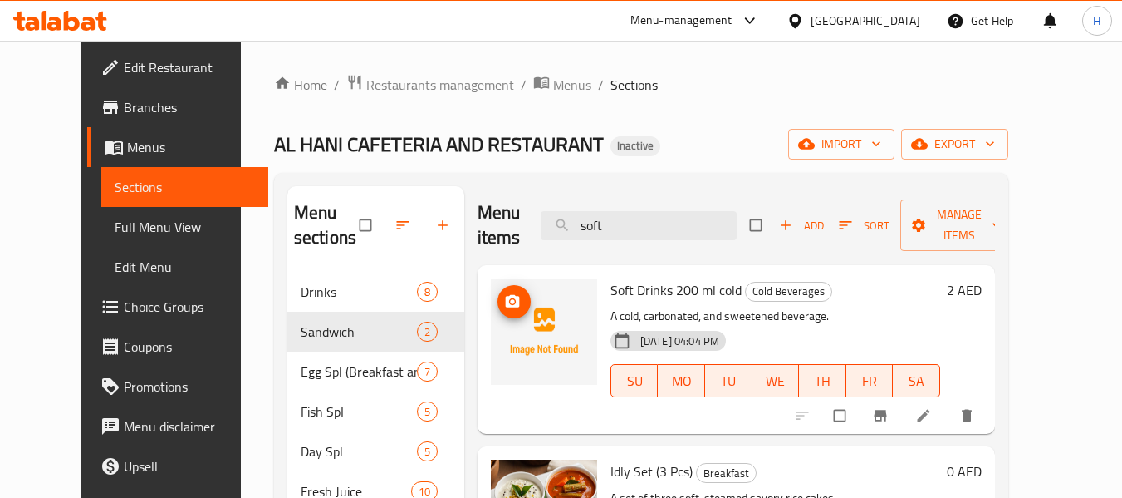
click at [506, 306] on icon "upload picture" at bounding box center [513, 301] width 14 height 12
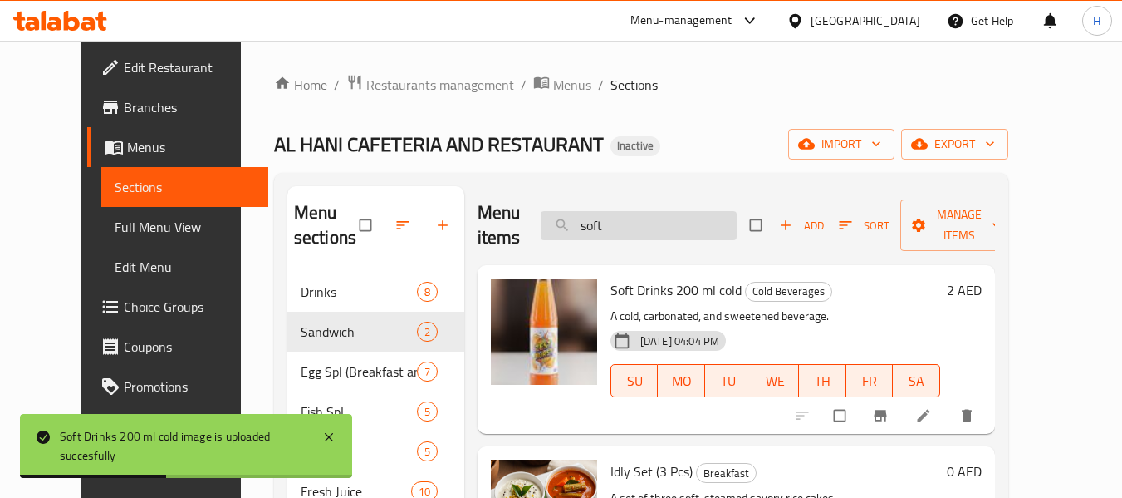
click at [613, 224] on input "soft" at bounding box center [639, 225] width 196 height 29
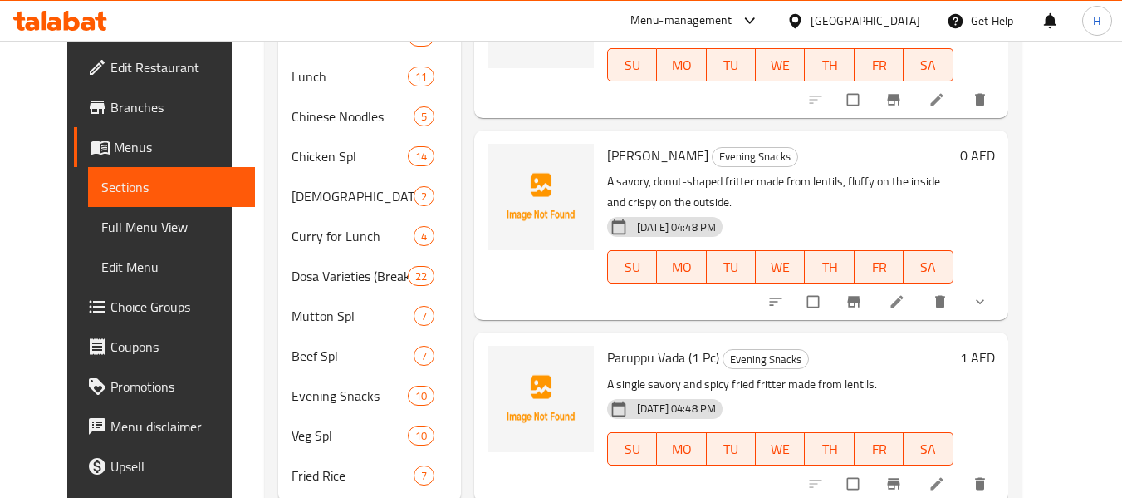
scroll to position [744, 0]
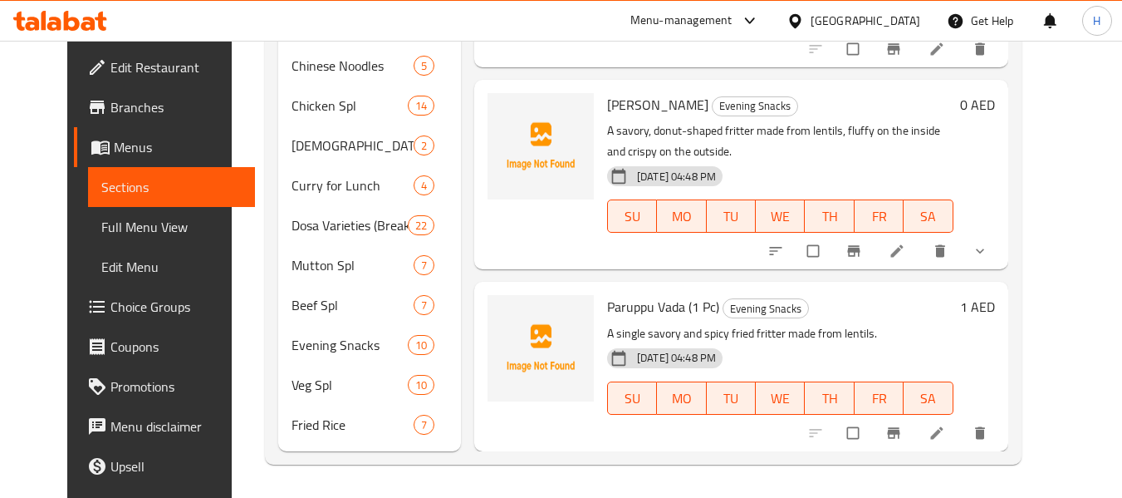
click at [607, 303] on span "Paruppu Vada (1 Pc)" at bounding box center [663, 306] width 112 height 25
copy span "Paruppu"
click at [502, 318] on span "upload picture" at bounding box center [510, 318] width 33 height 17
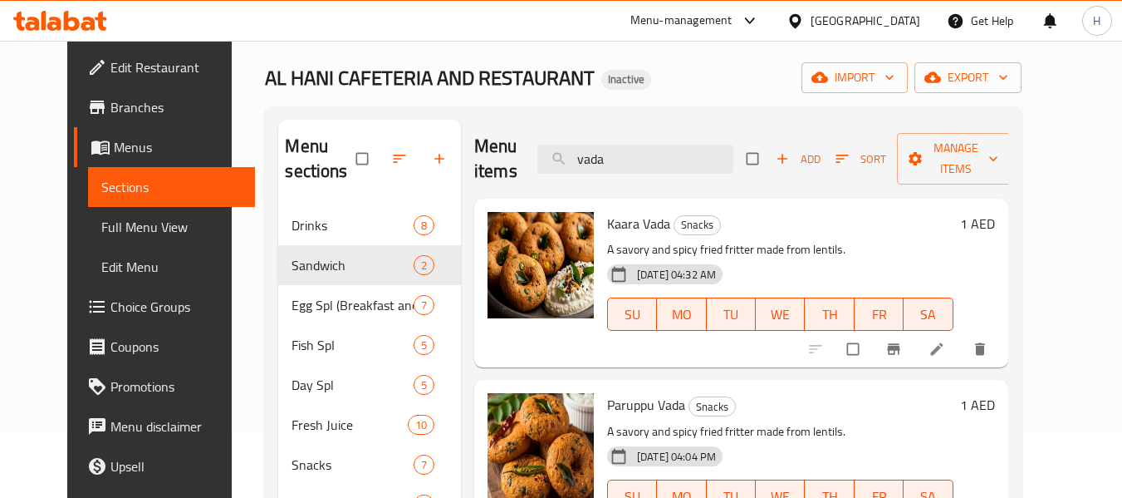
scroll to position [0, 0]
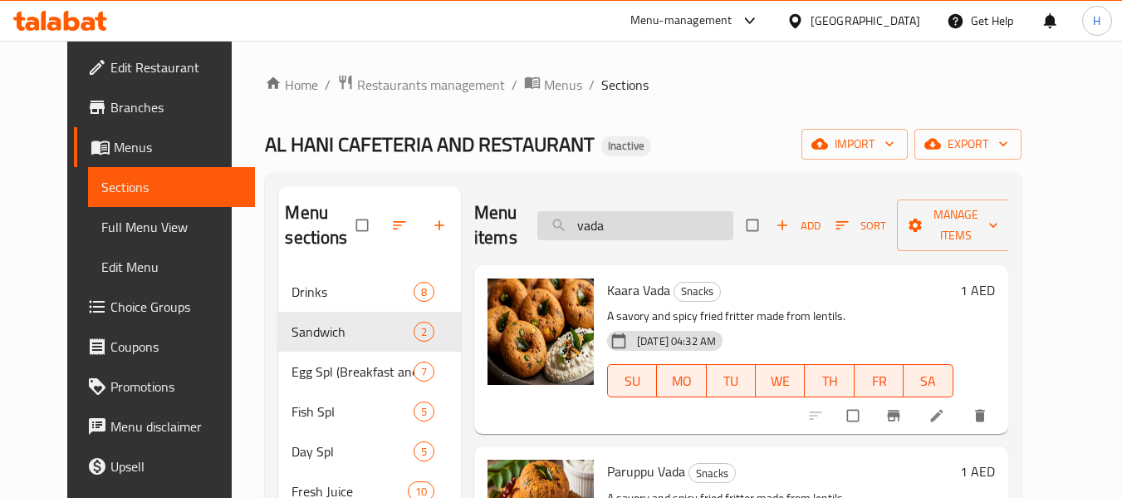
click at [650, 236] on input "vada" at bounding box center [635, 225] width 196 height 29
paste input "Paruppu"
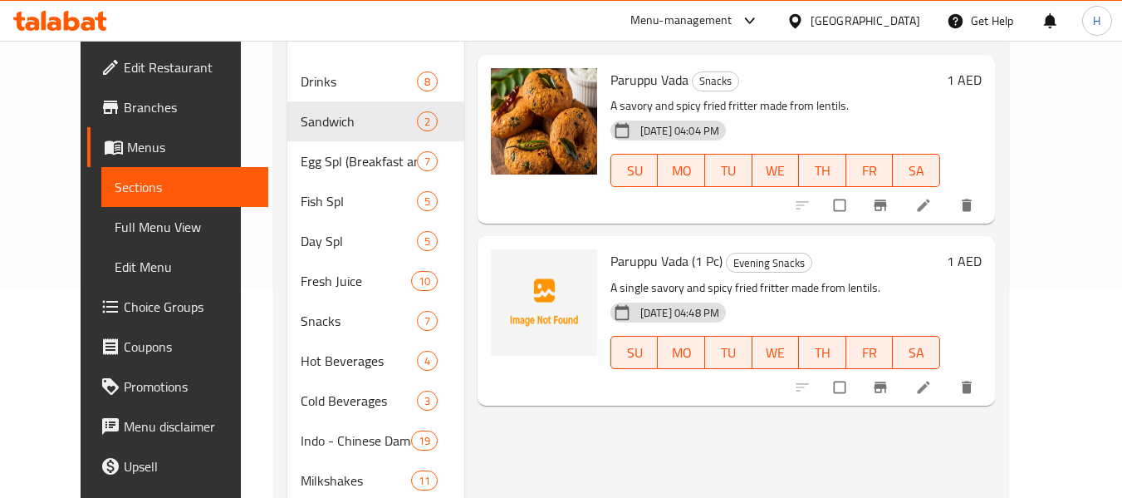
scroll to position [83, 0]
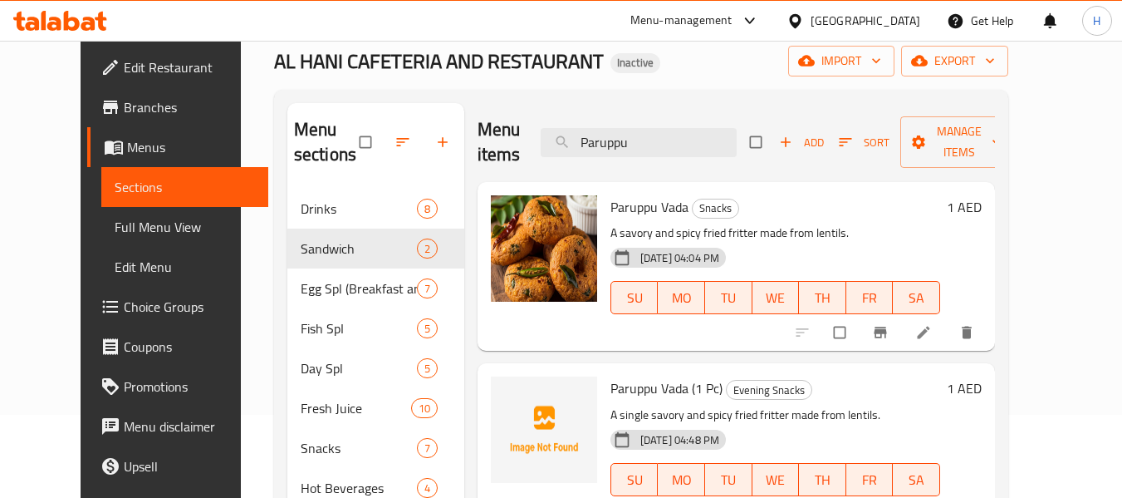
type input "Paruppu"
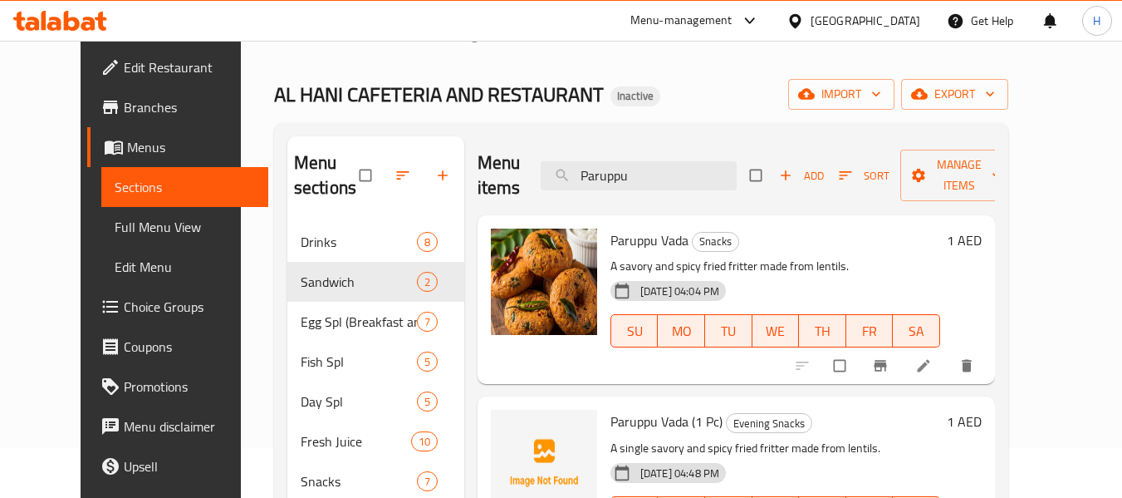
scroll to position [0, 0]
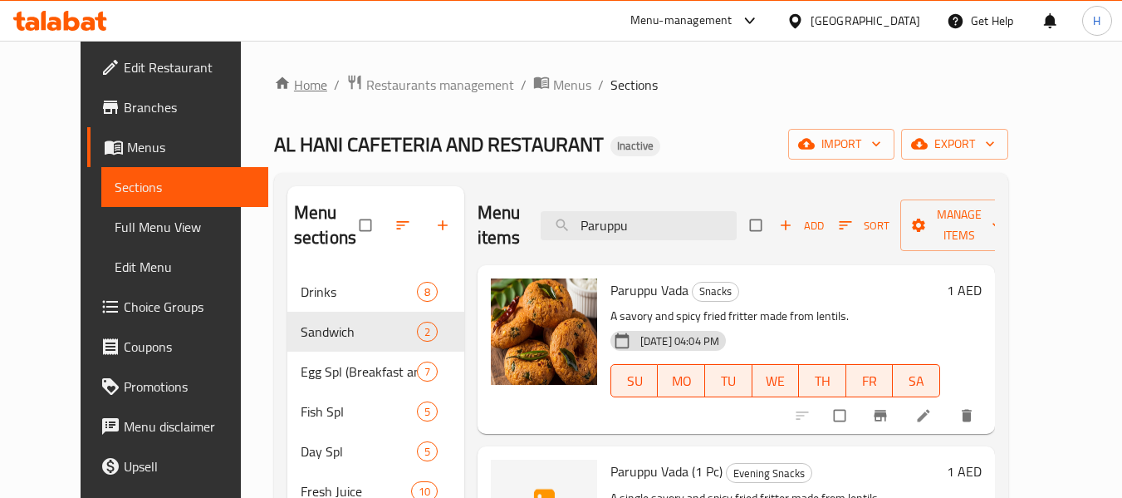
click at [274, 90] on link "Home" at bounding box center [300, 85] width 53 height 20
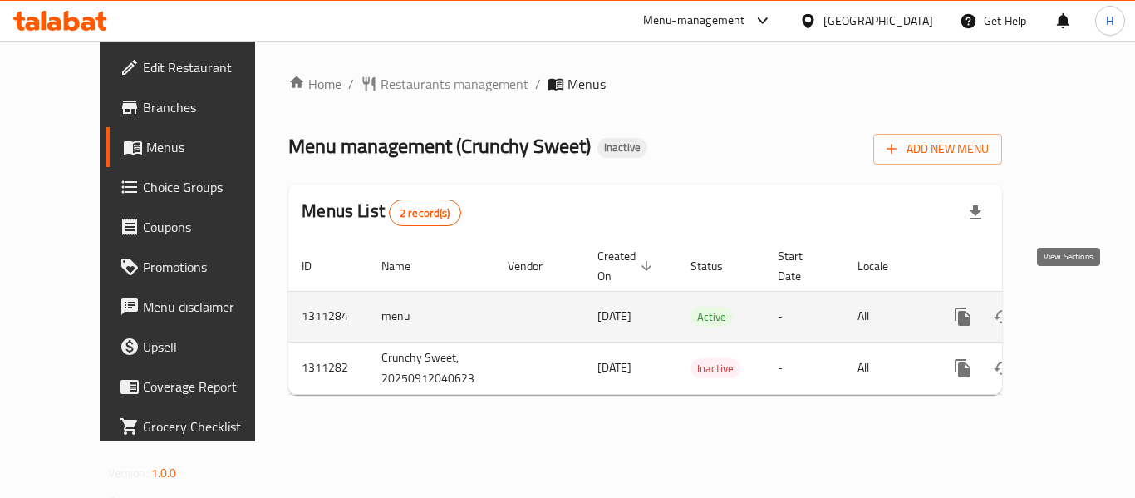
click at [1075, 309] on icon "enhanced table" at bounding box center [1082, 316] width 15 height 15
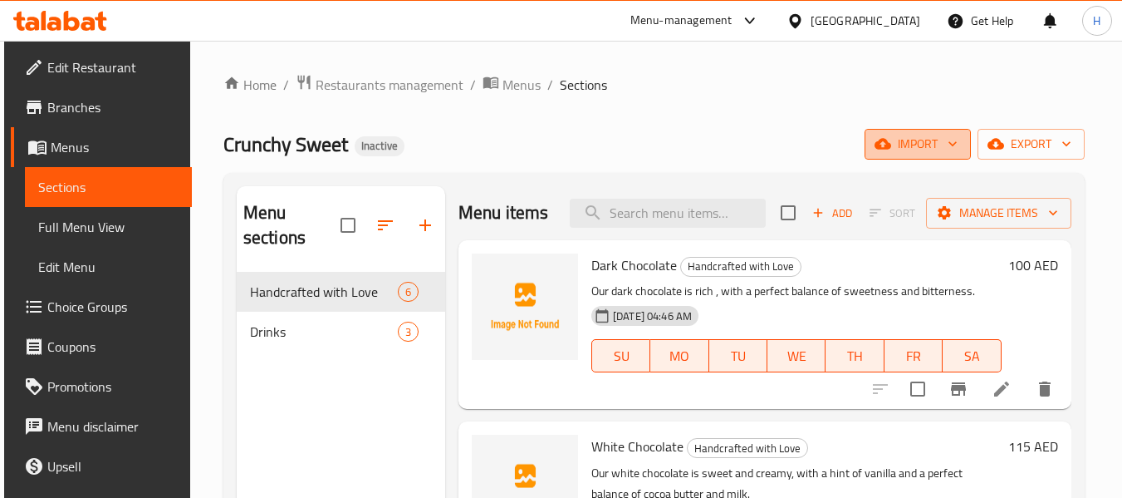
click at [929, 154] on span "import" at bounding box center [918, 144] width 80 height 21
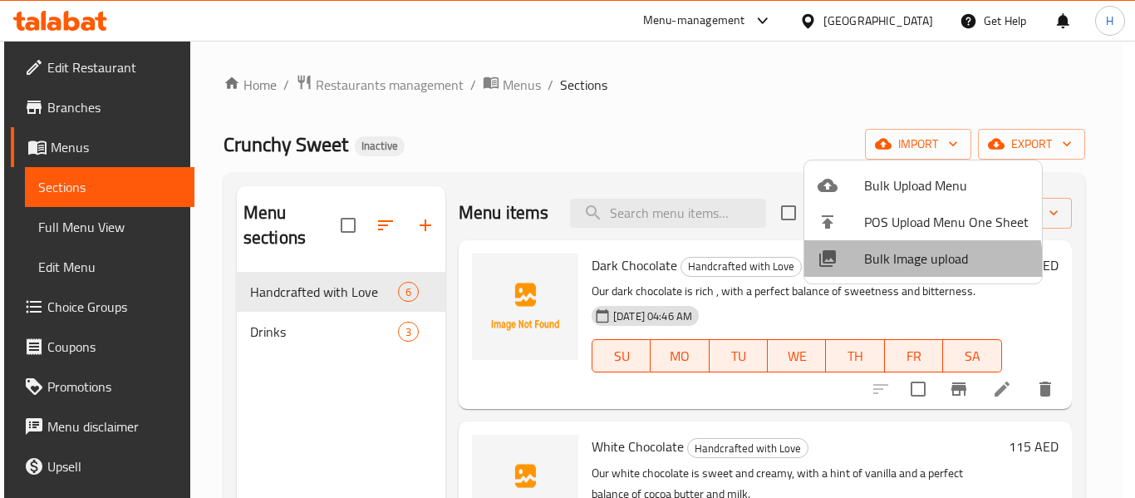
click at [920, 262] on span "Bulk Image upload" at bounding box center [946, 258] width 164 height 20
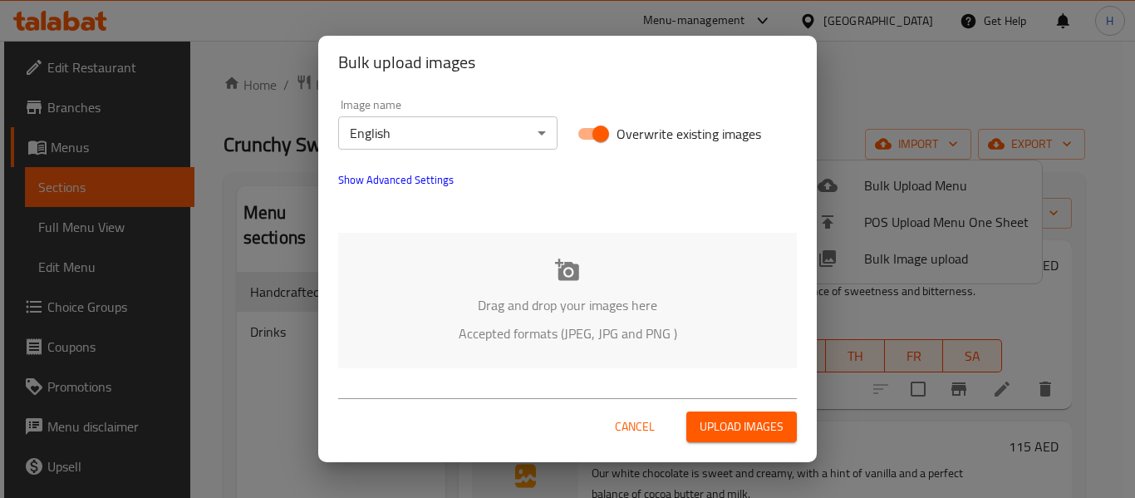
click at [609, 282] on div "Drag and drop your images here Accepted formats (JPEG, JPG and PNG )" at bounding box center [567, 300] width 459 height 135
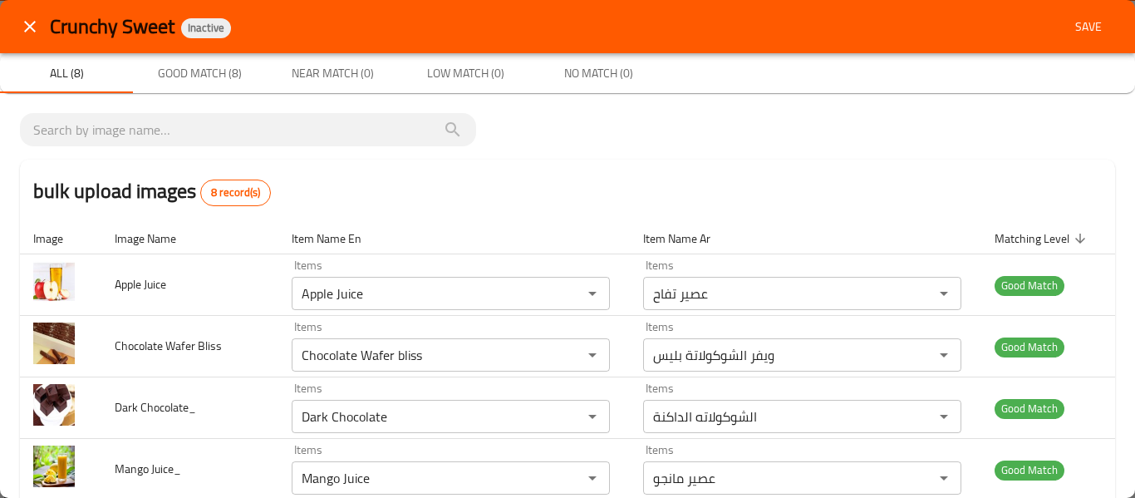
click at [1076, 34] on span "Save" at bounding box center [1088, 27] width 40 height 21
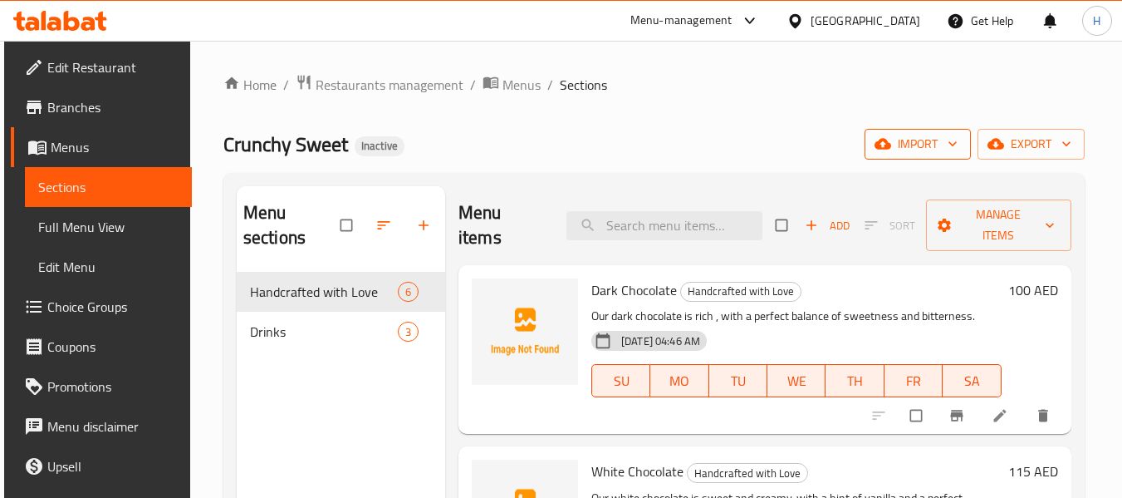
click at [888, 140] on icon "button" at bounding box center [883, 144] width 17 height 11
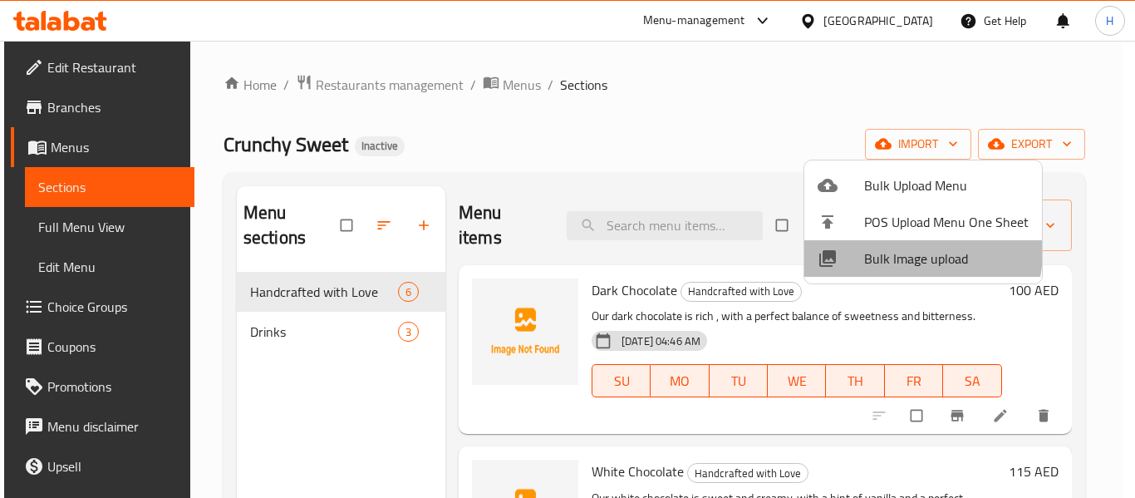
click at [901, 251] on span "Bulk Image upload" at bounding box center [946, 258] width 164 height 20
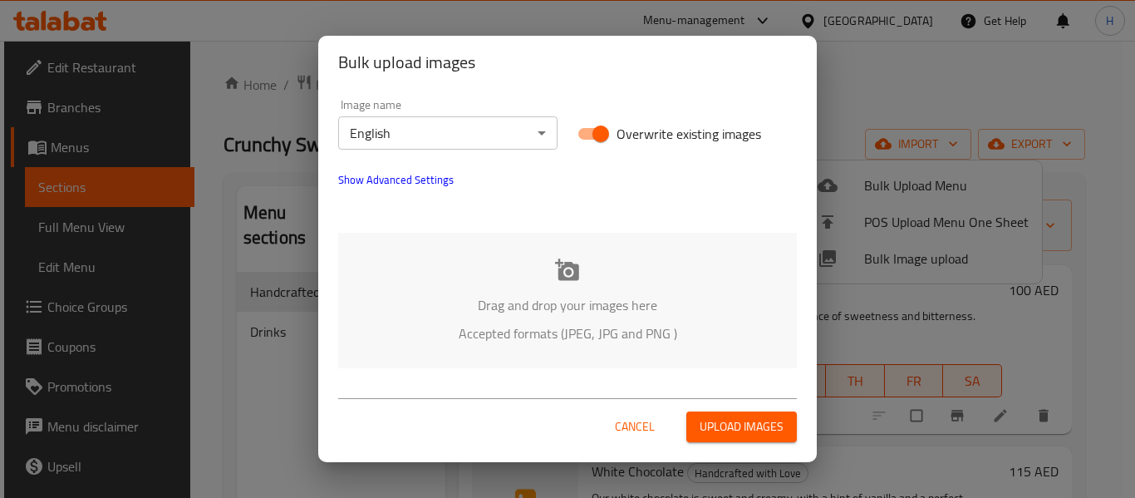
click at [594, 145] on input "Overwrite existing images" at bounding box center [600, 134] width 95 height 32
checkbox input "false"
click at [572, 290] on div "Drag and drop your images here Accepted formats (JPEG, JPG and PNG )" at bounding box center [567, 300] width 459 height 135
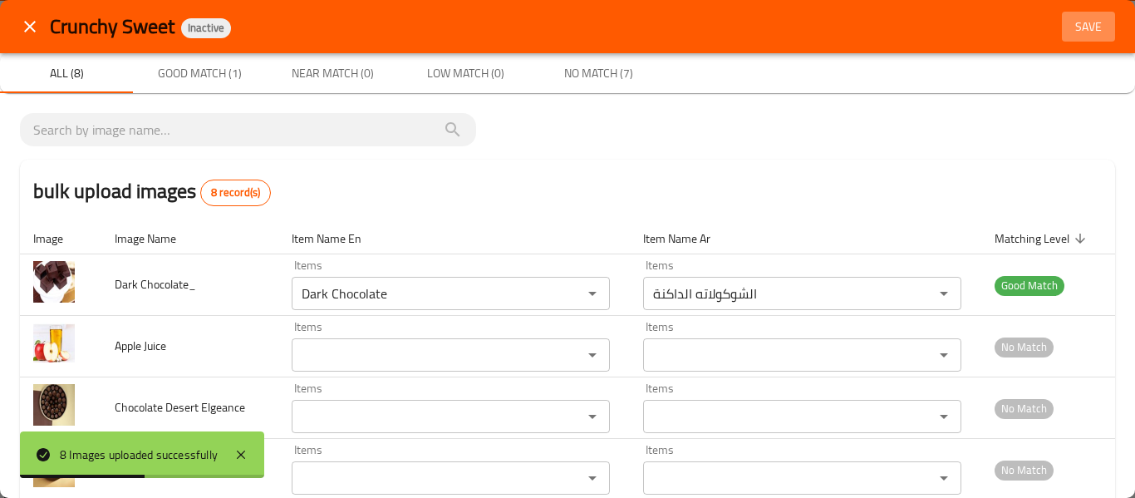
click at [1073, 29] on span "Save" at bounding box center [1088, 27] width 40 height 21
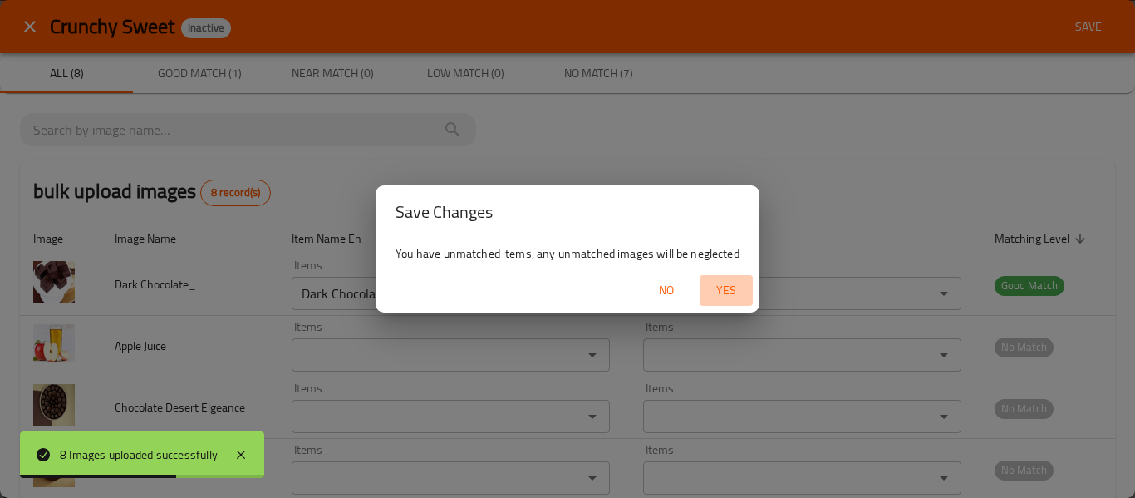
click at [725, 292] on span "Yes" at bounding box center [726, 290] width 40 height 21
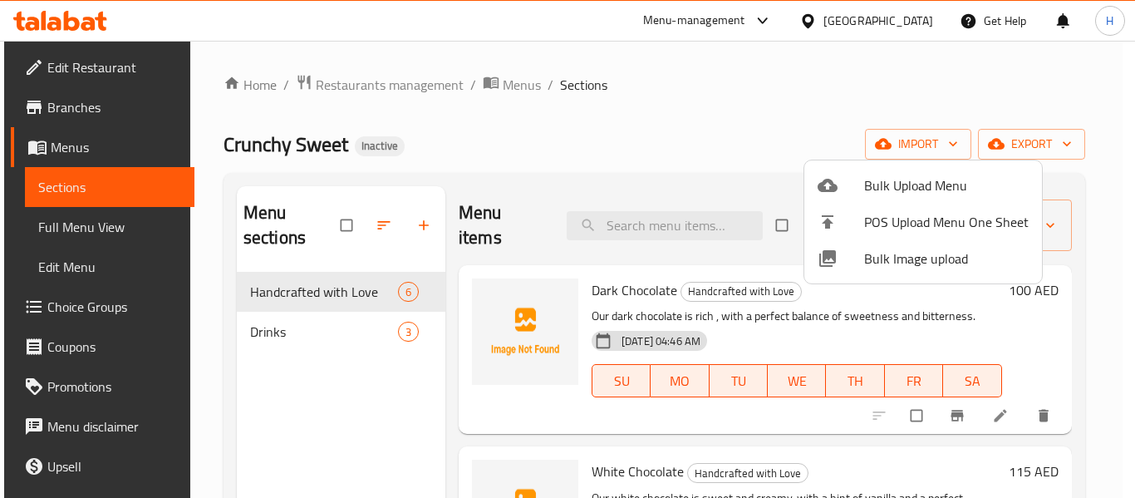
click at [91, 223] on div at bounding box center [567, 249] width 1135 height 498
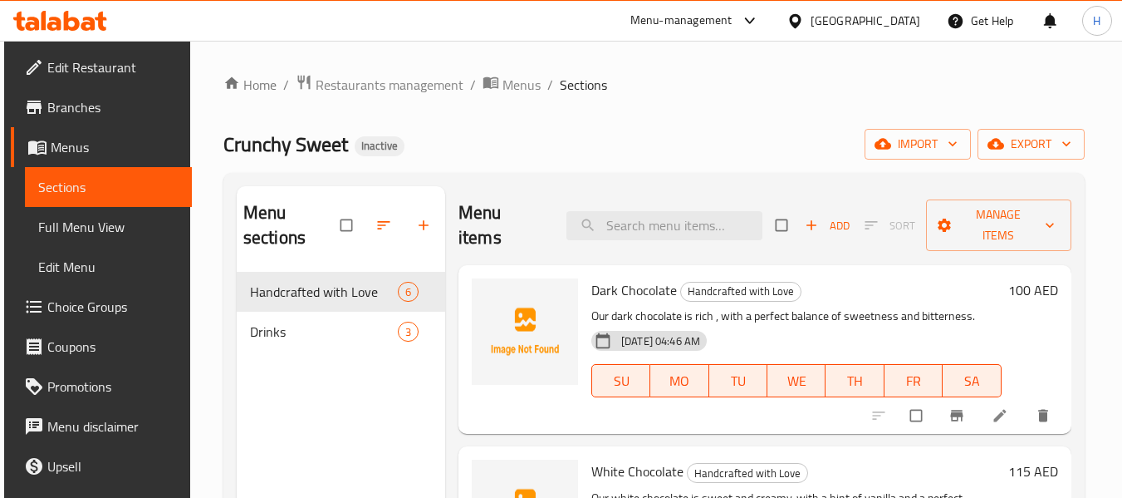
click at [92, 223] on span "Full Menu View" at bounding box center [108, 227] width 140 height 20
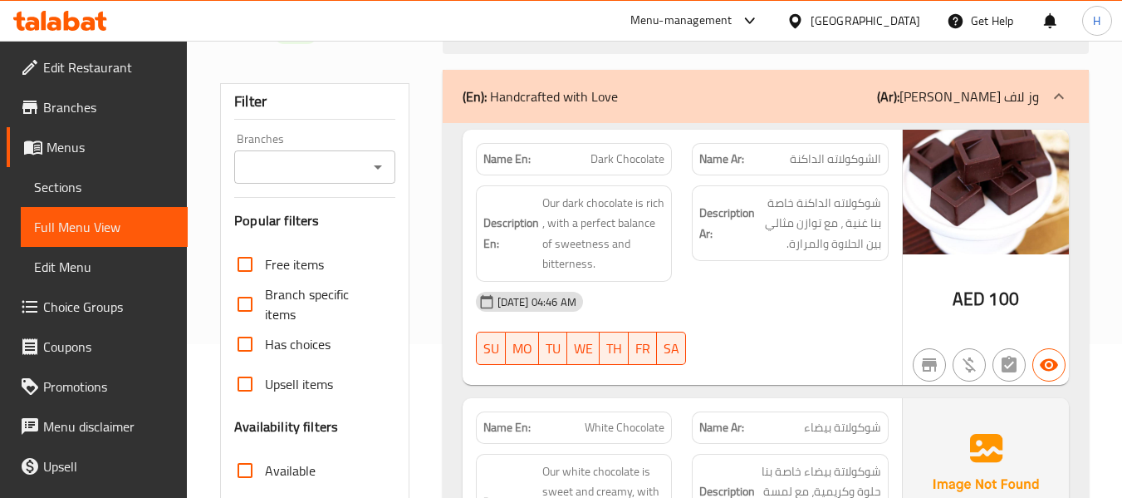
scroll to position [351, 0]
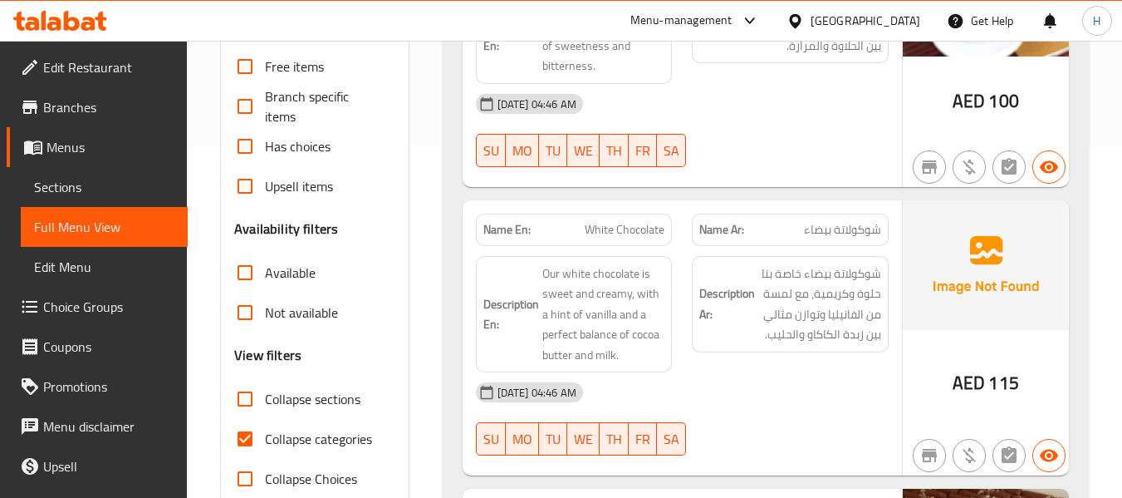
click at [253, 429] on input "Collapse categories" at bounding box center [245, 439] width 40 height 40
checkbox input "false"
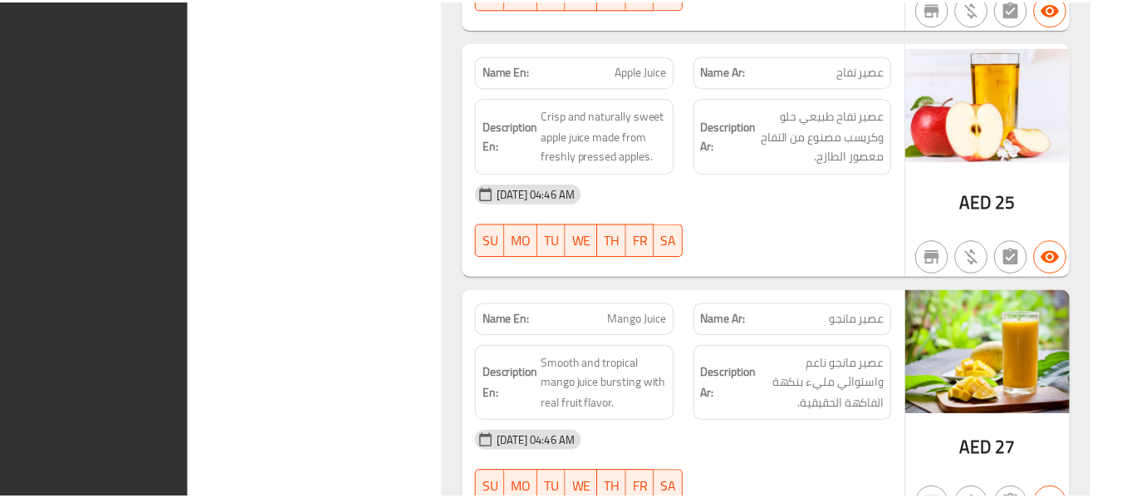
scroll to position [2387, 0]
